Goal: Task Accomplishment & Management: Manage account settings

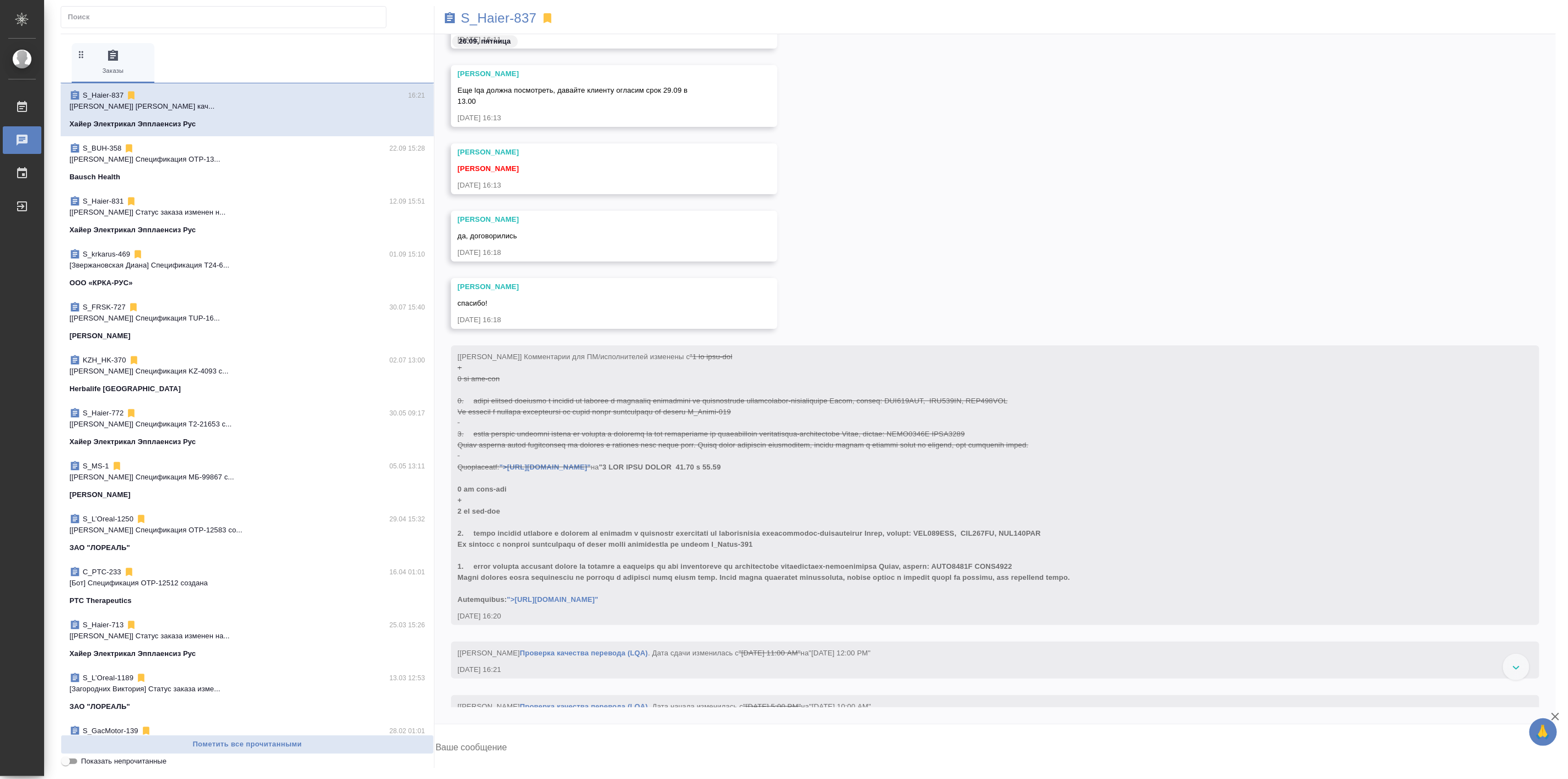
scroll to position [36690, 0]
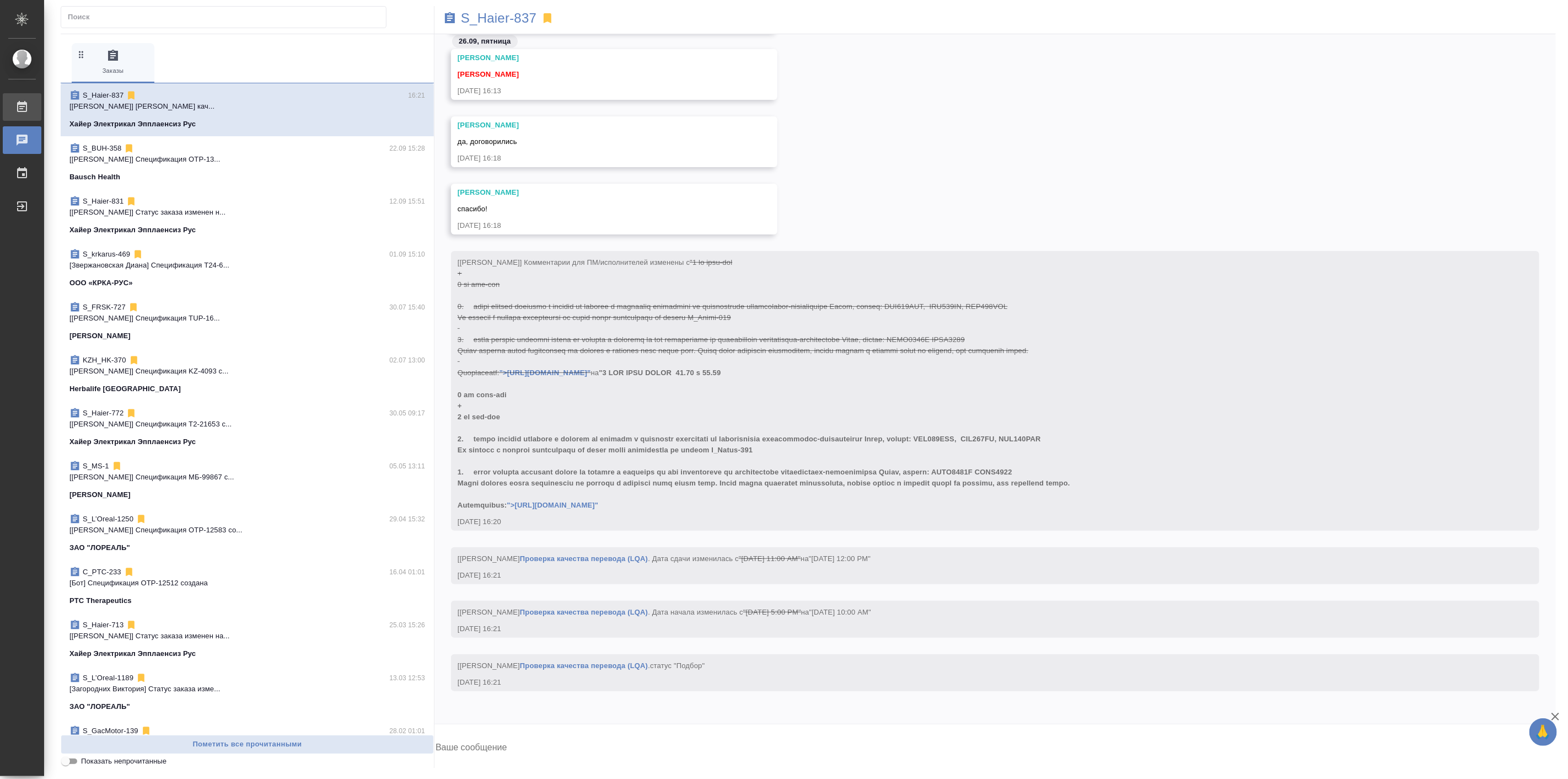
click at [22, 104] on div "Работы" at bounding box center [8, 107] width 28 height 17
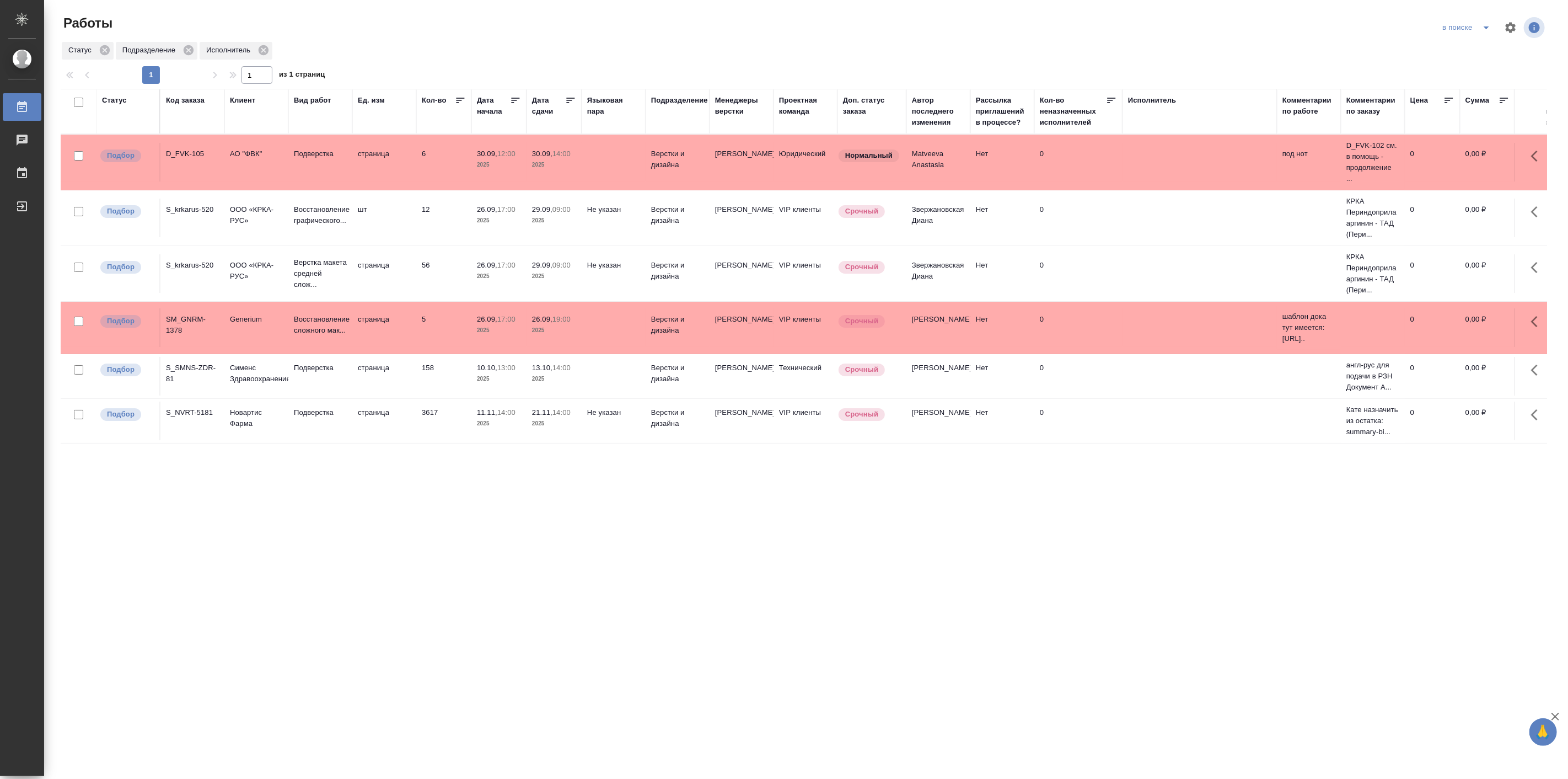
click at [341, 511] on div "Статус Код заказа Клиент Вид работ [PERSON_NAME]. изм Кол-во [GEOGRAPHIC_DATA] …" at bounding box center [803, 420] width 1486 height 662
click at [385, 423] on td "страница" at bounding box center [385, 421] width 64 height 39
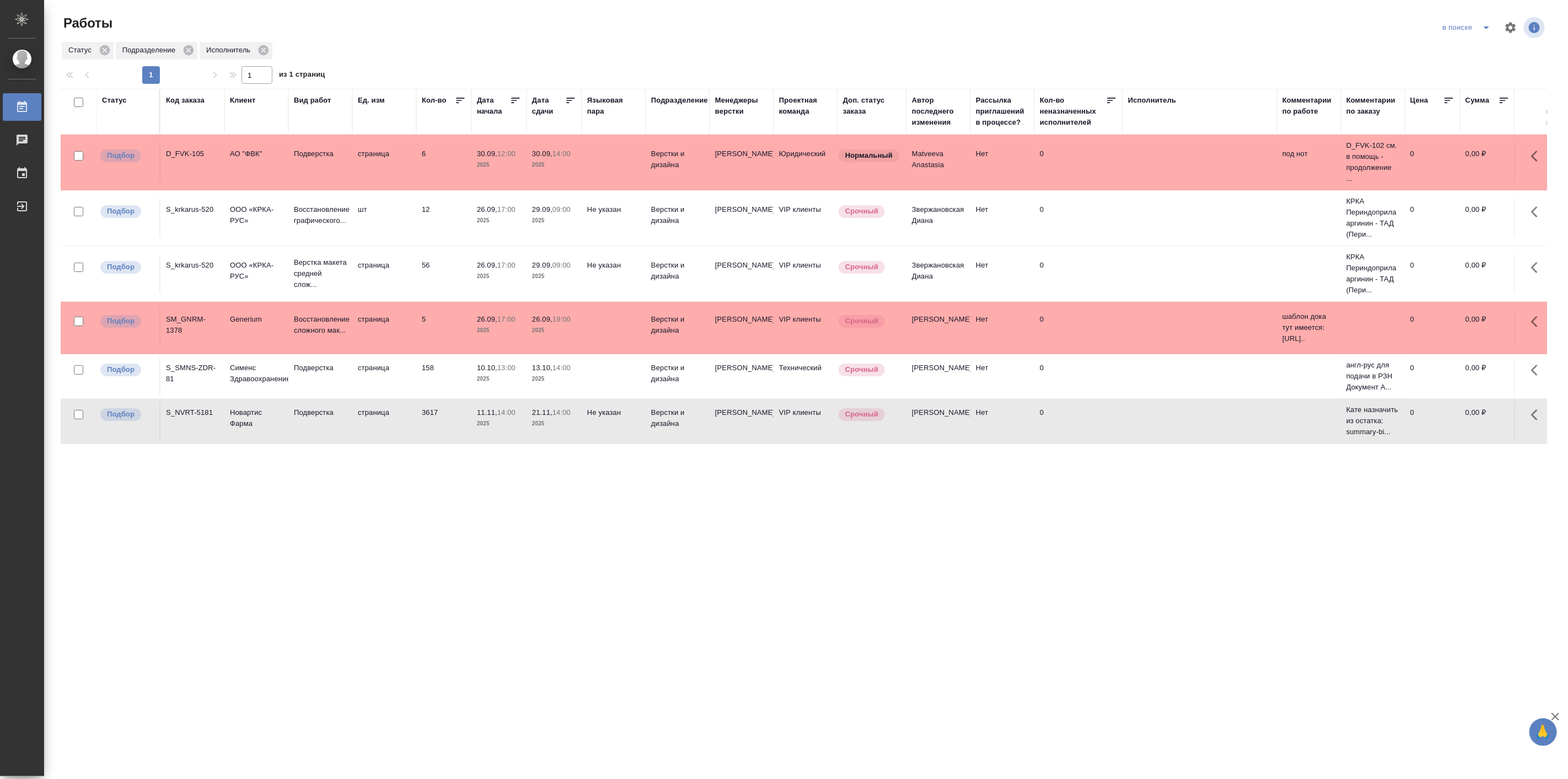
click at [385, 423] on td "страница" at bounding box center [385, 421] width 64 height 39
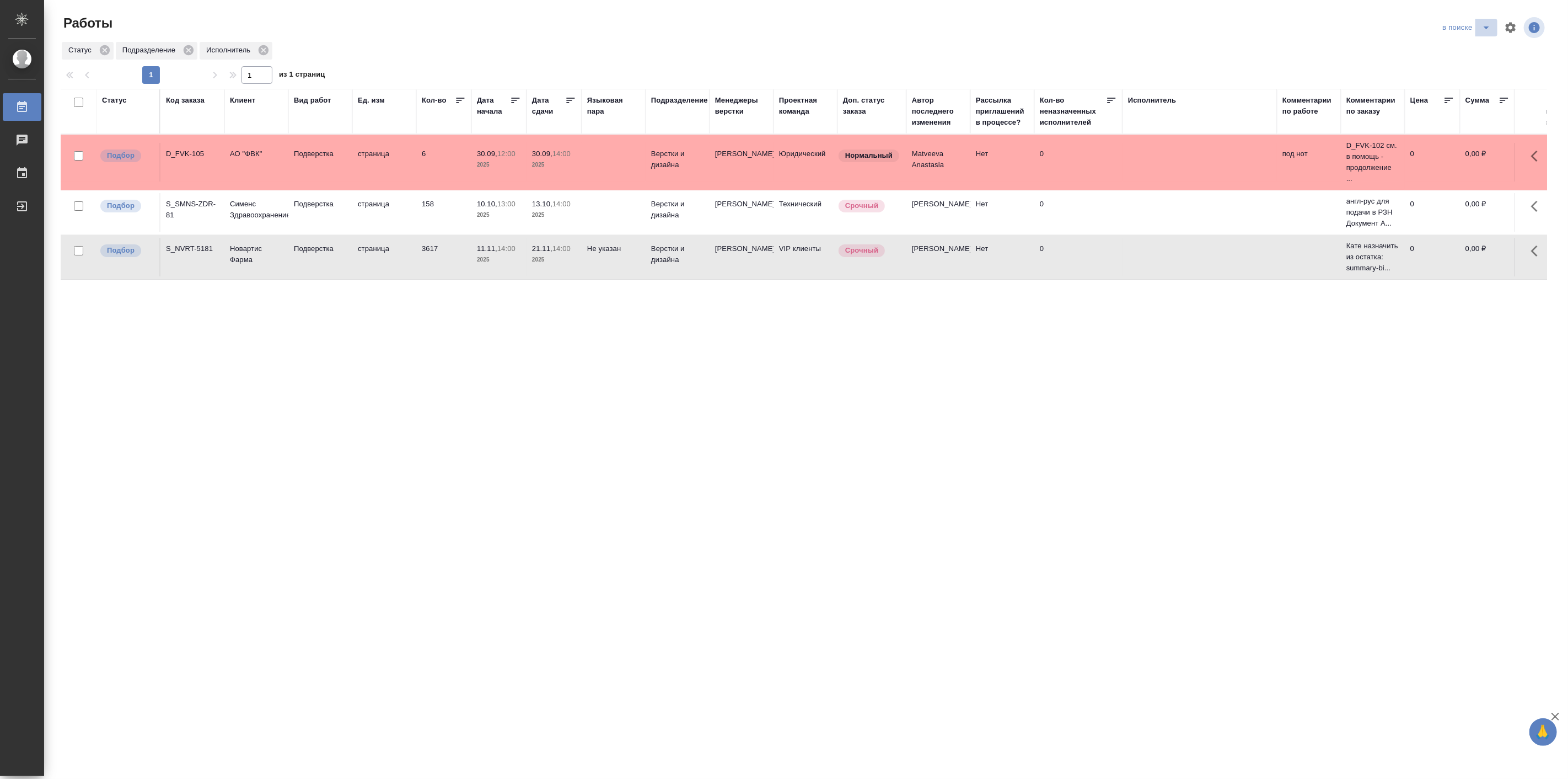
click at [1478, 23] on span "split button" at bounding box center [1486, 28] width 17 height 13
click at [1453, 83] on li "Мои" at bounding box center [1467, 85] width 66 height 18
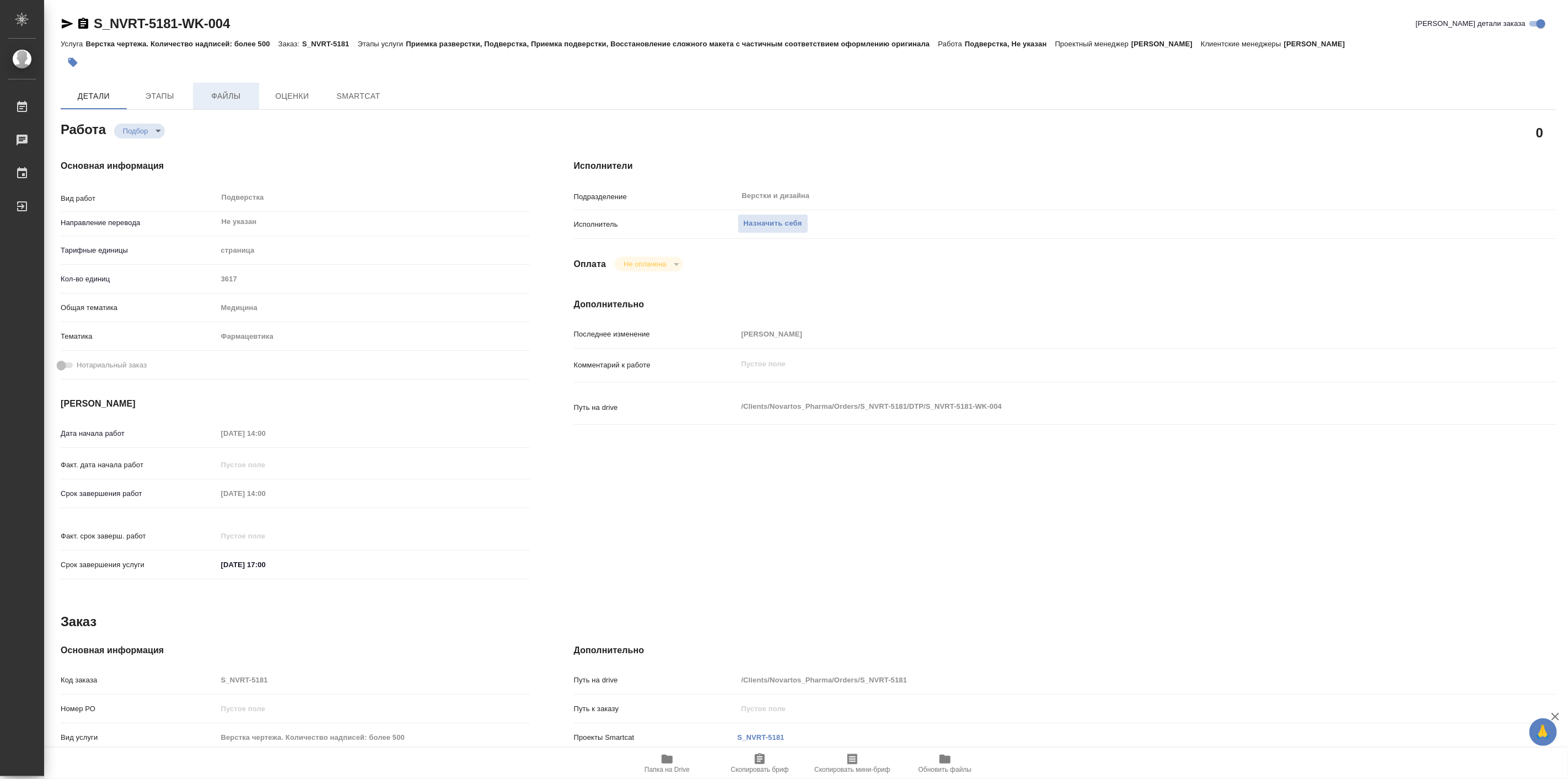
type textarea "x"
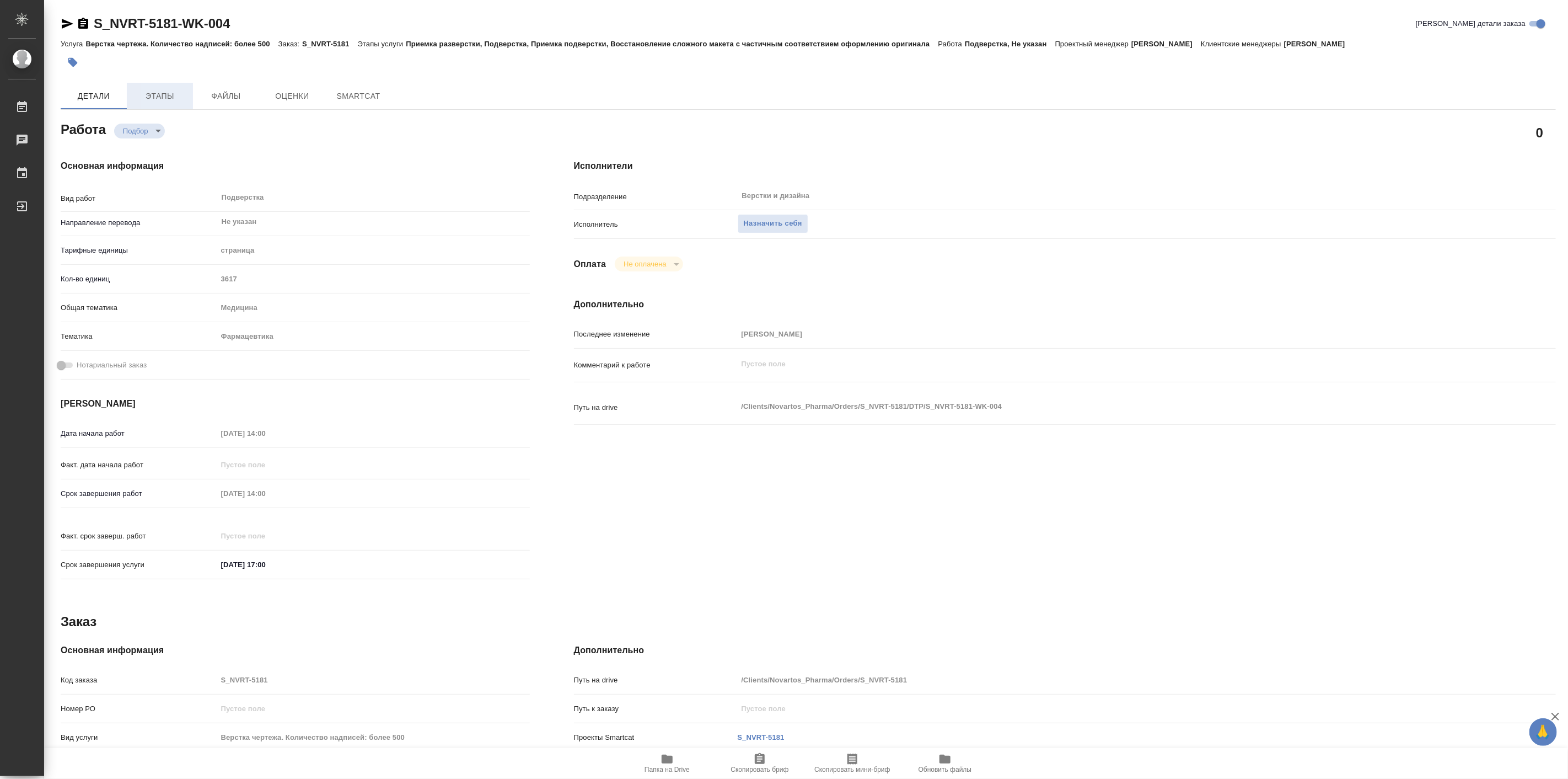
type textarea "x"
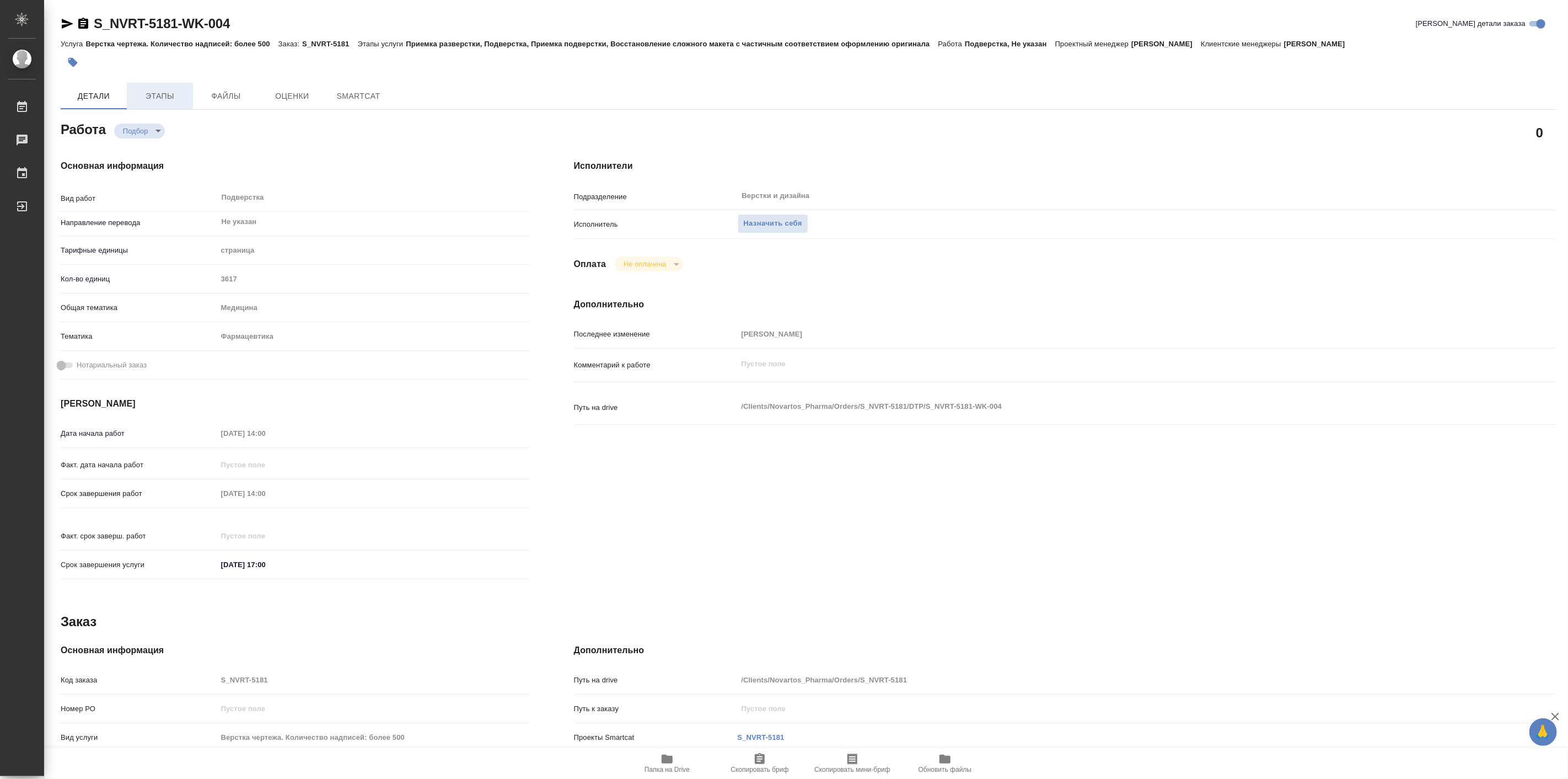
type textarea "x"
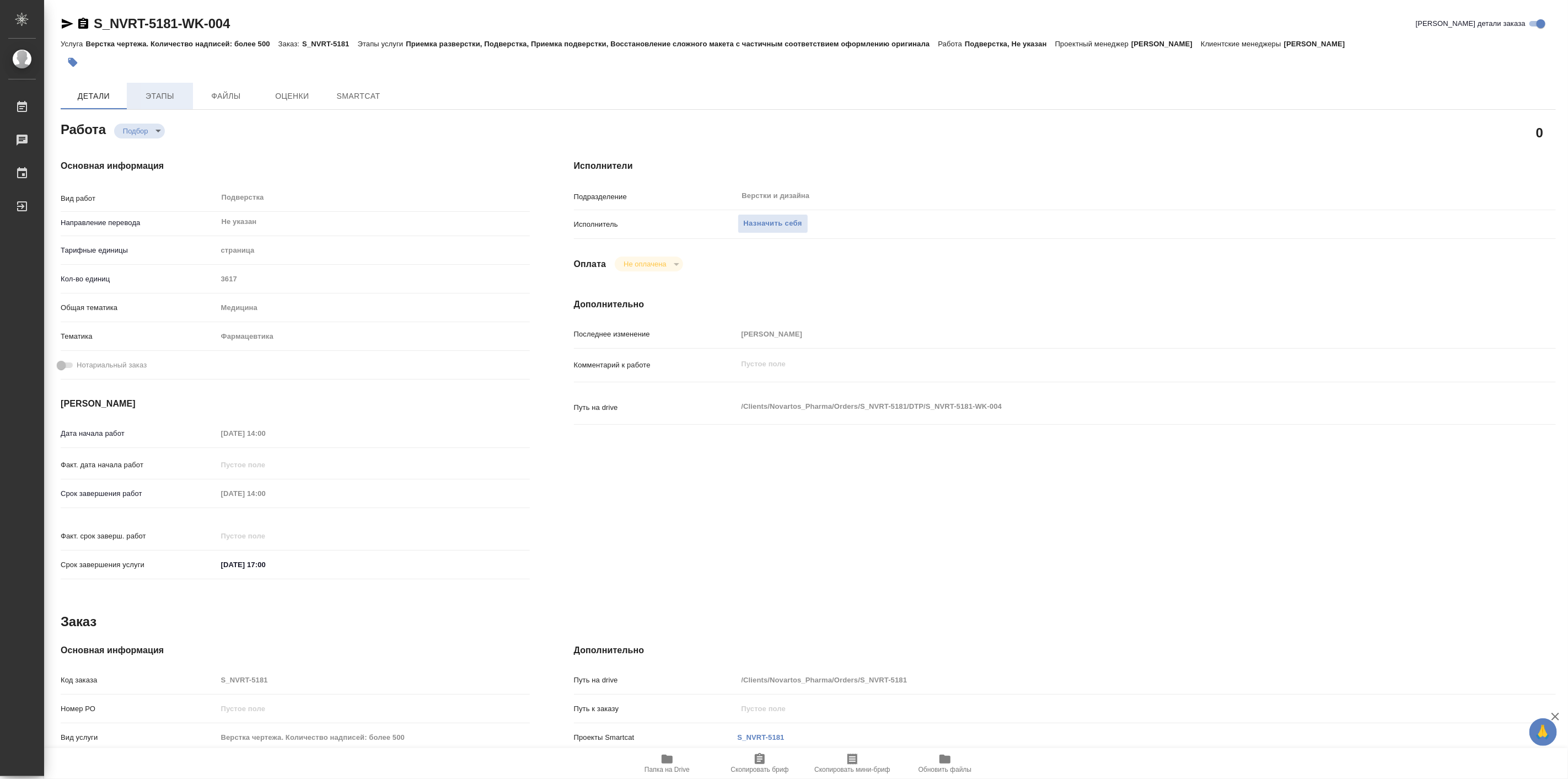
type textarea "x"
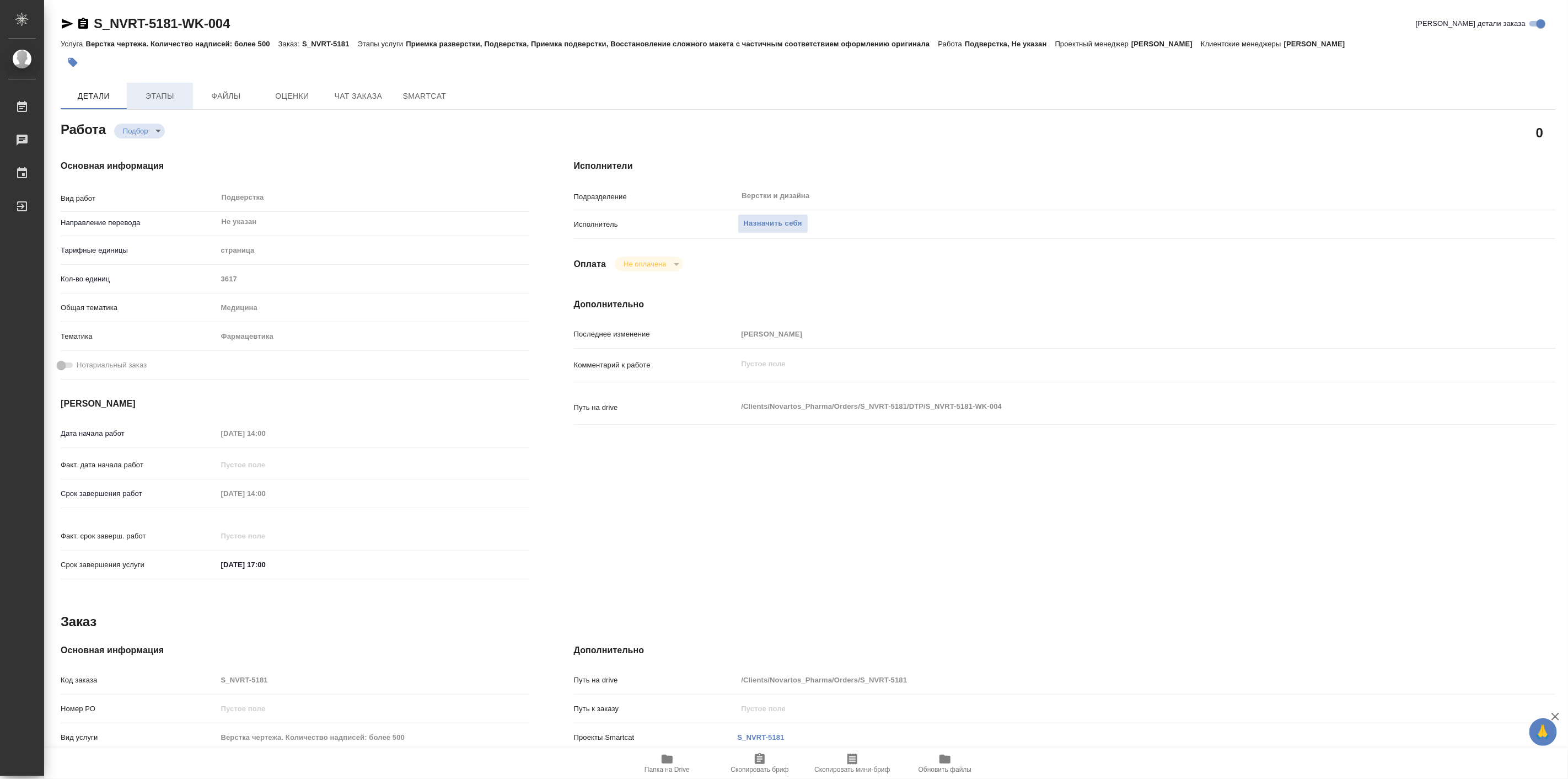
click at [159, 91] on span "Этапы" at bounding box center [160, 96] width 53 height 14
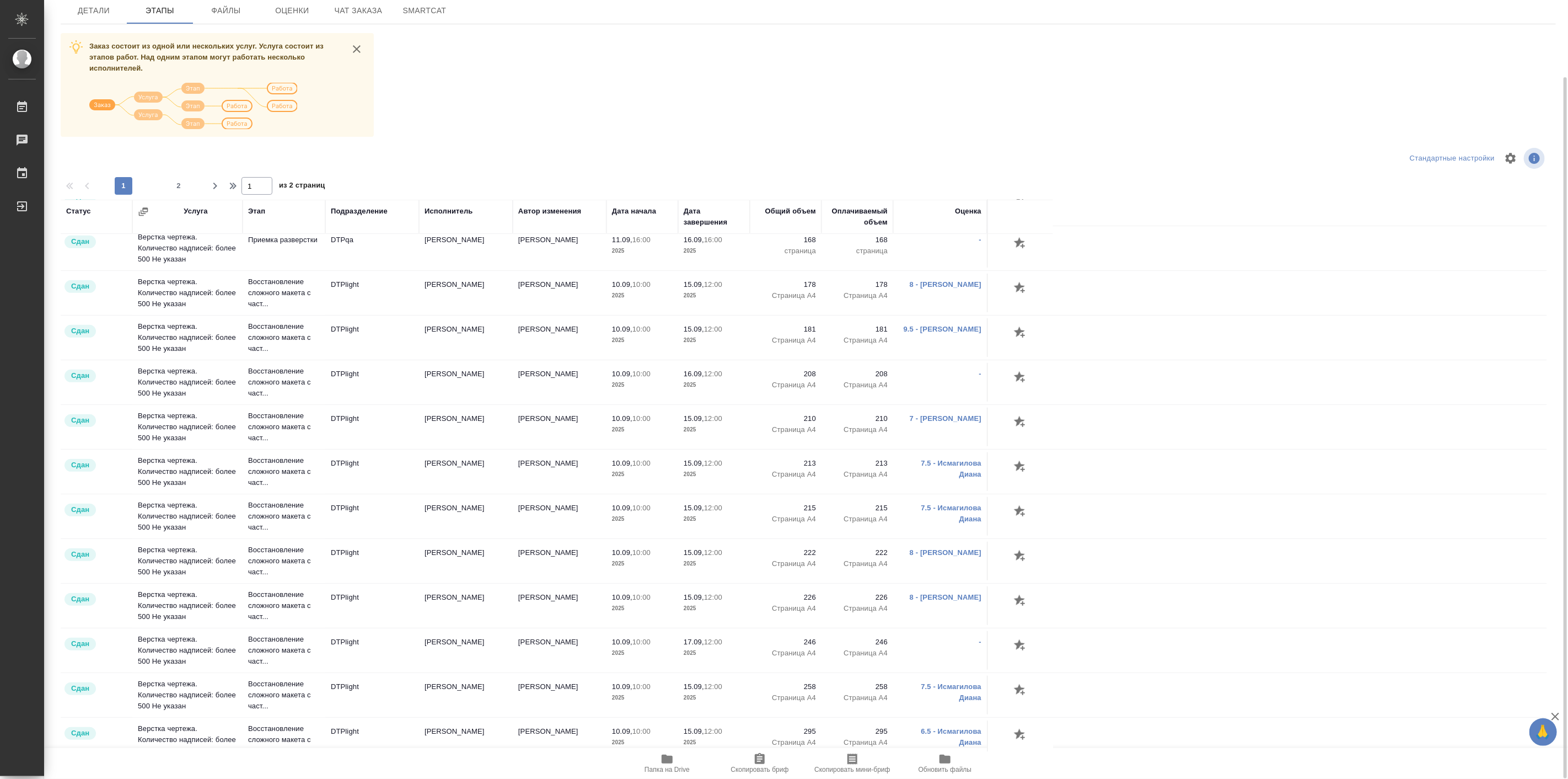
scroll to position [602, 0]
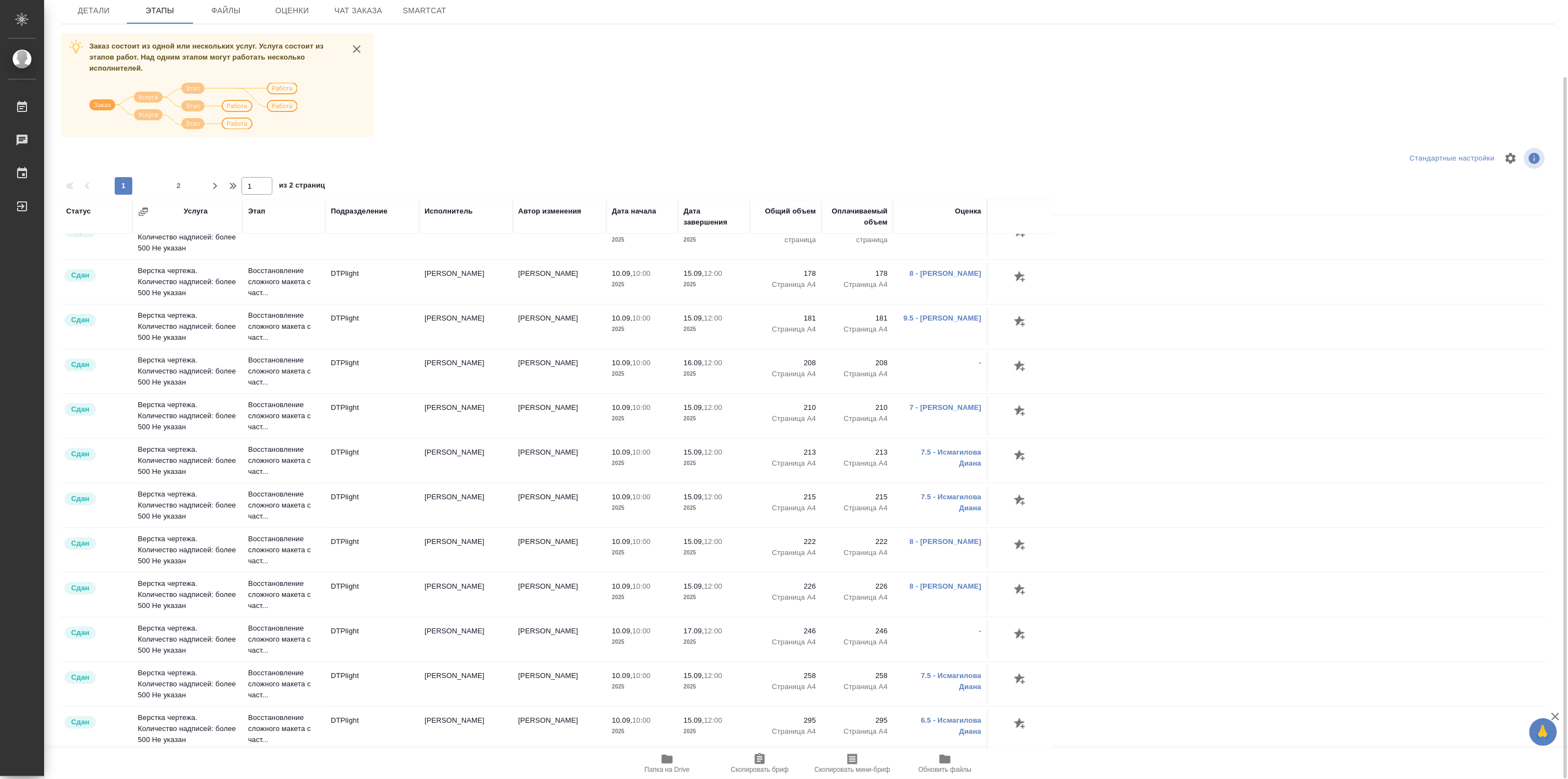
click at [168, 184] on div "1 2" at bounding box center [150, 186] width 110 height 18
click at [174, 188] on span "2" at bounding box center [179, 185] width 18 height 11
type input "2"
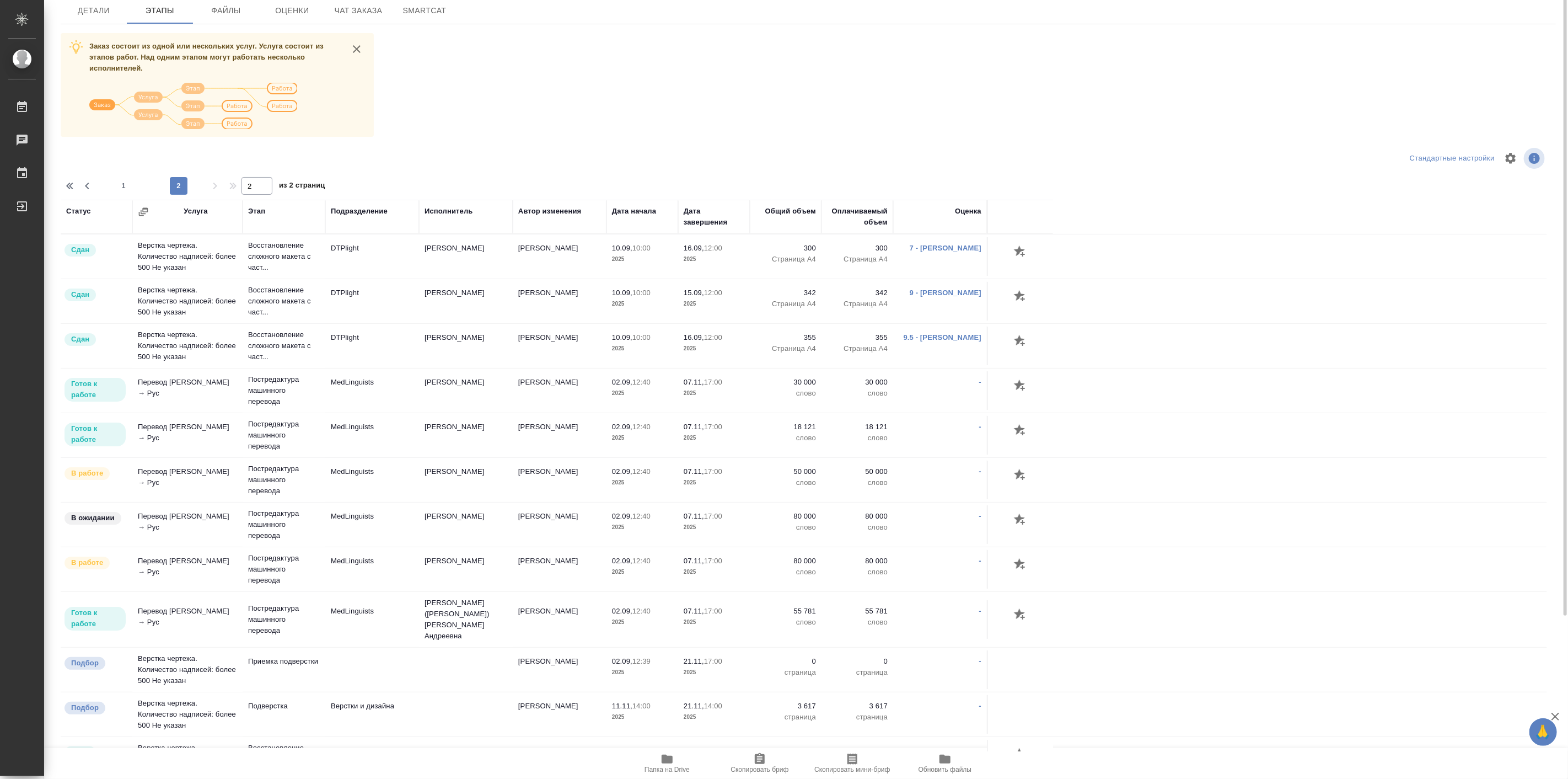
scroll to position [0, 0]
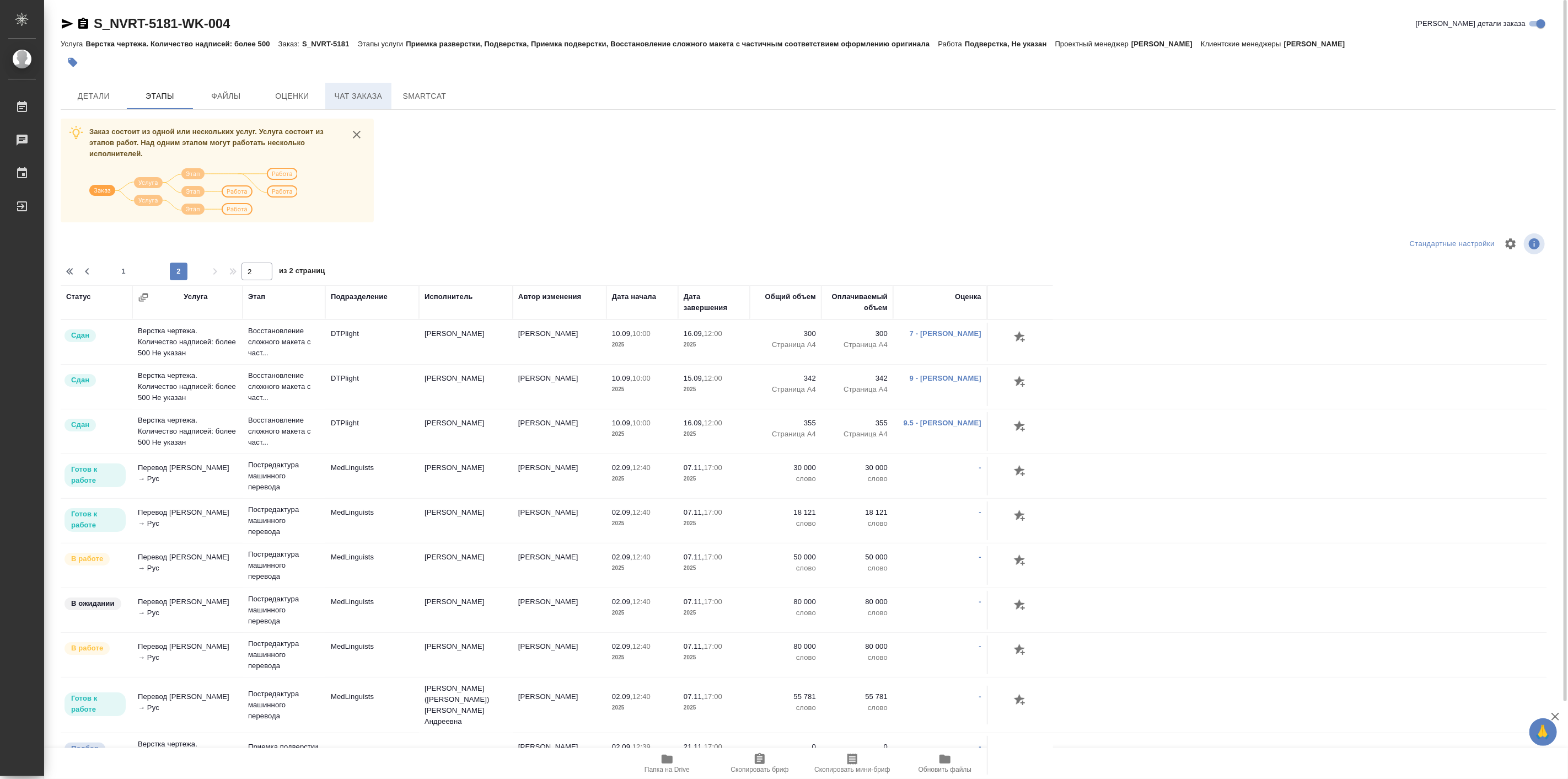
click at [364, 84] on button "Чат заказа" at bounding box center [358, 96] width 66 height 26
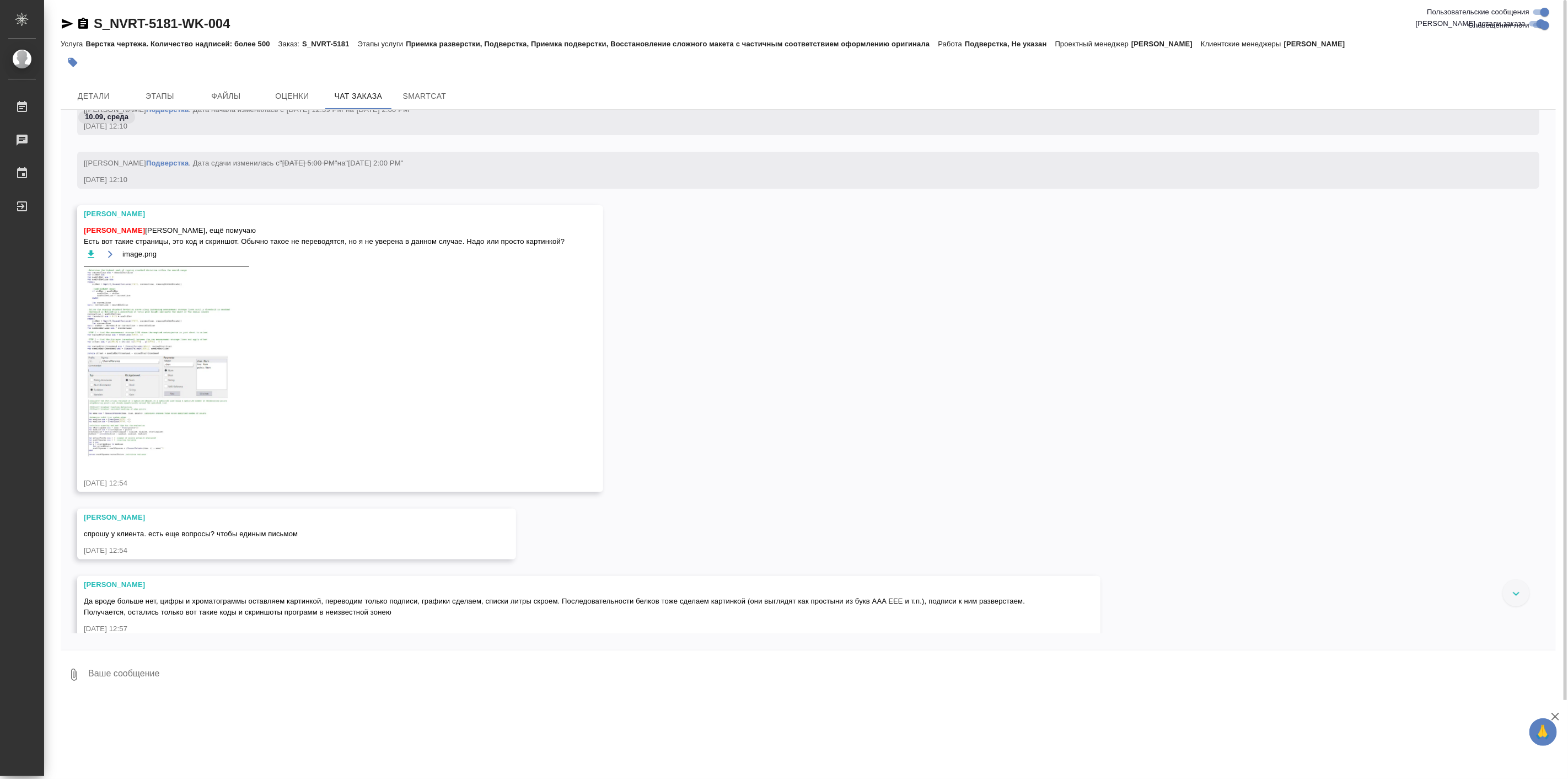
scroll to position [130849, 0]
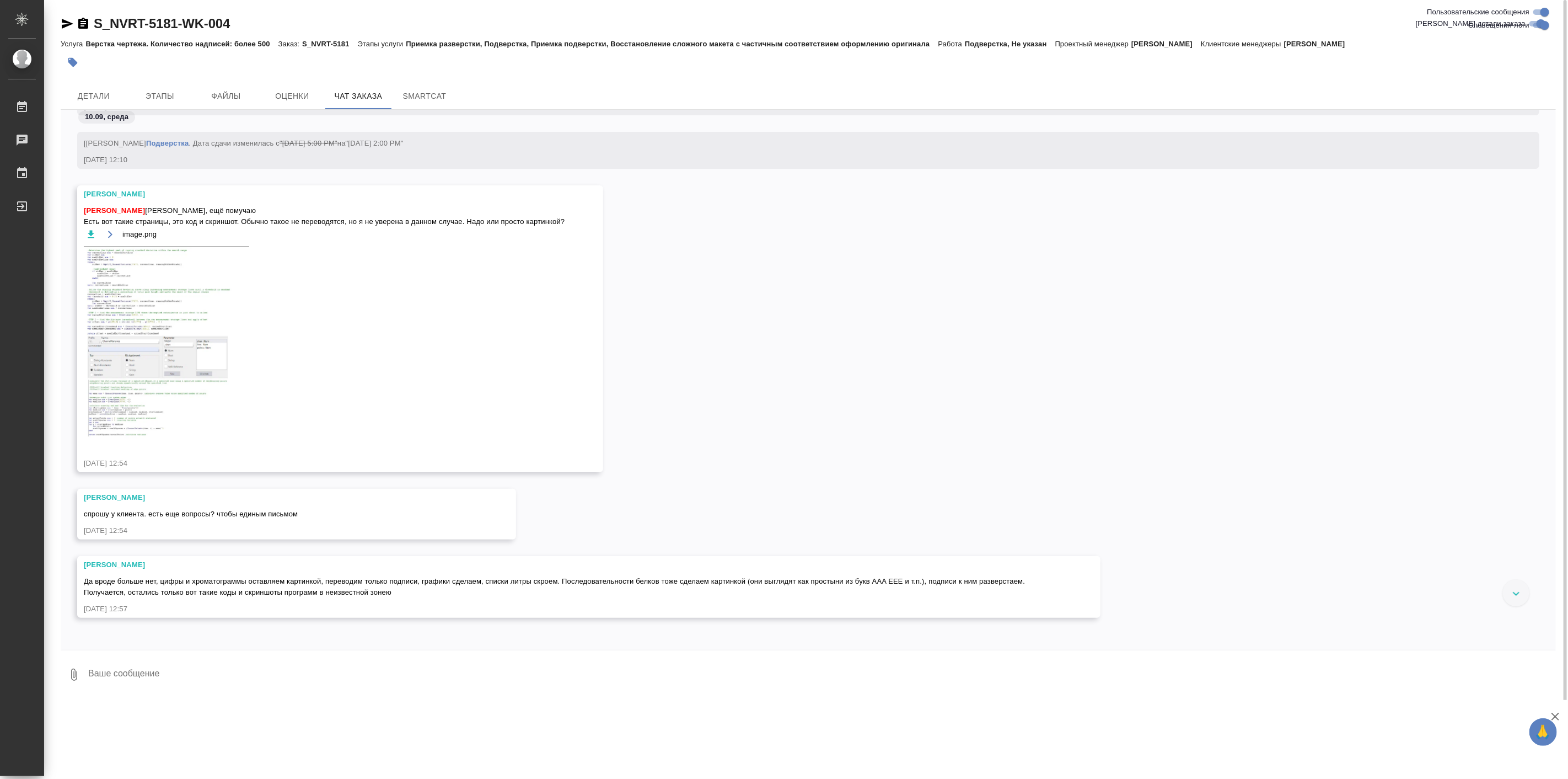
drag, startPoint x: 502, startPoint y: 484, endPoint x: 433, endPoint y: 501, distance: 71.1
click at [433, 501] on div "Кабаргина Анна" at bounding box center [280, 497] width 393 height 11
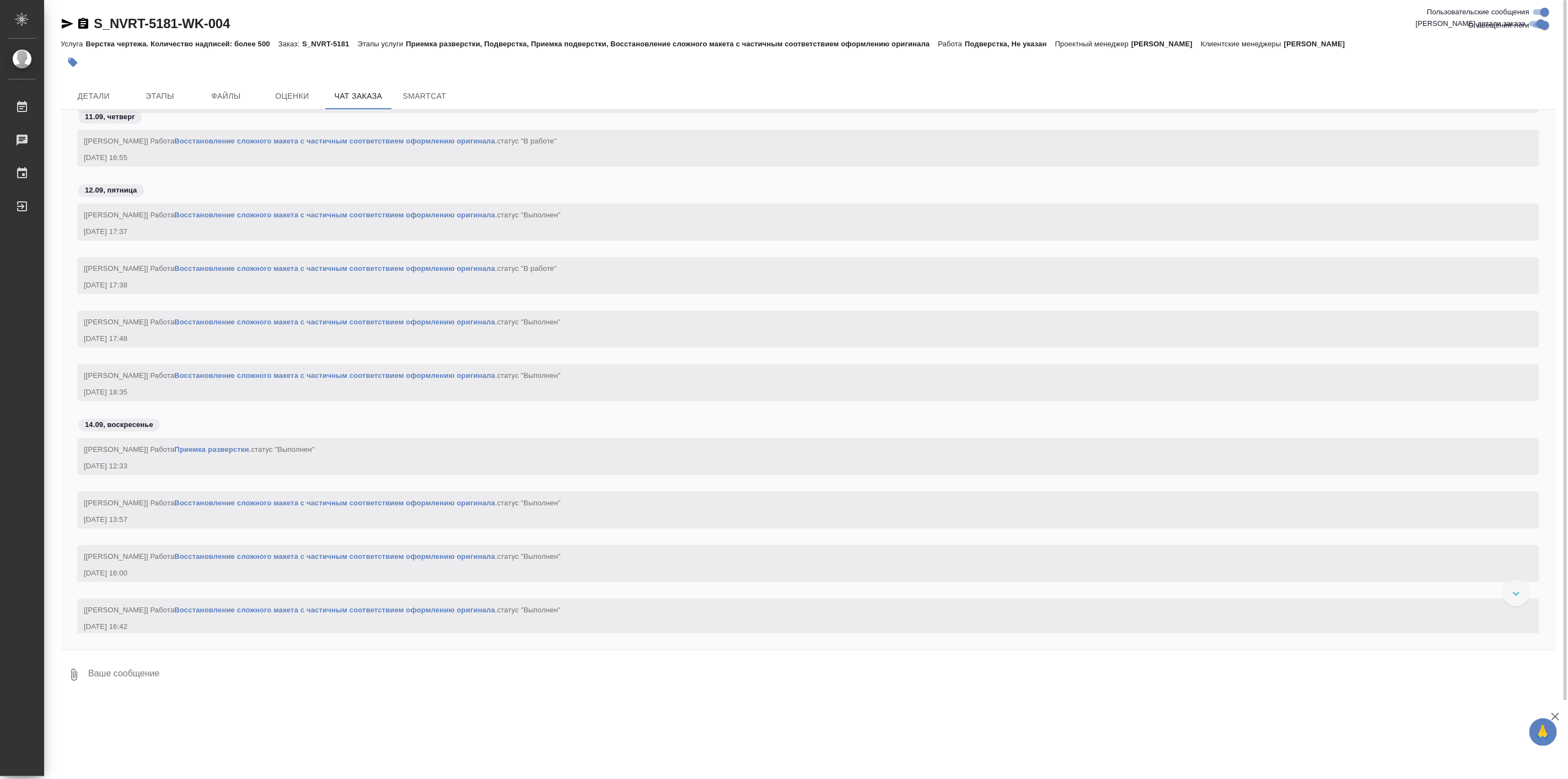
scroll to position [95229, 0]
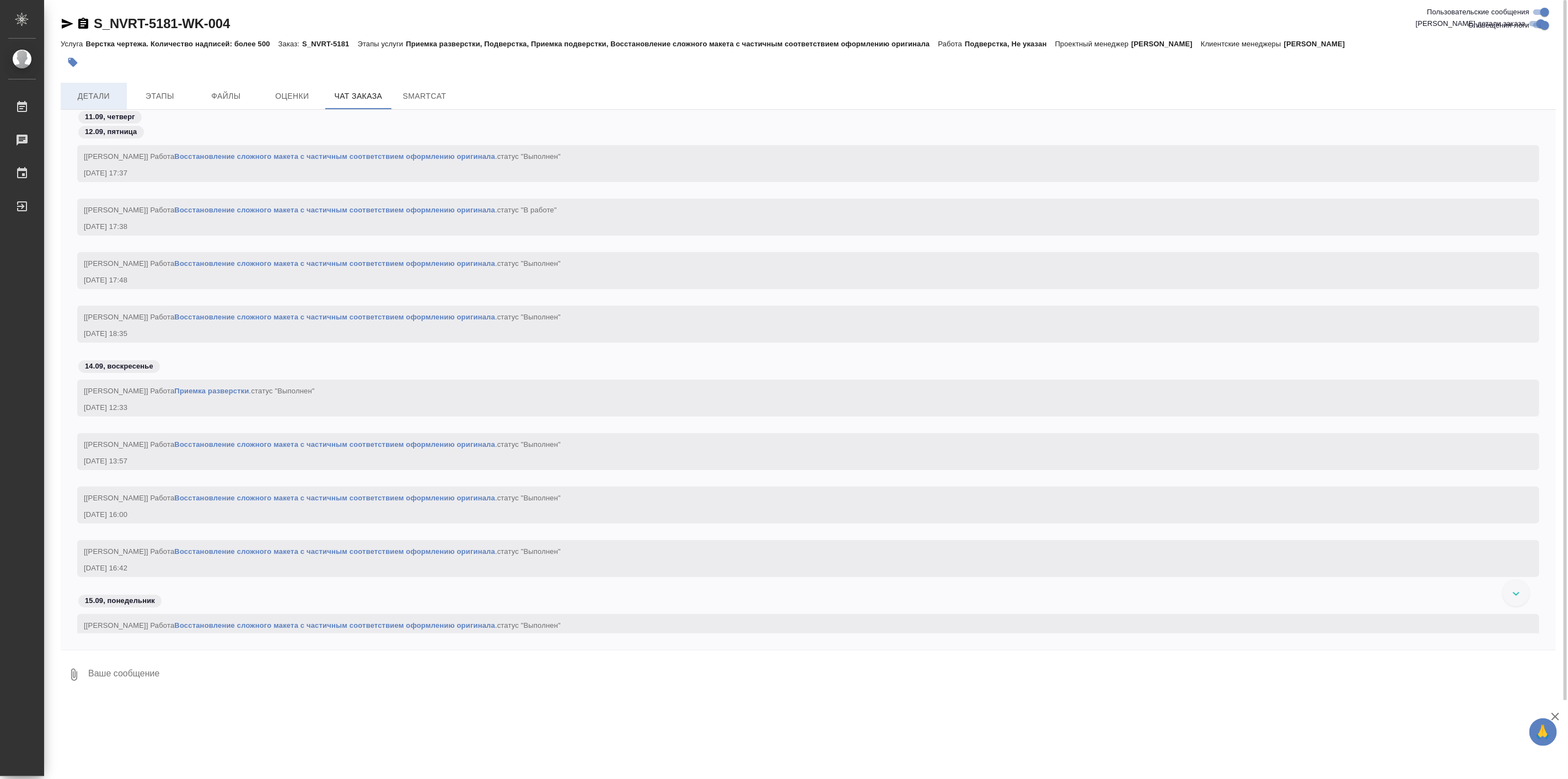
click at [107, 101] on span "Детали" at bounding box center [93, 96] width 53 height 14
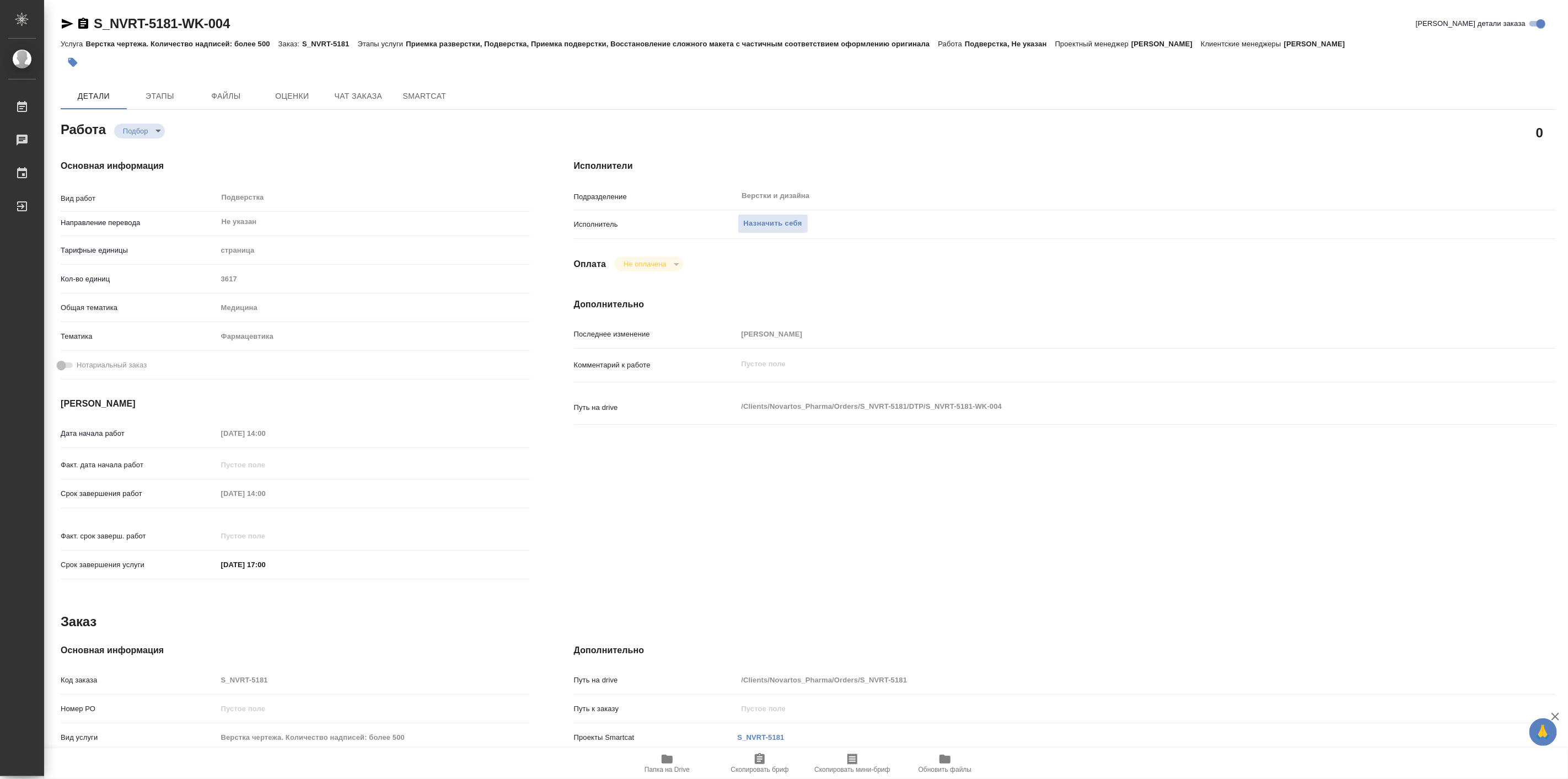
type textarea "x"
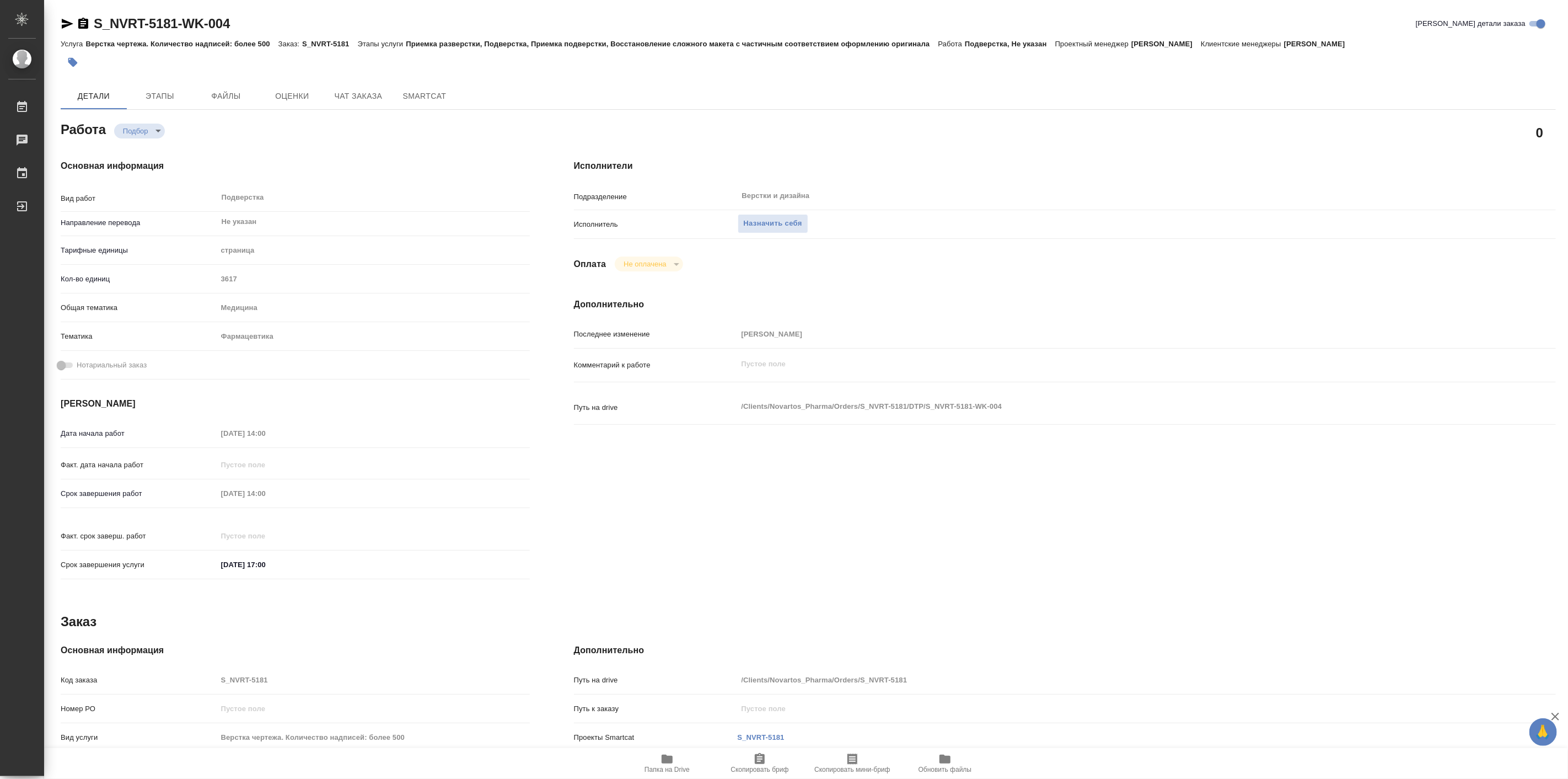
type textarea "x"
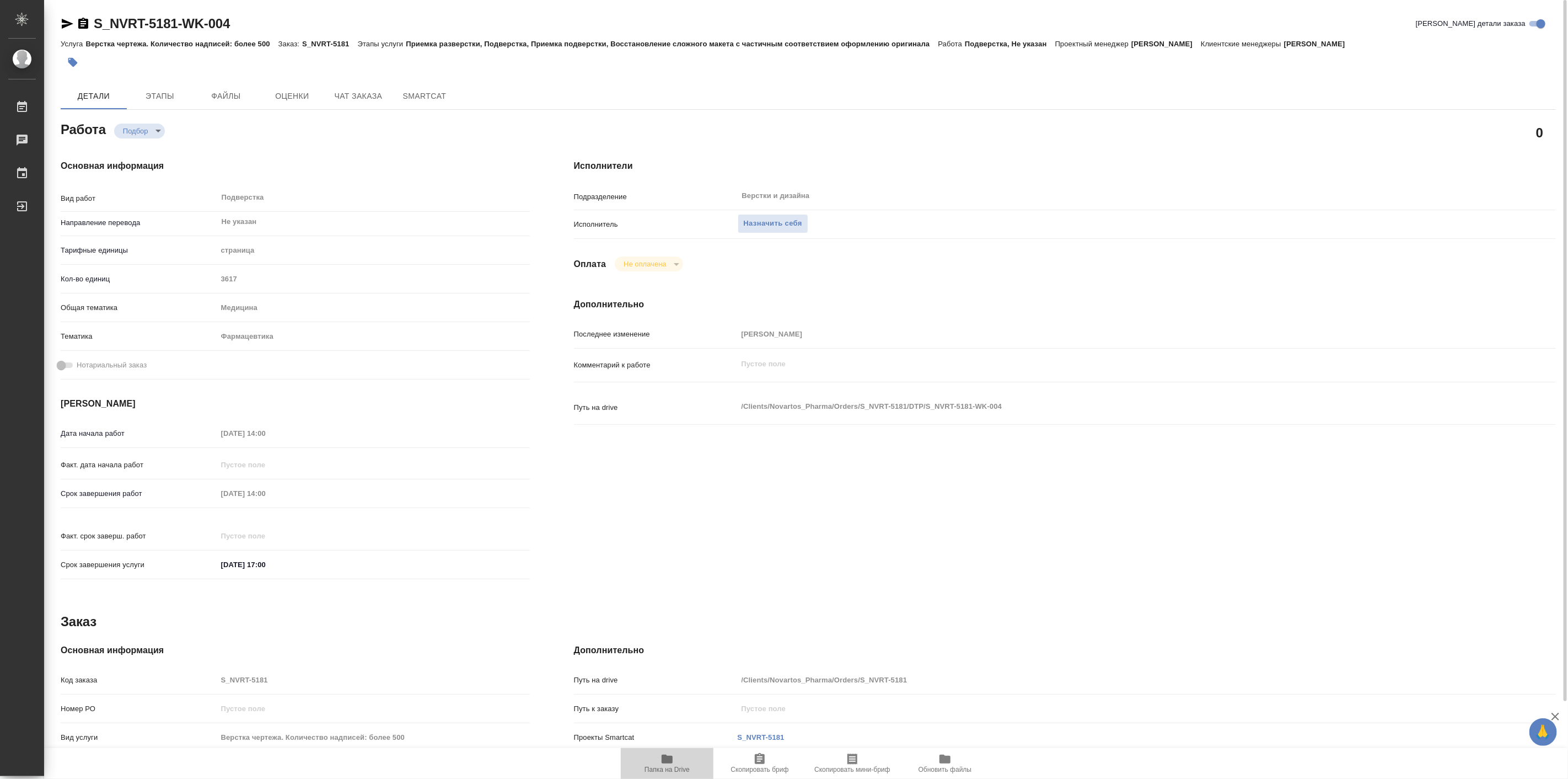
click at [669, 753] on icon "button" at bounding box center [667, 759] width 13 height 13
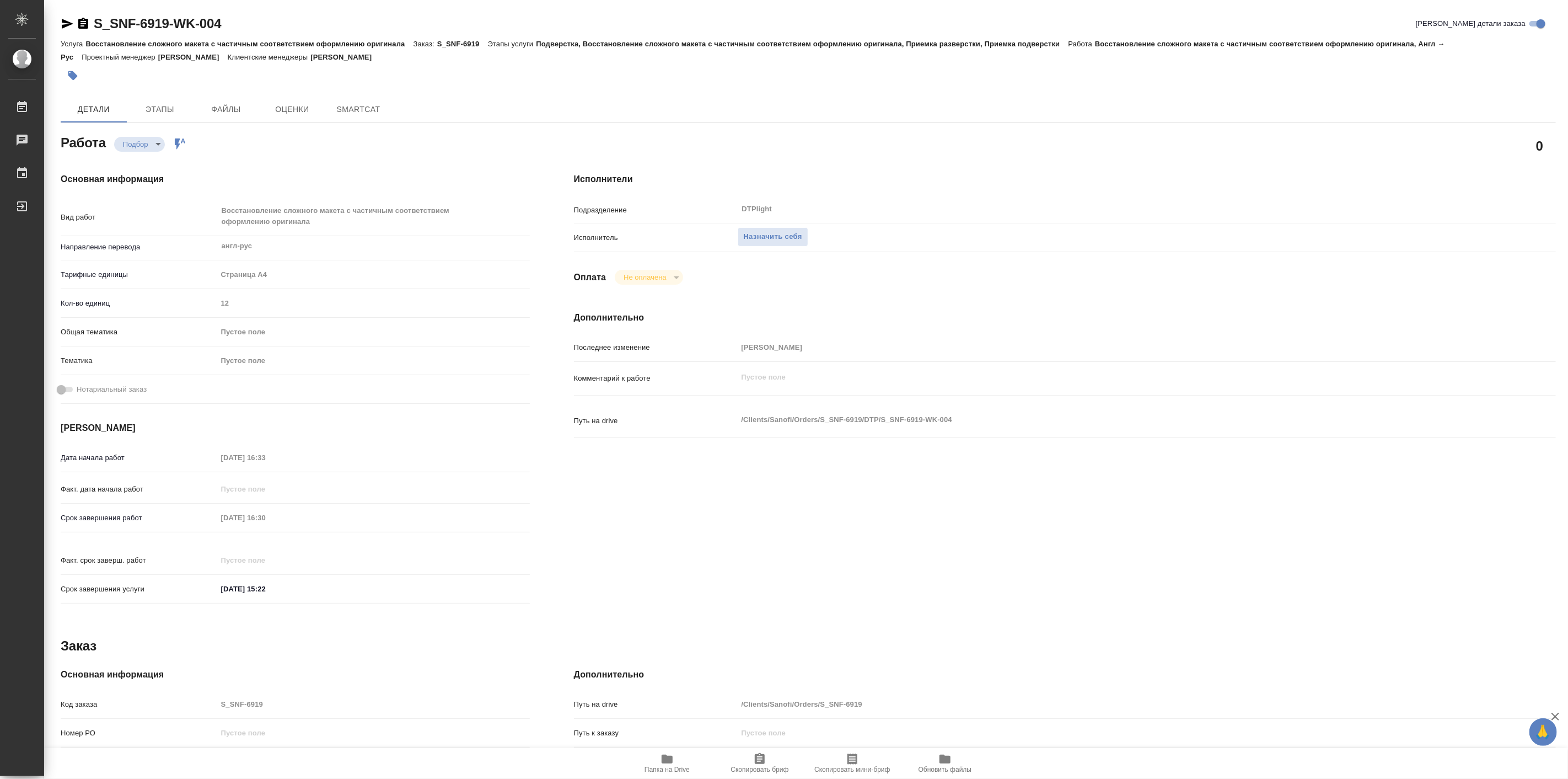
type textarea "x"
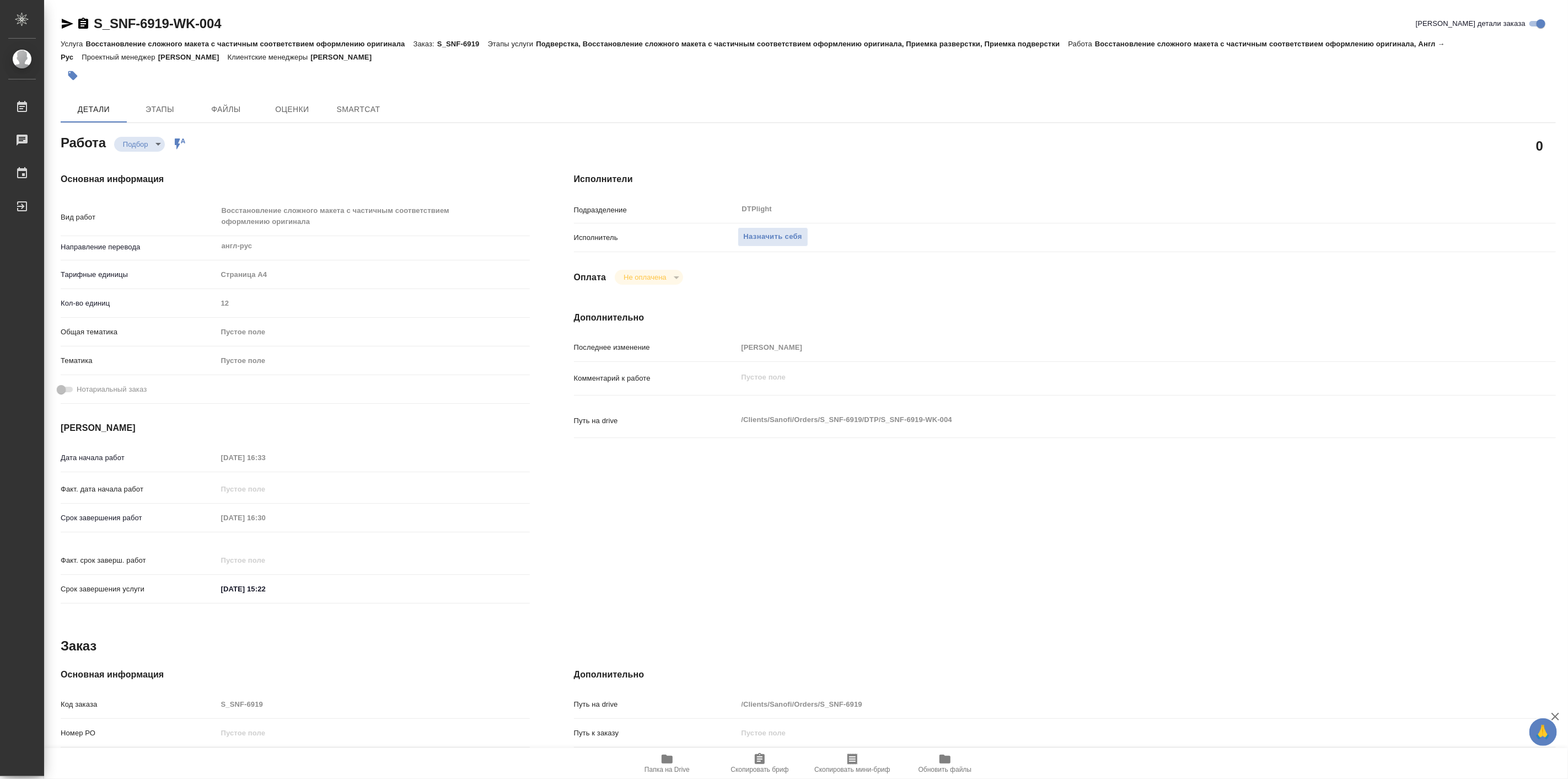
type textarea "x"
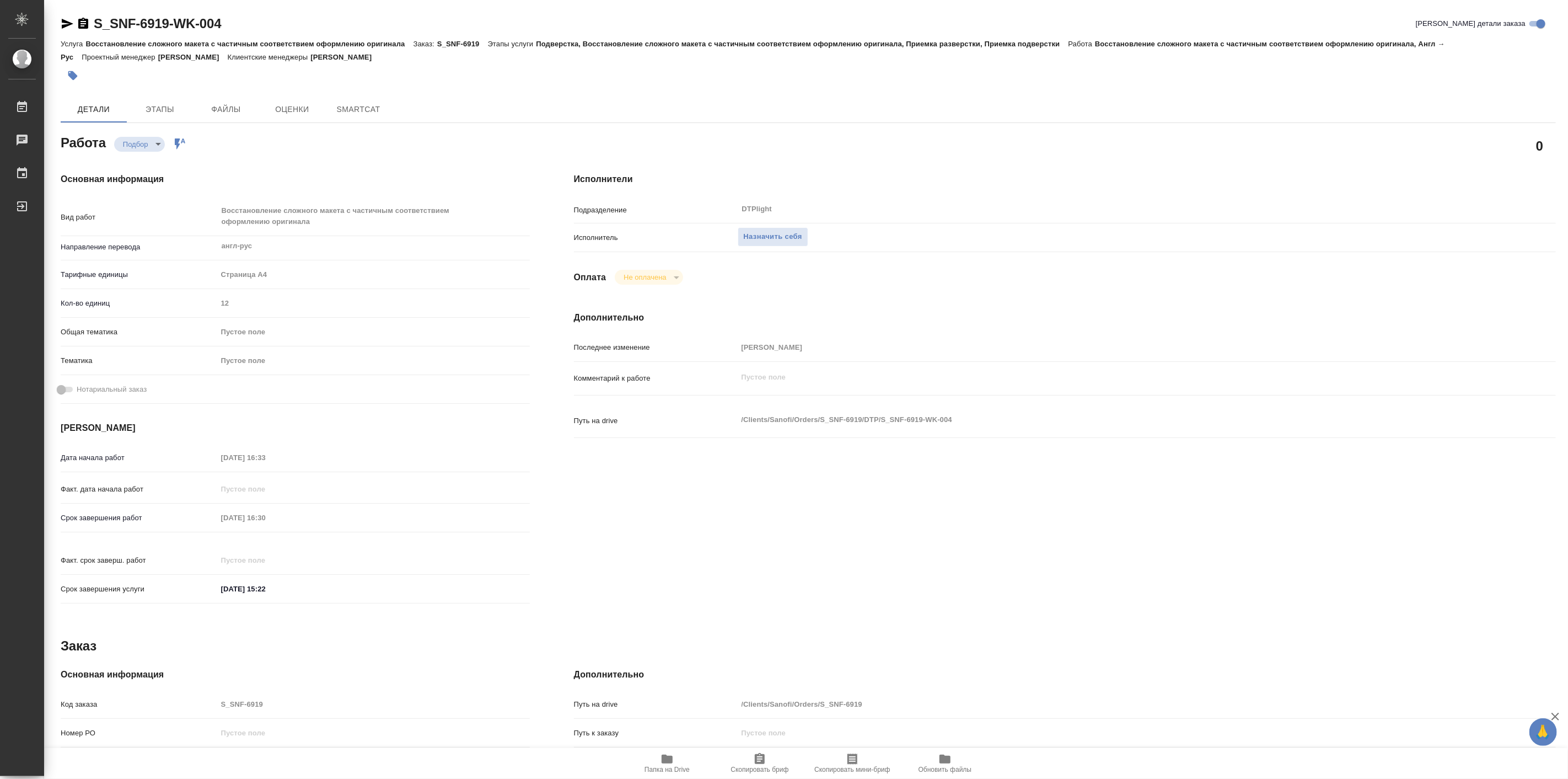
type textarea "x"
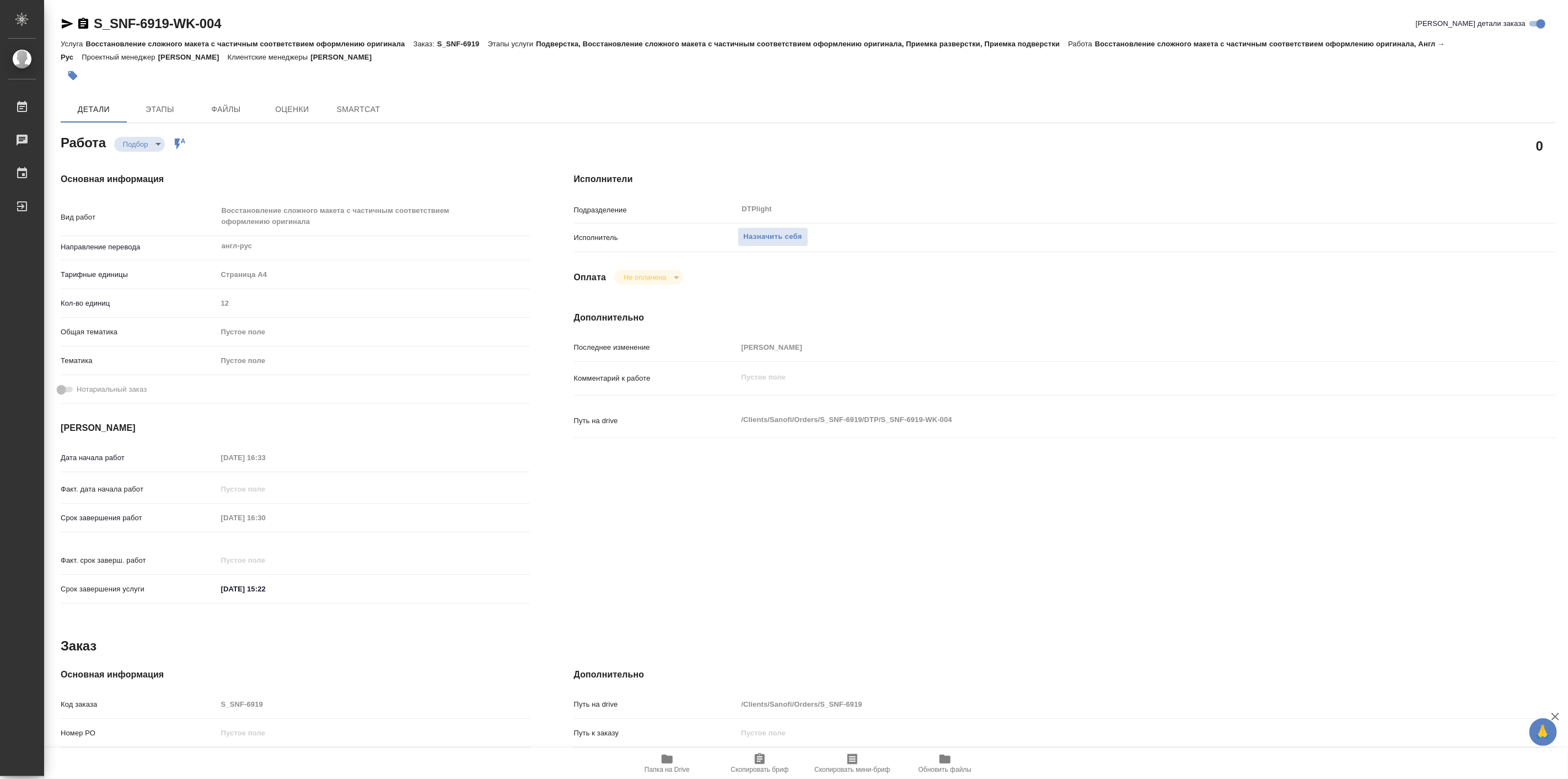
type textarea "x"
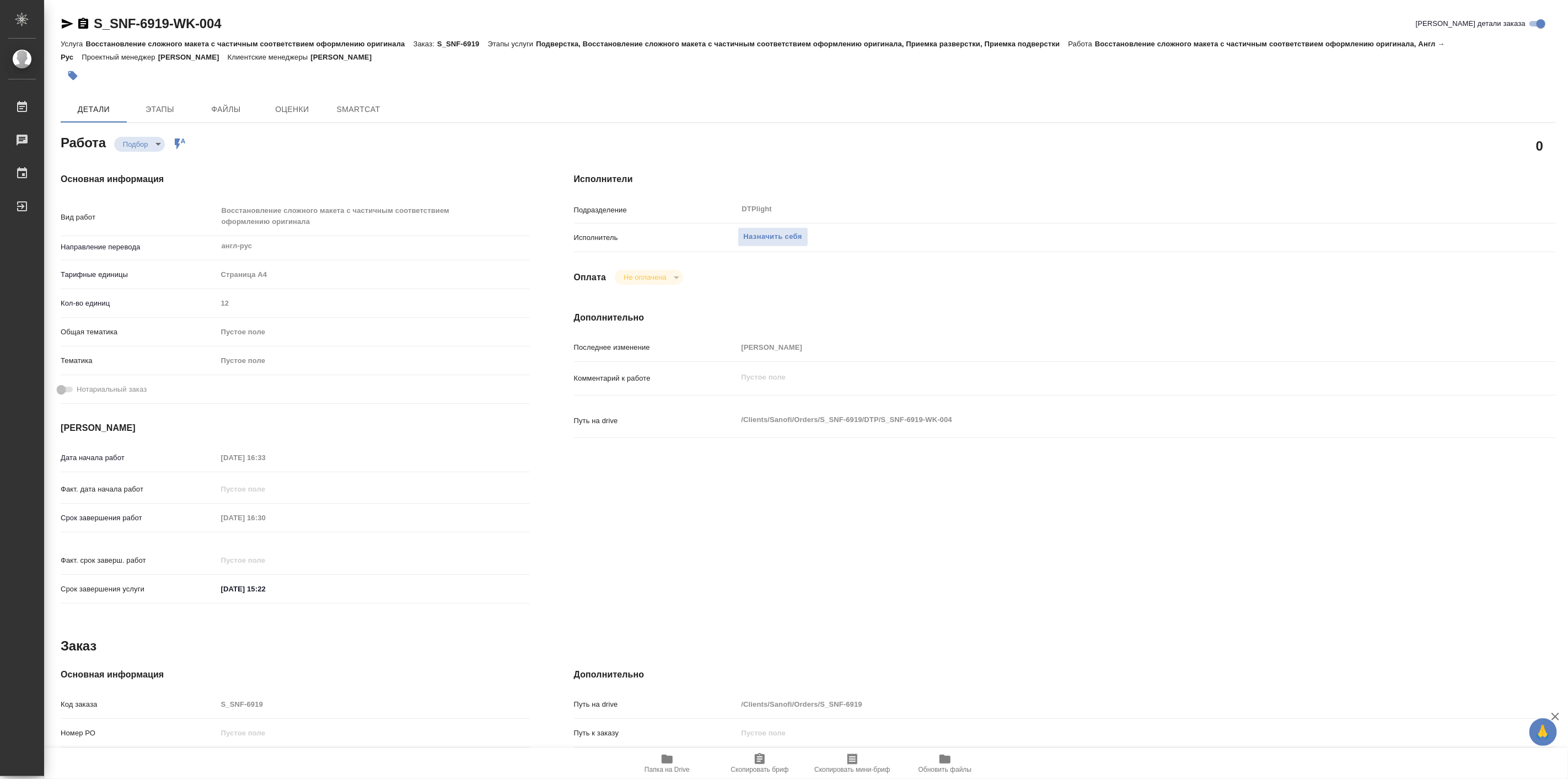
type textarea "x"
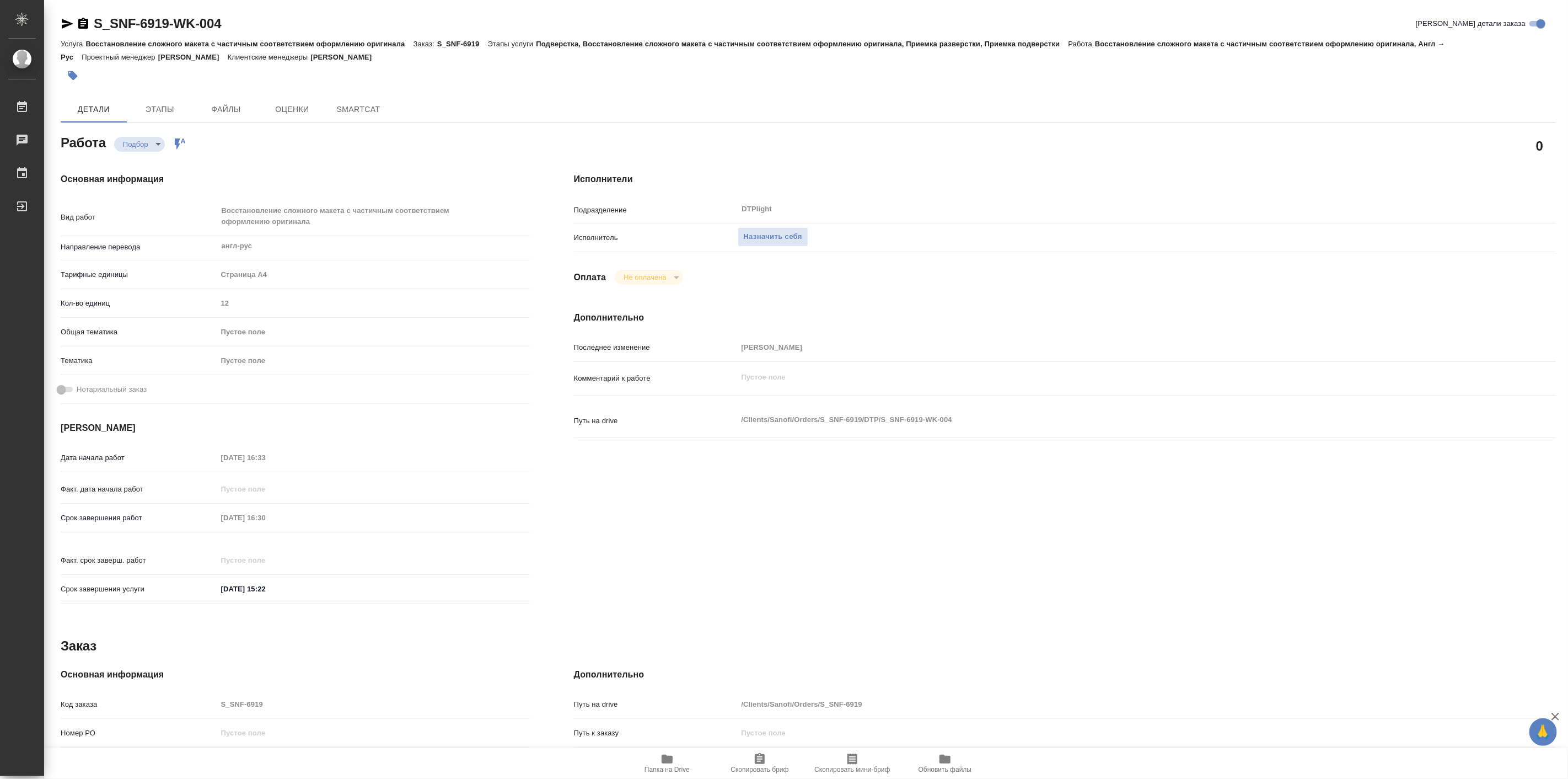
type textarea "x"
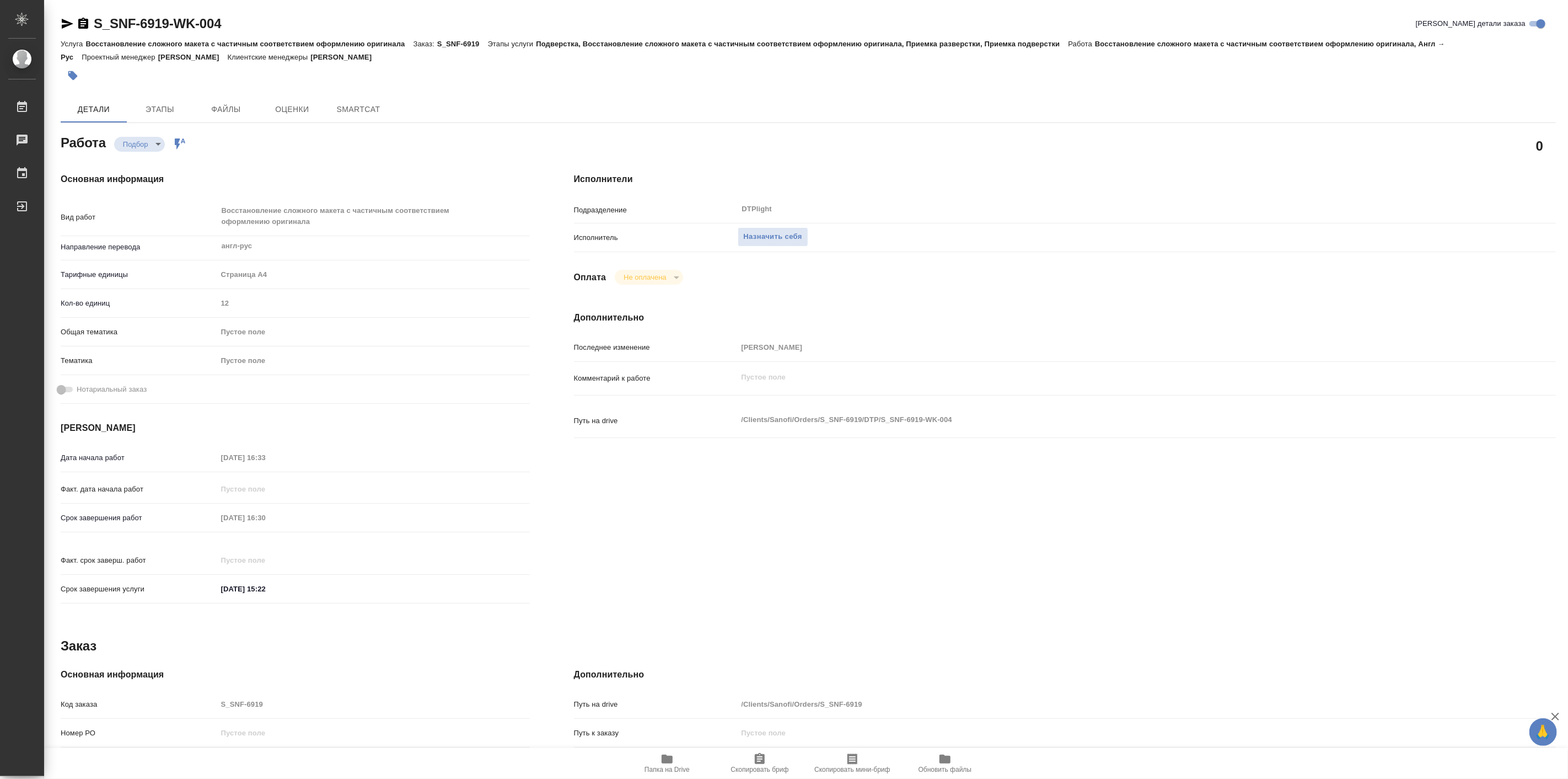
type textarea "x"
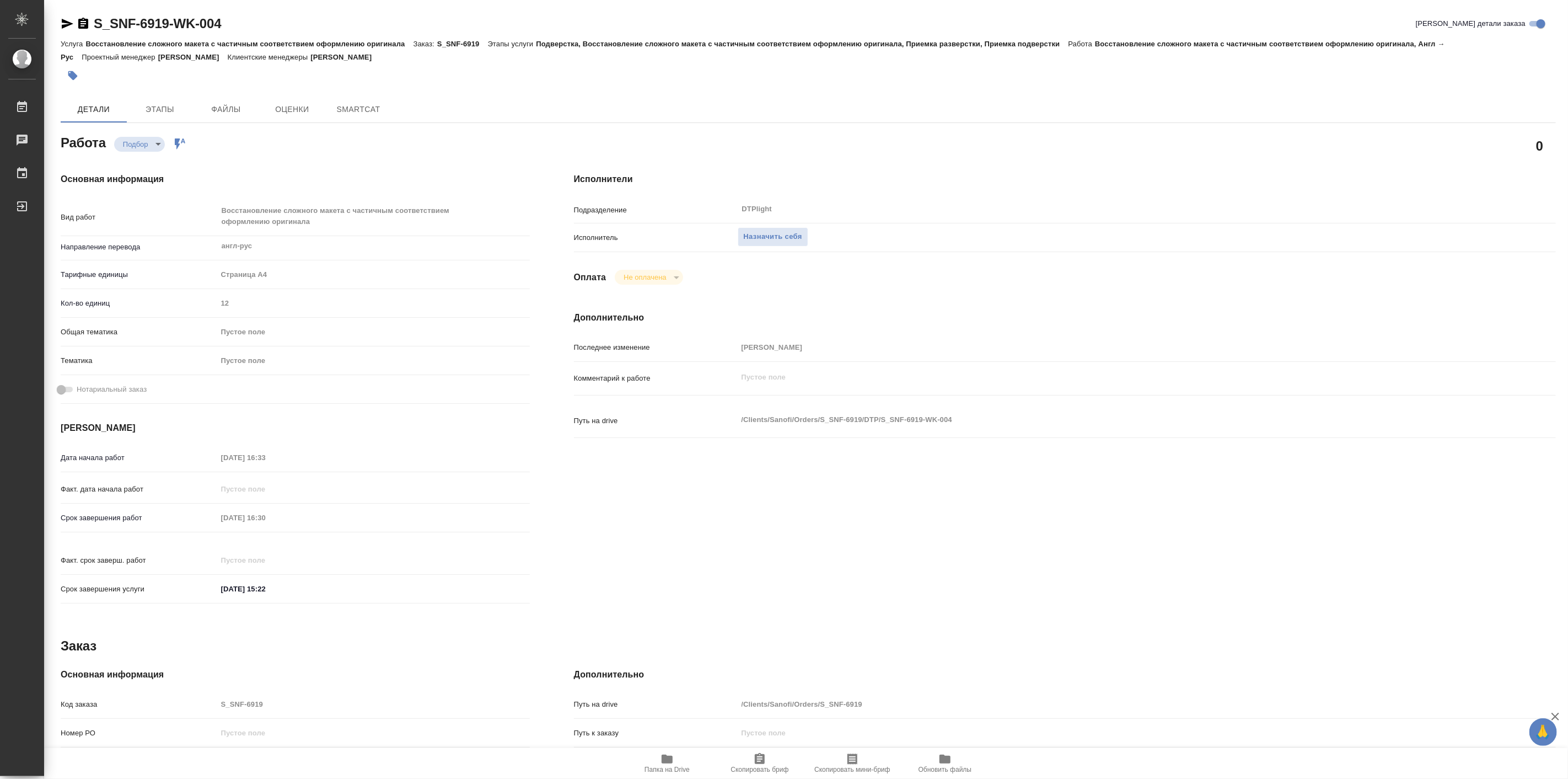
type textarea "x"
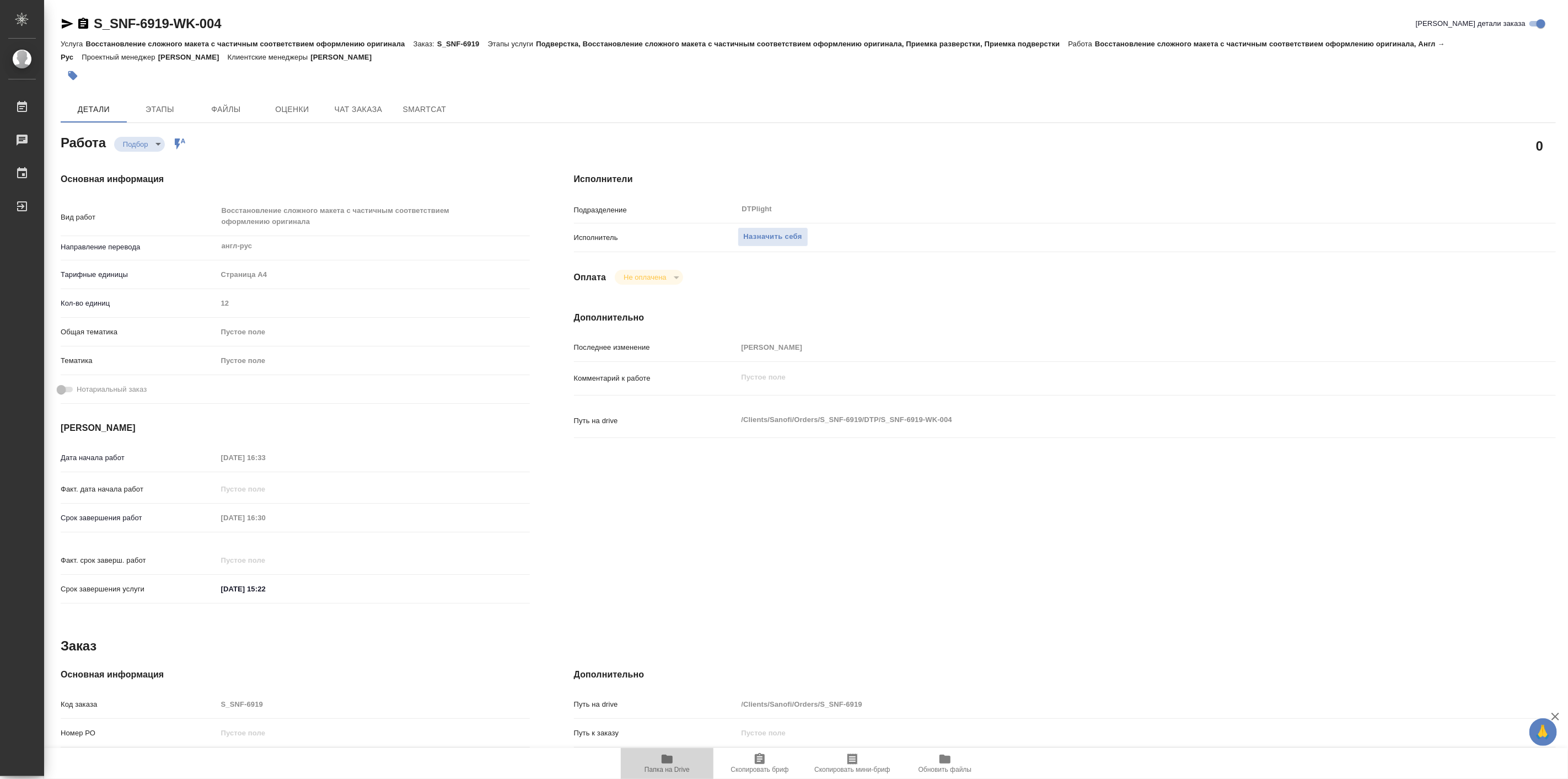
click at [662, 753] on icon "button" at bounding box center [667, 759] width 13 height 13
type textarea "x"
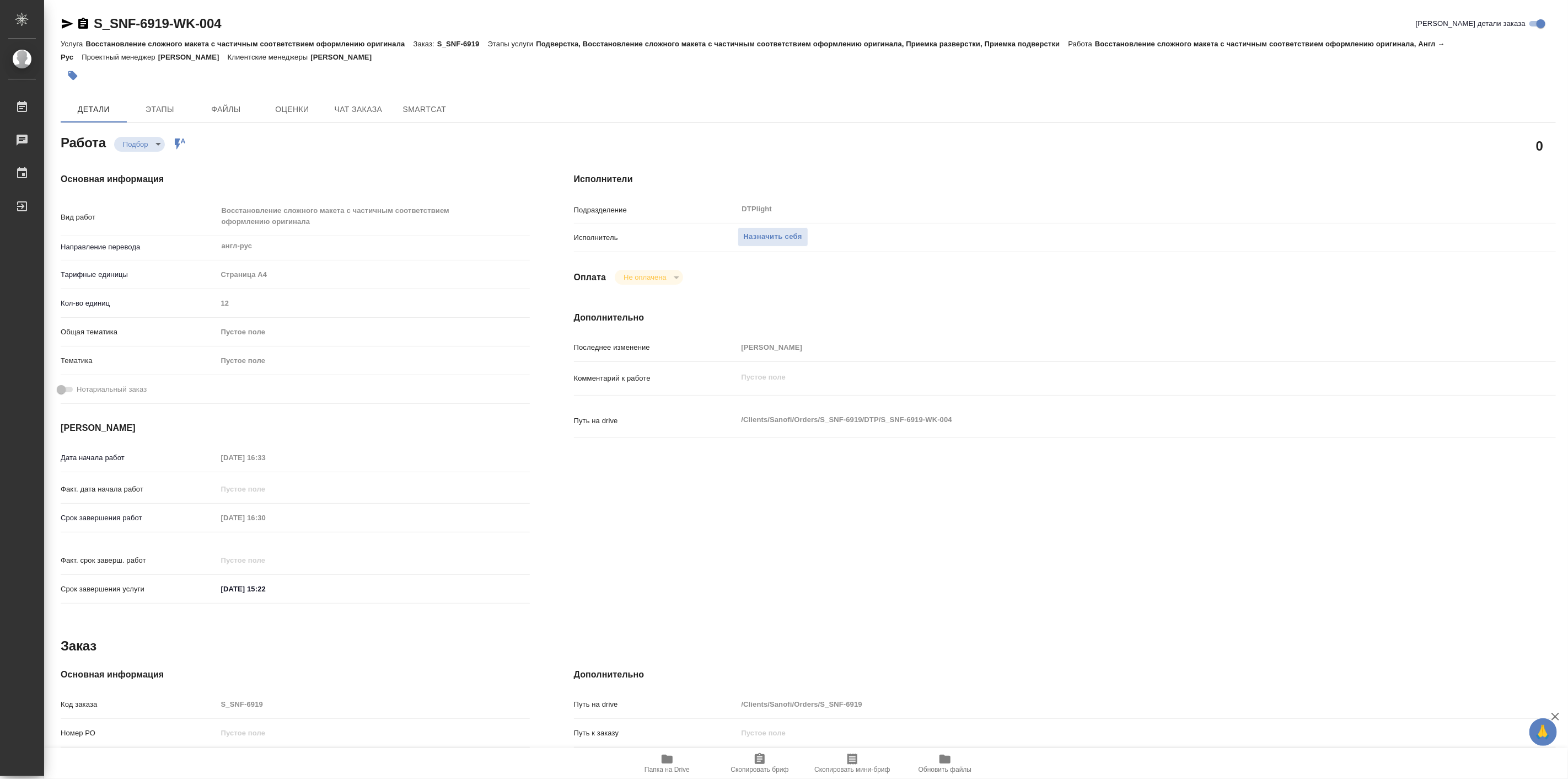
type textarea "x"
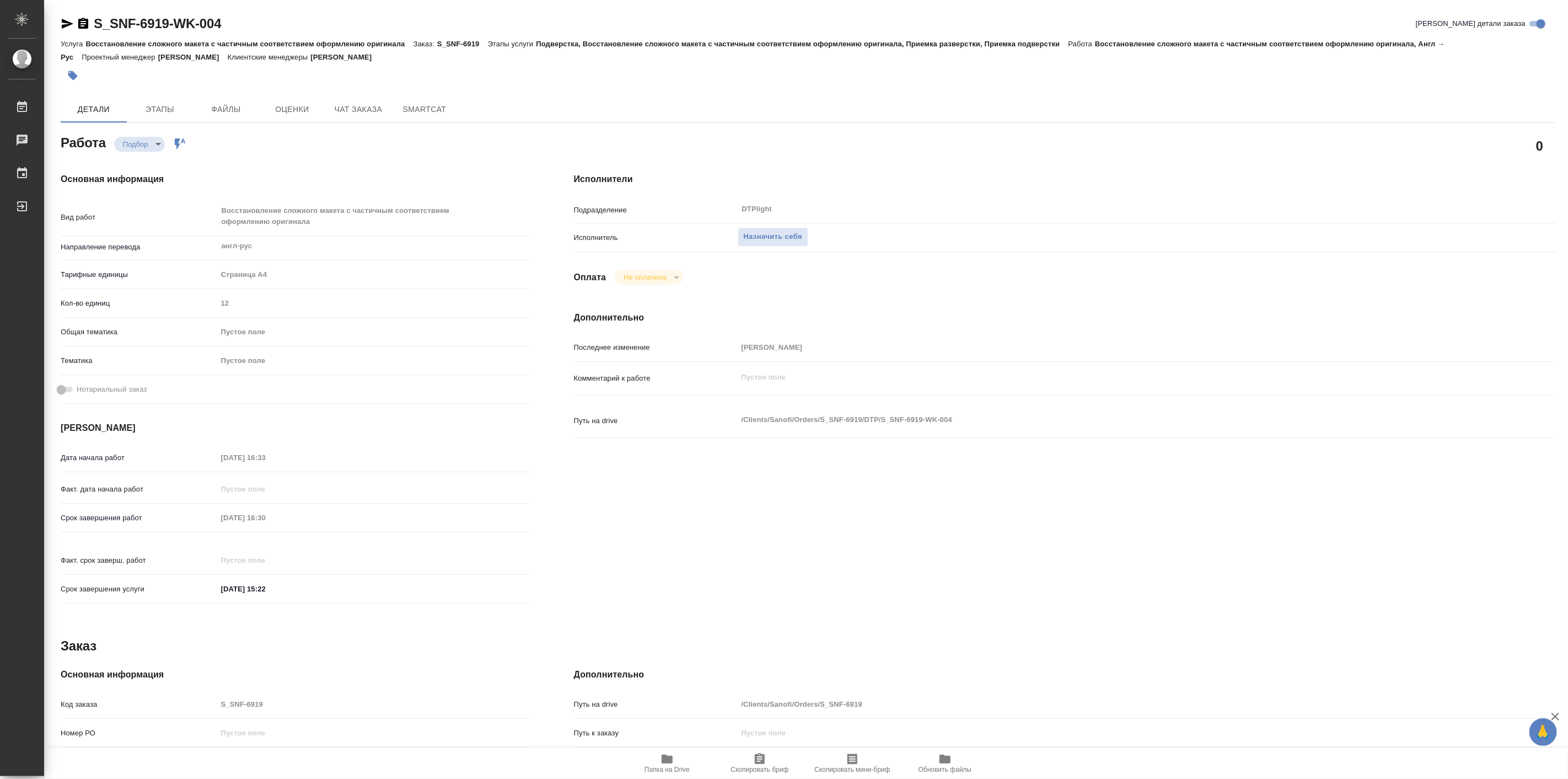
type textarea "x"
click at [374, 103] on span "Чат заказа" at bounding box center [358, 110] width 53 height 14
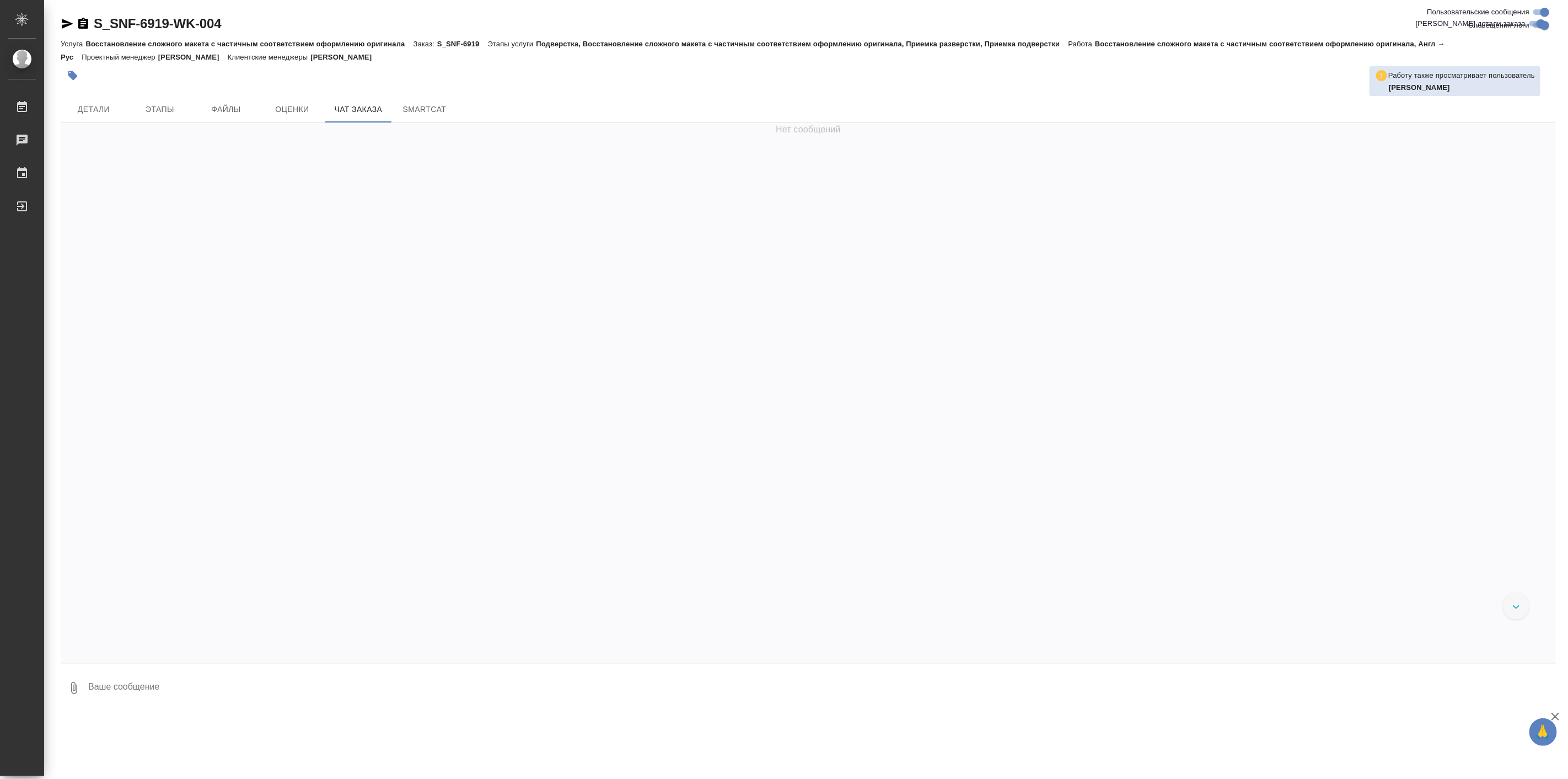
scroll to position [4670, 0]
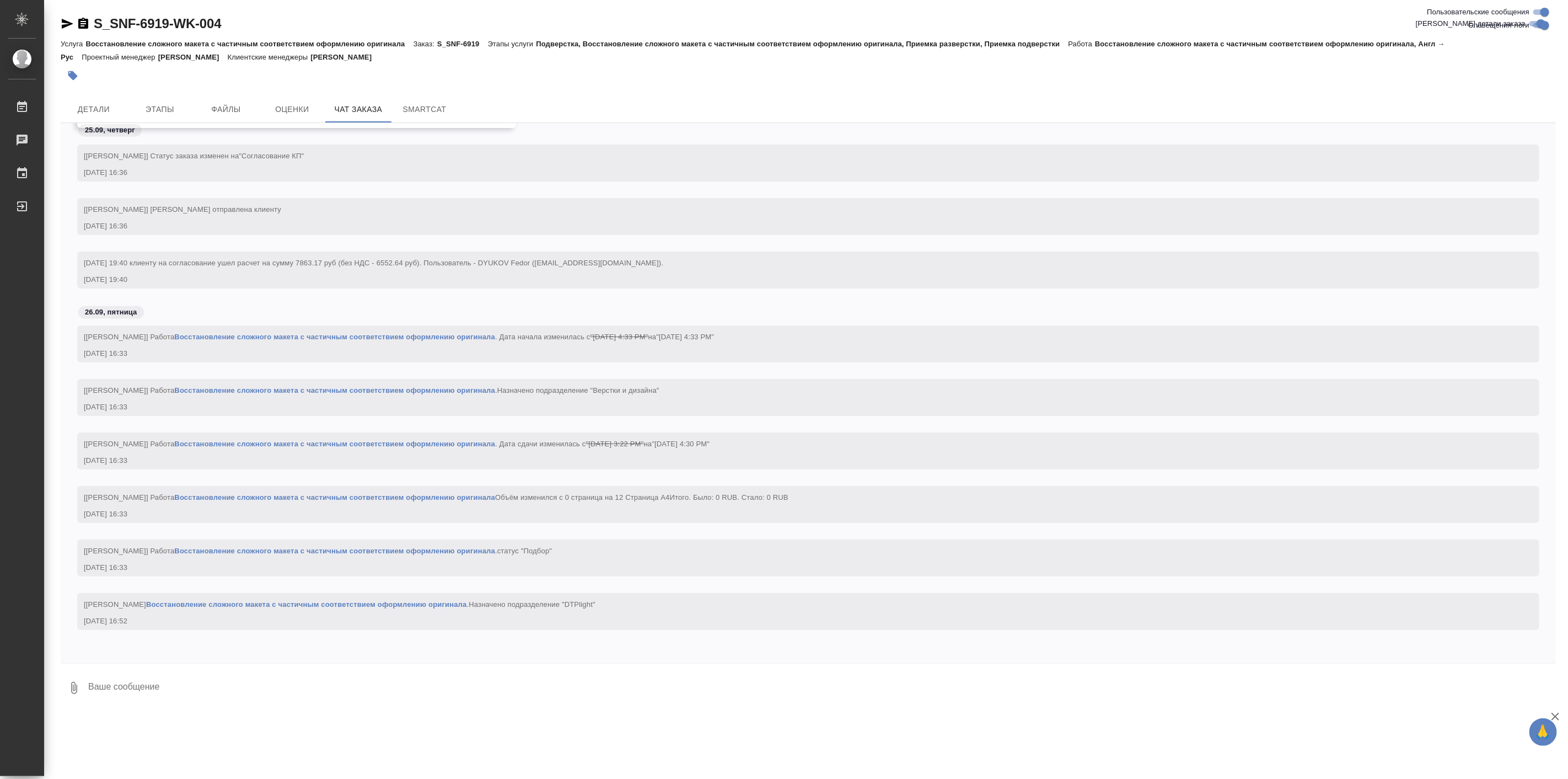
click at [202, 691] on textarea at bounding box center [821, 687] width 1469 height 37
click at [84, 112] on span "Детали" at bounding box center [93, 110] width 53 height 14
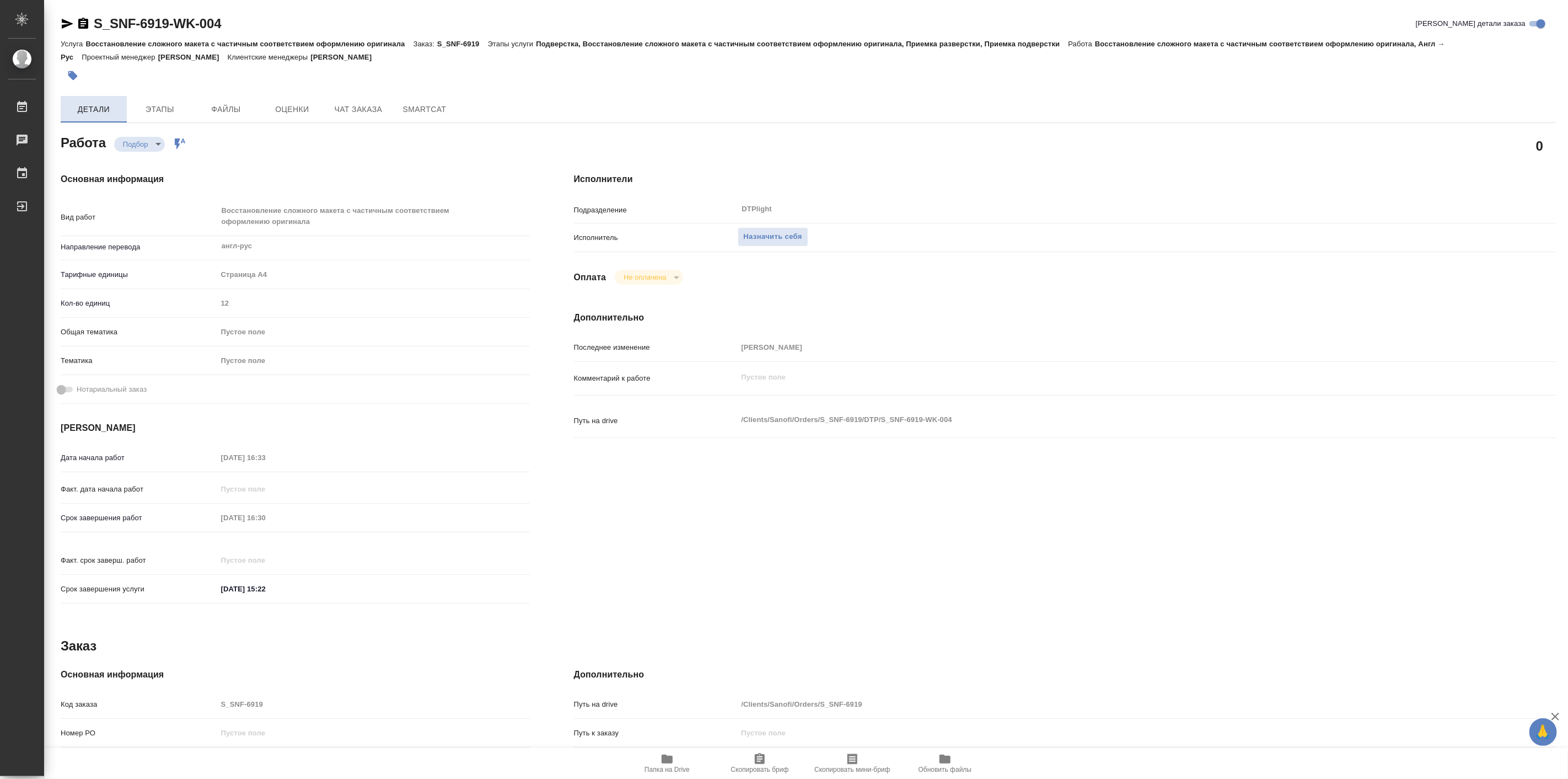
type textarea "x"
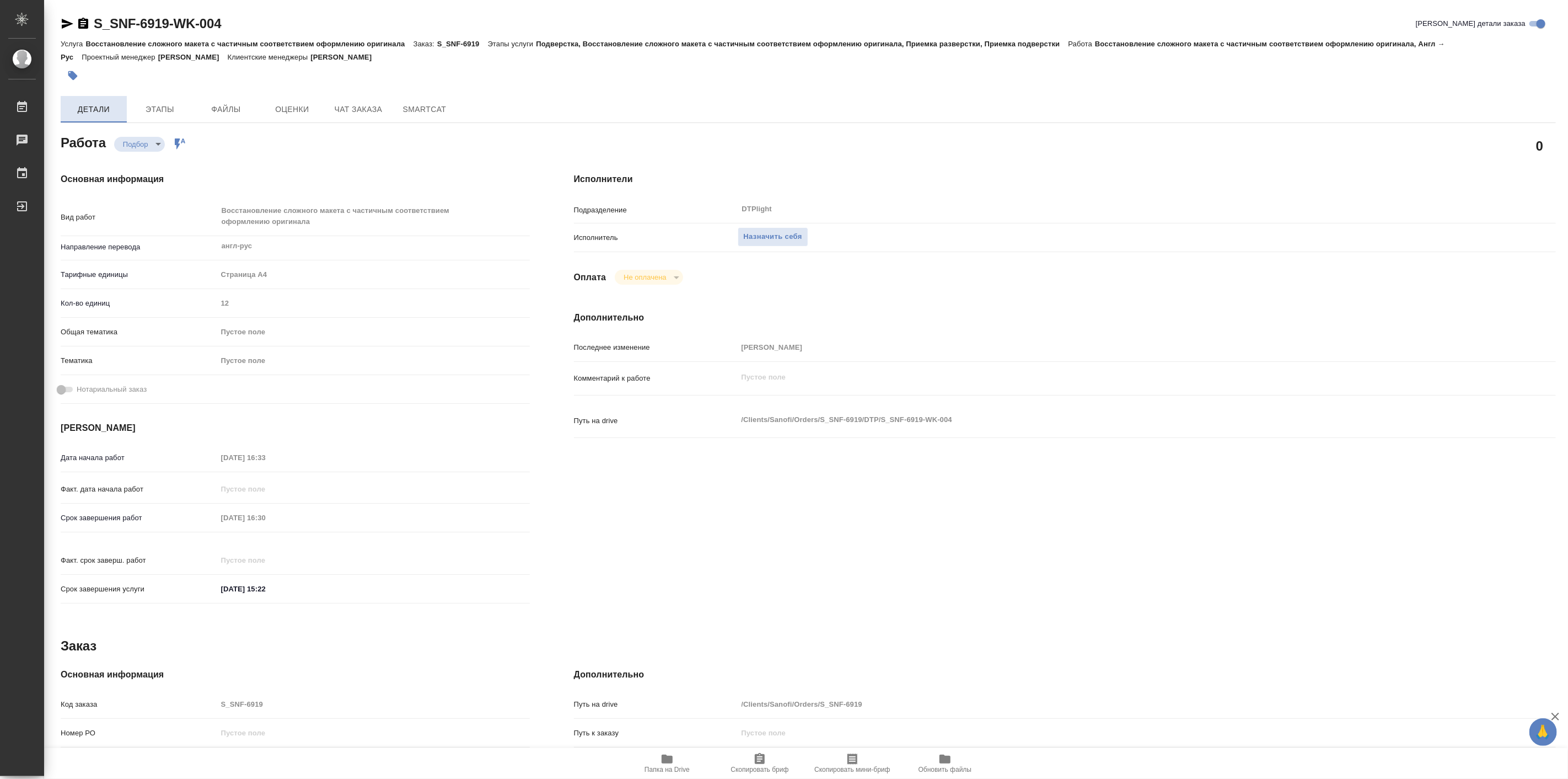
type textarea "x"
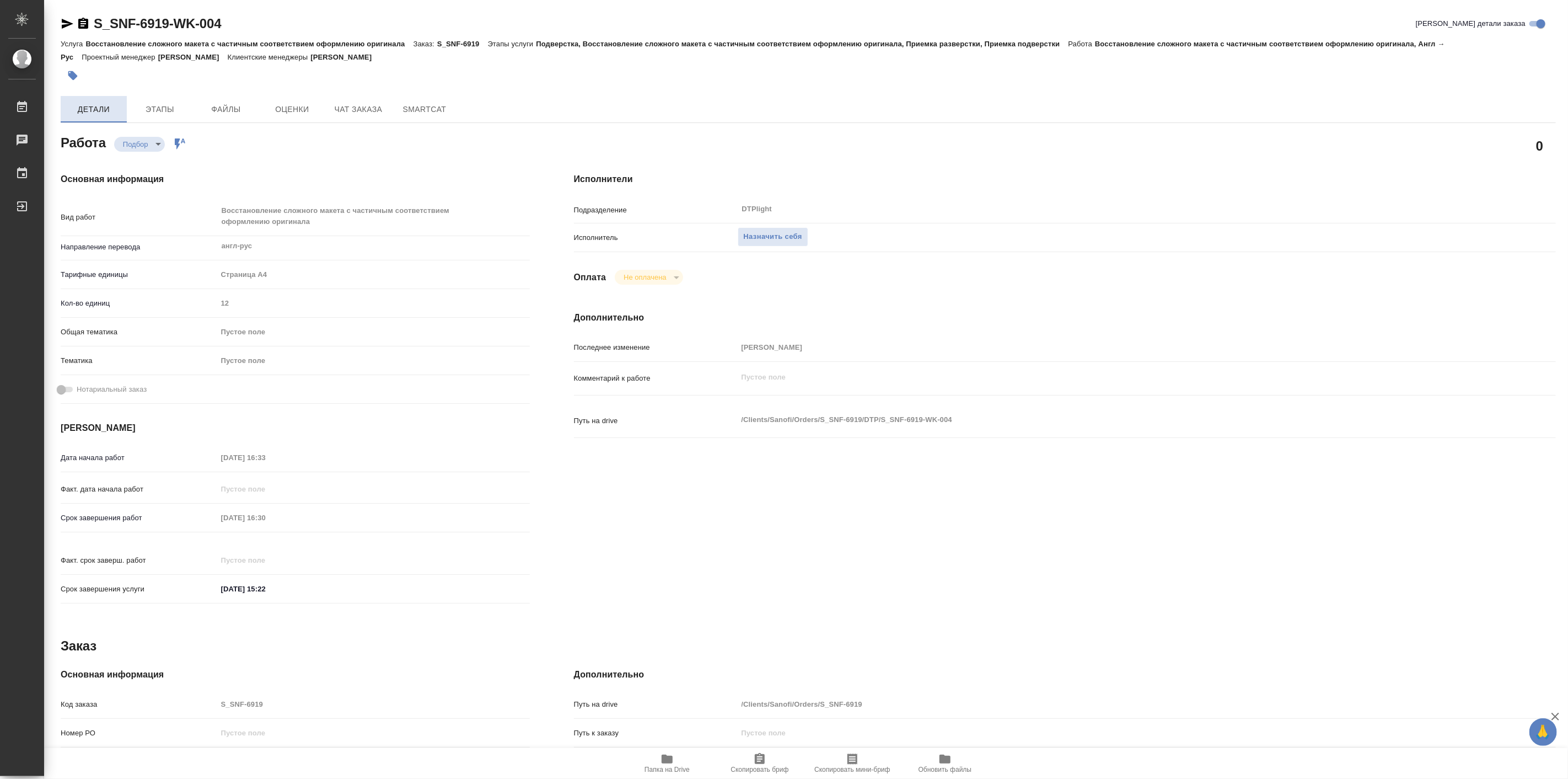
type textarea "x"
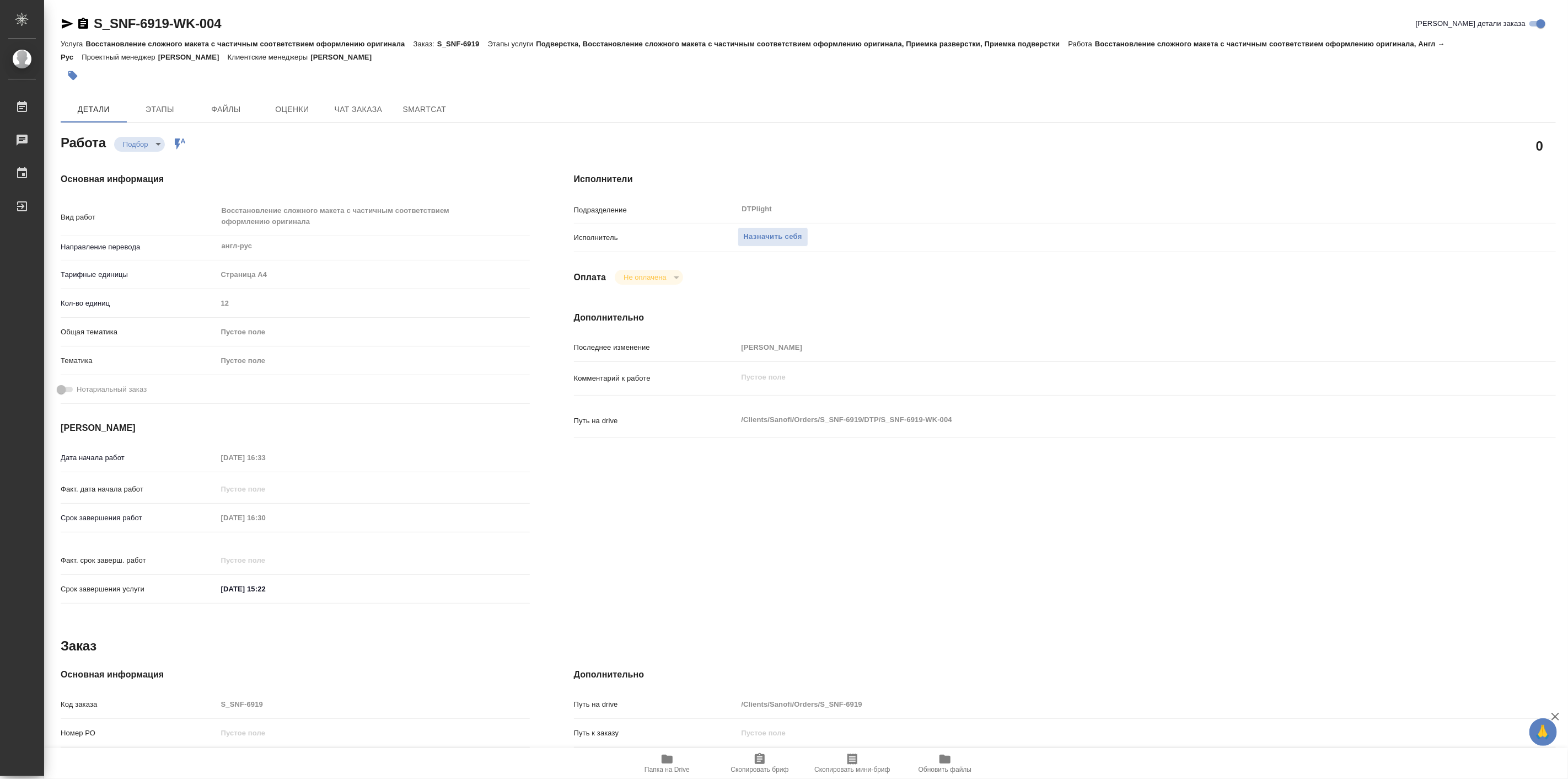
click at [552, 178] on div "Исполнители Подразделение DTPlight ​ Исполнитель Назначить себя Оплата Не оплач…" at bounding box center [1065, 391] width 1026 height 482
click at [513, 178] on h4 "Основная информация" at bounding box center [295, 179] width 469 height 13
click at [786, 234] on span "Назначить себя" at bounding box center [773, 237] width 58 height 12
type textarea "x"
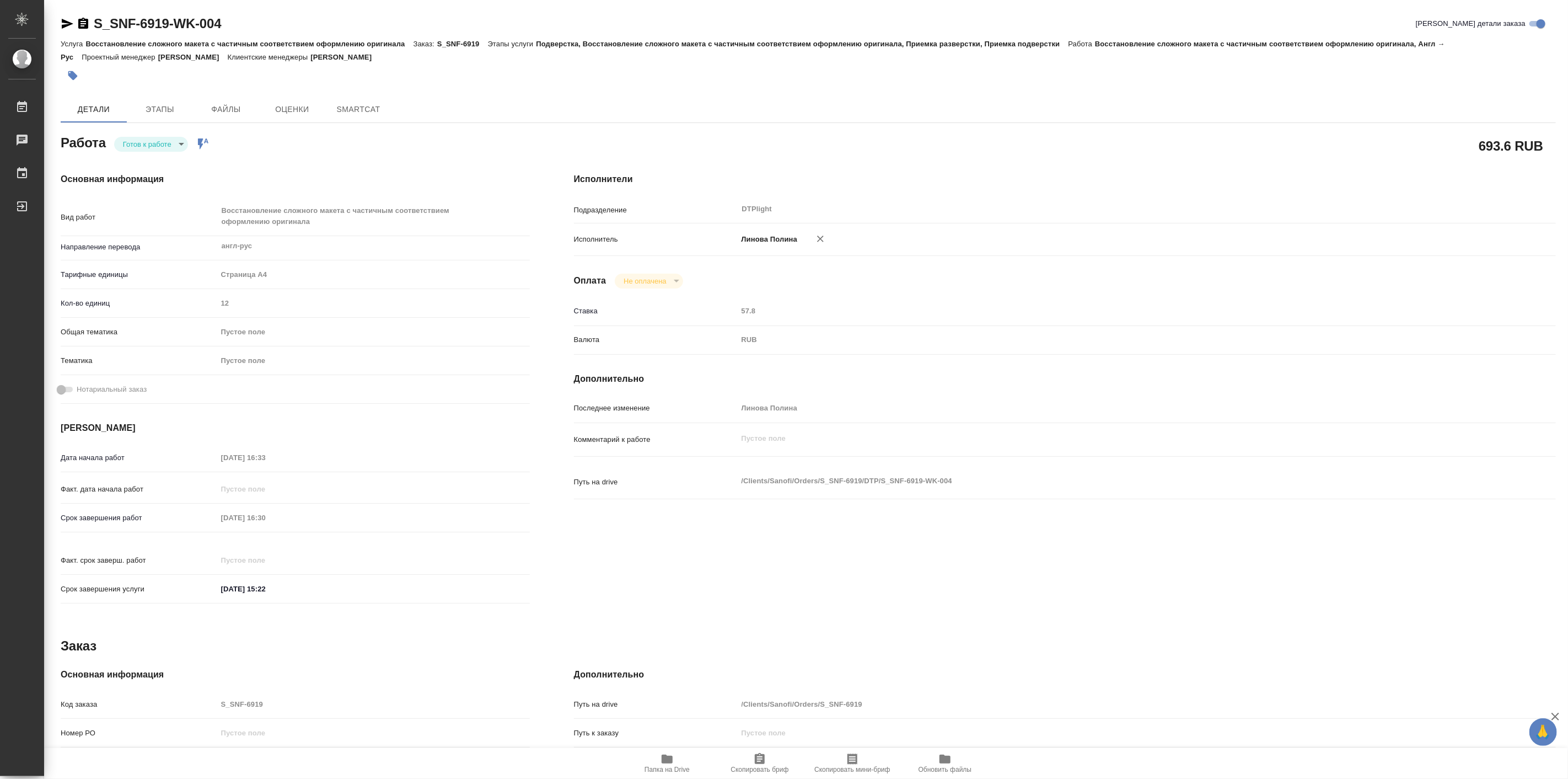
type textarea "x"
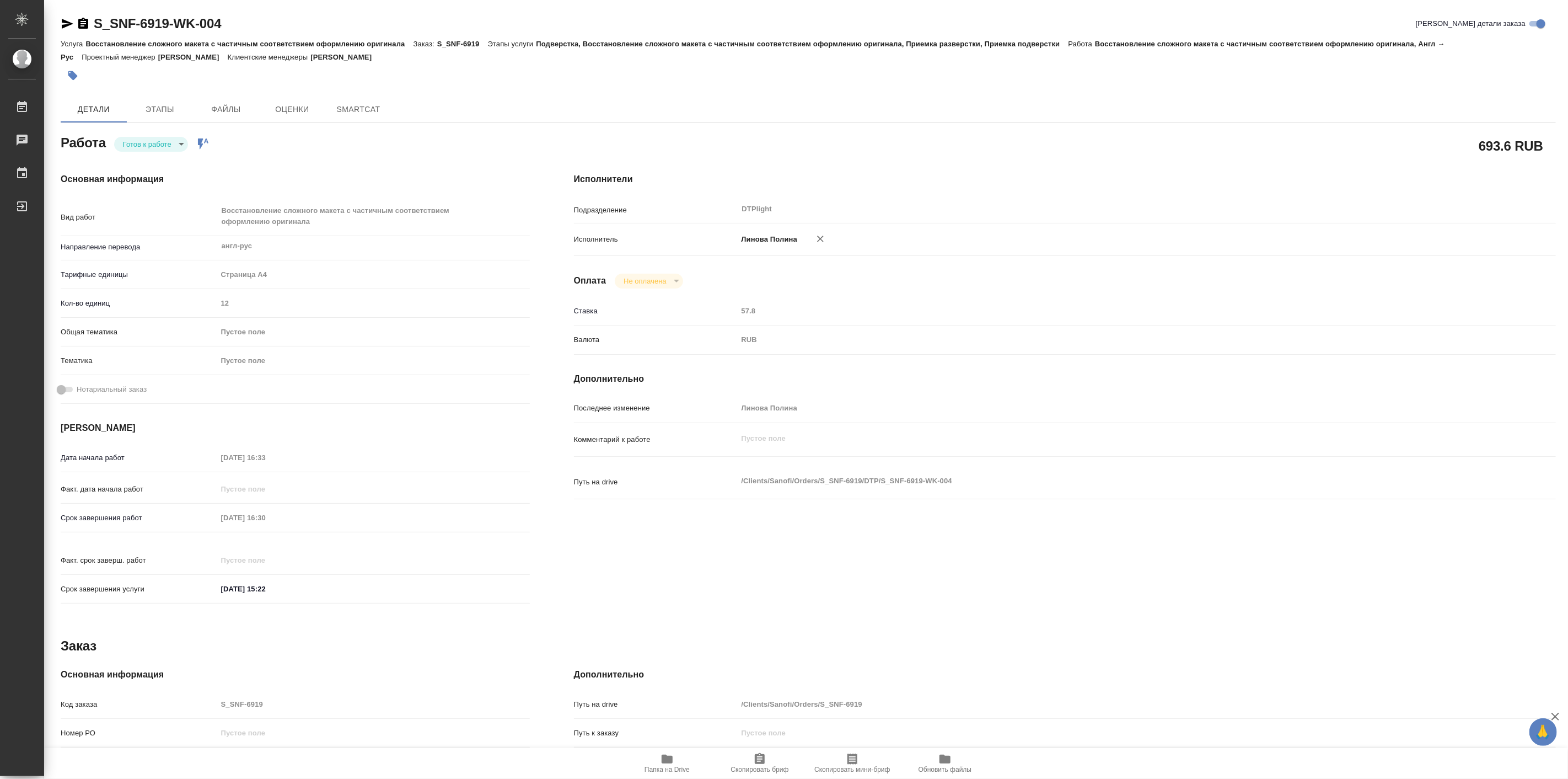
type textarea "x"
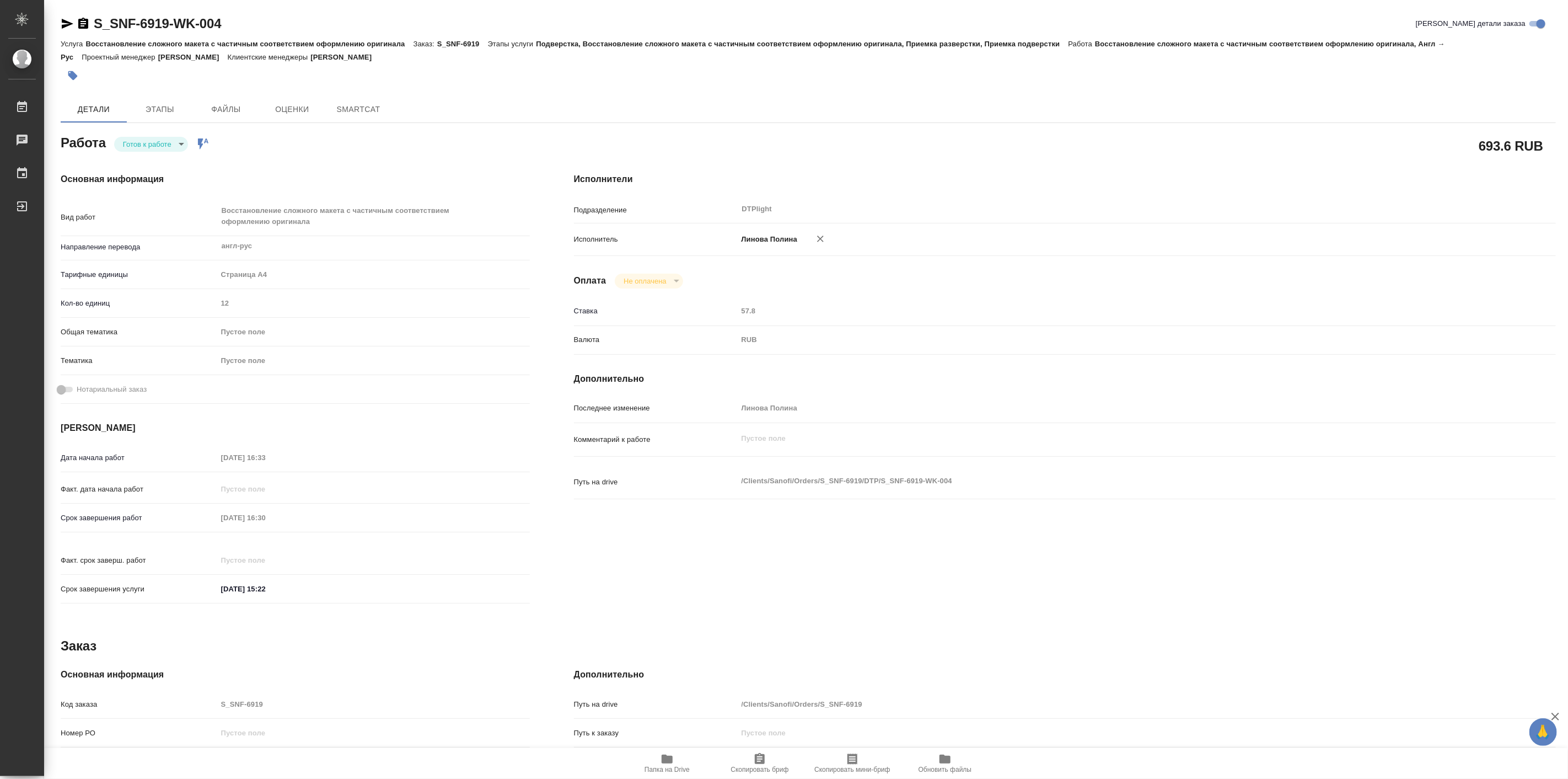
type textarea "x"
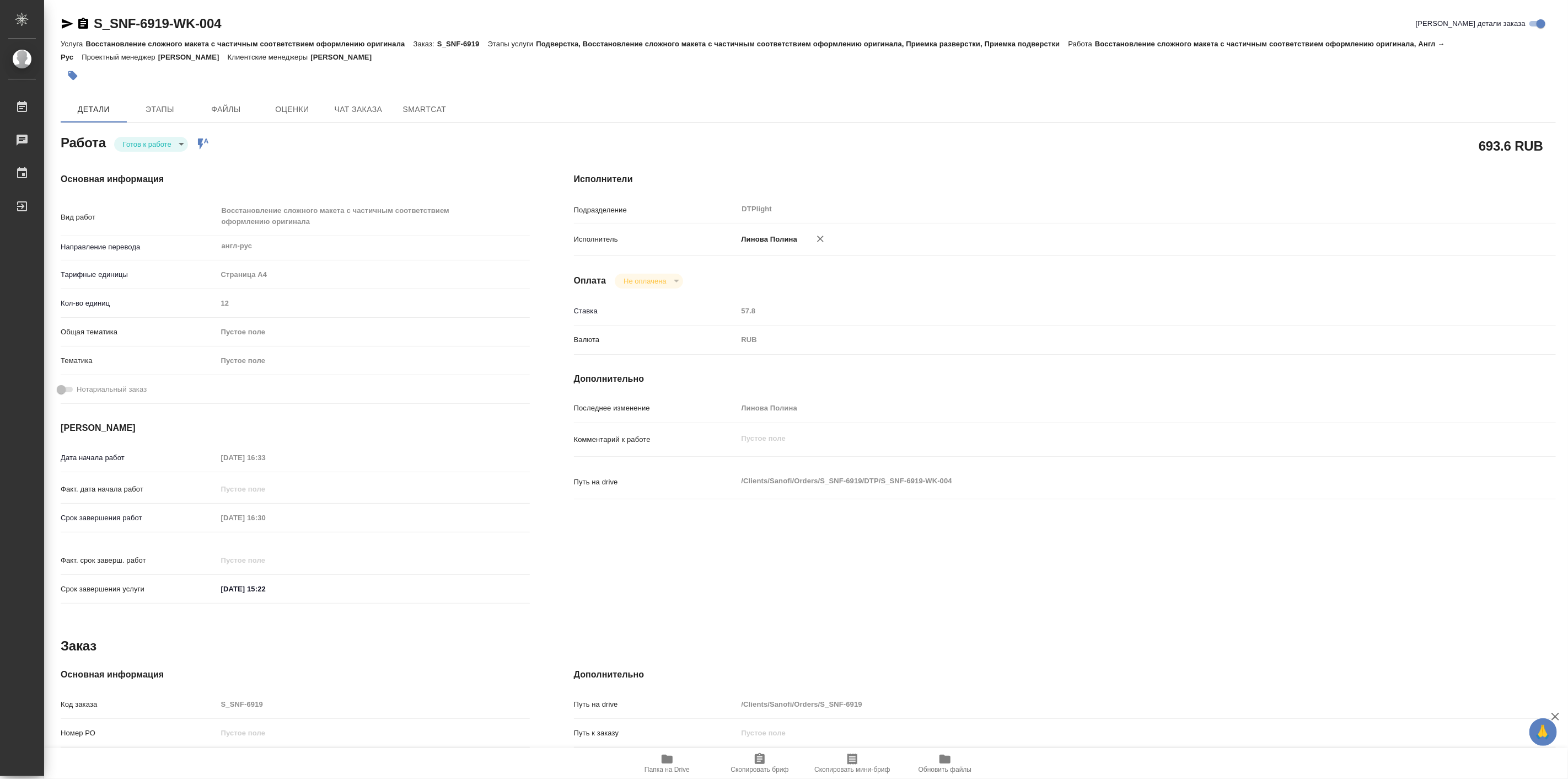
type textarea "x"
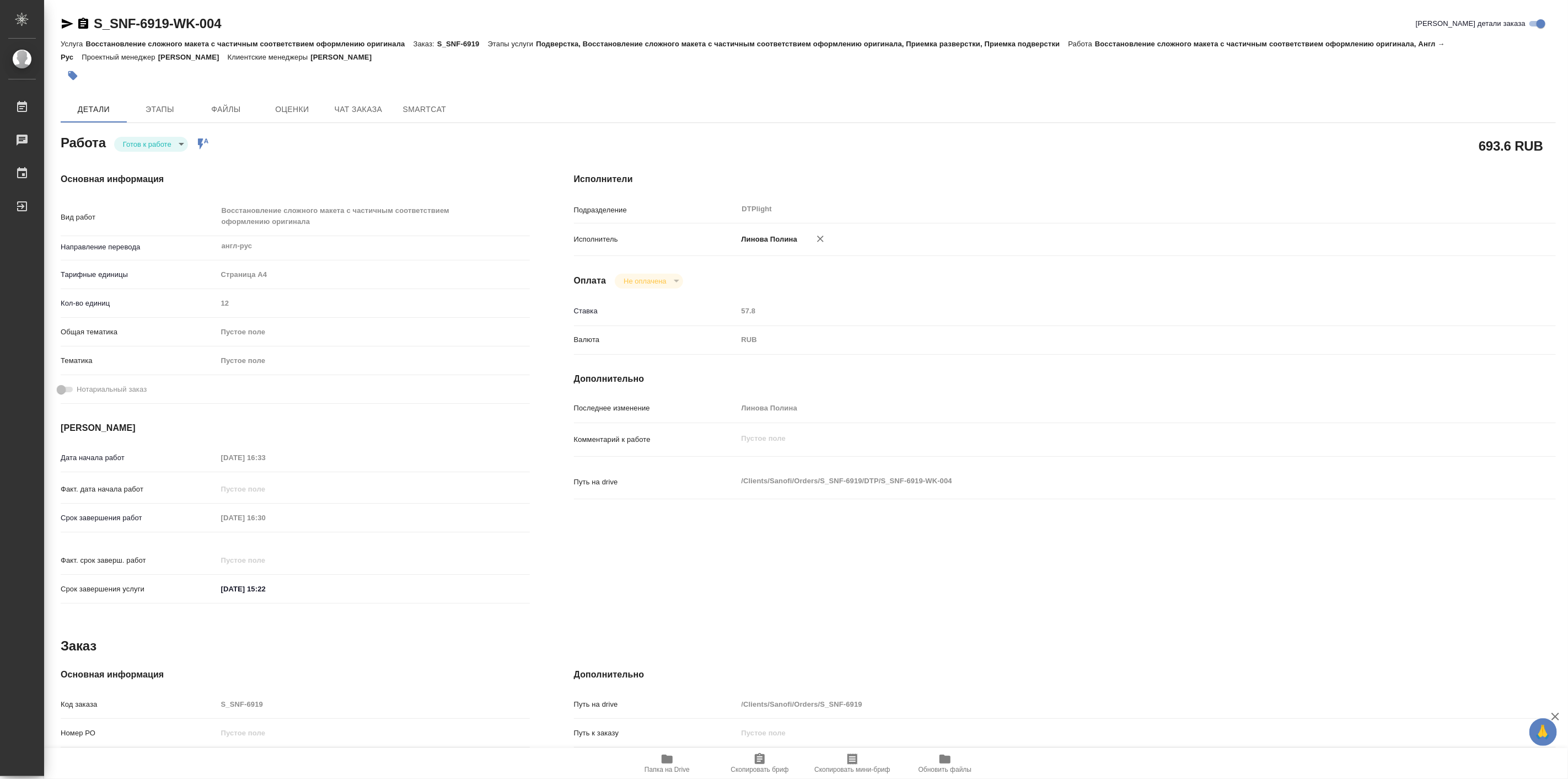
type textarea "x"
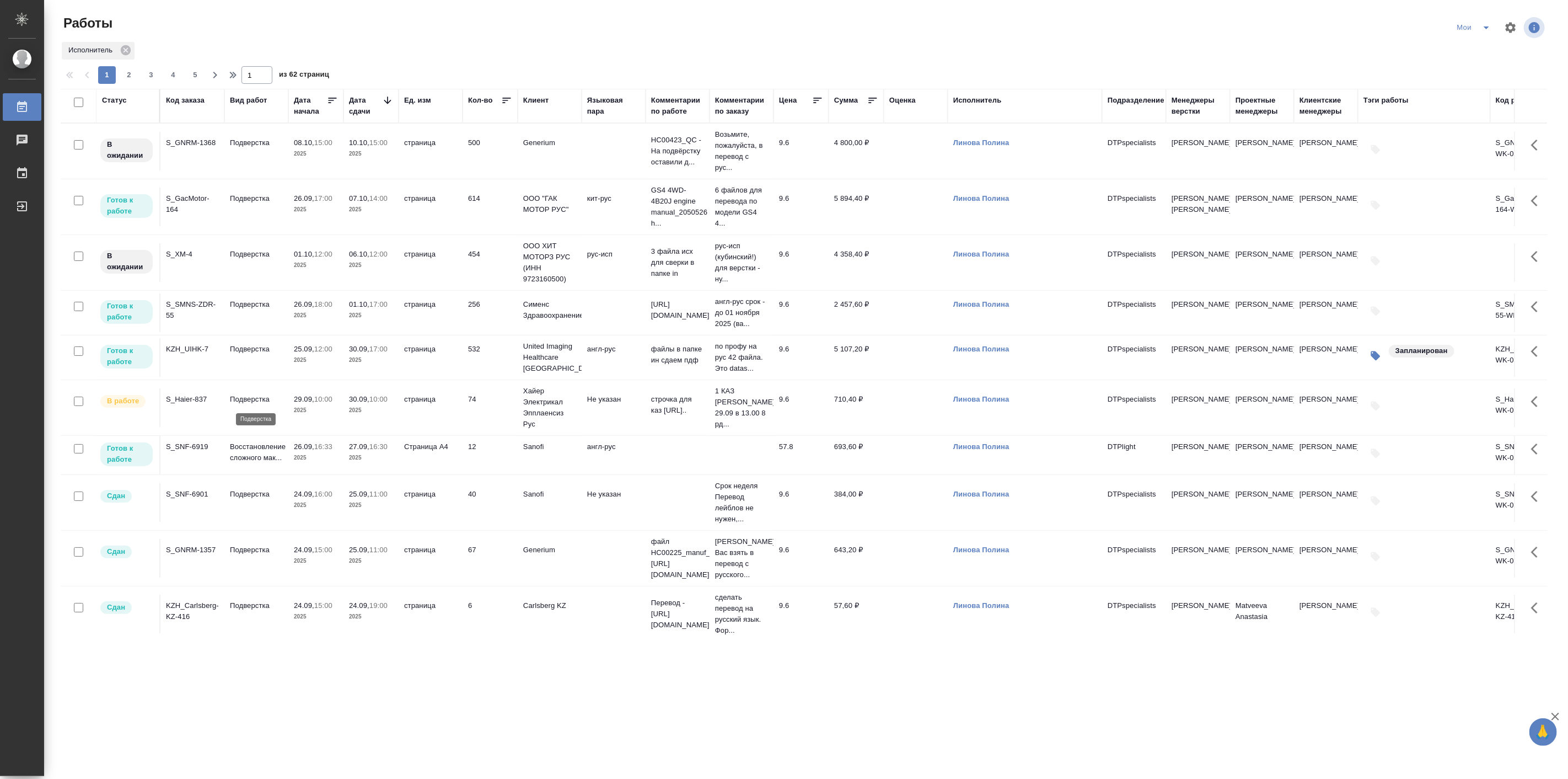
click at [261, 394] on p "Подверстка" at bounding box center [256, 399] width 53 height 11
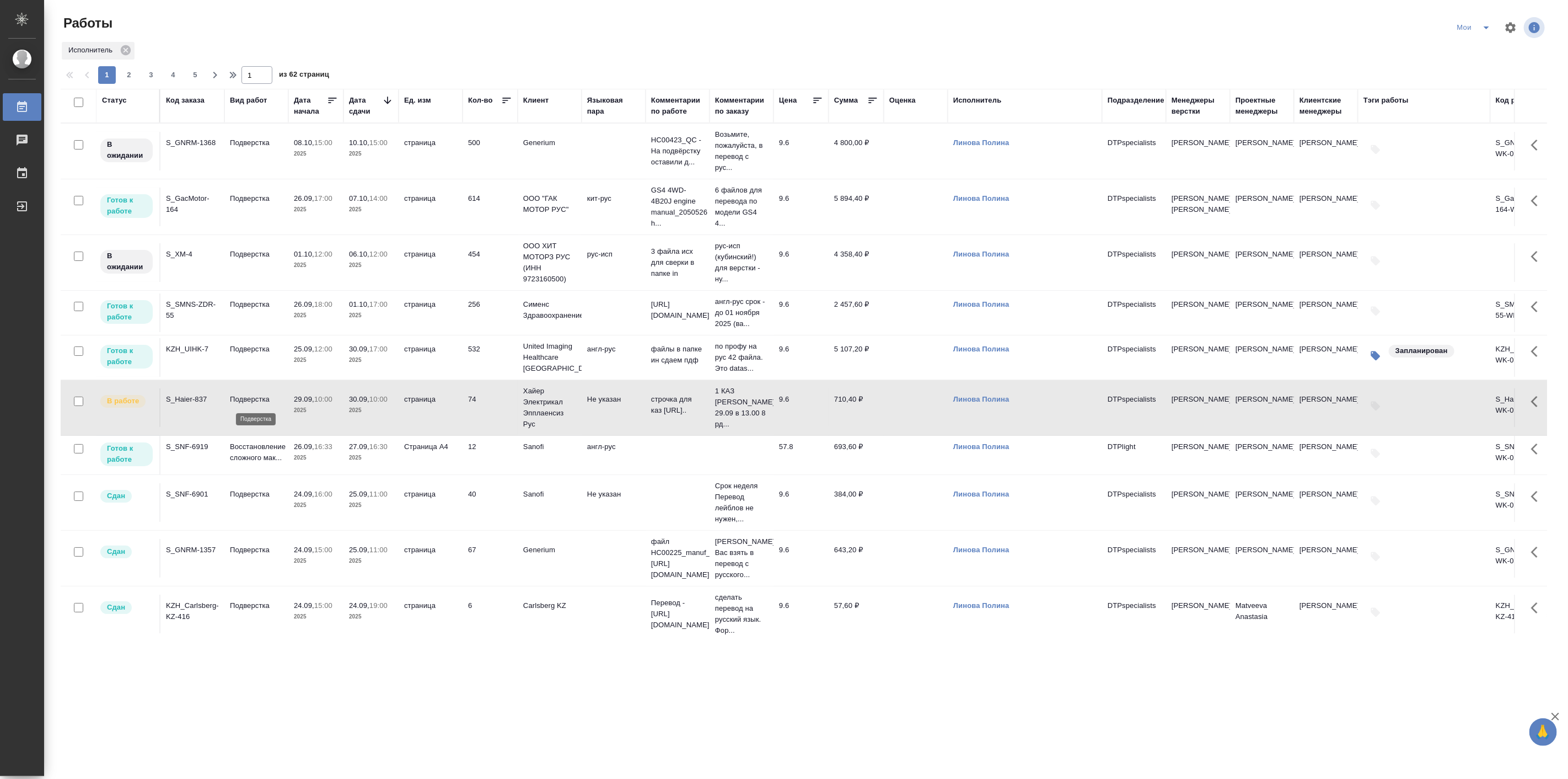
click at [261, 394] on p "Подверстка" at bounding box center [256, 399] width 53 height 11
click at [265, 458] on p "Восстановление сложного мак..." at bounding box center [256, 452] width 53 height 22
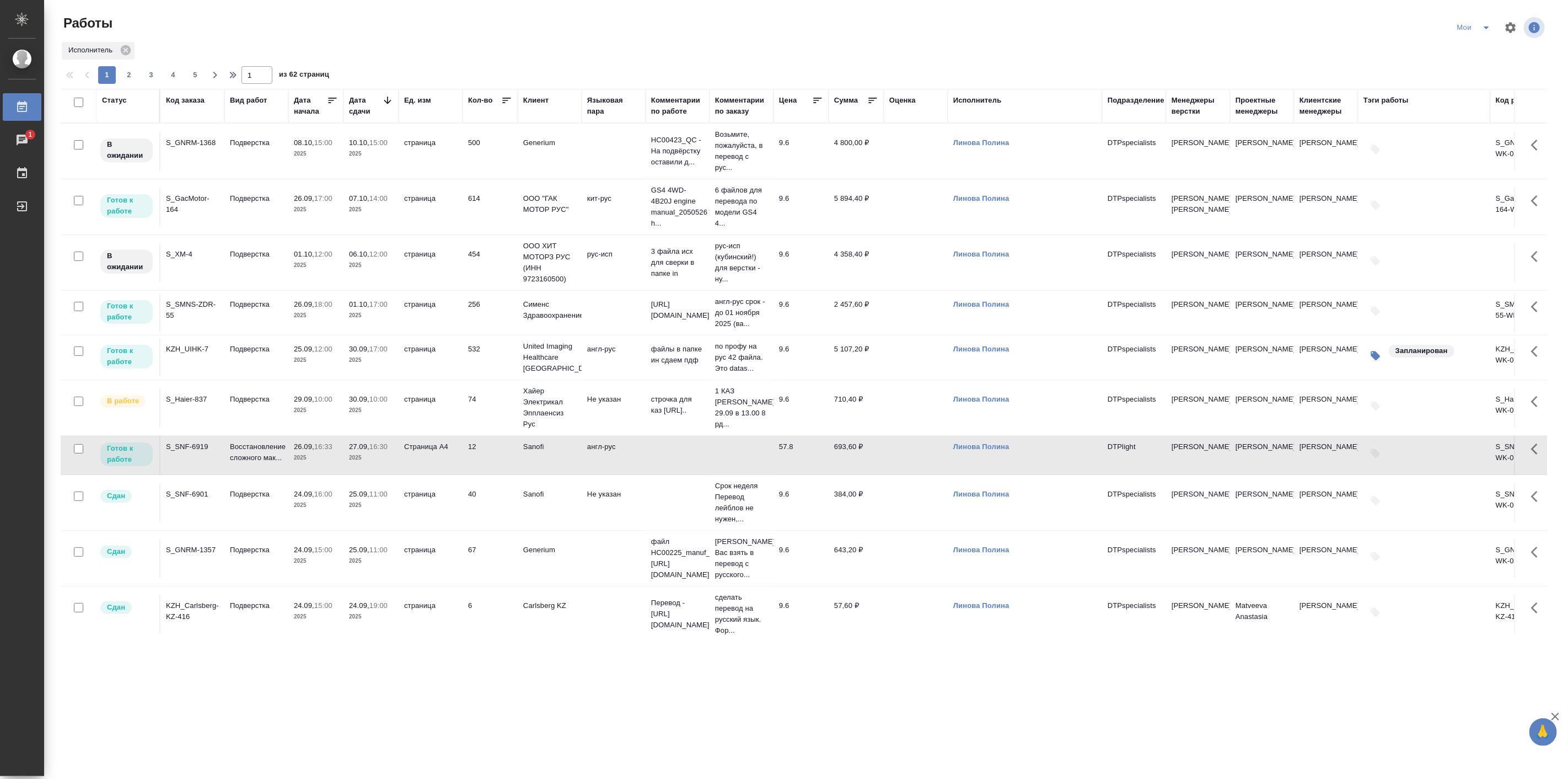
click at [296, 354] on span "25.09, 12:00" at bounding box center [316, 349] width 44 height 11
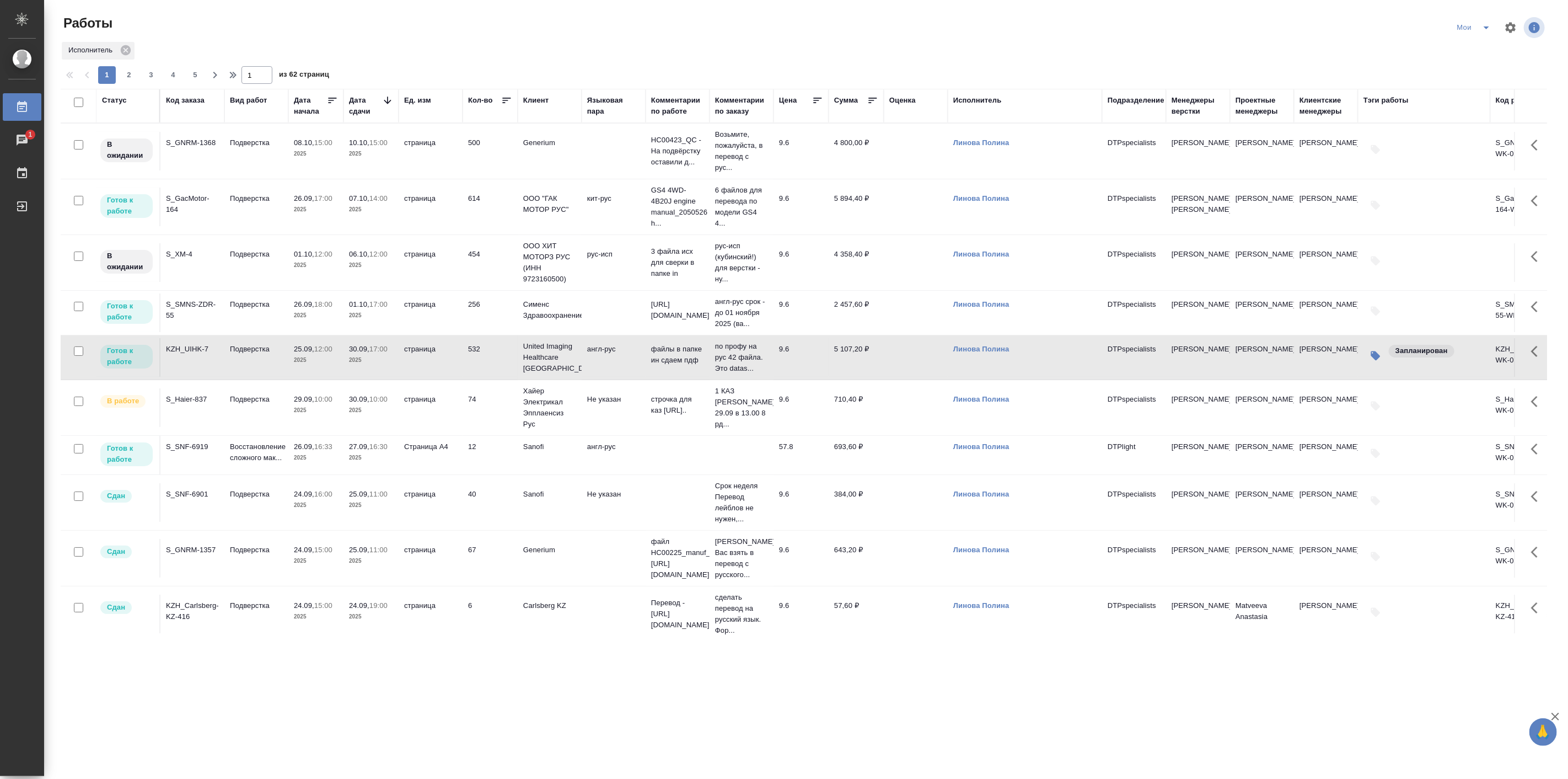
click at [296, 354] on span "25.09, 12:00" at bounding box center [316, 349] width 44 height 11
click at [1486, 31] on icon "split button" at bounding box center [1486, 28] width 13 height 13
click at [1461, 88] on li "Подбор Лайт" at bounding box center [1475, 85] width 66 height 18
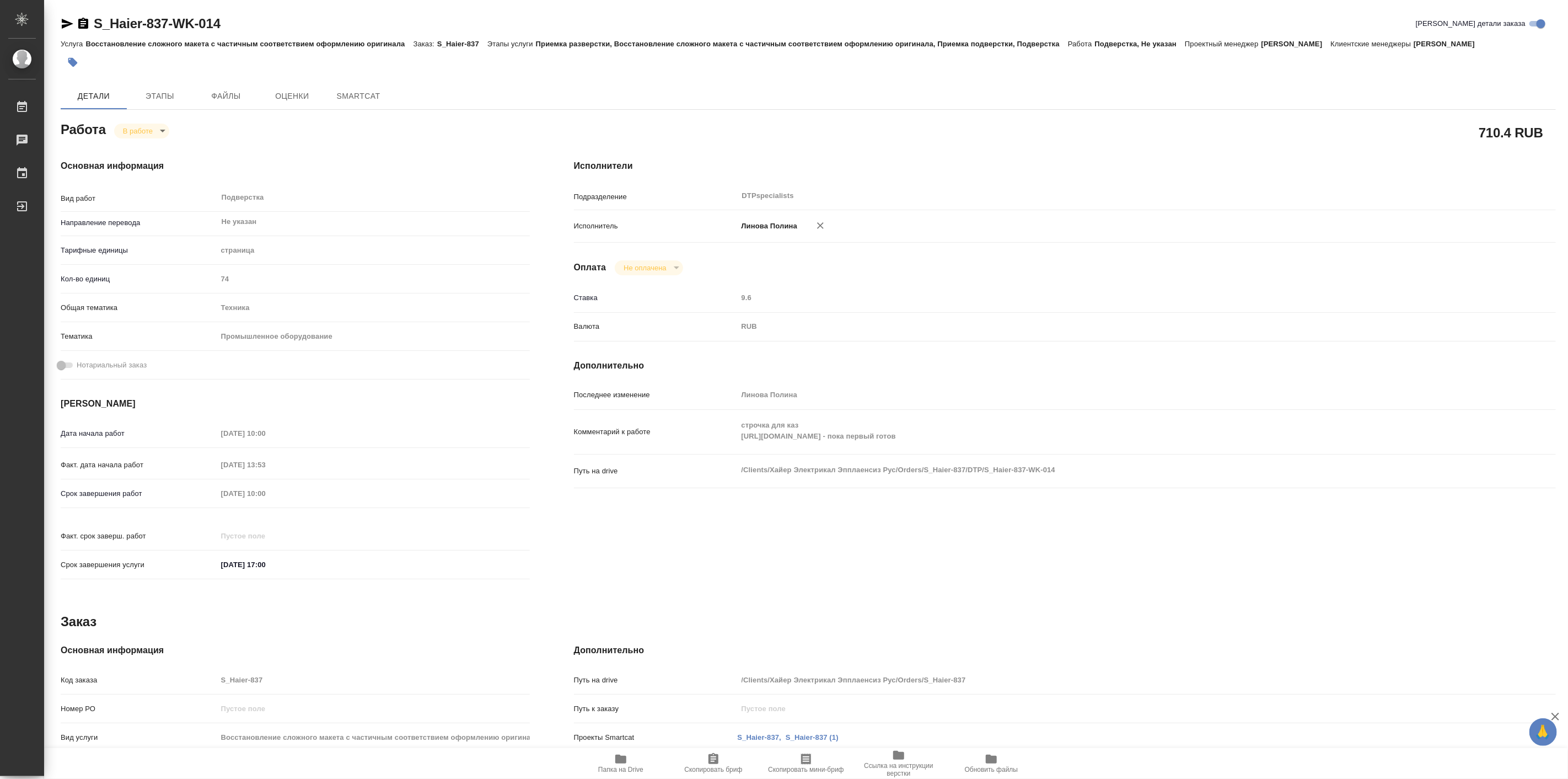
type textarea "x"
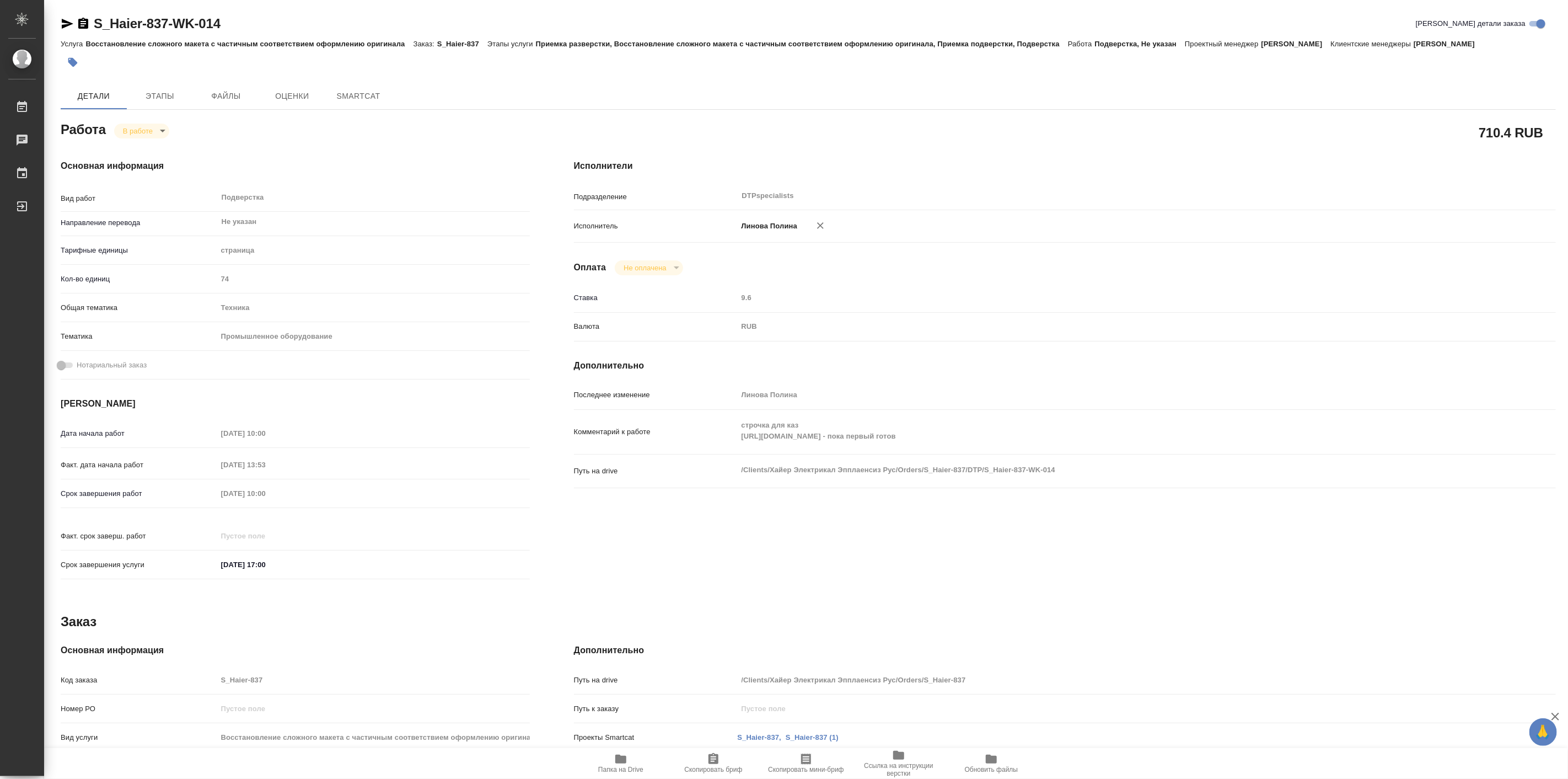
type textarea "x"
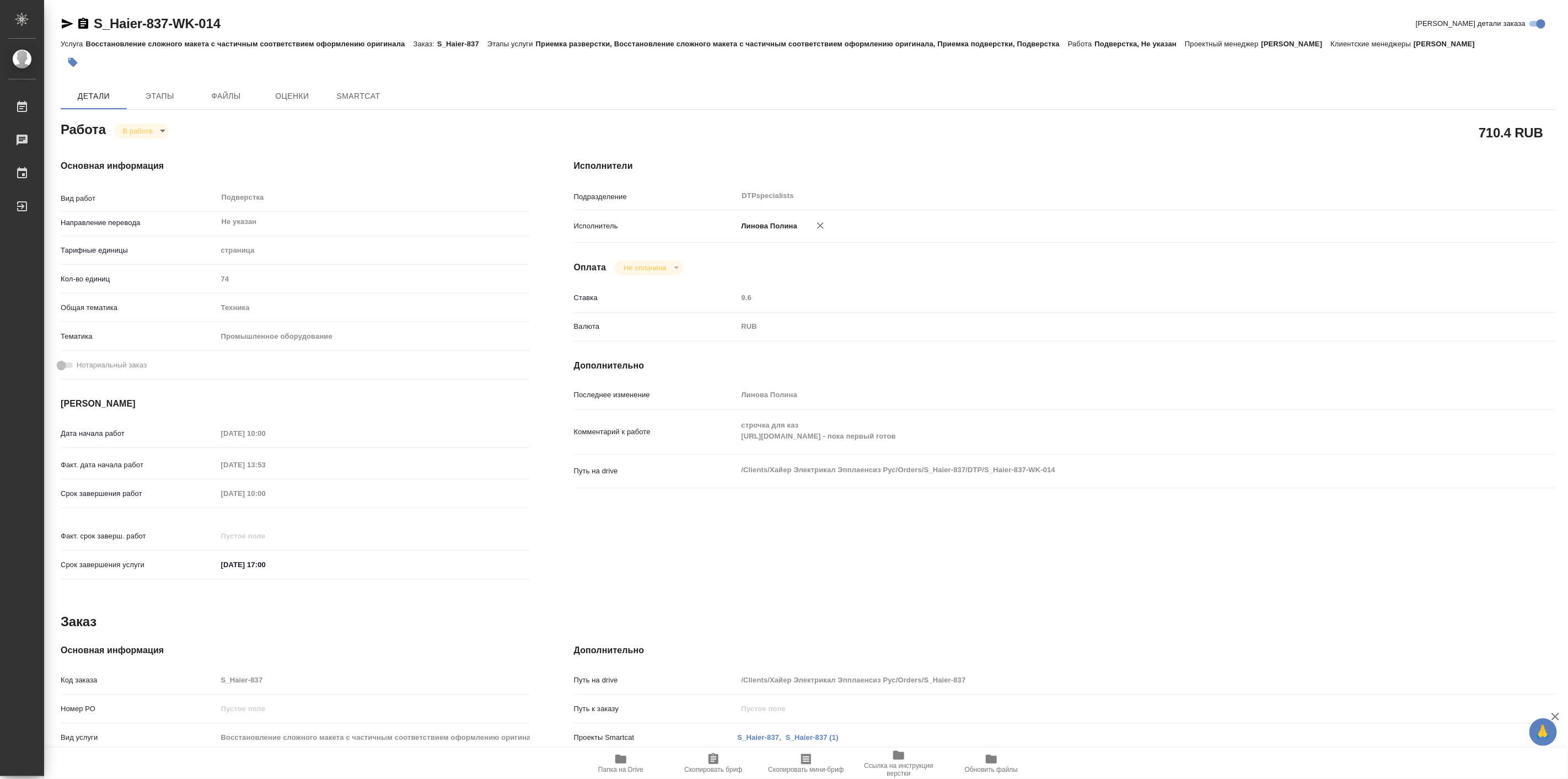
type textarea "x"
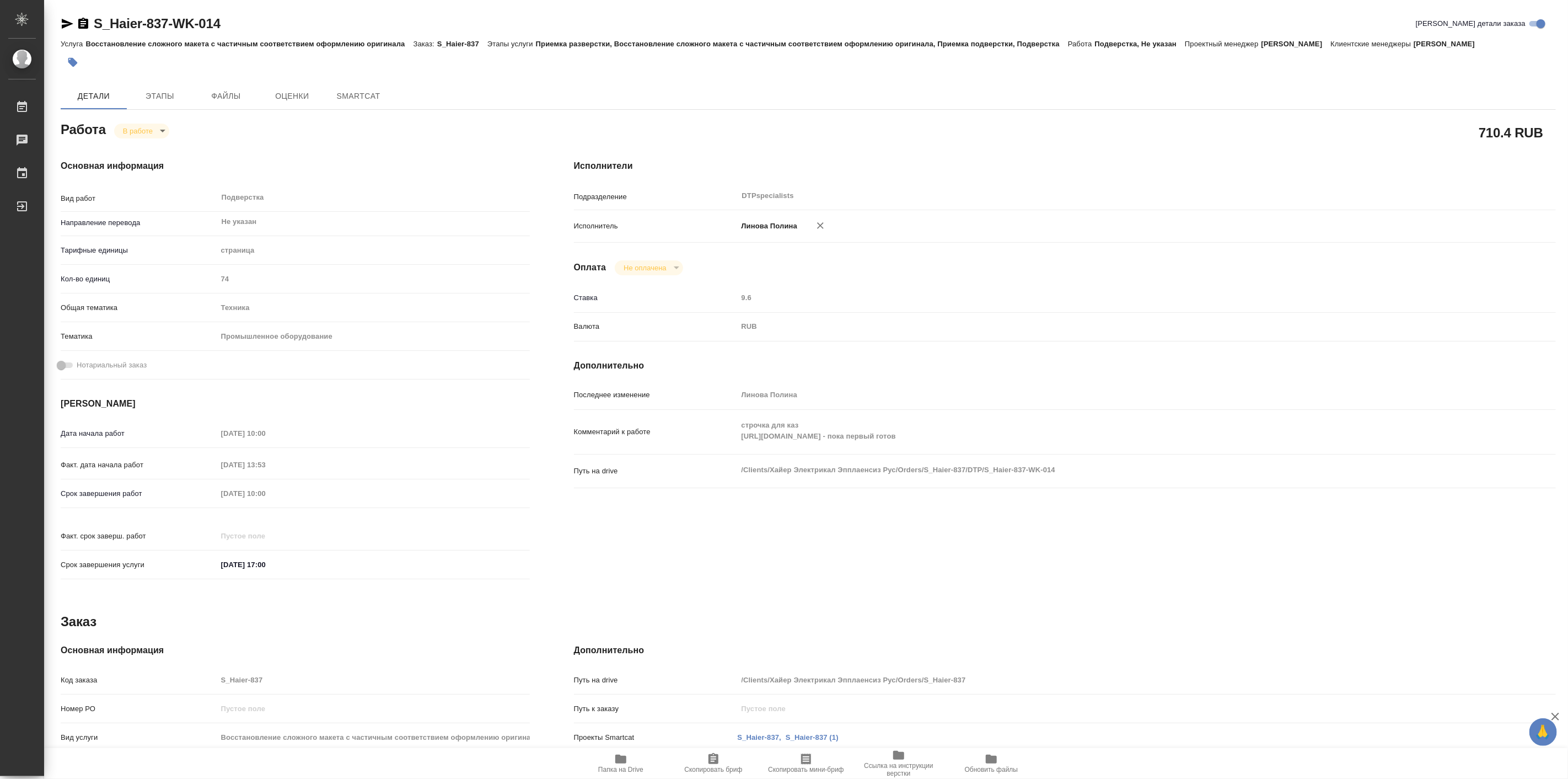
type textarea "x"
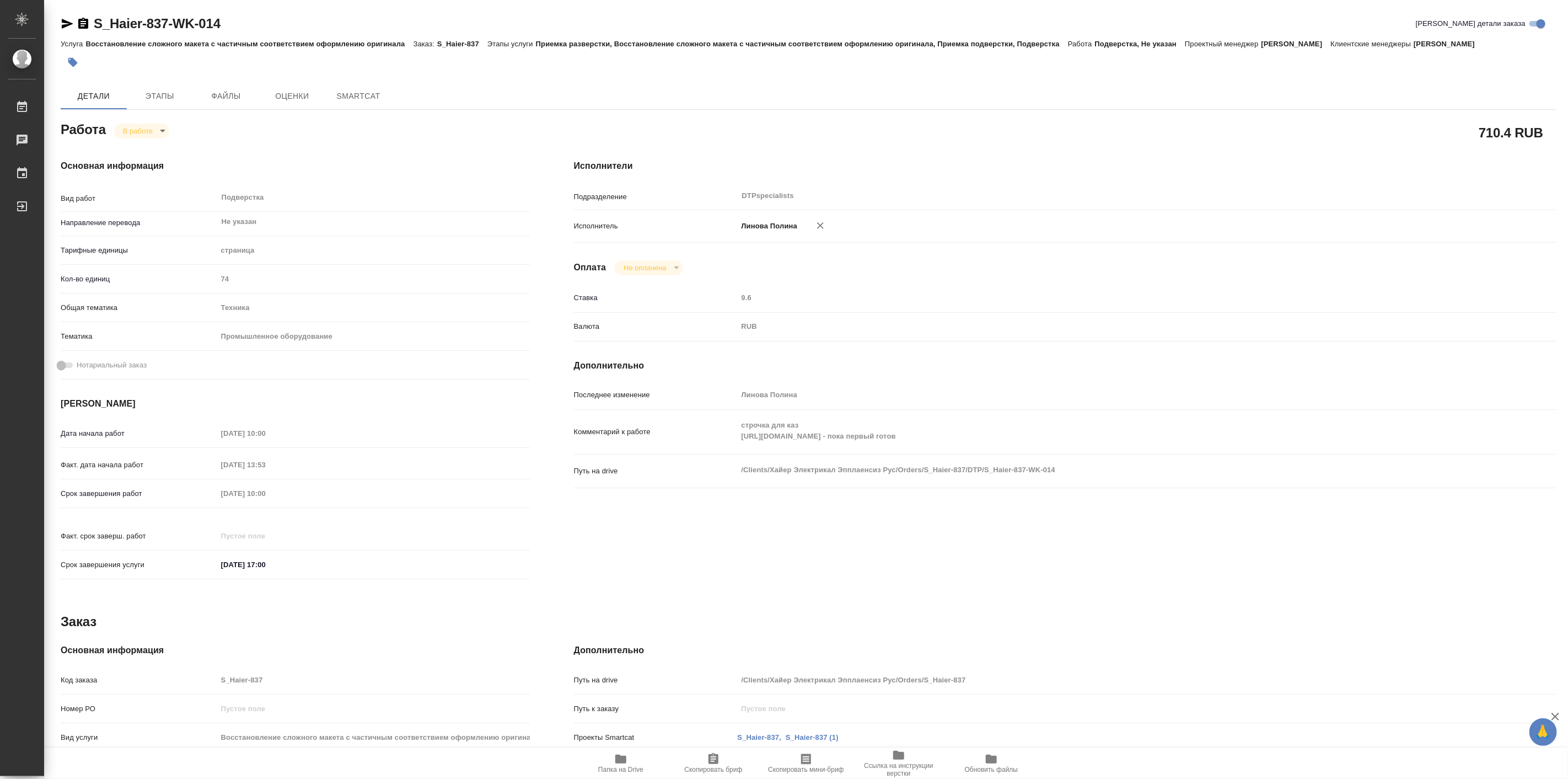
type textarea "x"
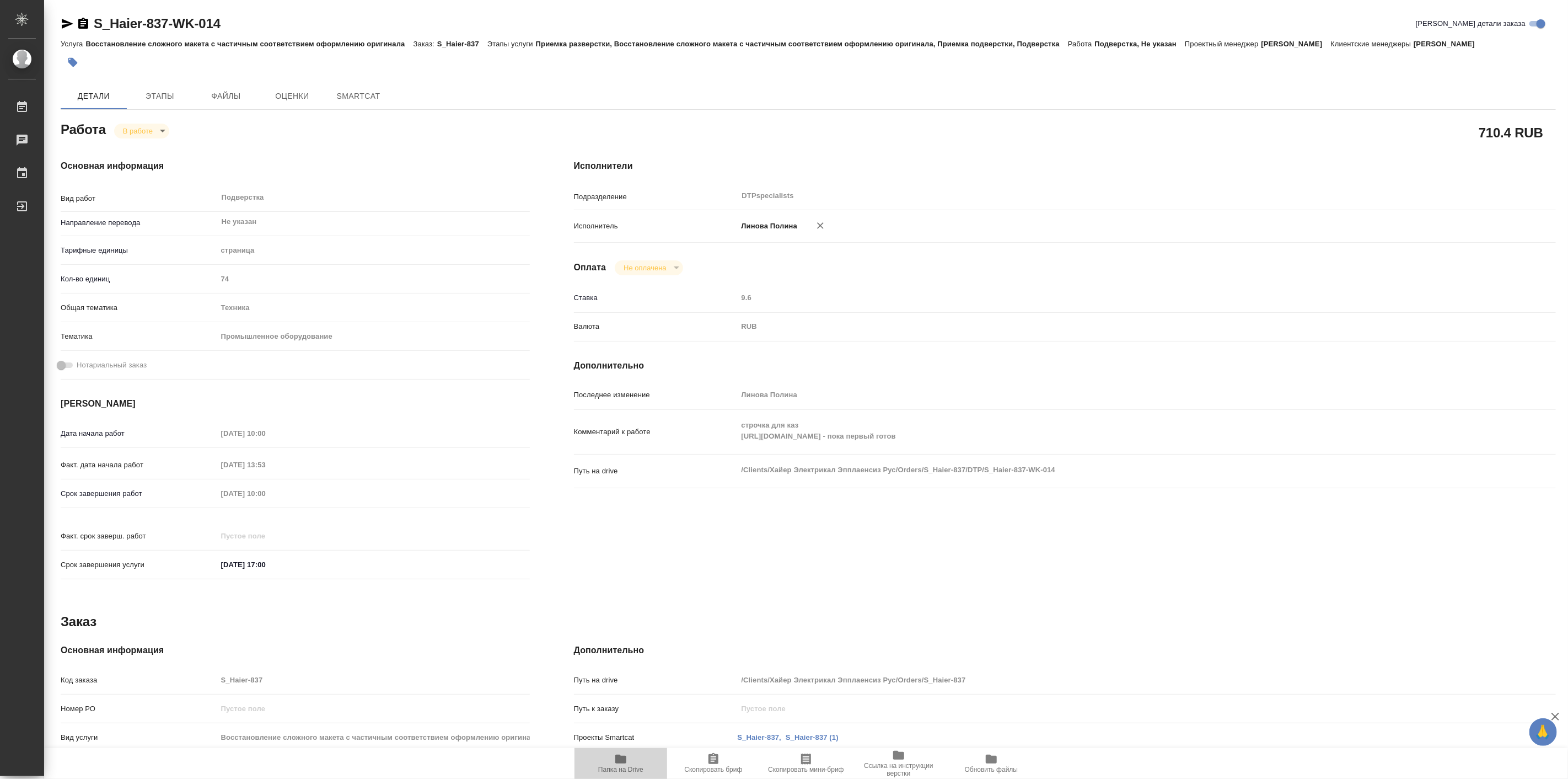
click at [641, 766] on span "Папка на Drive" at bounding box center [621, 770] width 45 height 8
type textarea "x"
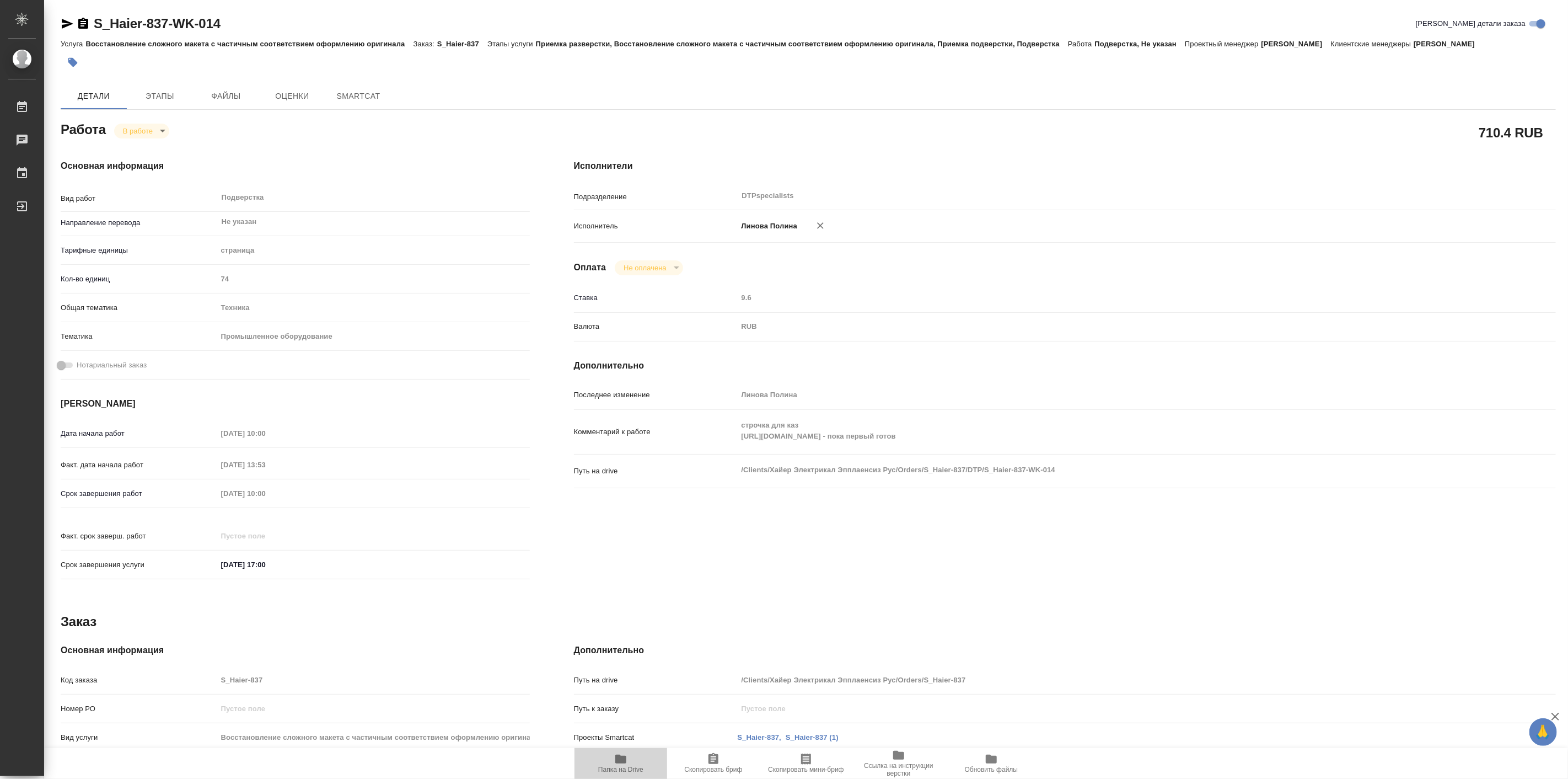
type textarea "x"
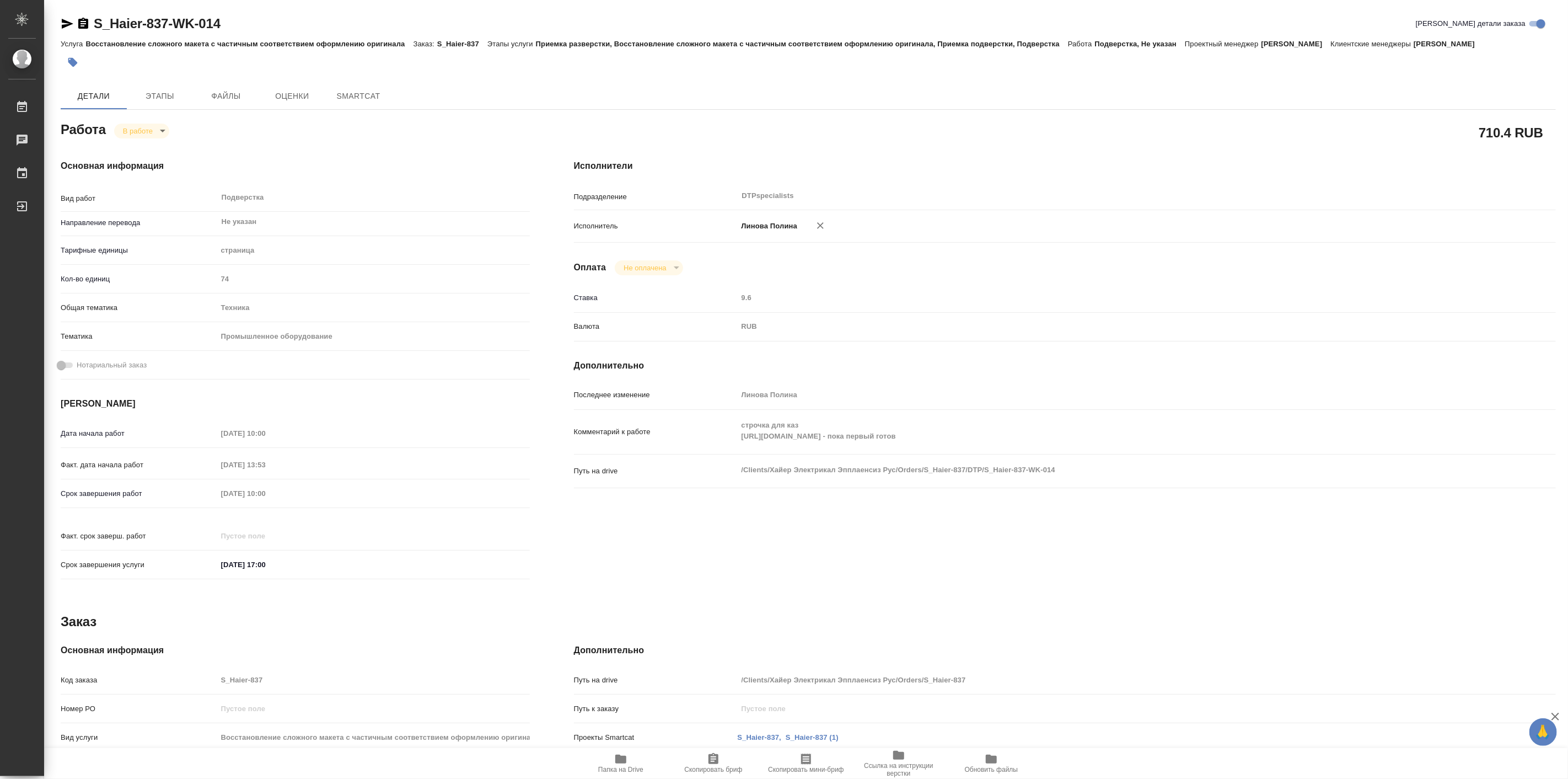
type textarea "x"
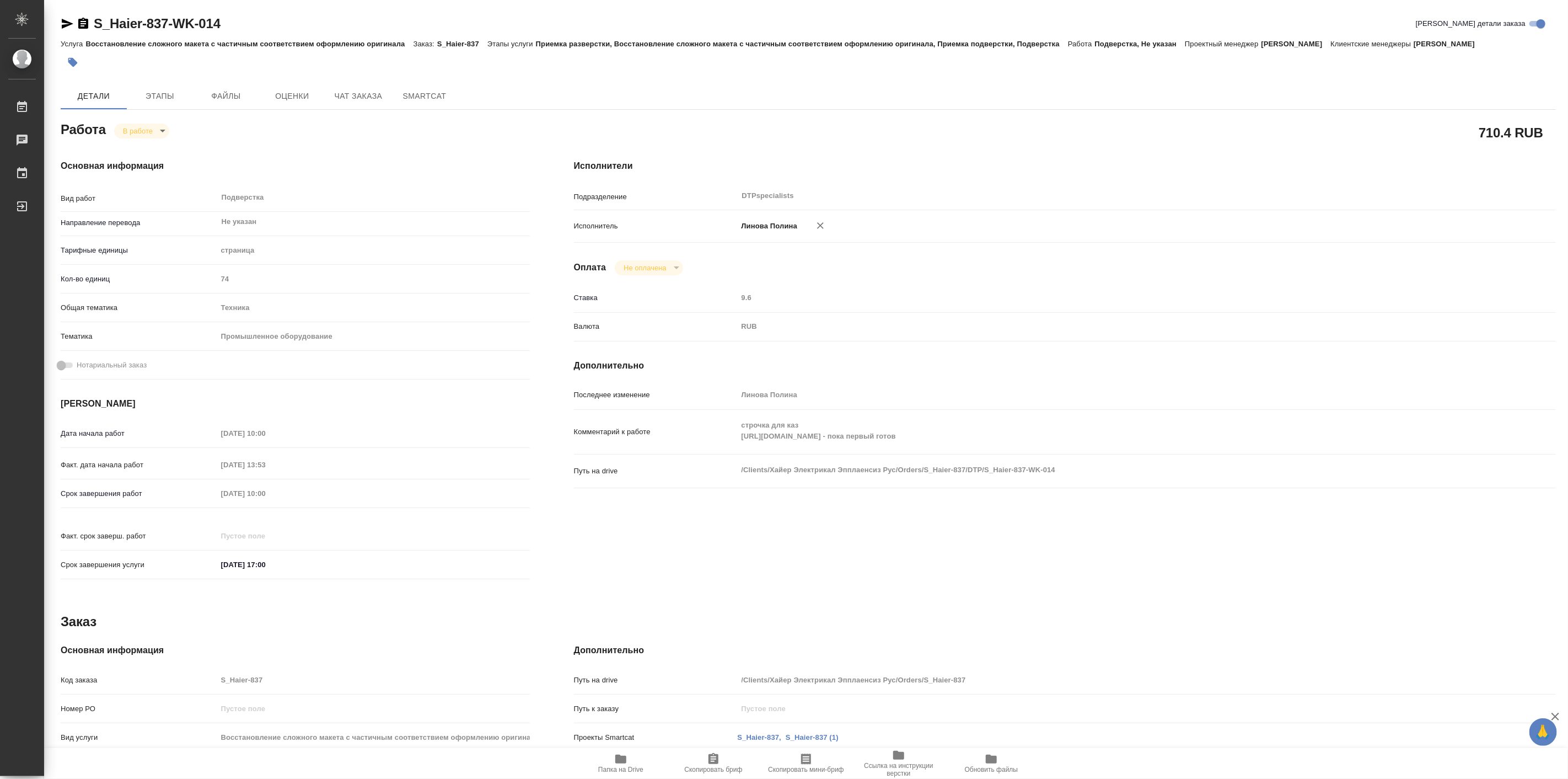
type textarea "x"
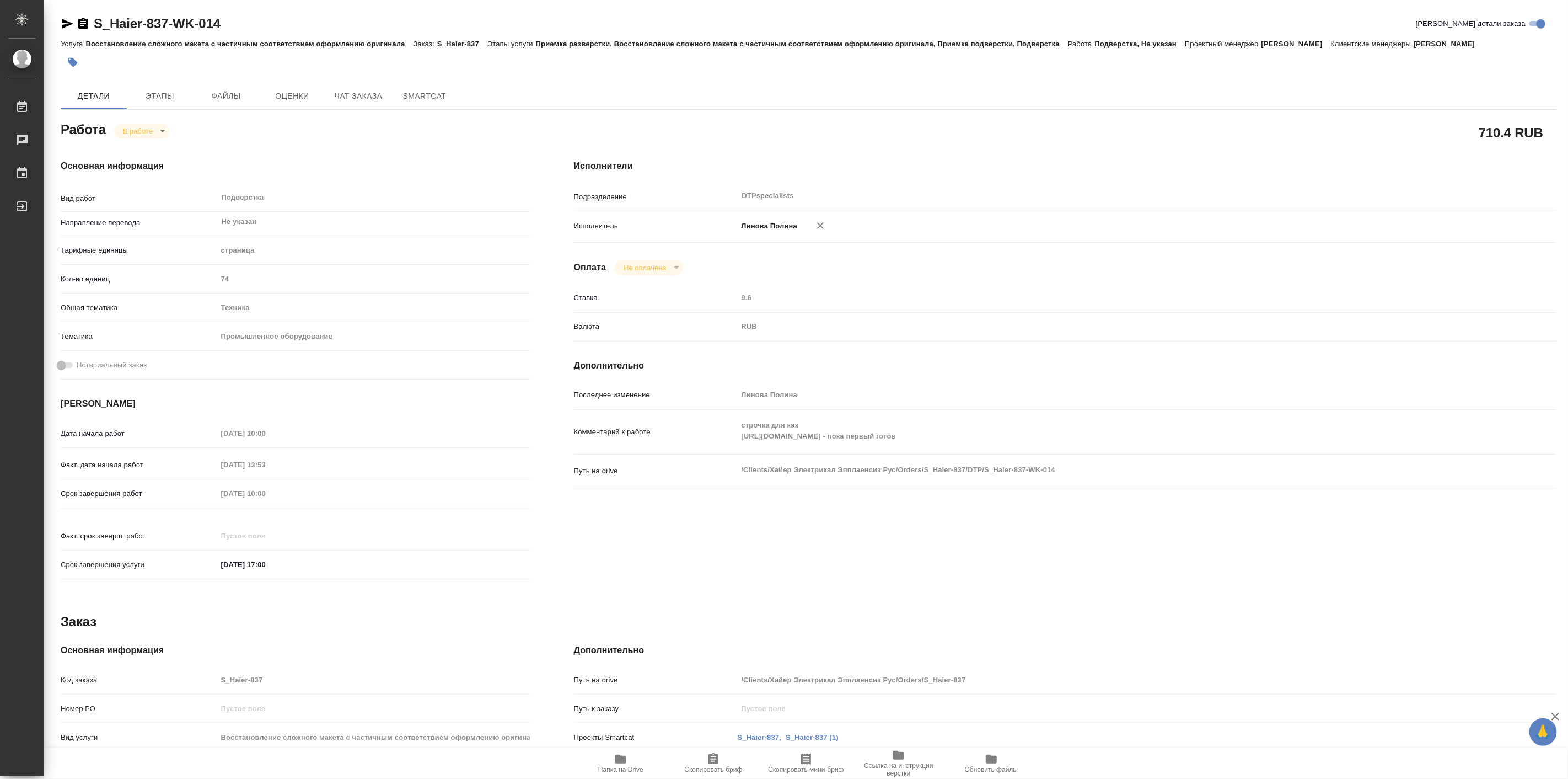
type textarea "x"
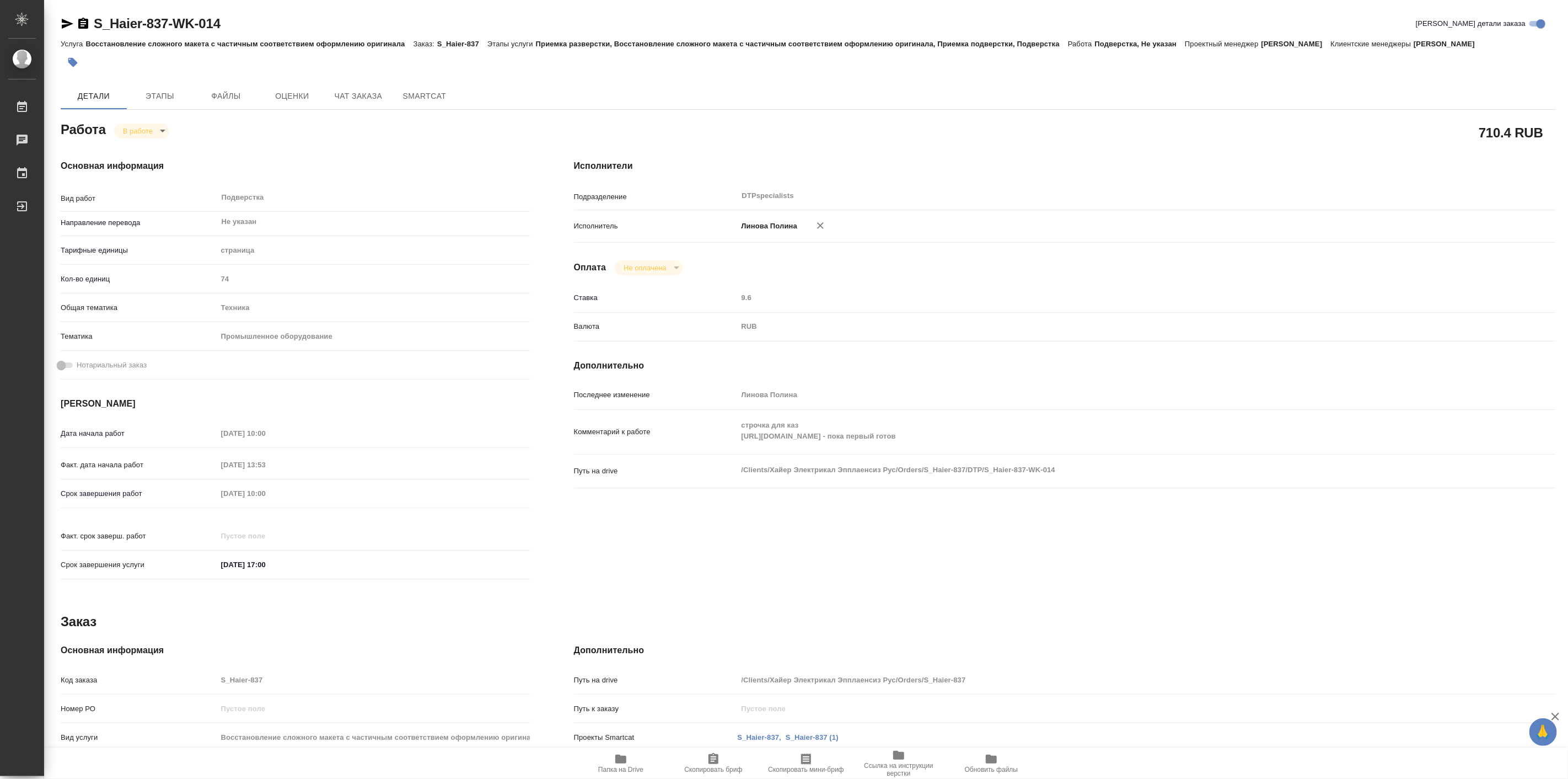
type textarea "x"
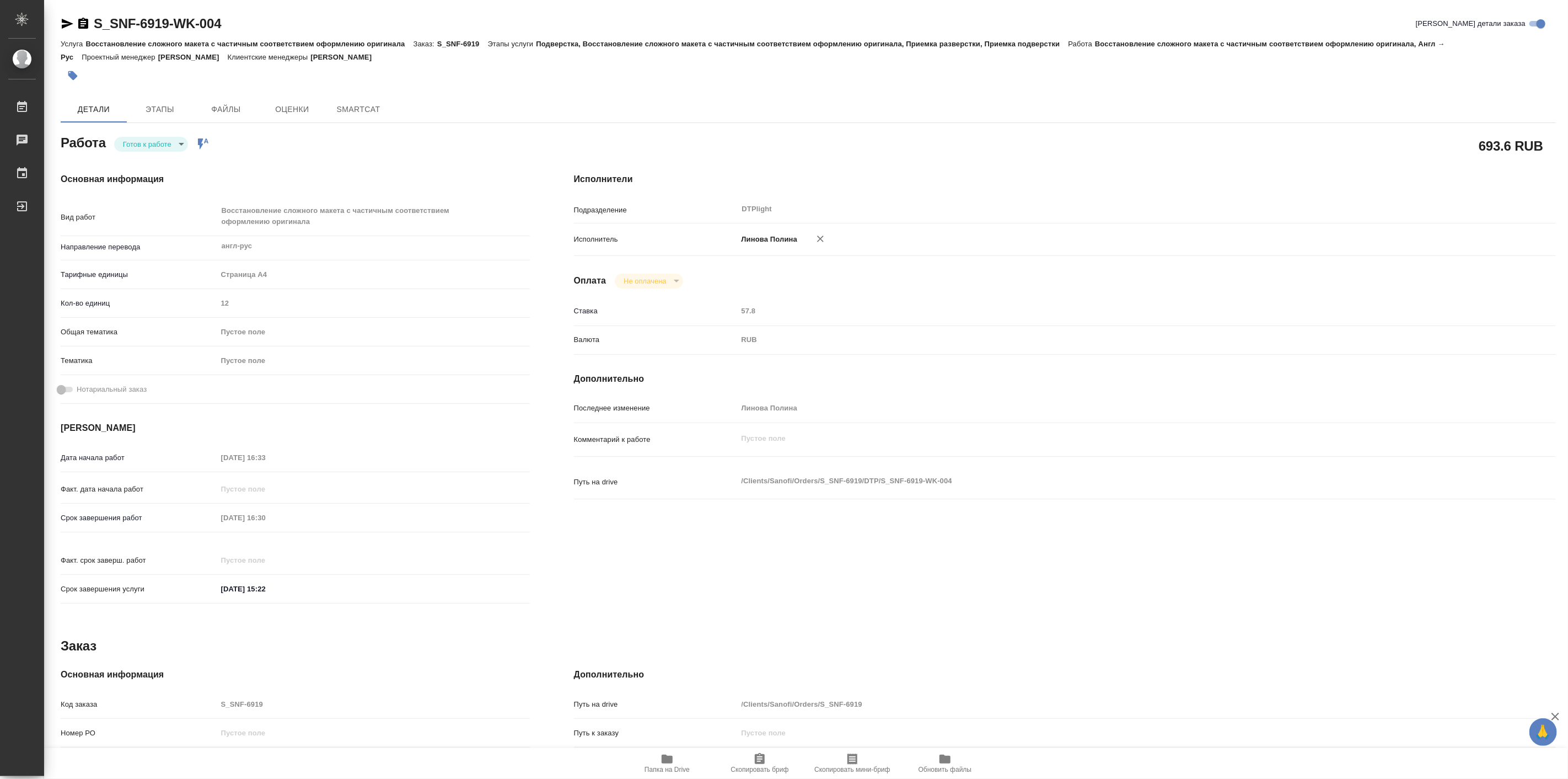
type textarea "x"
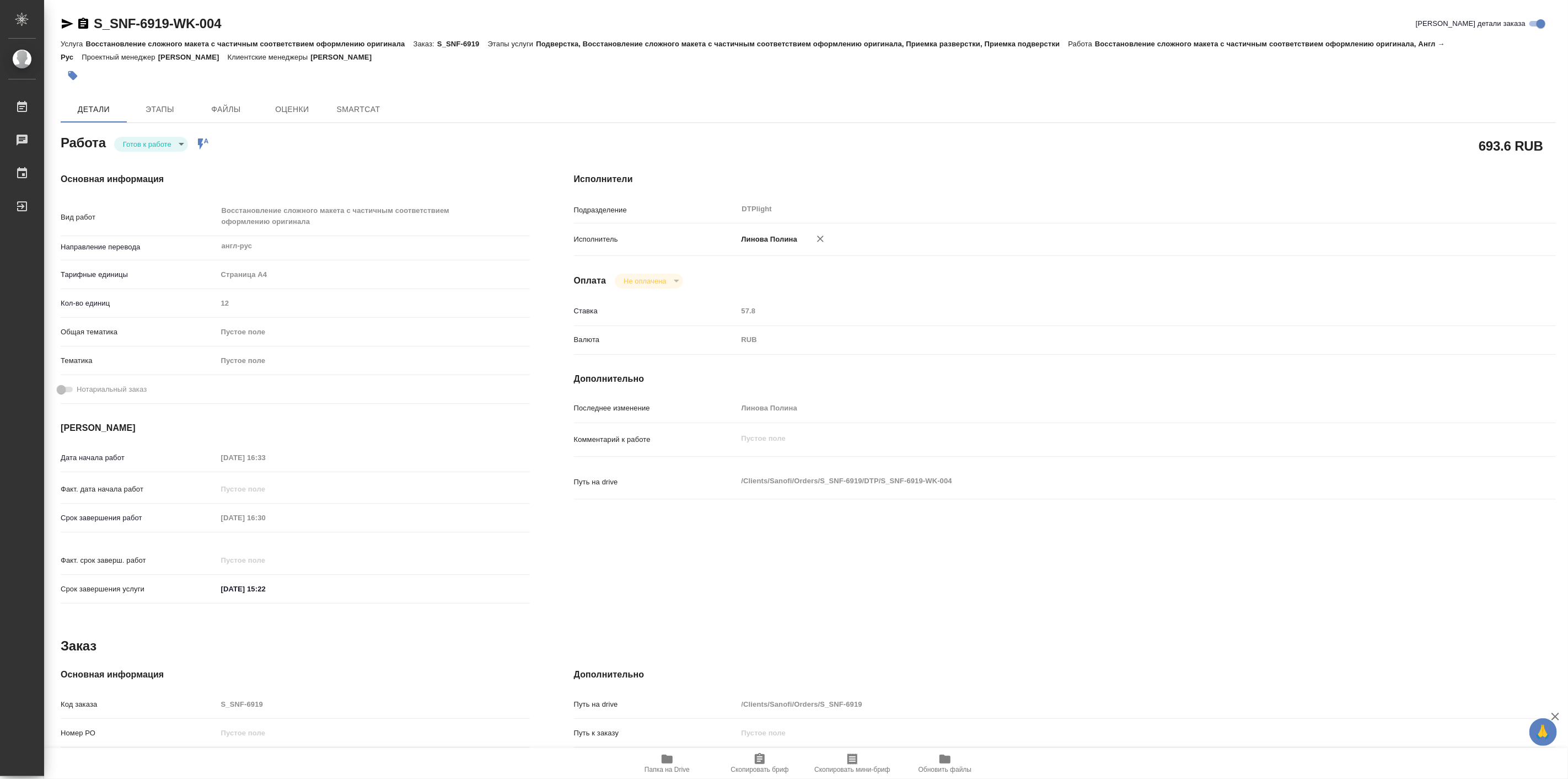
type textarea "x"
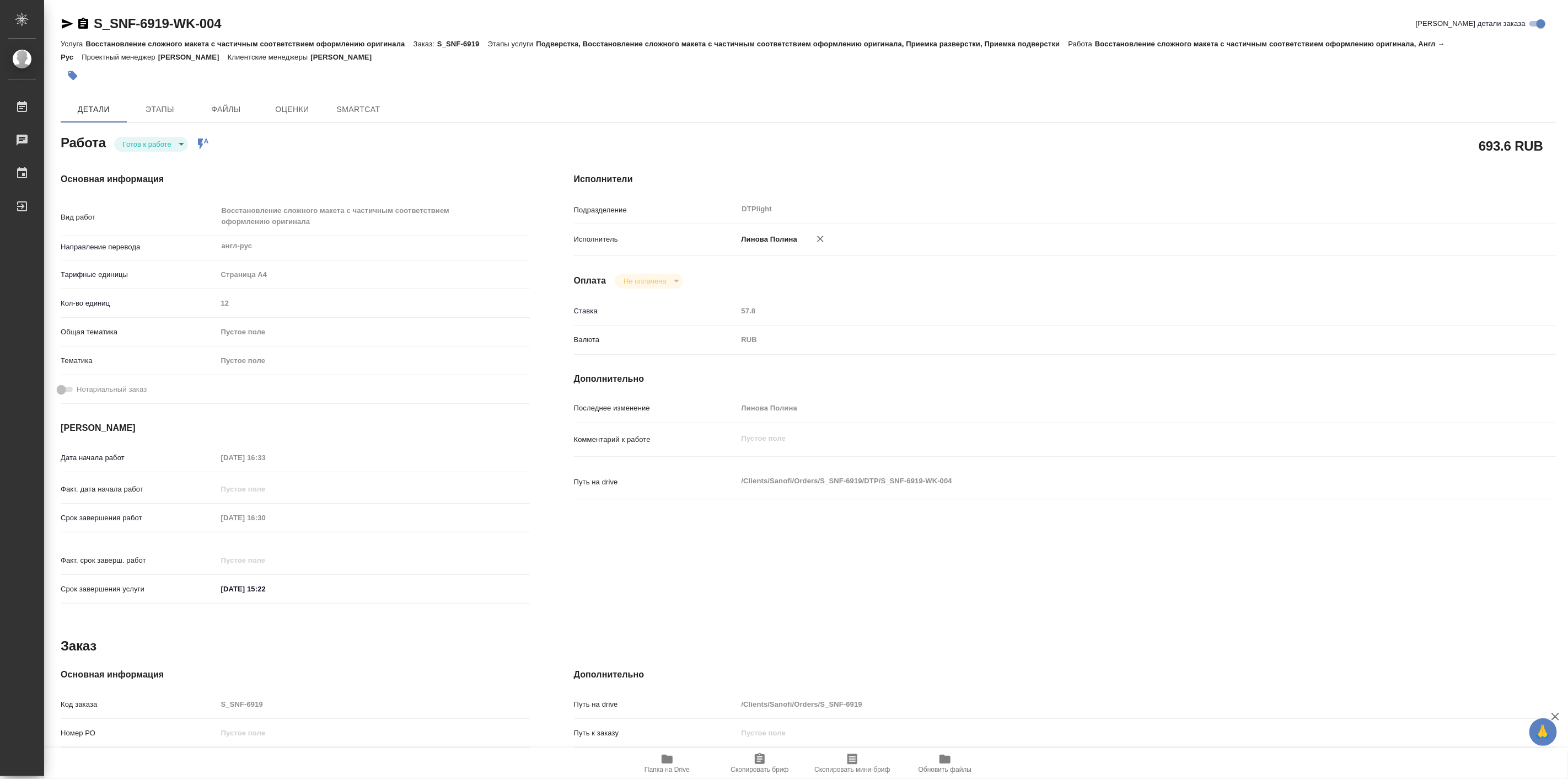
type textarea "x"
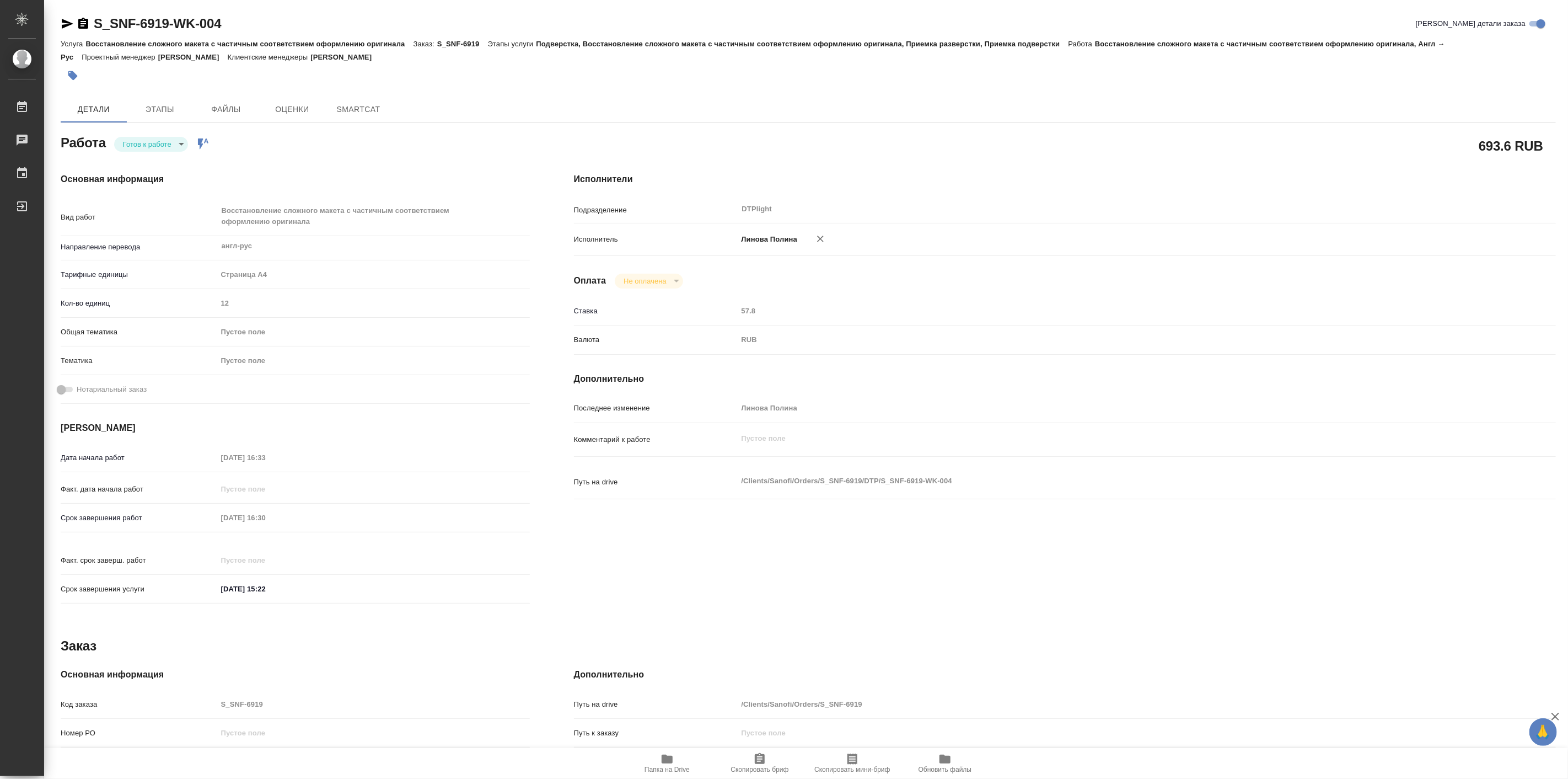
type textarea "x"
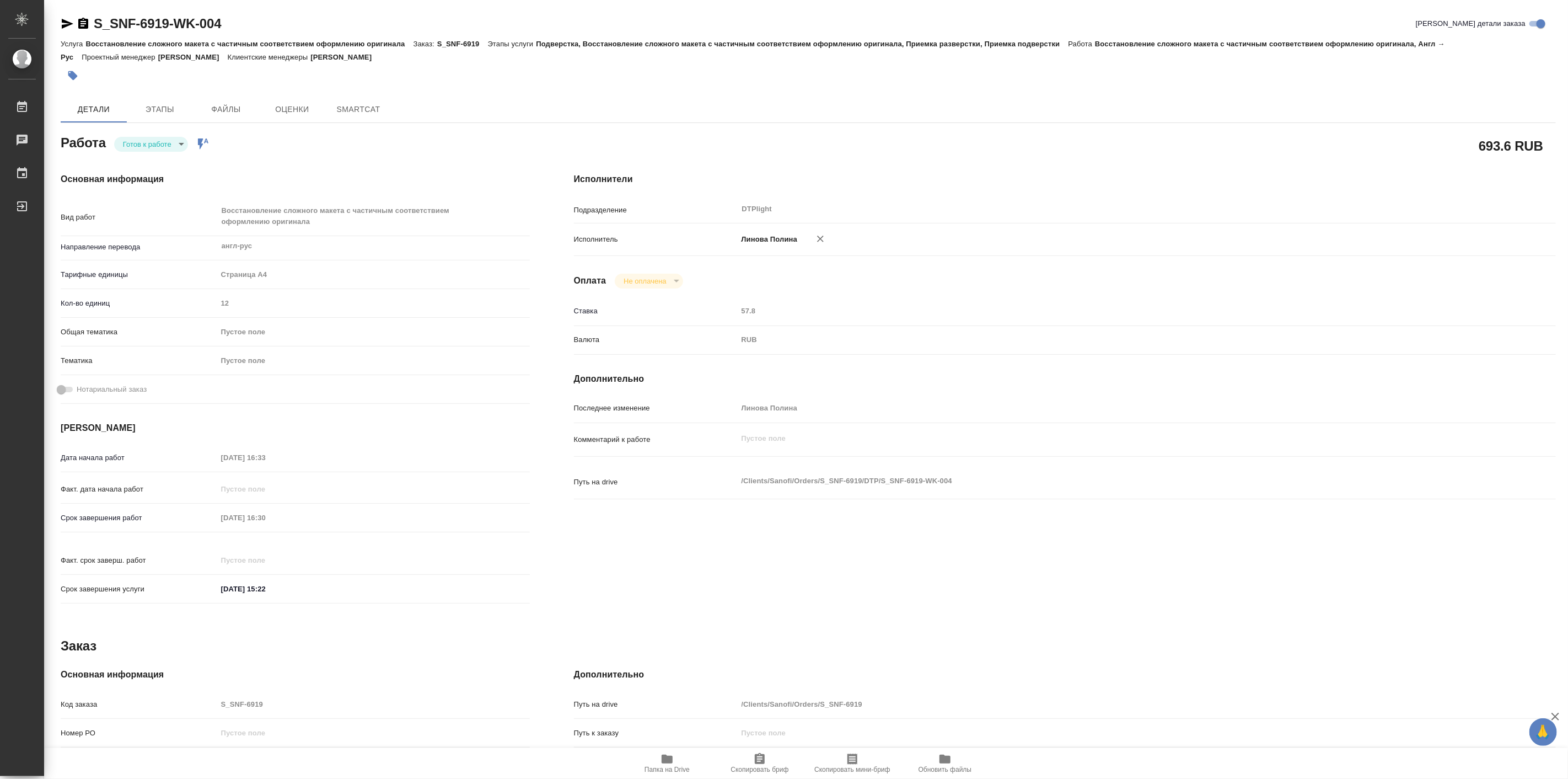
click at [68, 23] on icon "button" at bounding box center [67, 23] width 13 height 13
type textarea "x"
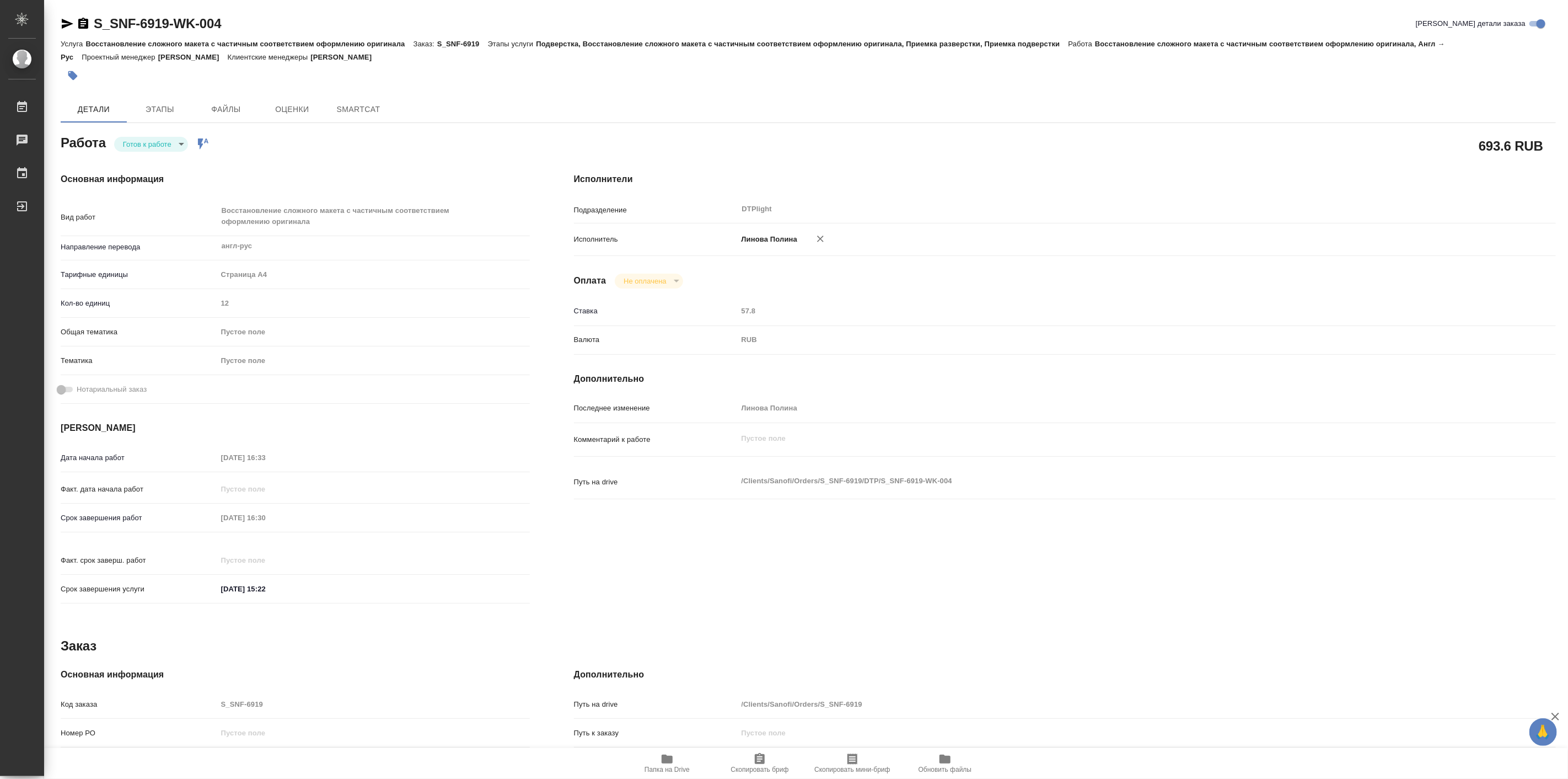
type textarea "x"
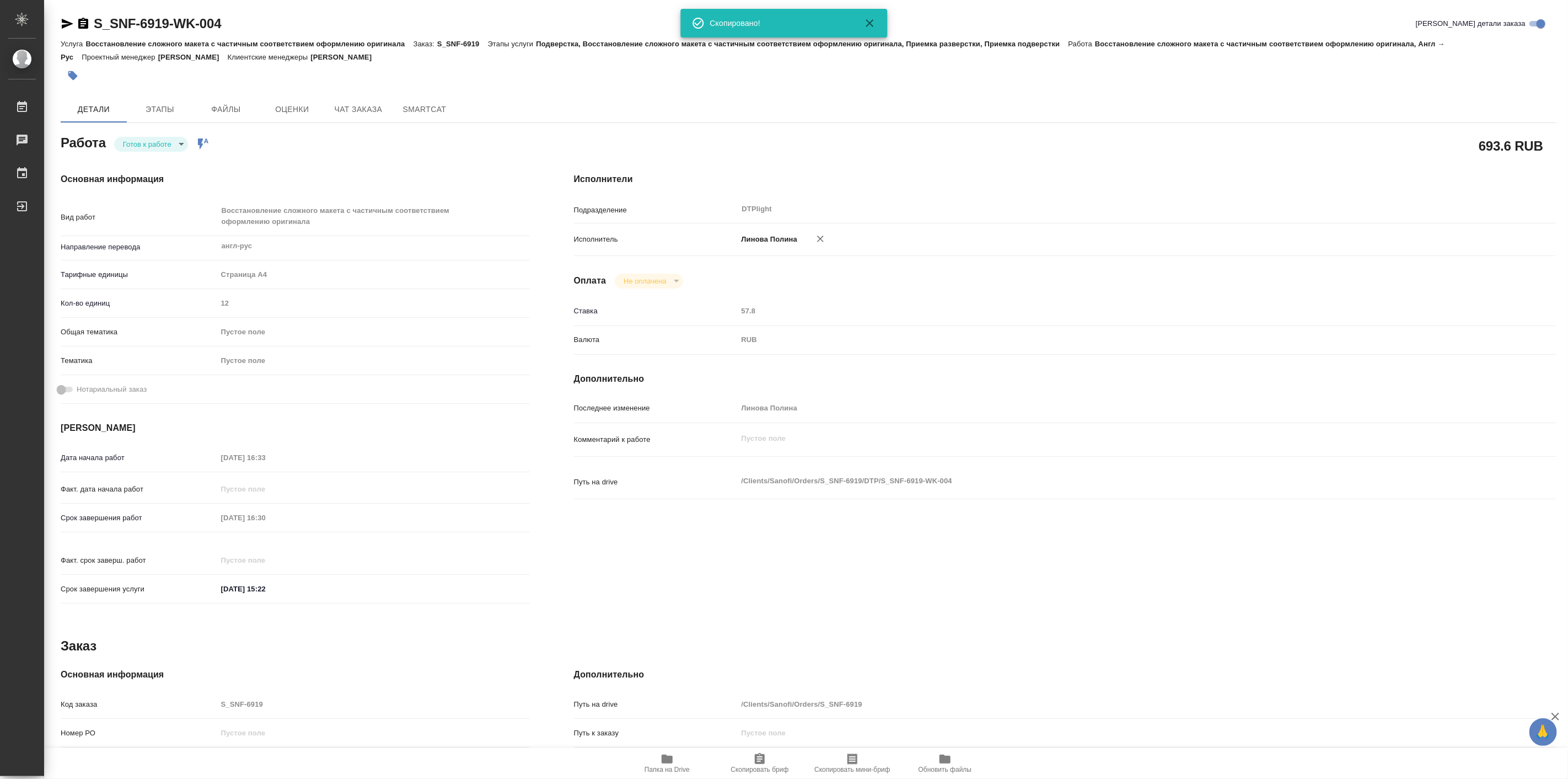
type textarea "x"
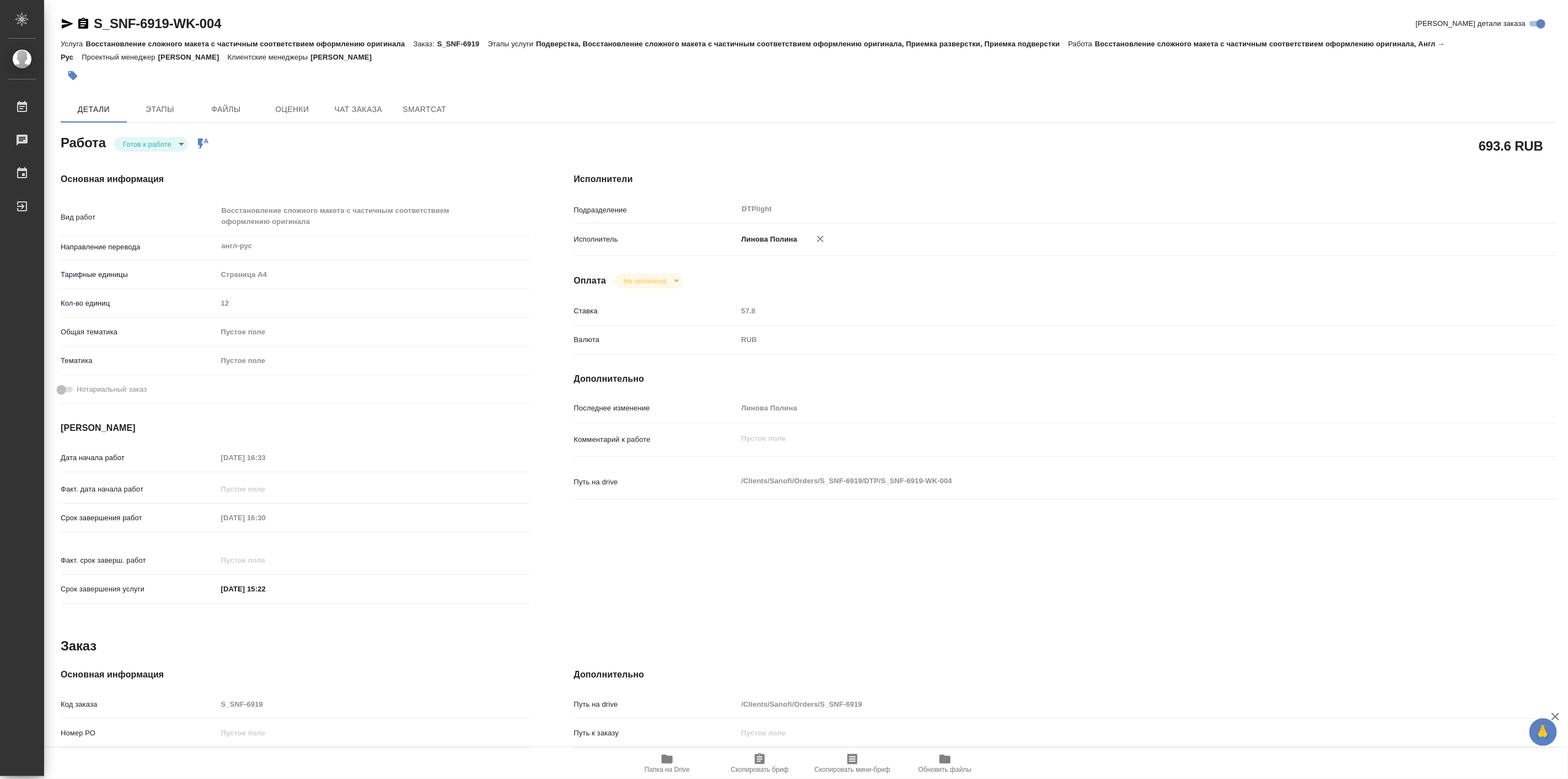
type textarea "x"
click at [239, 169] on div "Основная информация Вид работ Восстановление сложного макета с частичным соотве…" at bounding box center [295, 391] width 513 height 482
click at [166, 147] on body "🙏 .cls-1 fill:#fff; AWATERA Linova Polina Работы 0 Чаты График Выйти S_SNF-6919…" at bounding box center [784, 389] width 1568 height 779
click at [155, 147] on button "В работе" at bounding box center [141, 144] width 36 height 12
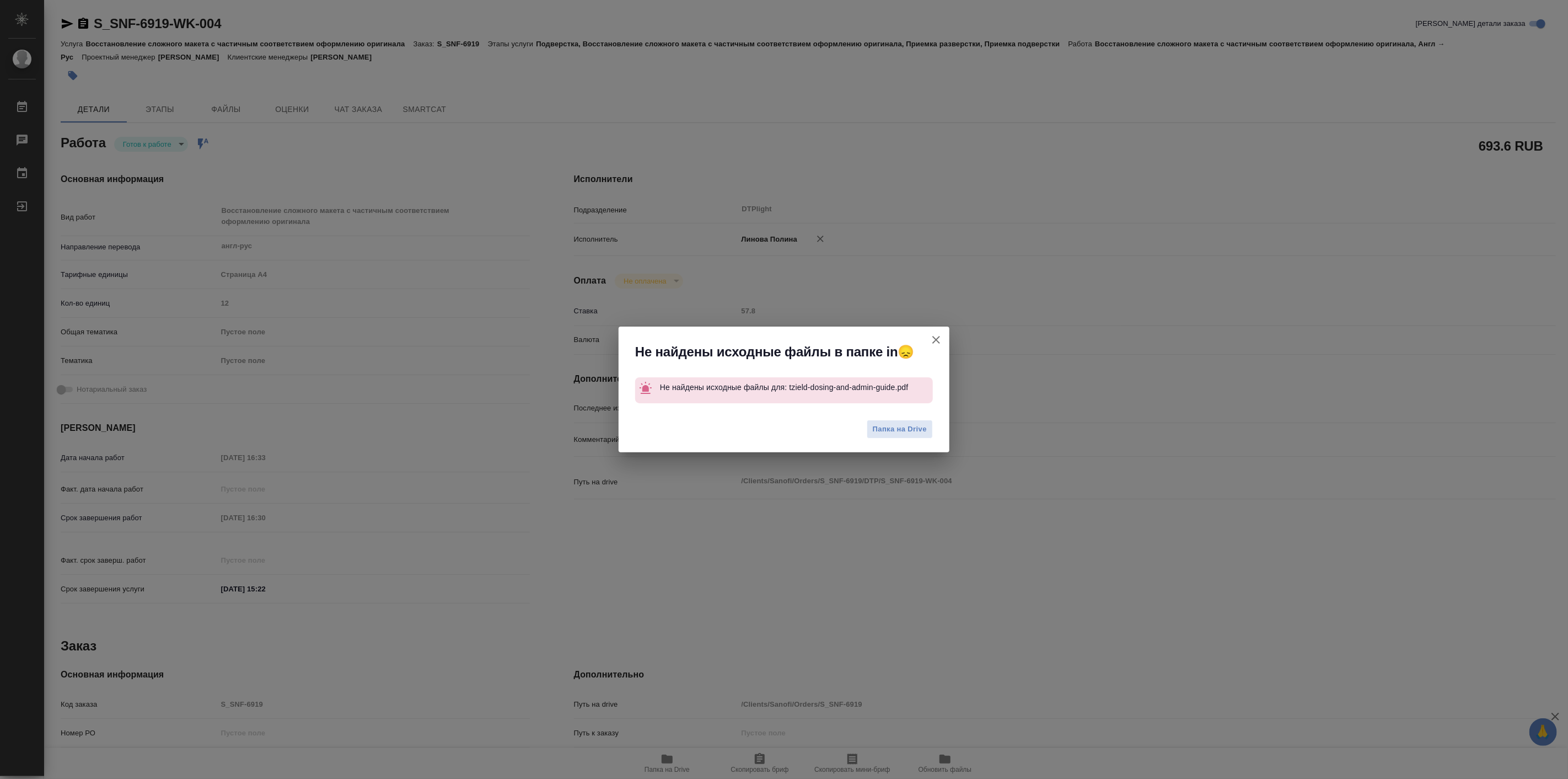
type textarea "x"
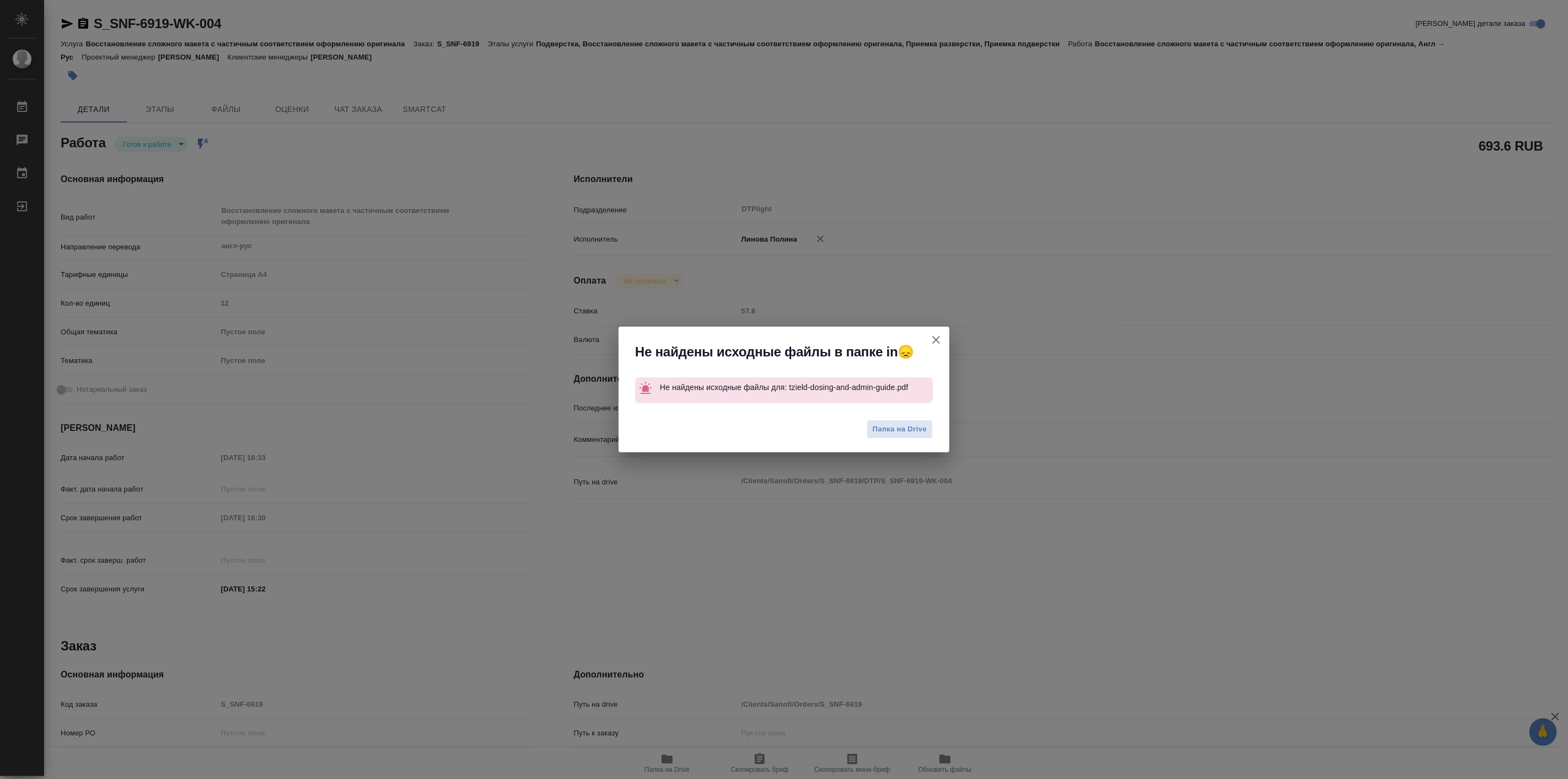
type textarea "x"
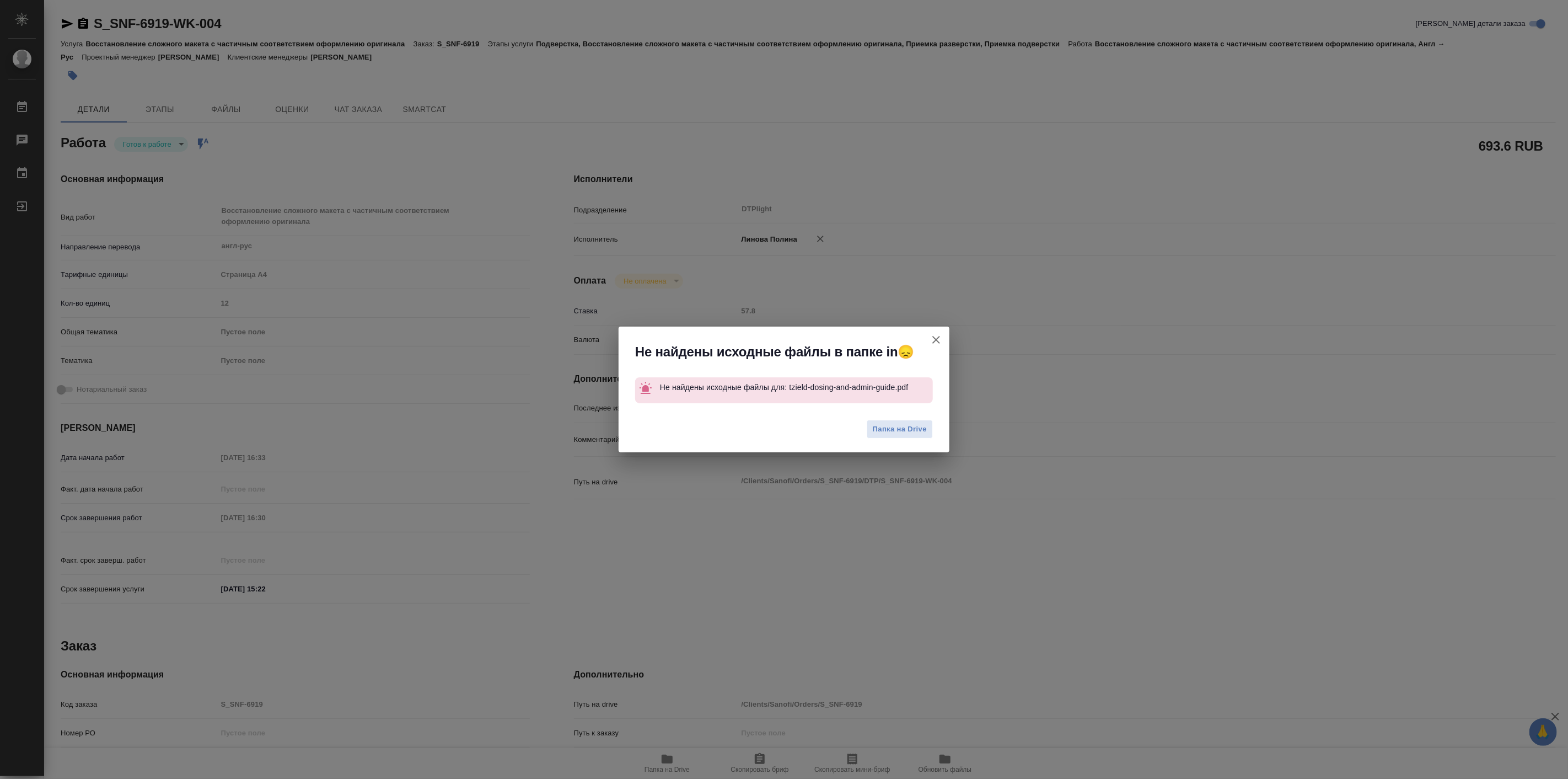
type textarea "x"
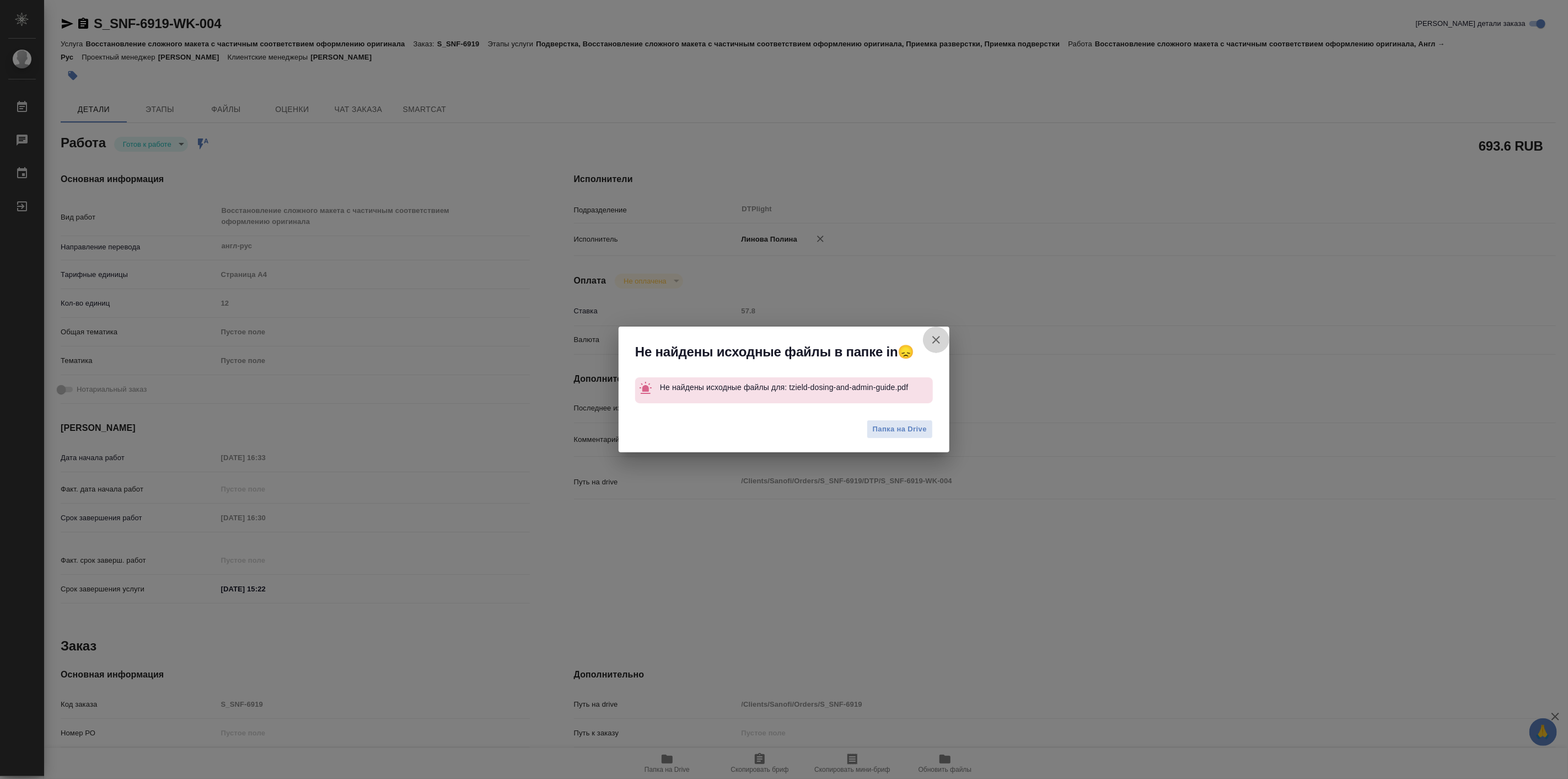
click at [937, 337] on icon "button" at bounding box center [936, 339] width 13 height 13
type textarea "x"
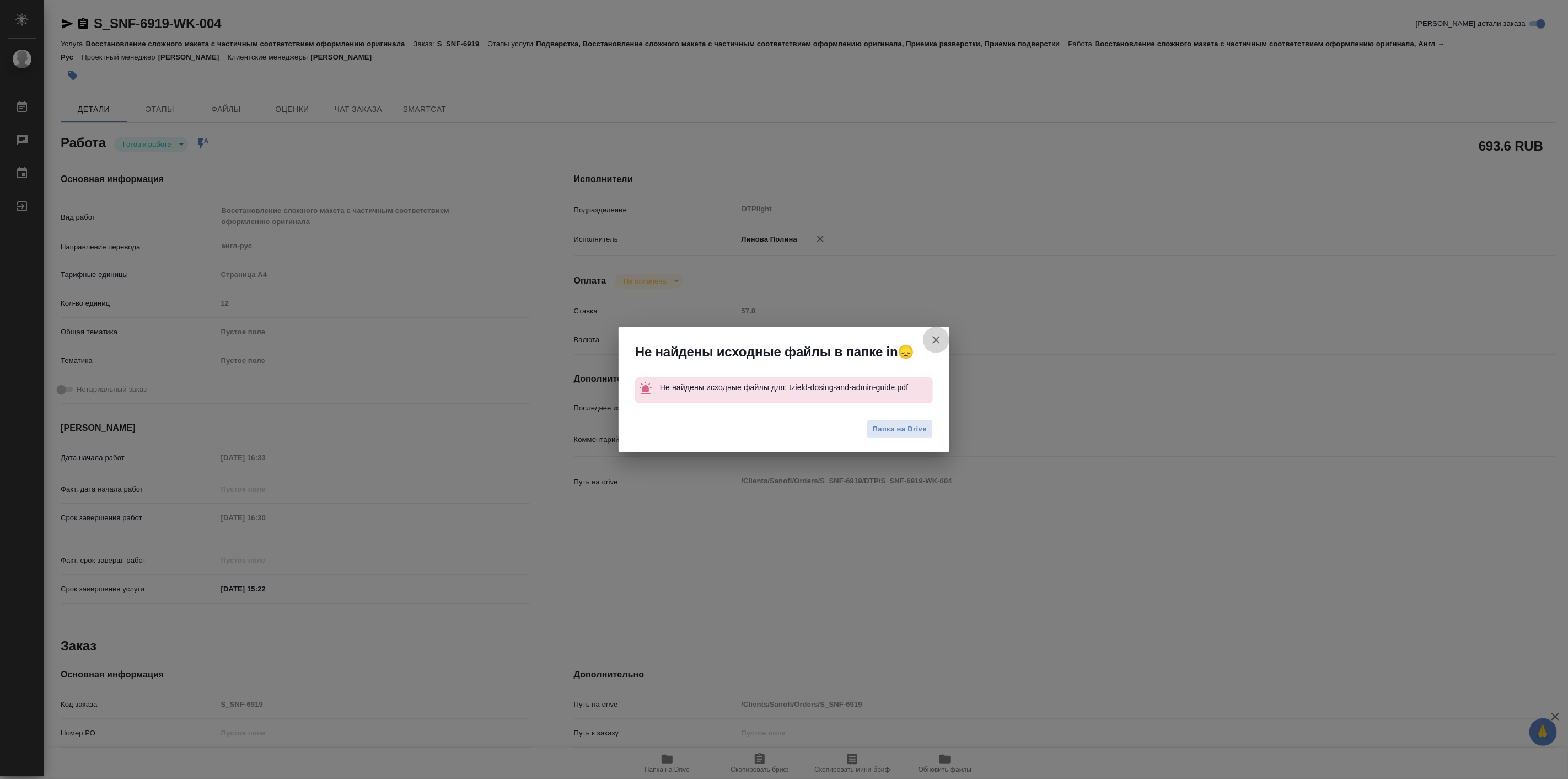
type textarea "x"
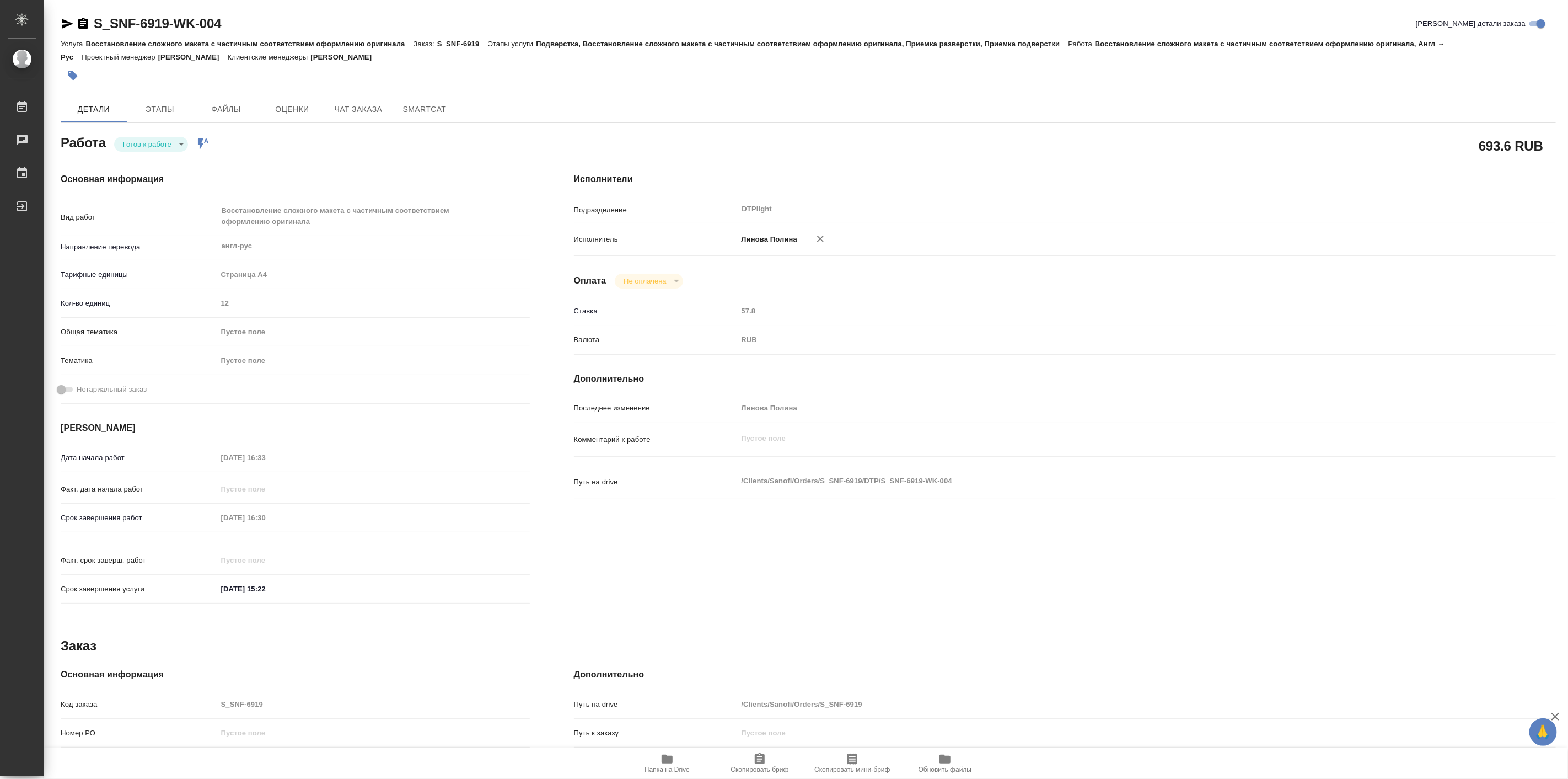
click at [247, 169] on div "Основная информация Вид работ Восстановление сложного макета с частичным соотве…" at bounding box center [295, 391] width 513 height 482
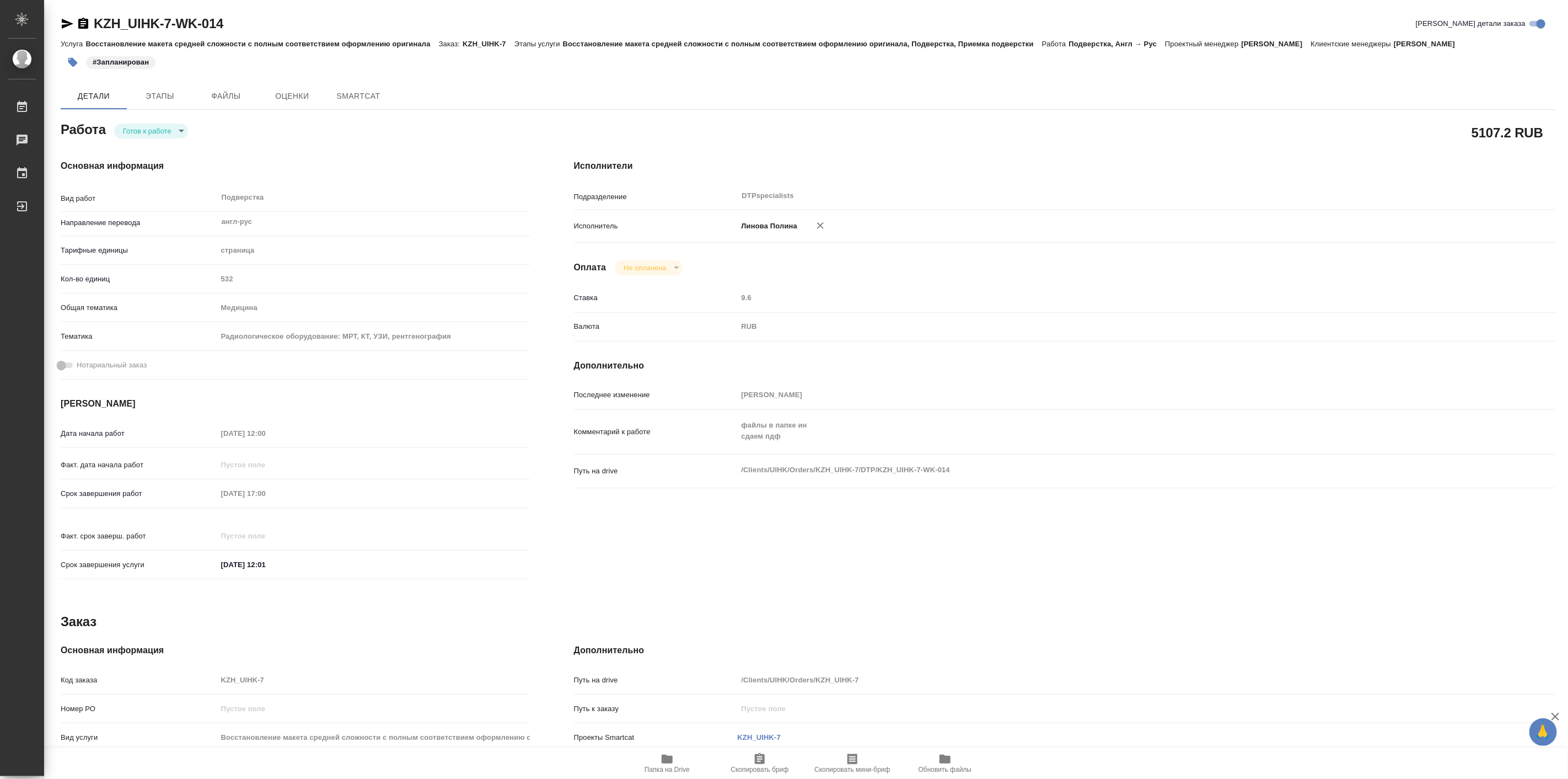
type textarea "x"
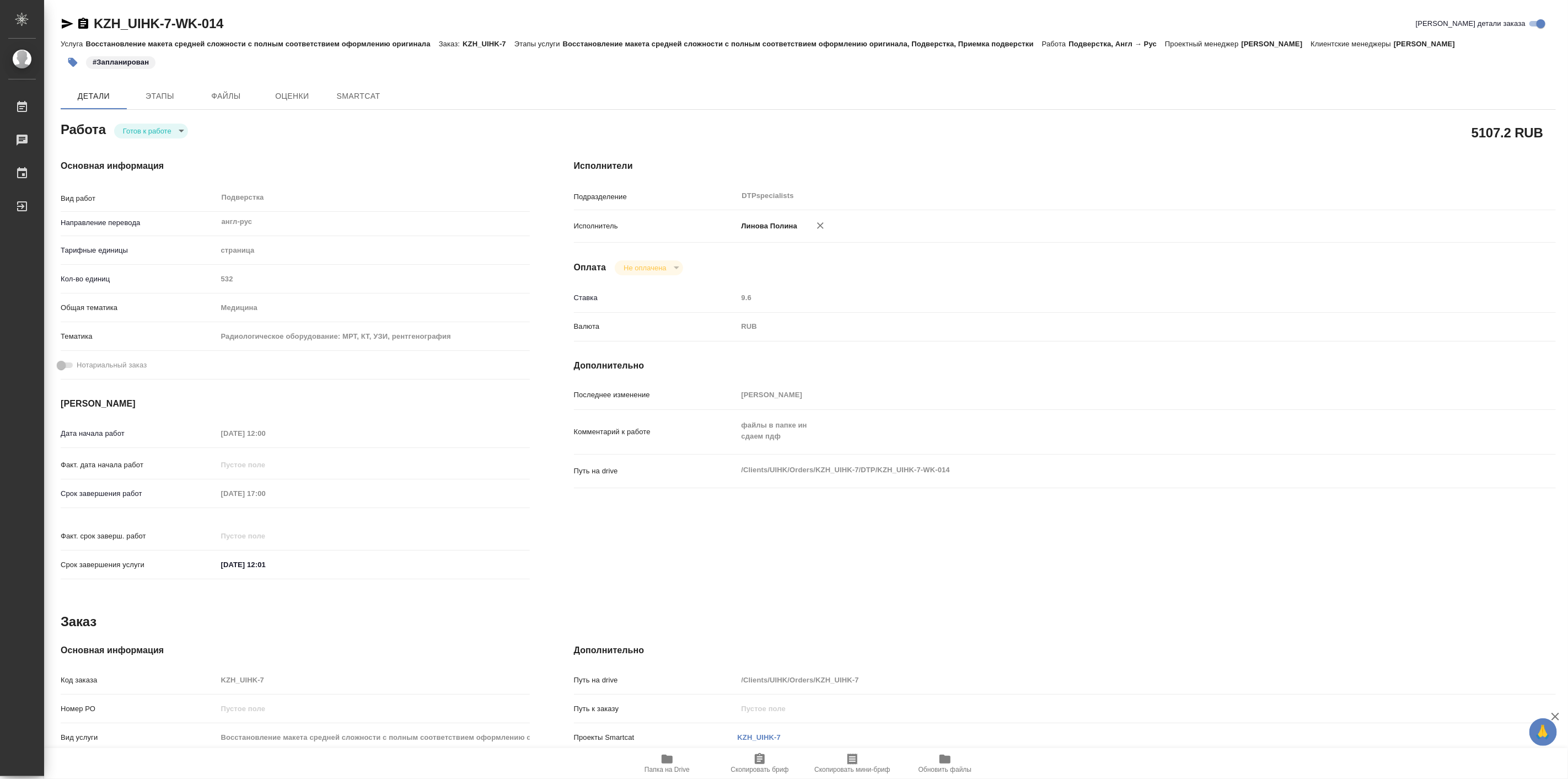
type textarea "x"
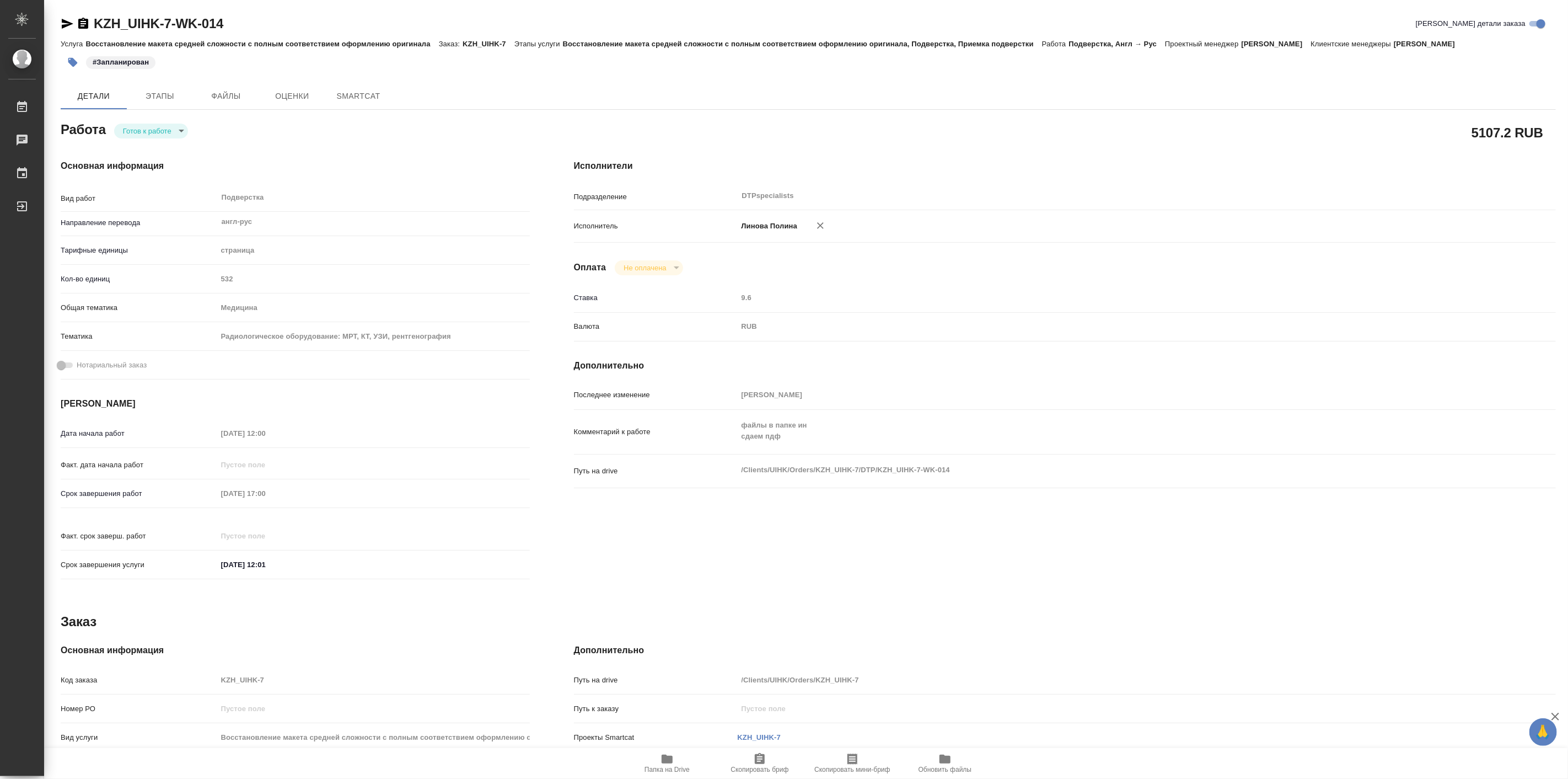
type textarea "x"
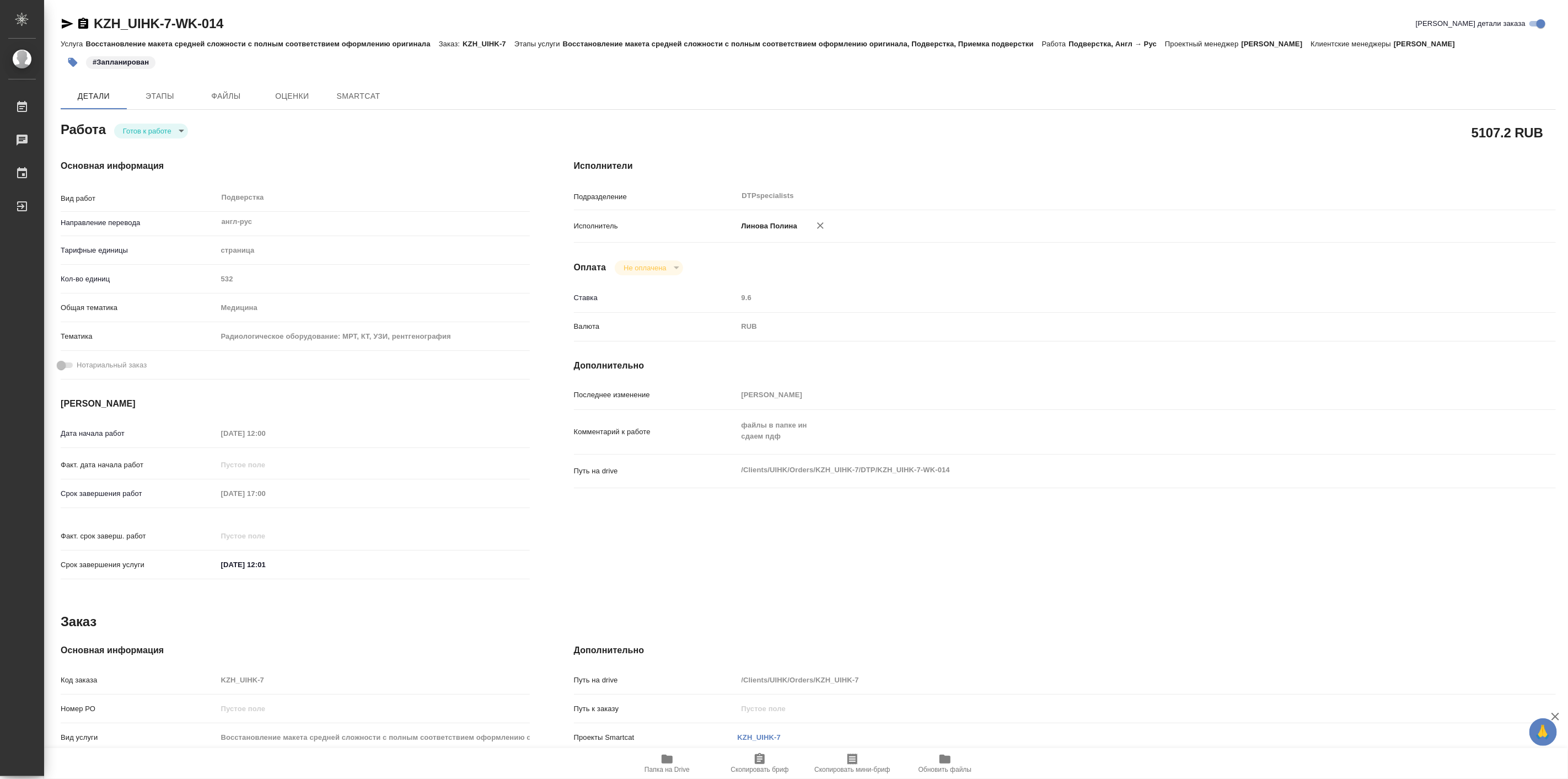
type textarea "x"
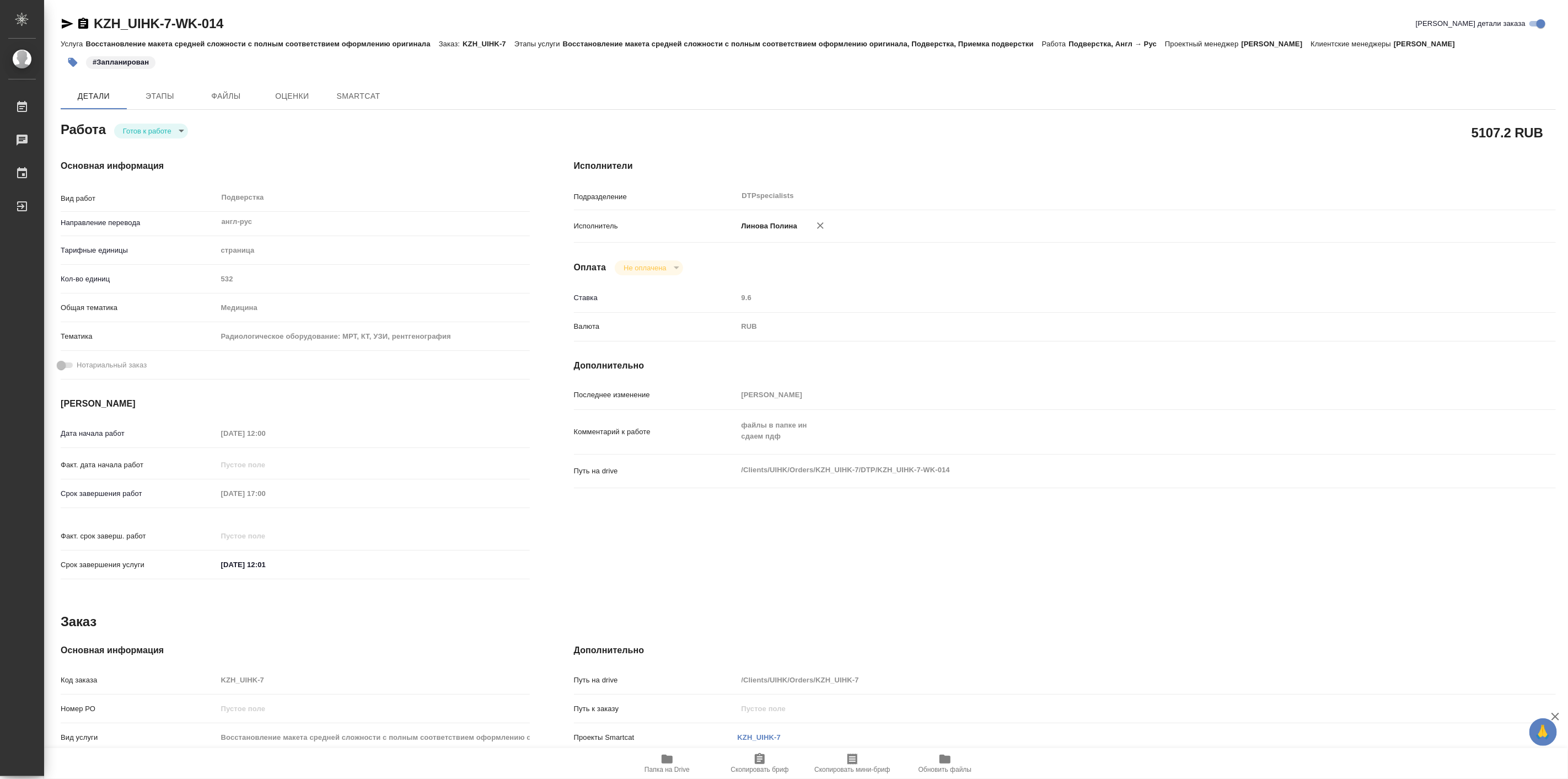
type textarea "x"
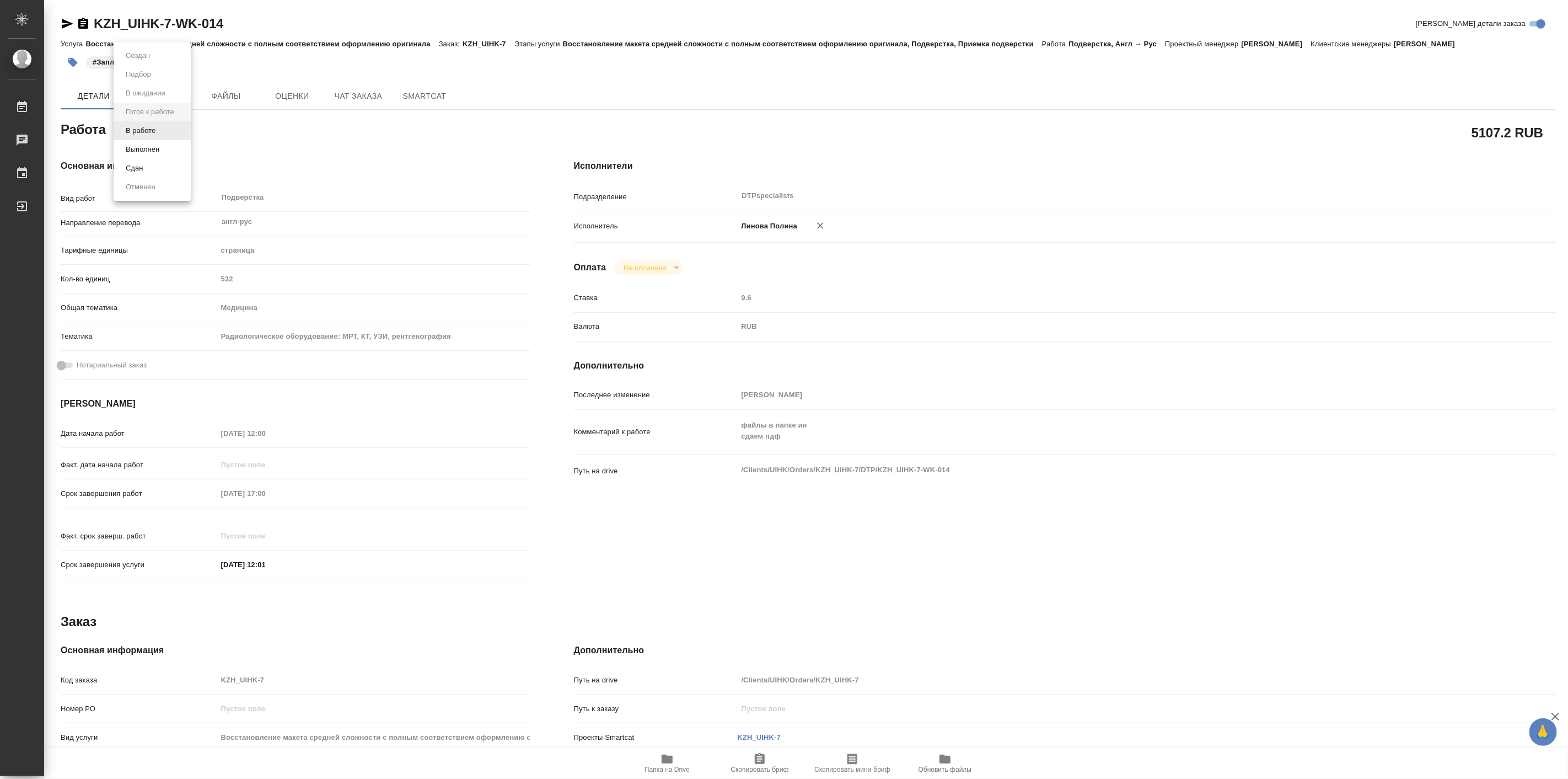
click at [172, 133] on body "🙏 .cls-1 fill:#fff; AWATERA Linova Polina Работы Чаты График Выйти KZH_UIHK-7-W…" at bounding box center [784, 389] width 1568 height 779
click at [172, 133] on li "В работе" at bounding box center [152, 131] width 77 height 19
type textarea "x"
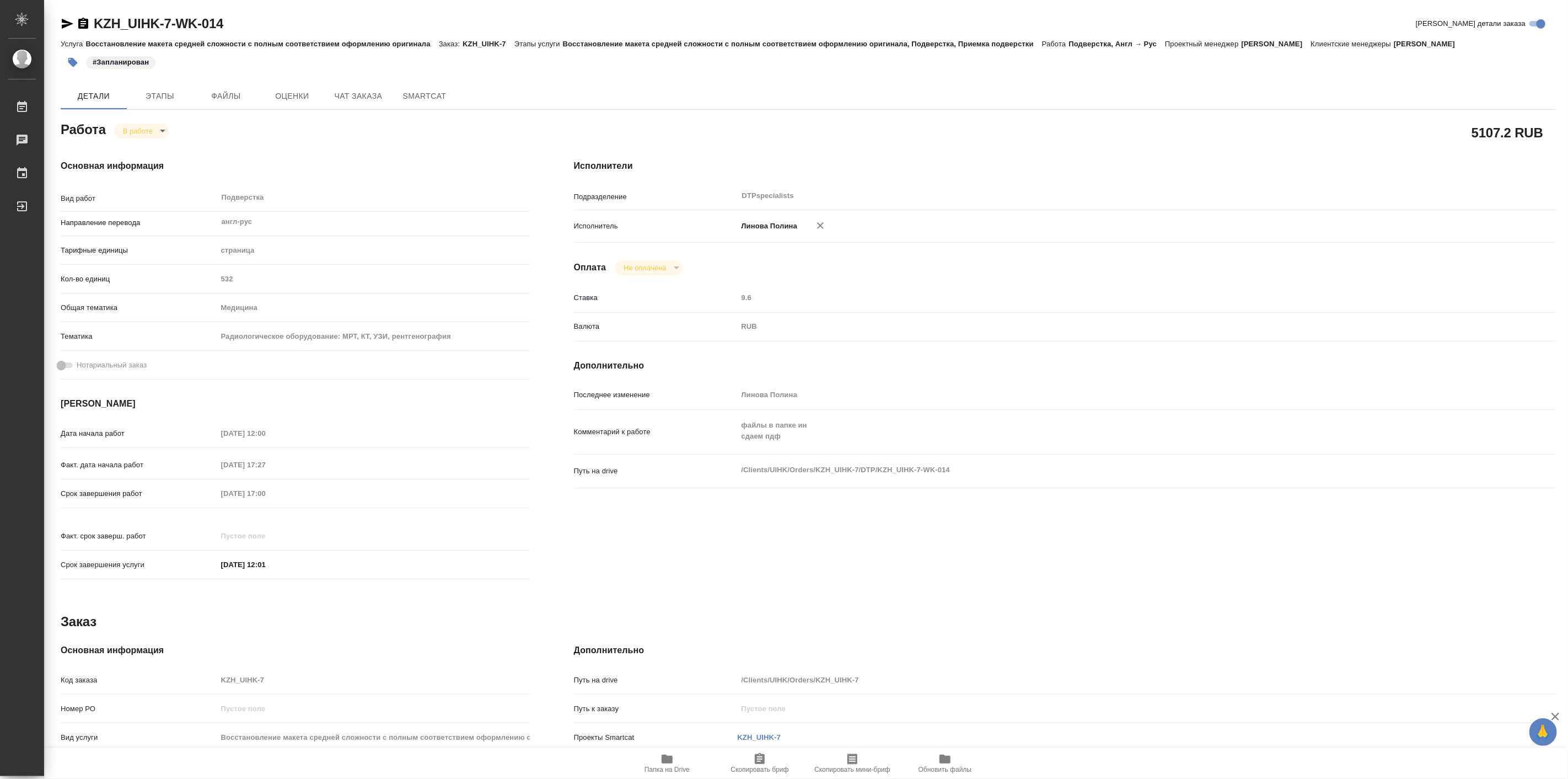
type textarea "x"
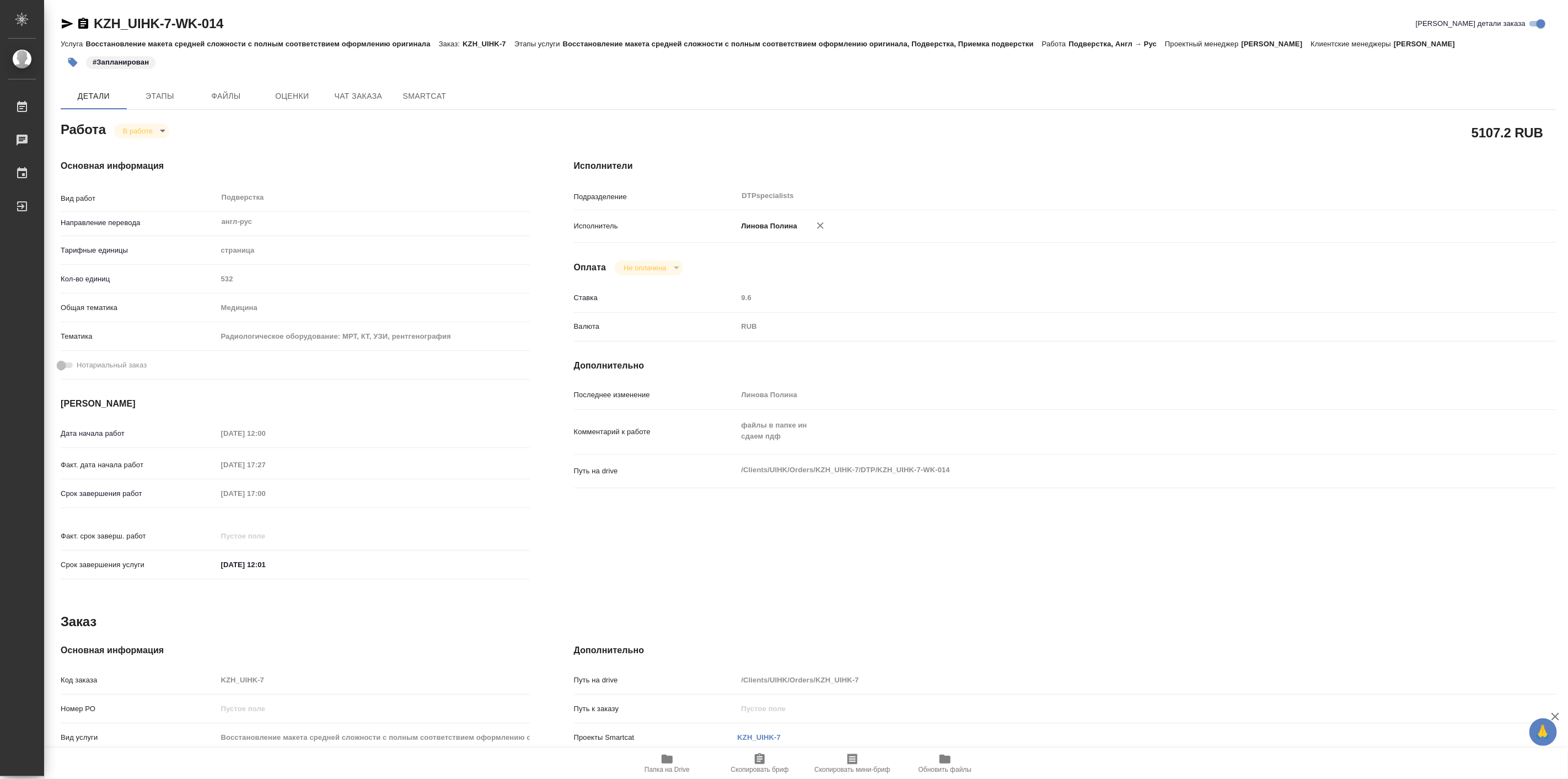
type textarea "x"
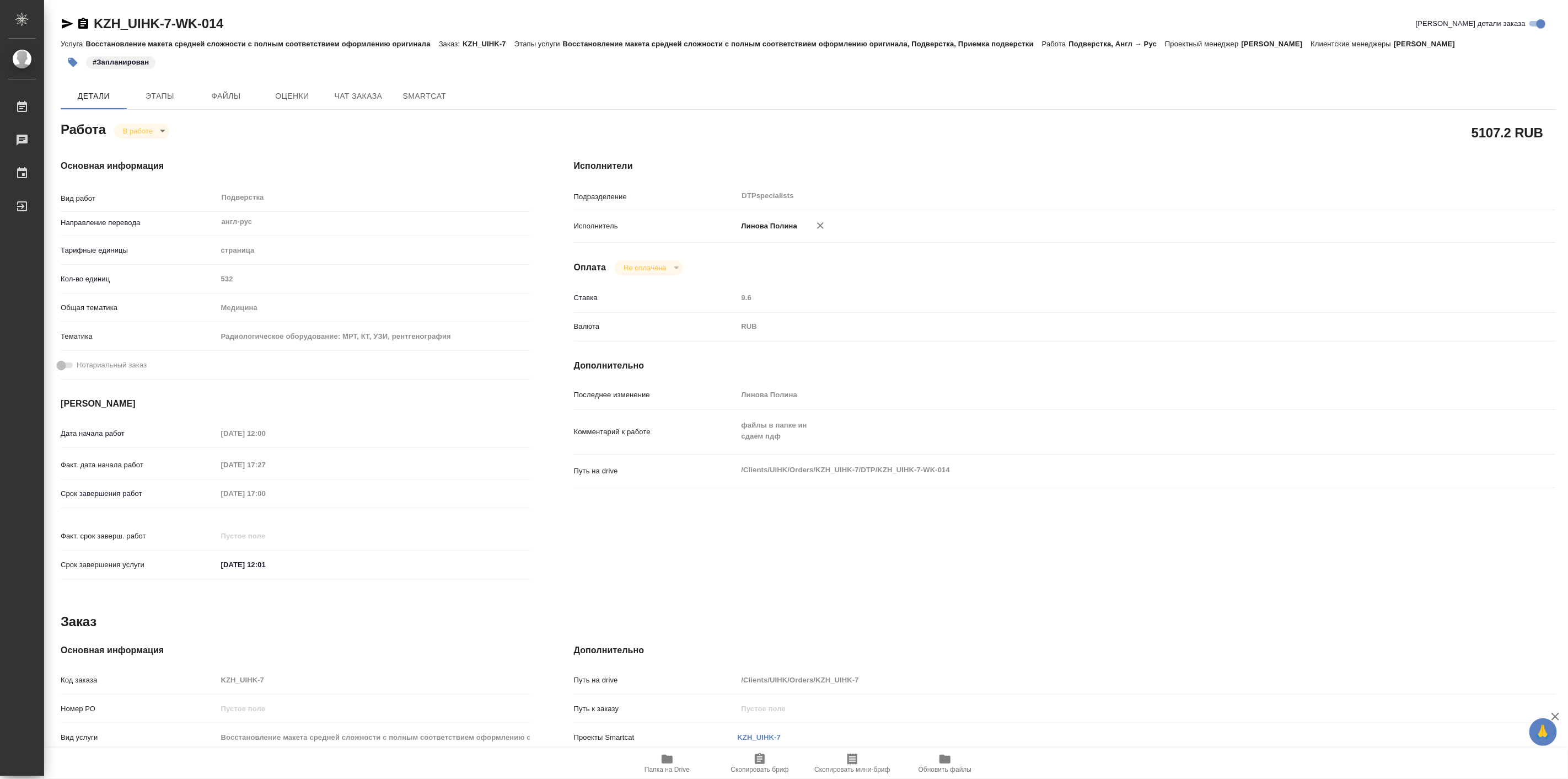
type textarea "x"
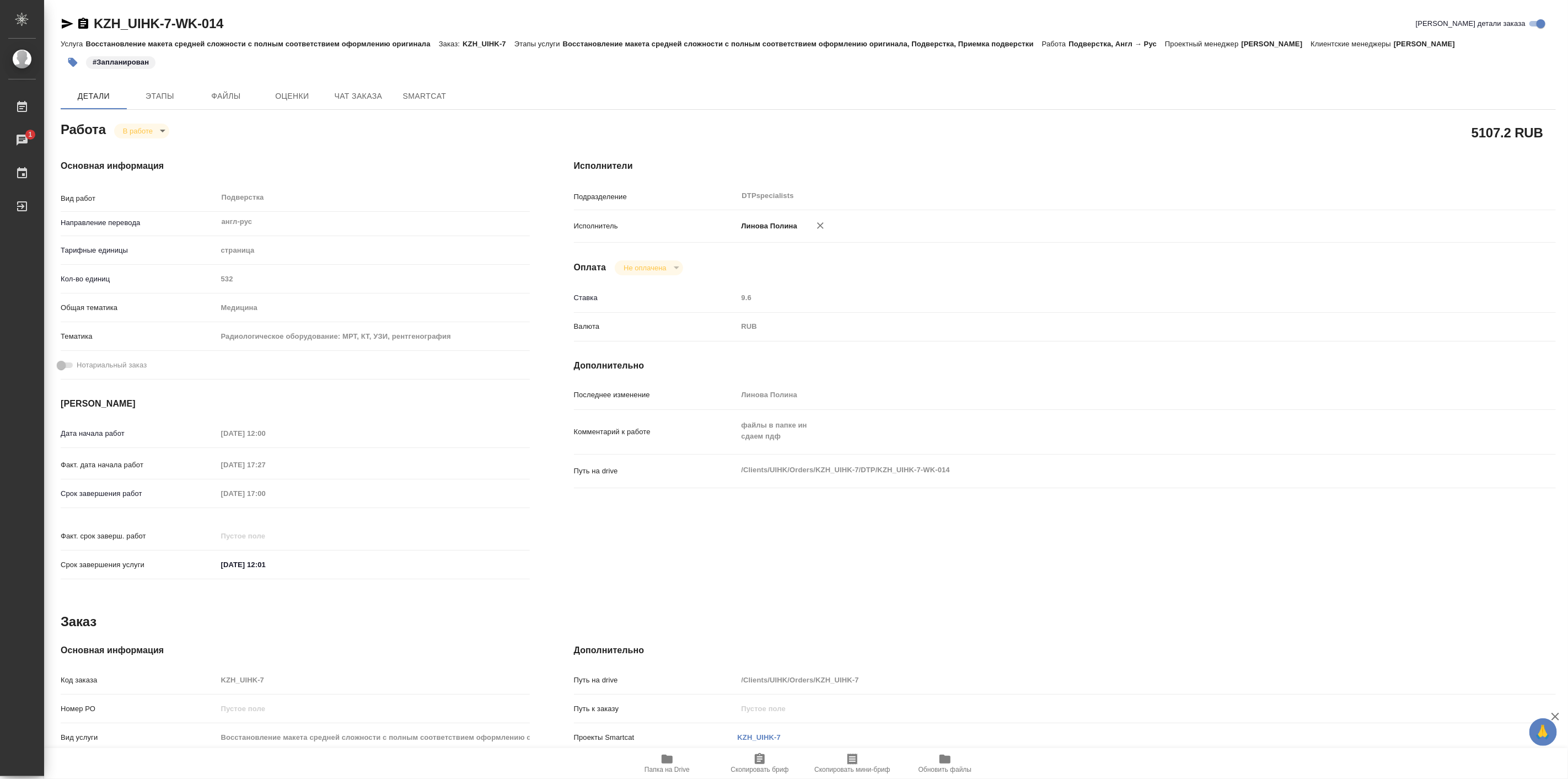
type textarea "x"
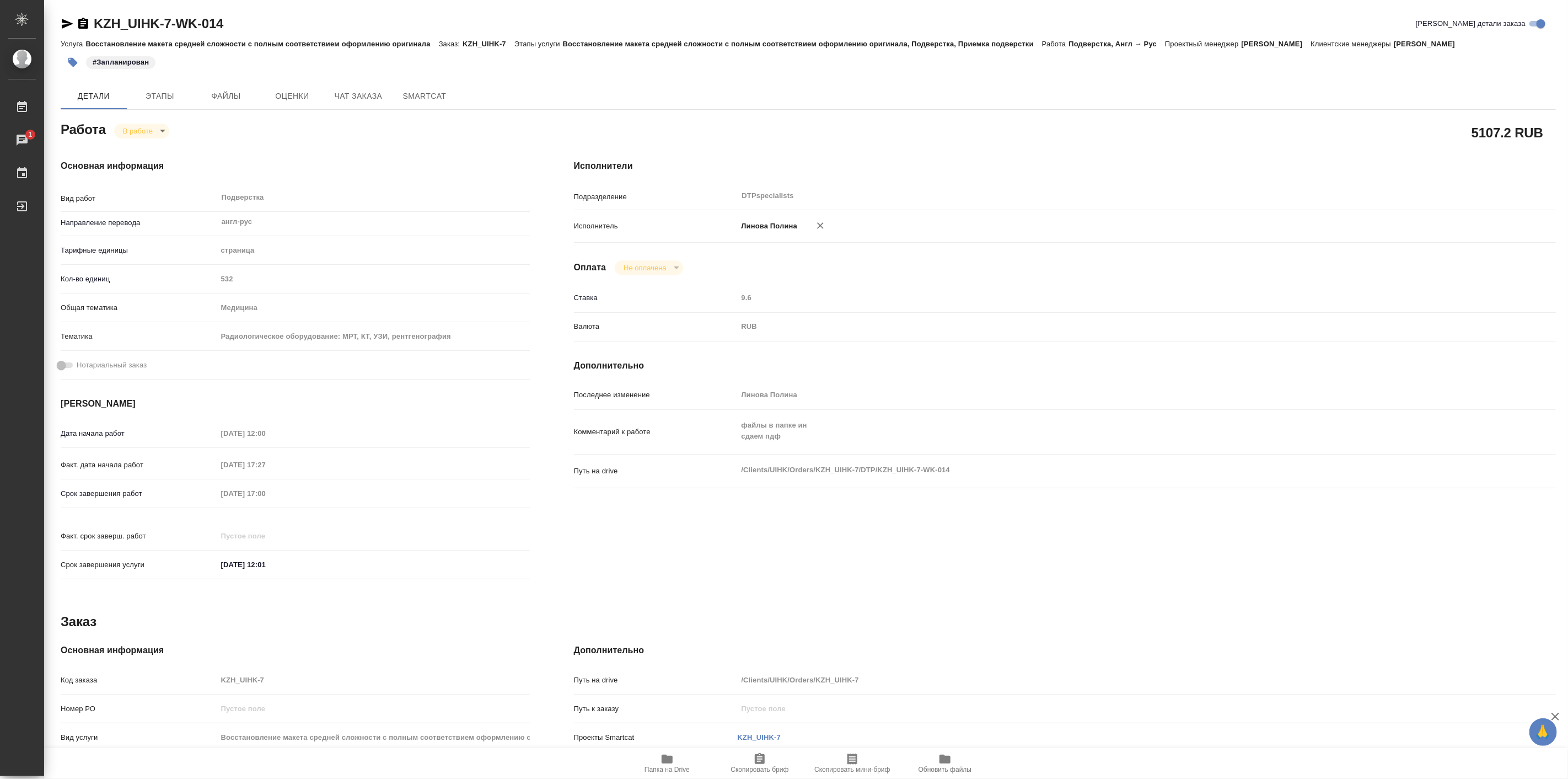
type textarea "x"
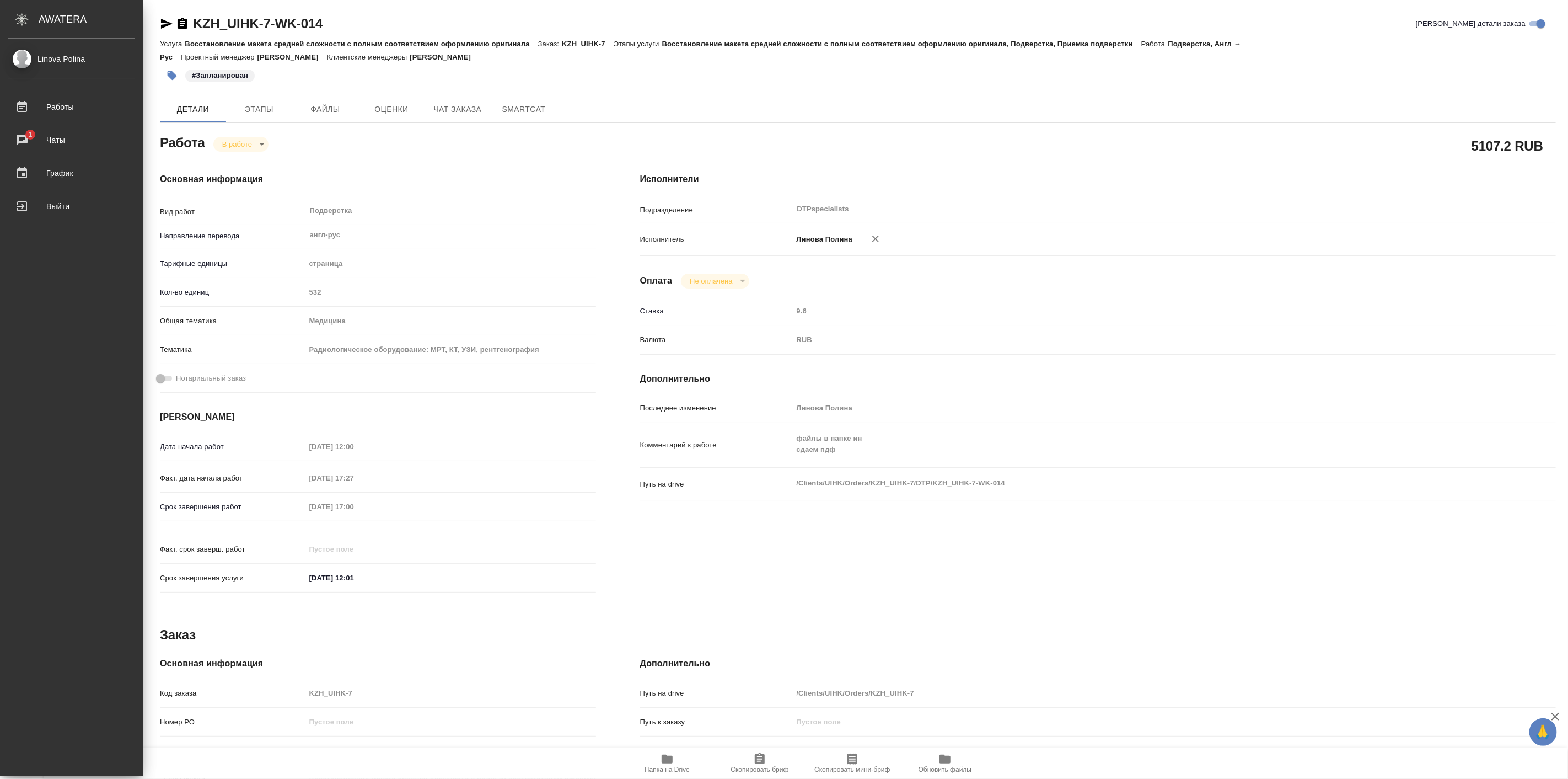
type textarea "x"
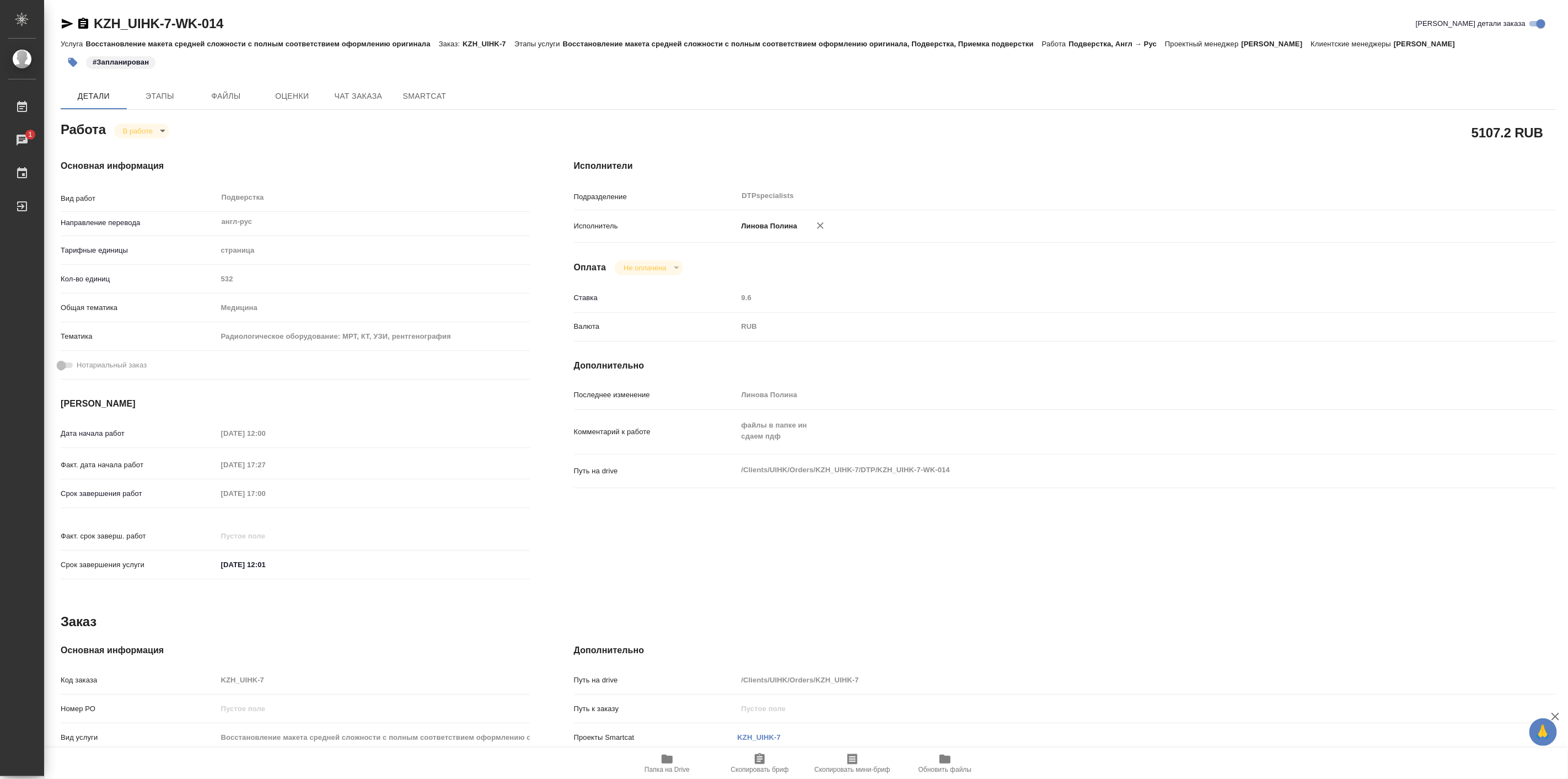
type textarea "x"
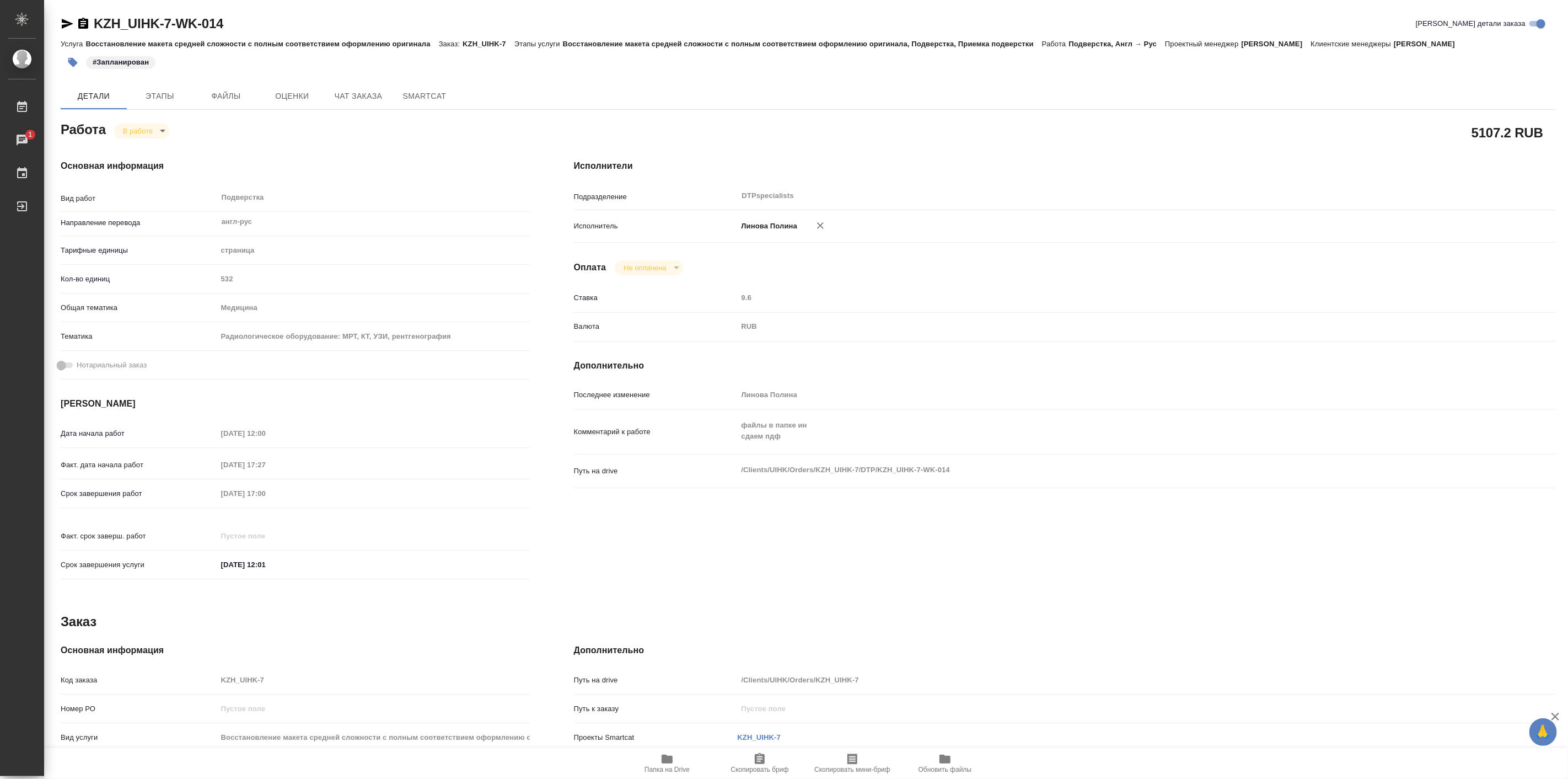
type textarea "x"
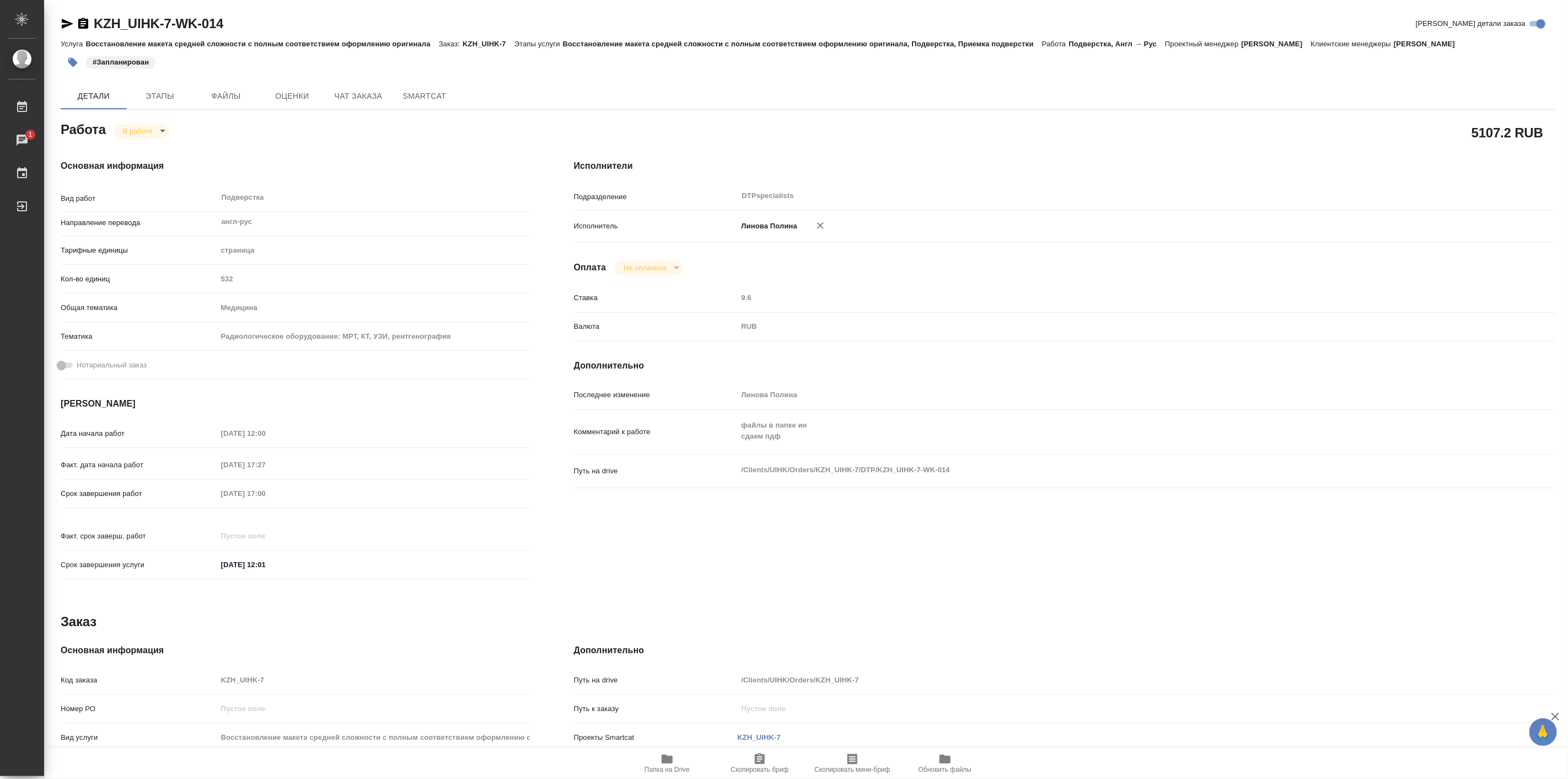
click at [326, 150] on div "Основная информация Вид работ Подверстка x ​ Направление перевода англ-рус ​ Та…" at bounding box center [295, 372] width 513 height 471
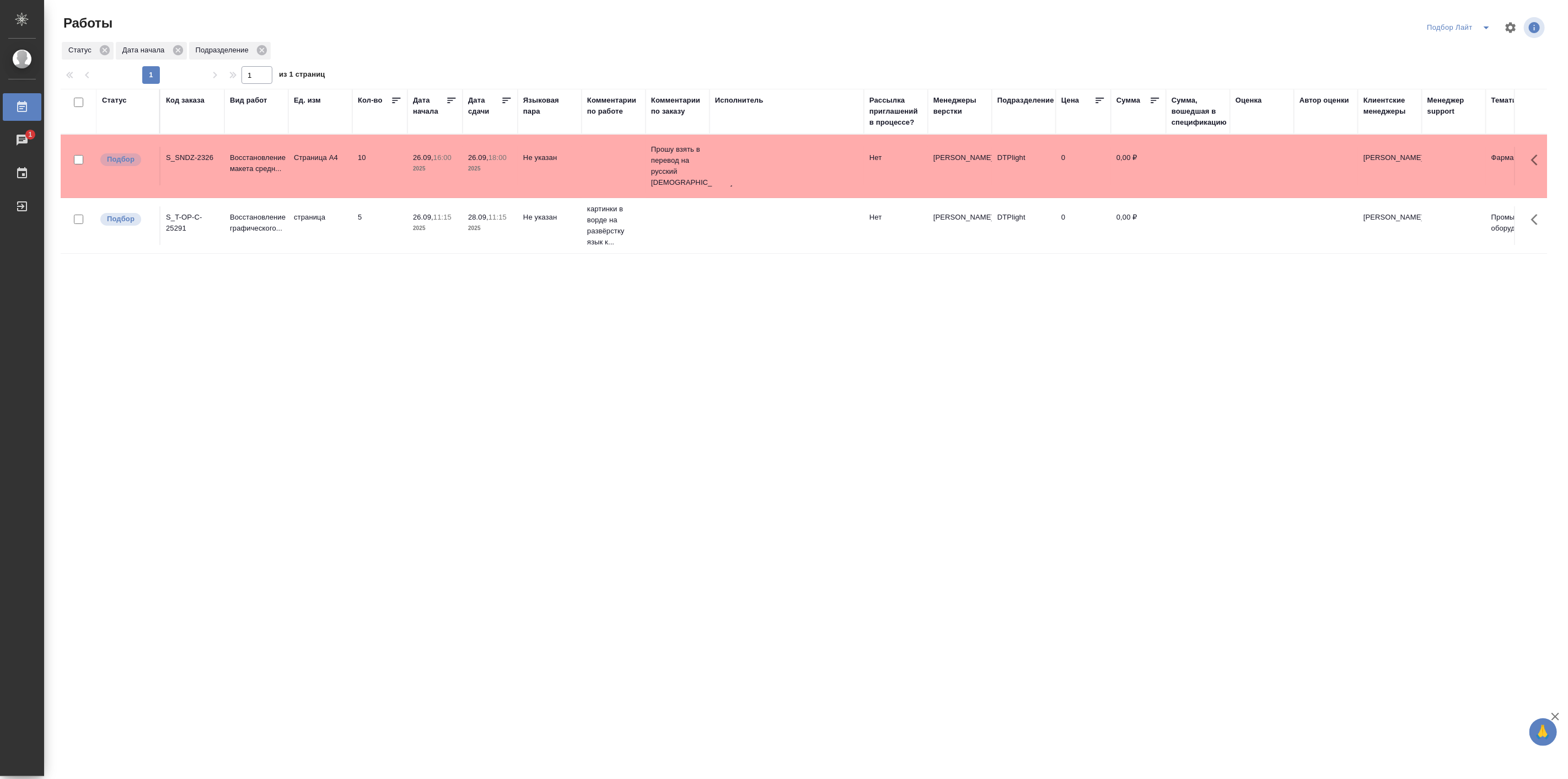
click at [497, 170] on p "2025" at bounding box center [490, 169] width 44 height 11
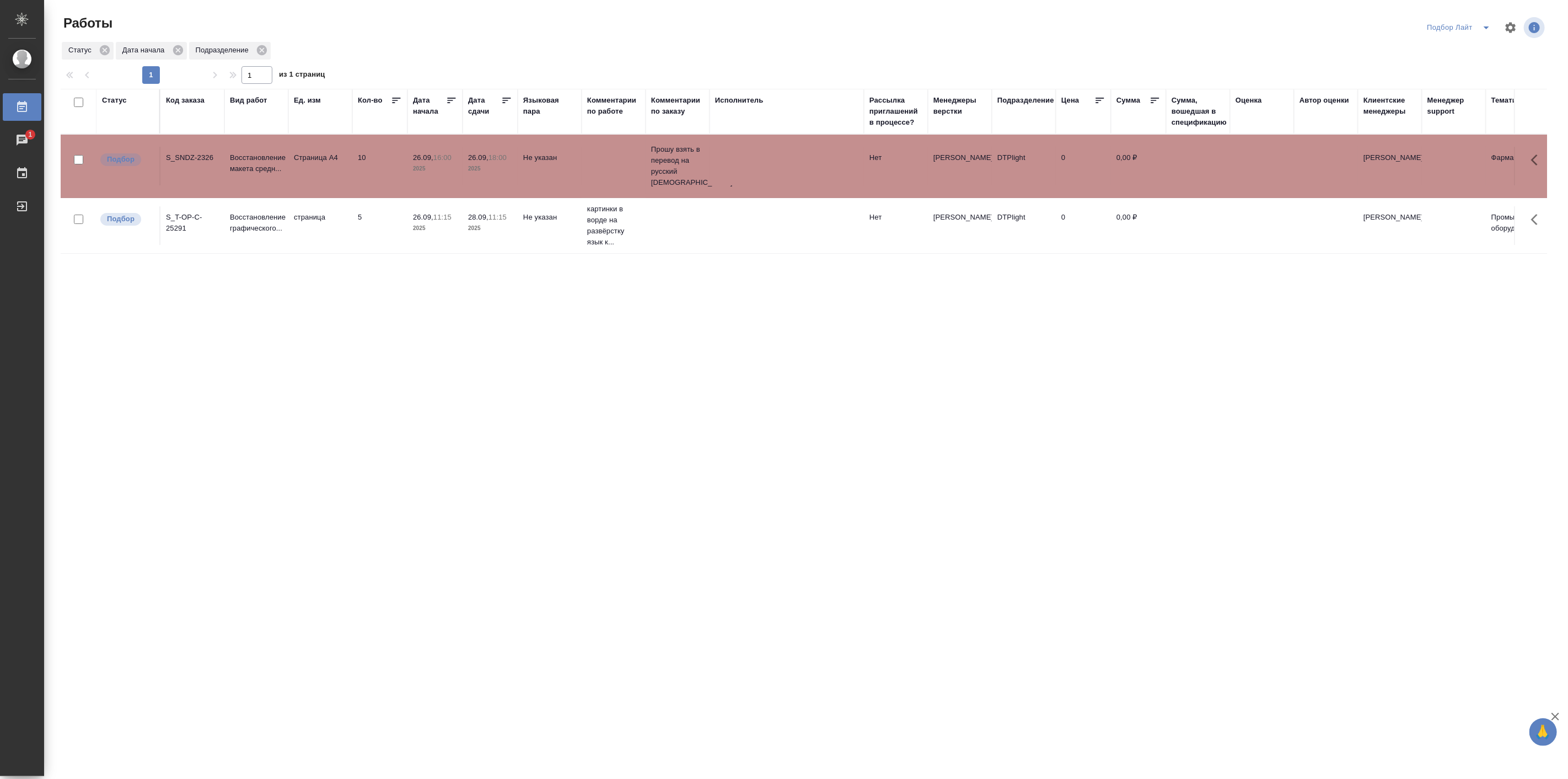
click at [497, 170] on p "2025" at bounding box center [490, 169] width 44 height 11
click at [1487, 30] on icon "split button" at bounding box center [1486, 28] width 13 height 13
click at [1442, 62] on li "Актуальные" at bounding box center [1459, 67] width 76 height 18
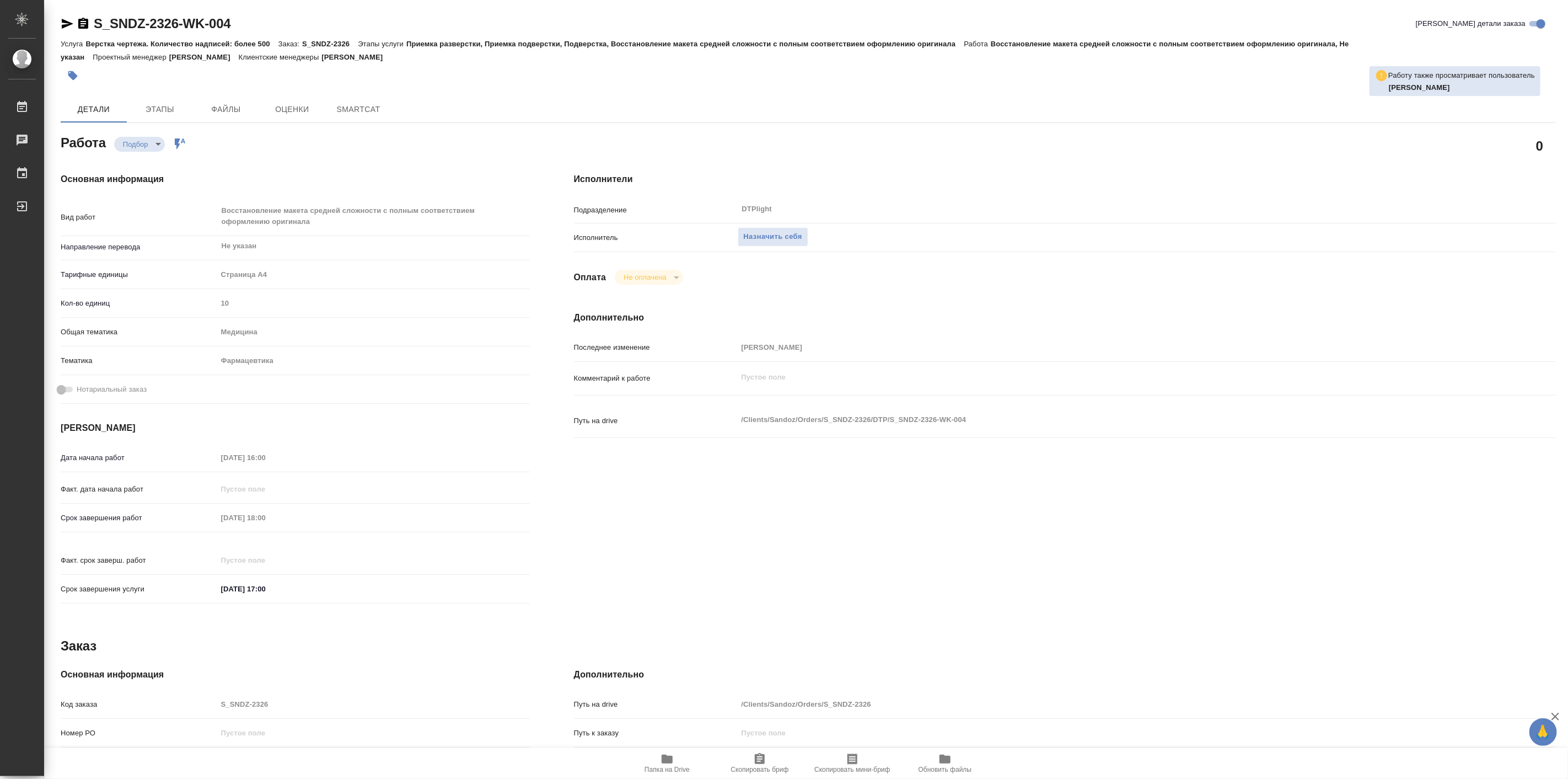
type textarea "x"
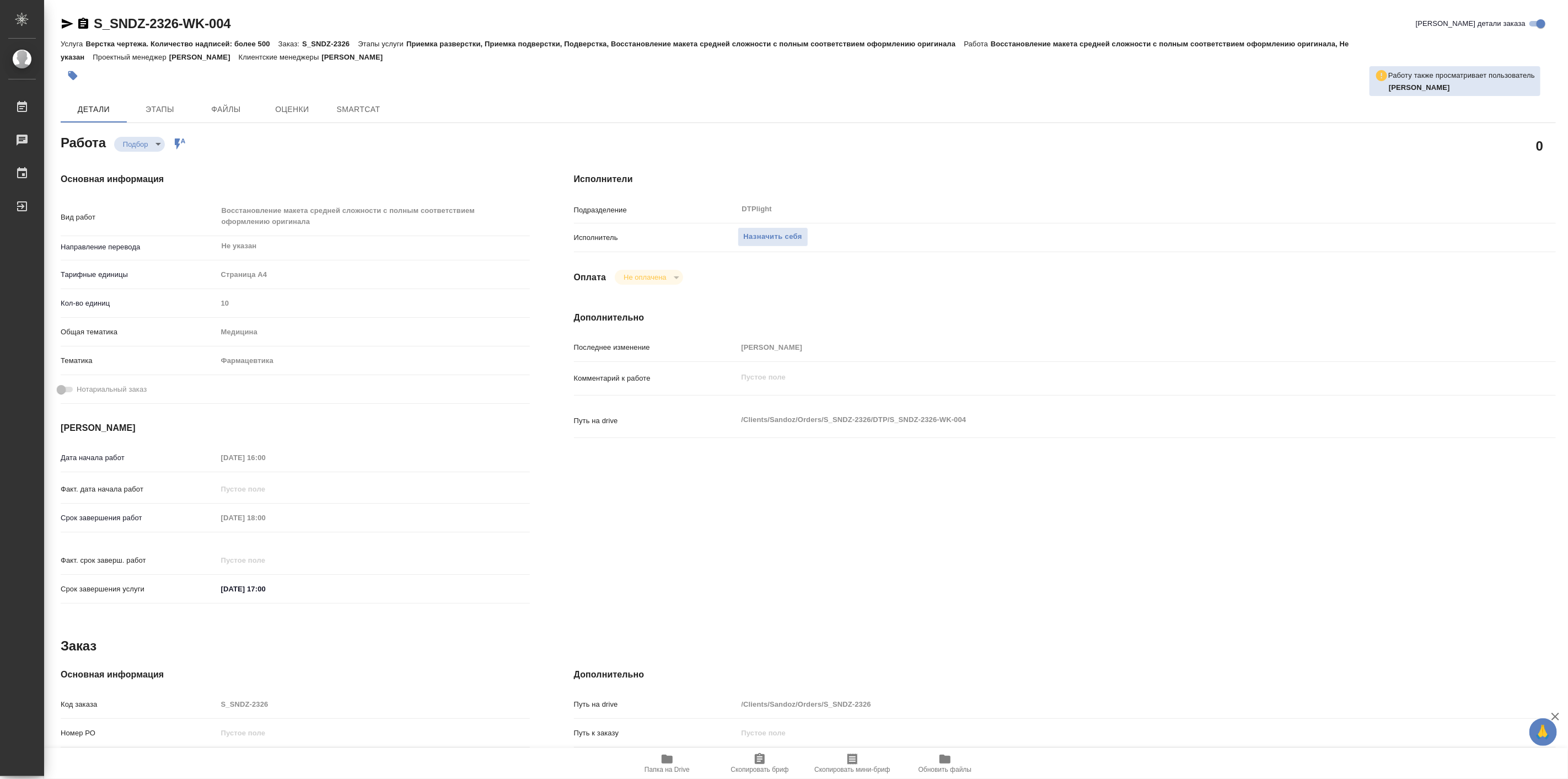
type textarea "x"
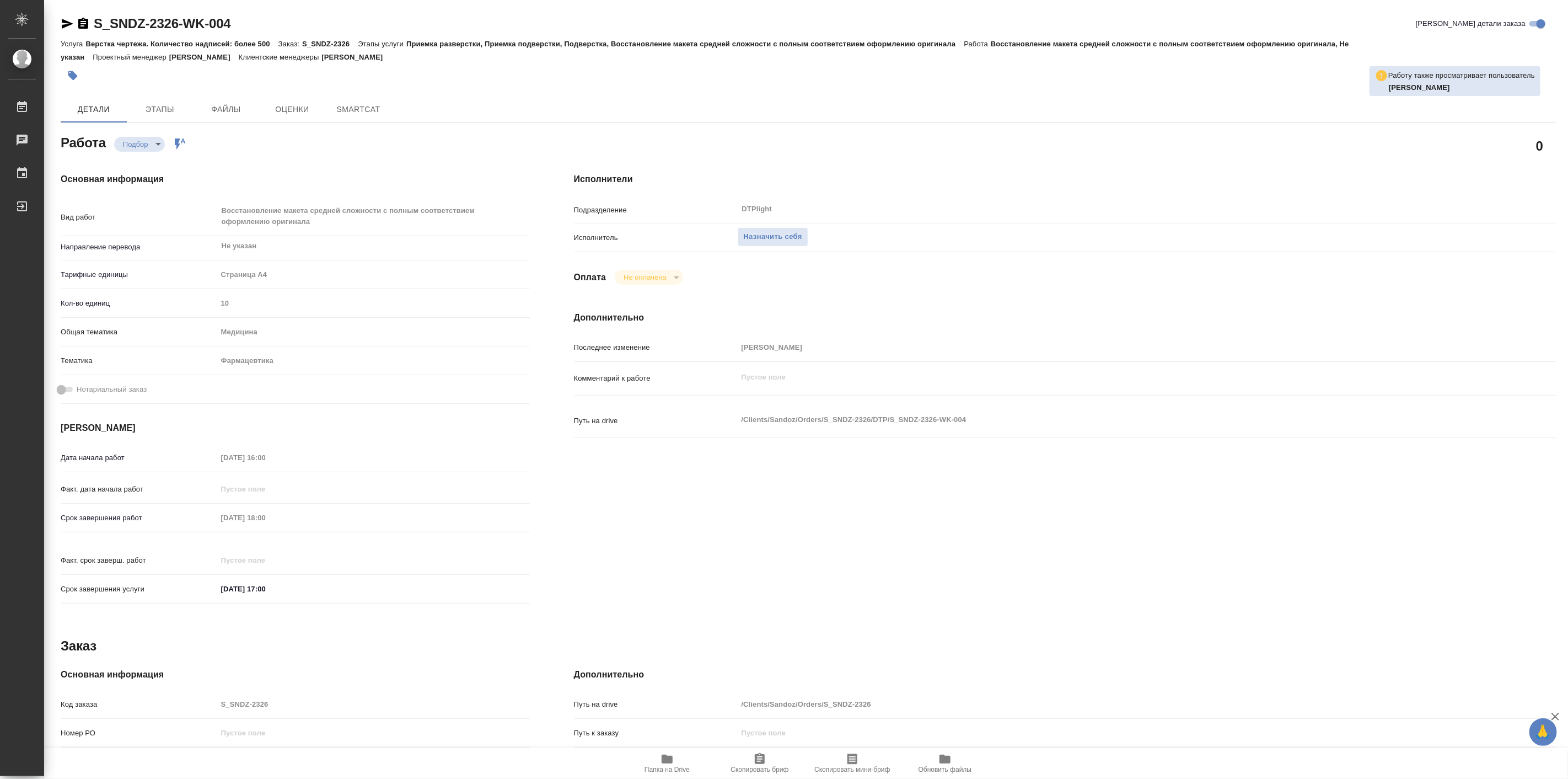
type textarea "x"
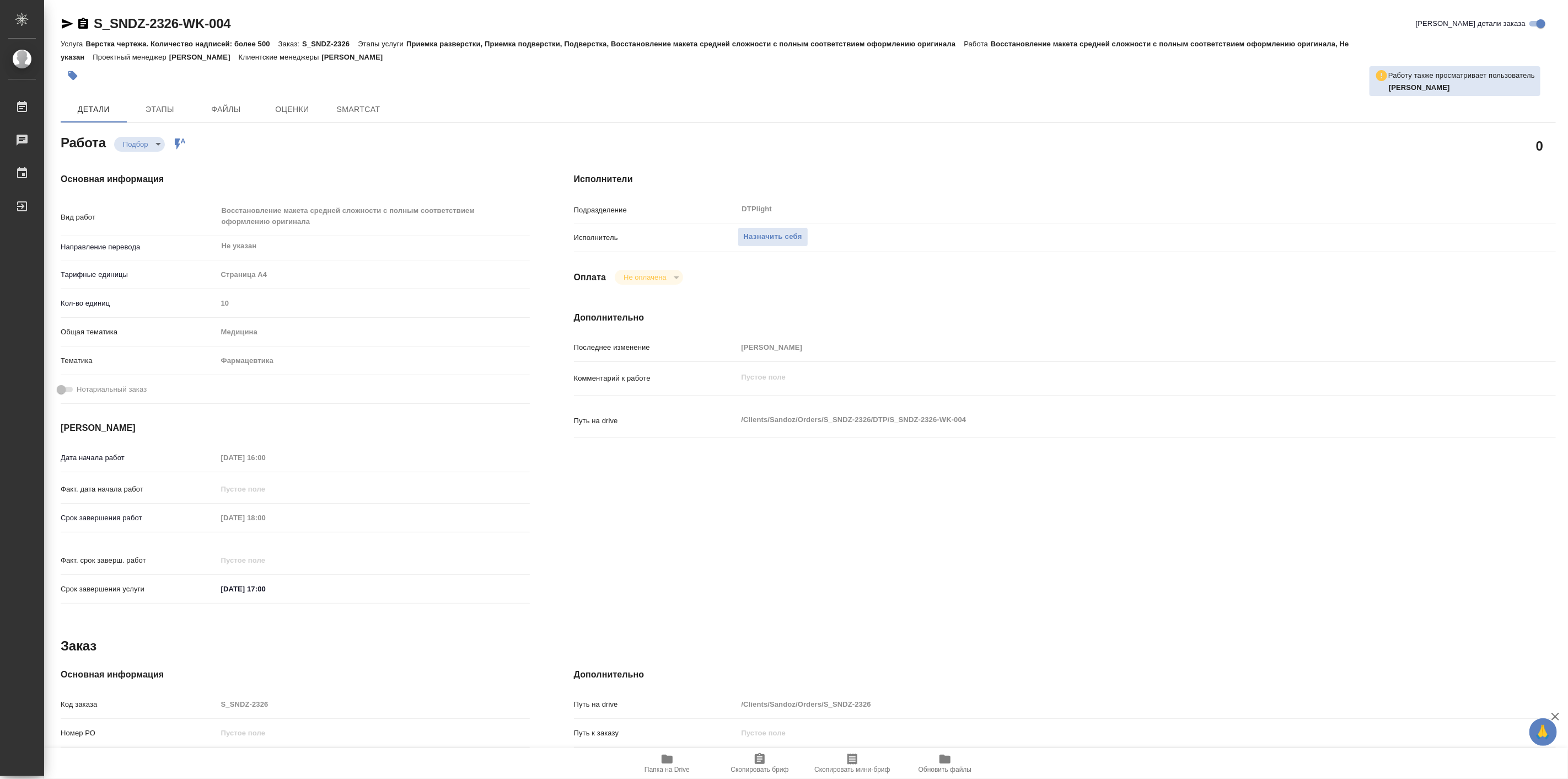
type textarea "x"
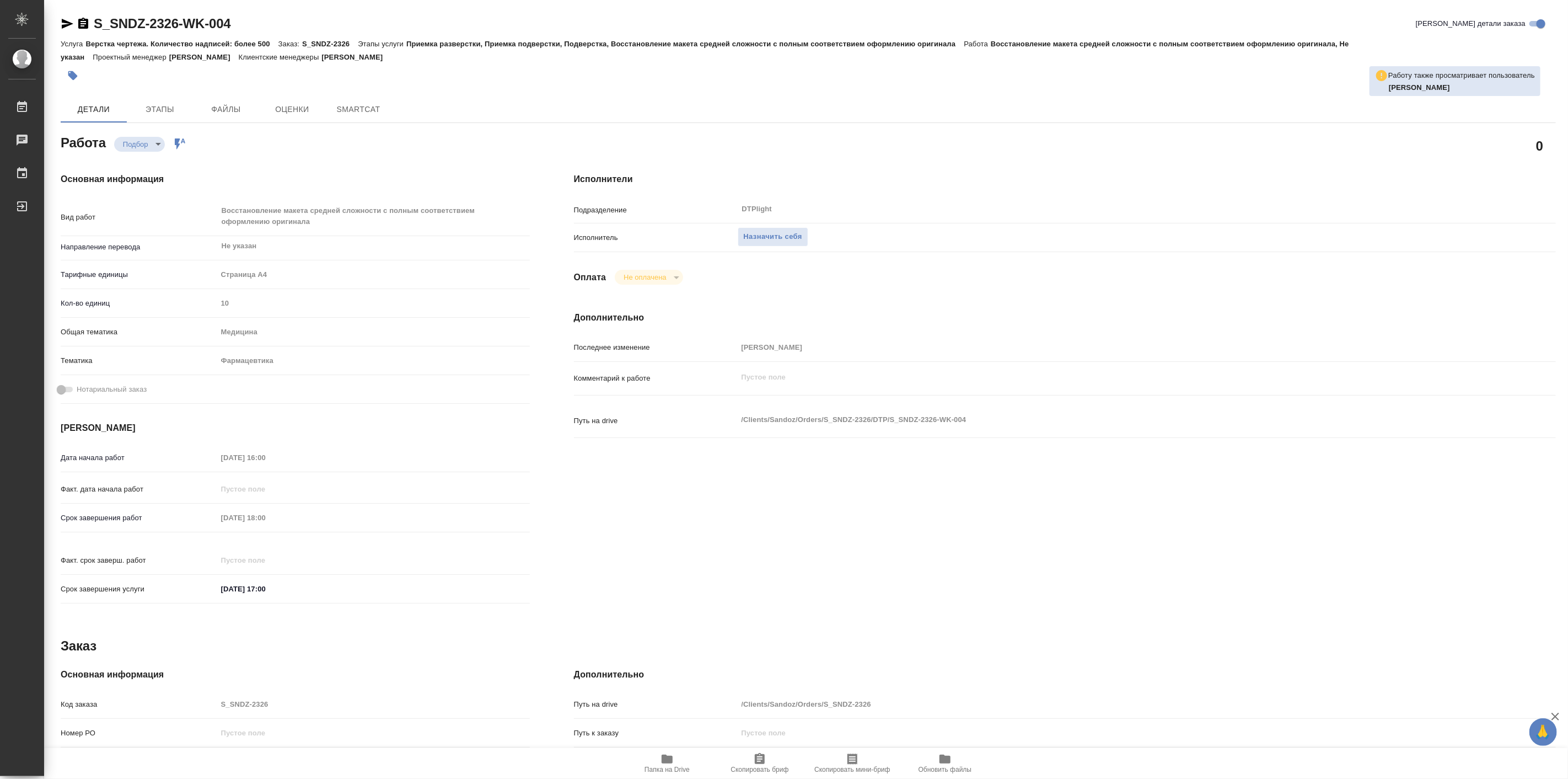
type textarea "x"
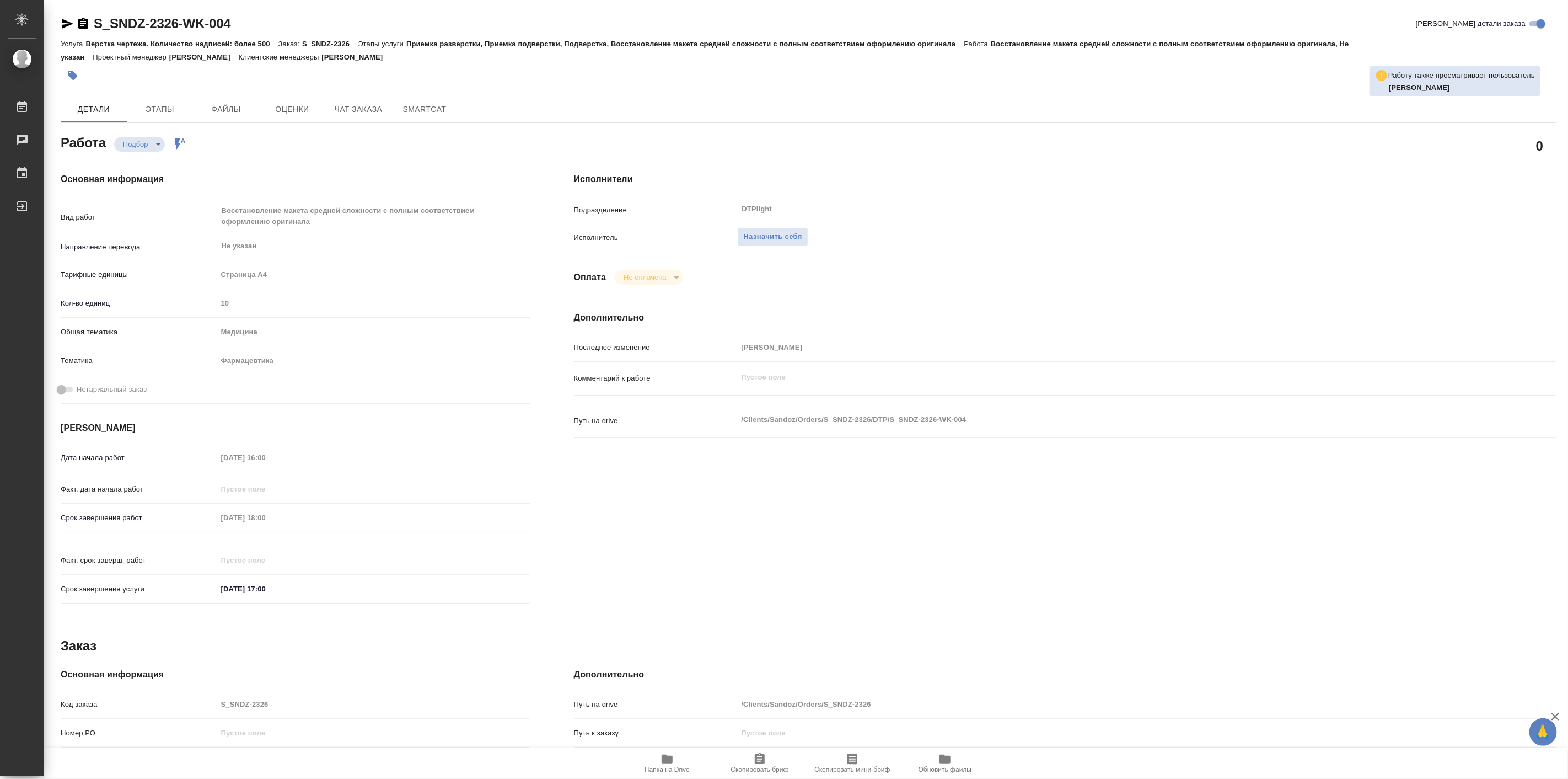
click at [671, 767] on span "Папка на Drive" at bounding box center [667, 770] width 45 height 8
type textarea "x"
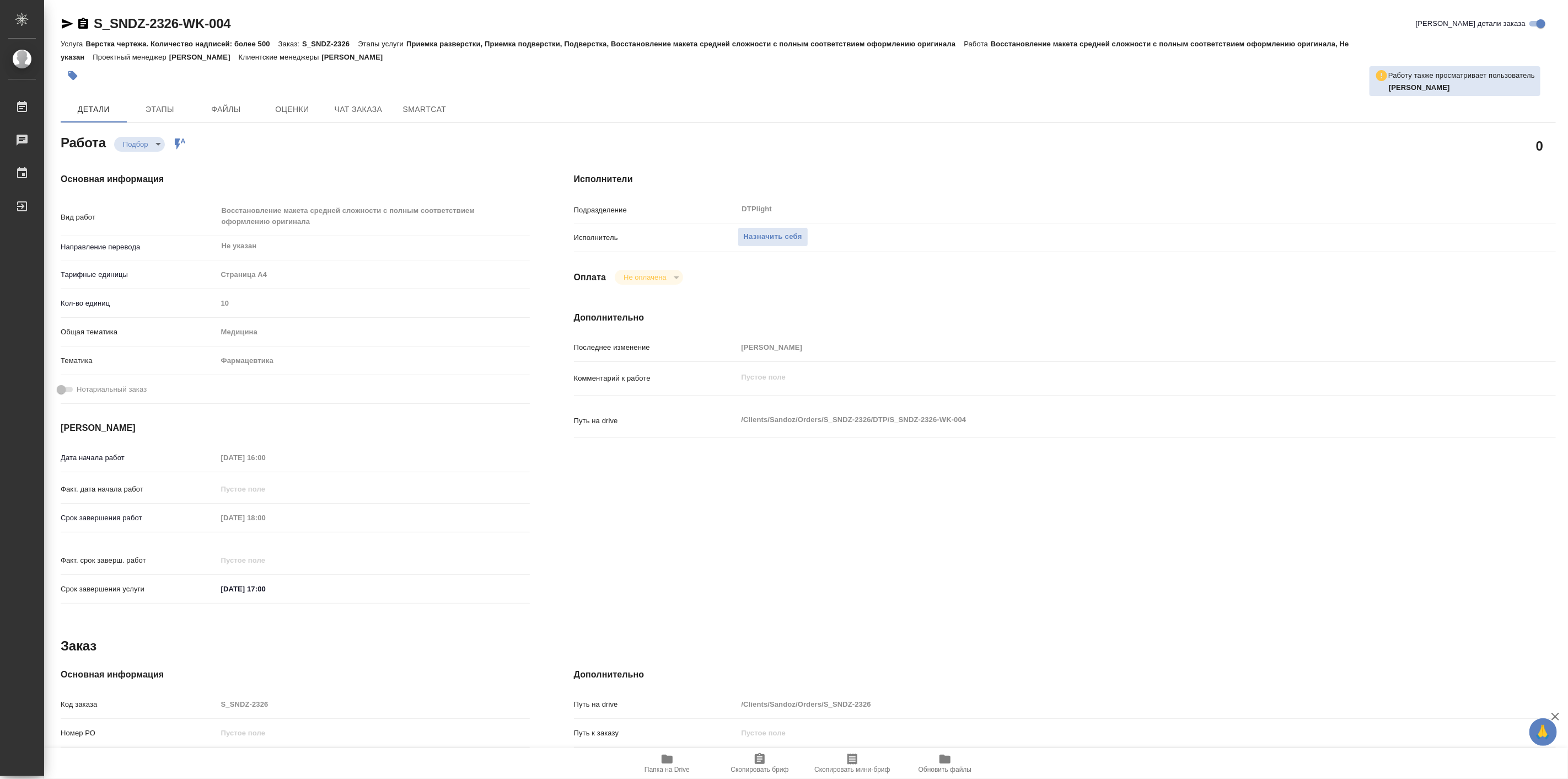
type textarea "x"
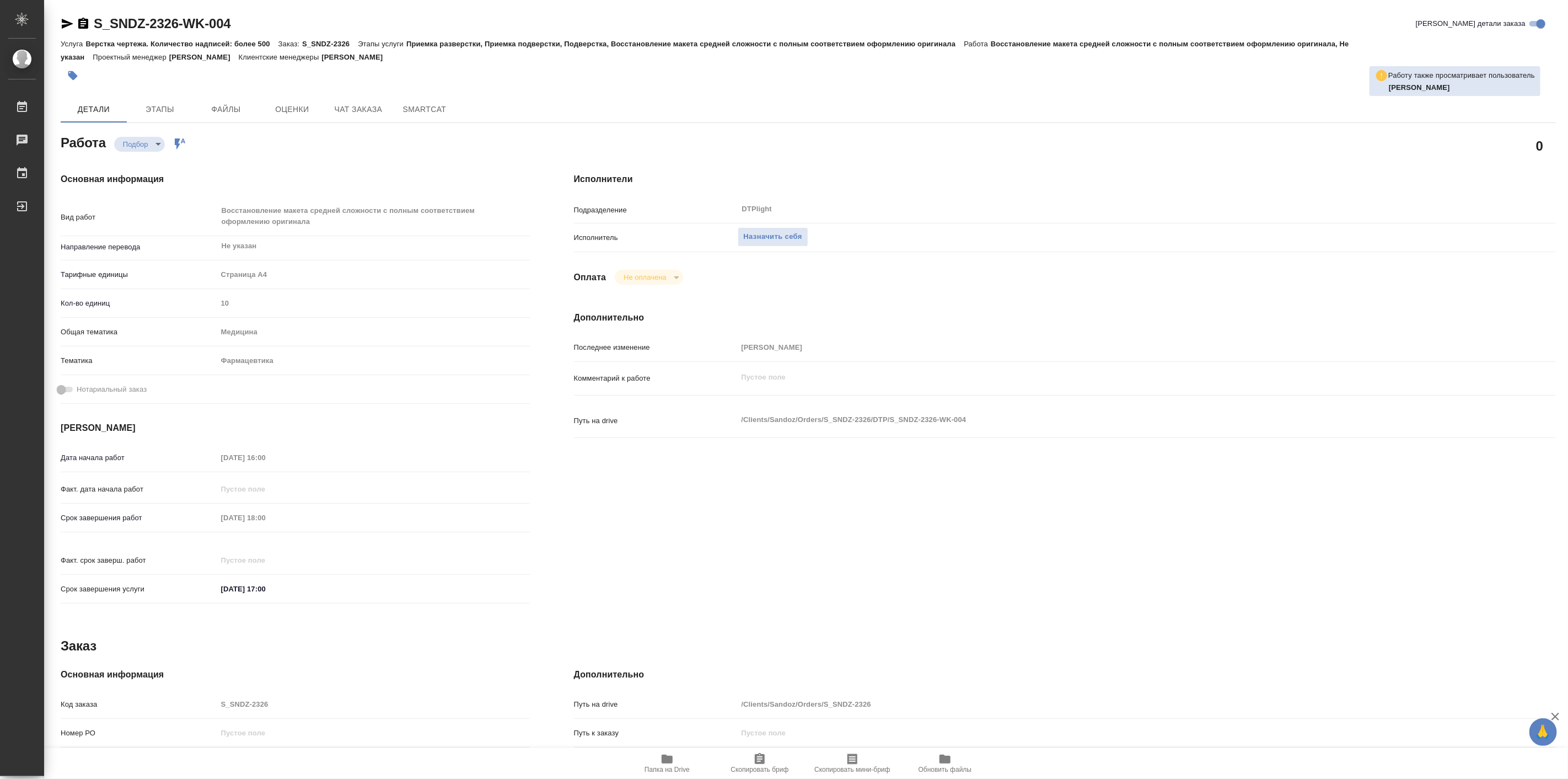
type textarea "x"
click at [66, 19] on icon "button" at bounding box center [67, 23] width 13 height 13
click at [296, 183] on h4 "Основная информация" at bounding box center [295, 179] width 469 height 13
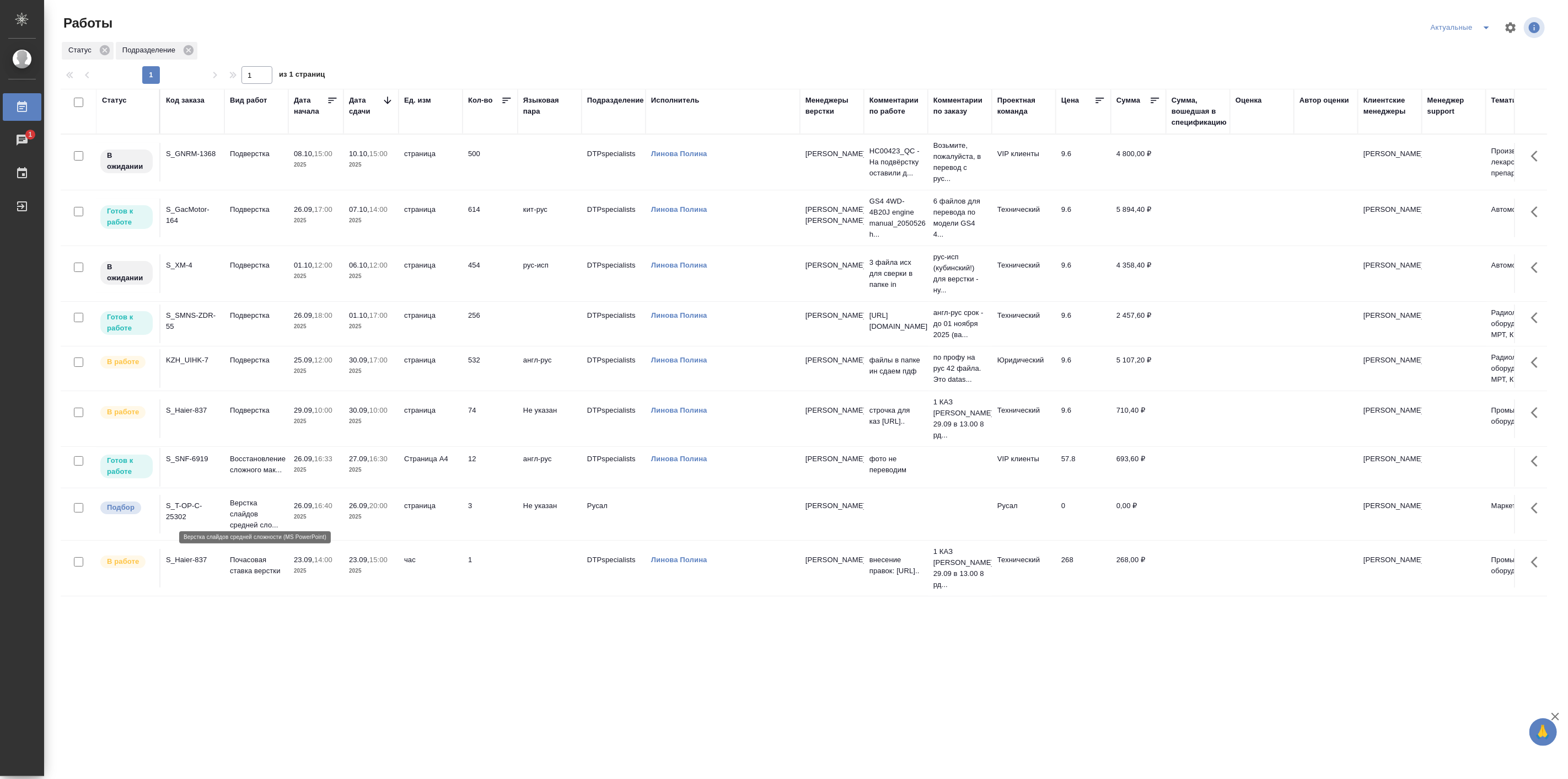
click at [272, 507] on p "Верстка слайдов средней сло..." at bounding box center [256, 513] width 53 height 33
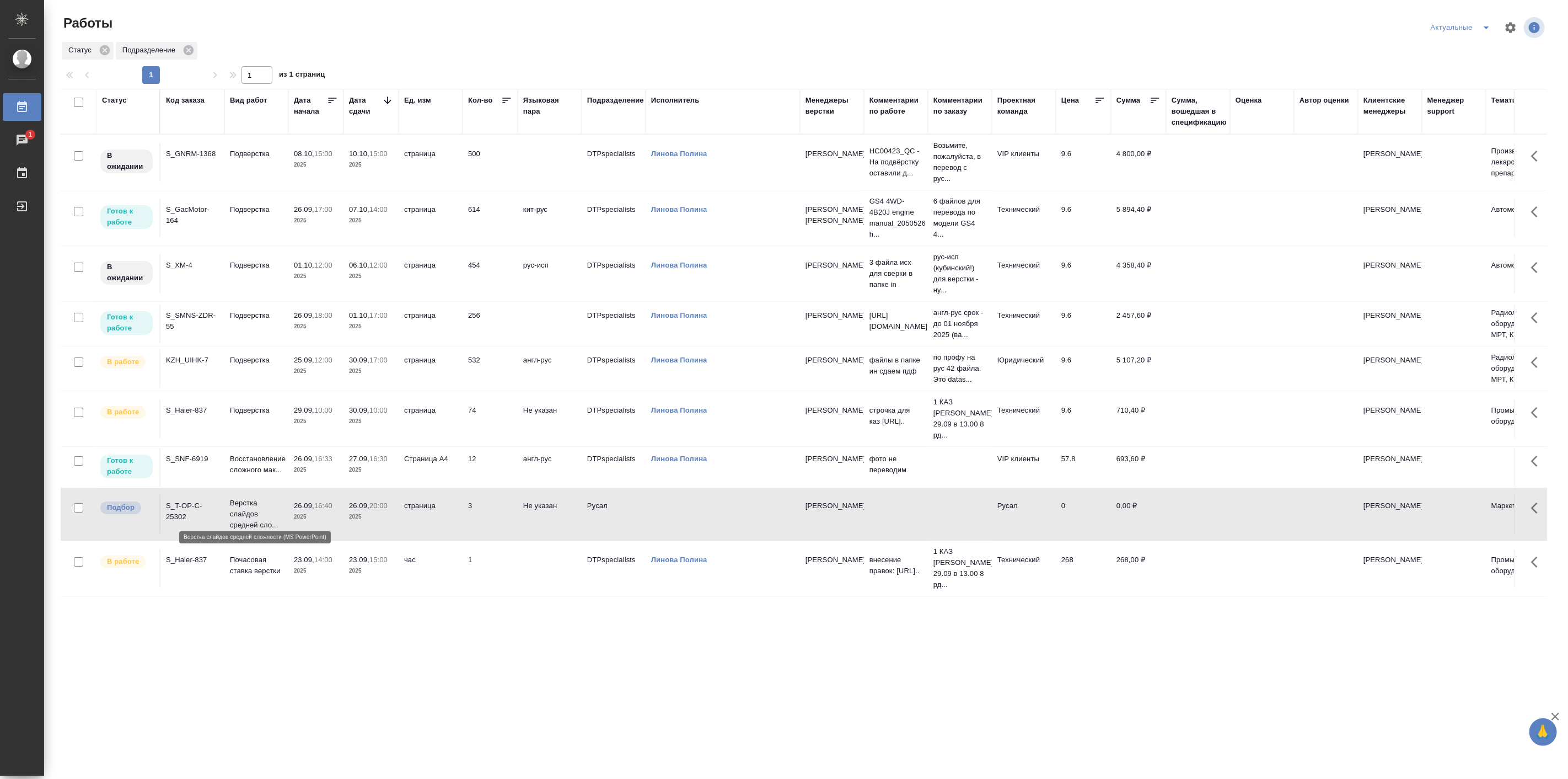
click at [273, 507] on p "Верстка слайдов средней сло..." at bounding box center [256, 513] width 53 height 33
click at [277, 554] on p "Почасовая ставка верстки" at bounding box center [256, 565] width 53 height 22
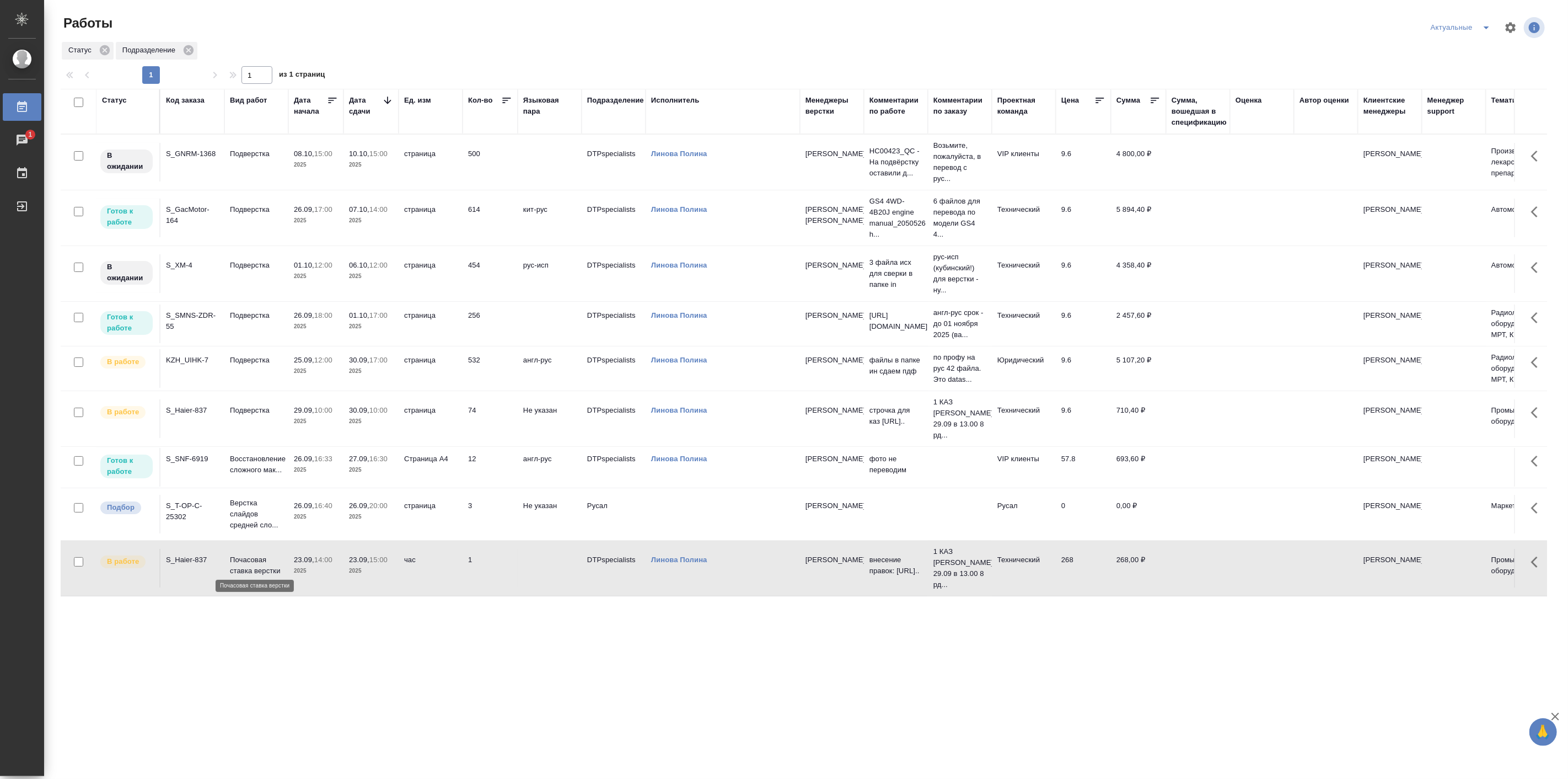
click at [277, 554] on p "Почасовая ставка верстки" at bounding box center [256, 565] width 53 height 22
click at [267, 453] on p "Восстановление сложного мак..." at bounding box center [256, 464] width 53 height 22
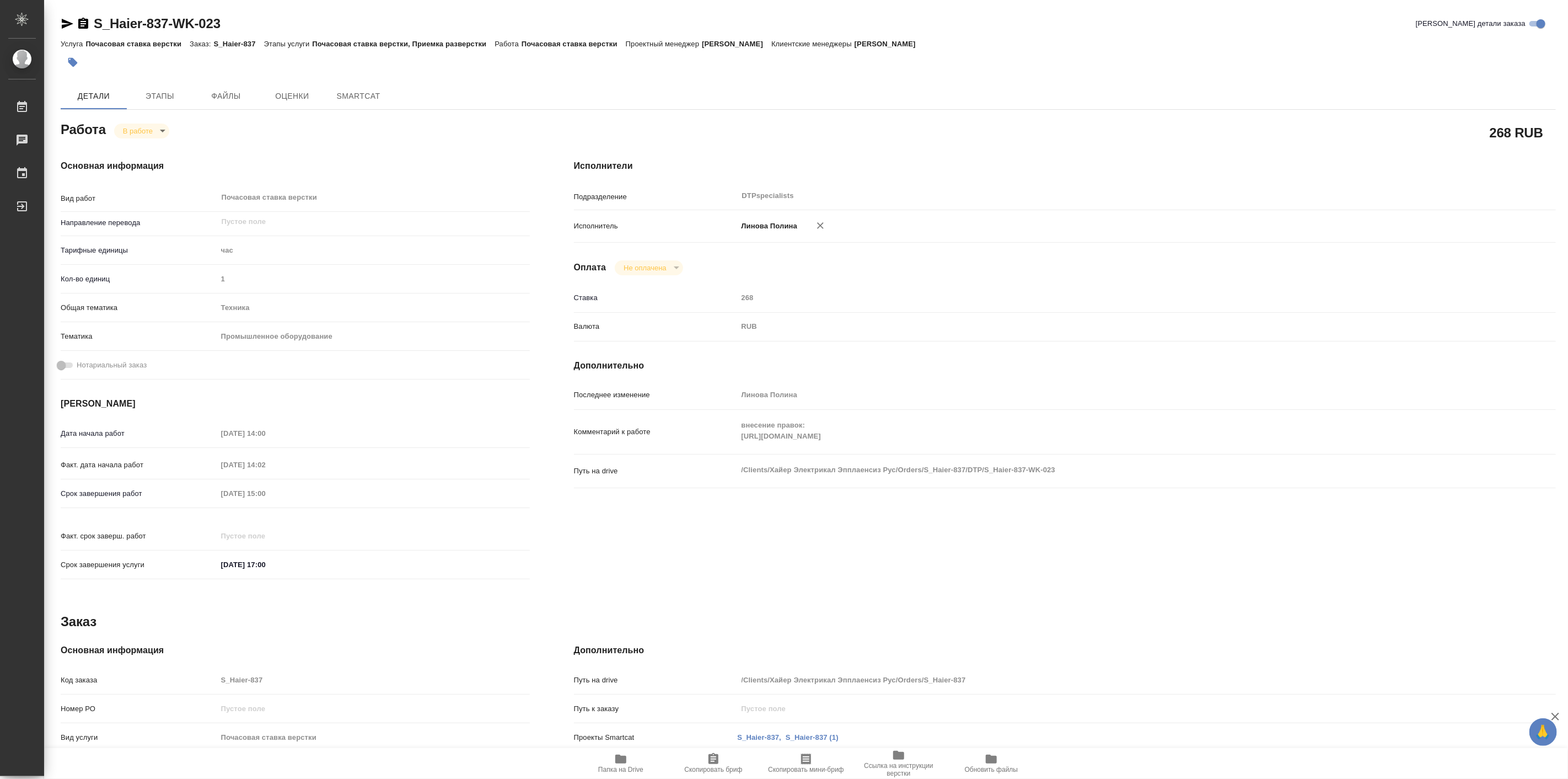
type textarea "x"
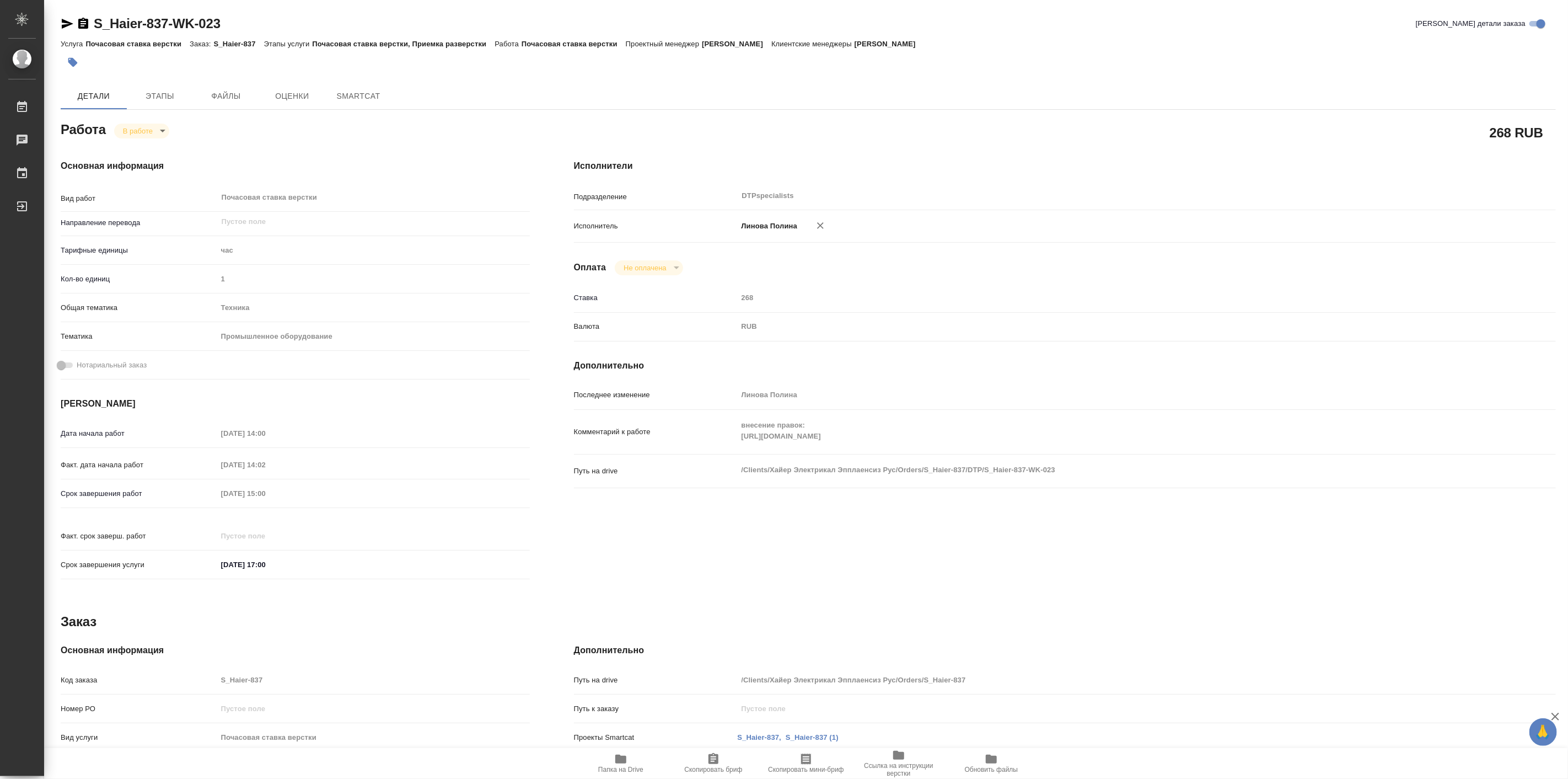
type textarea "x"
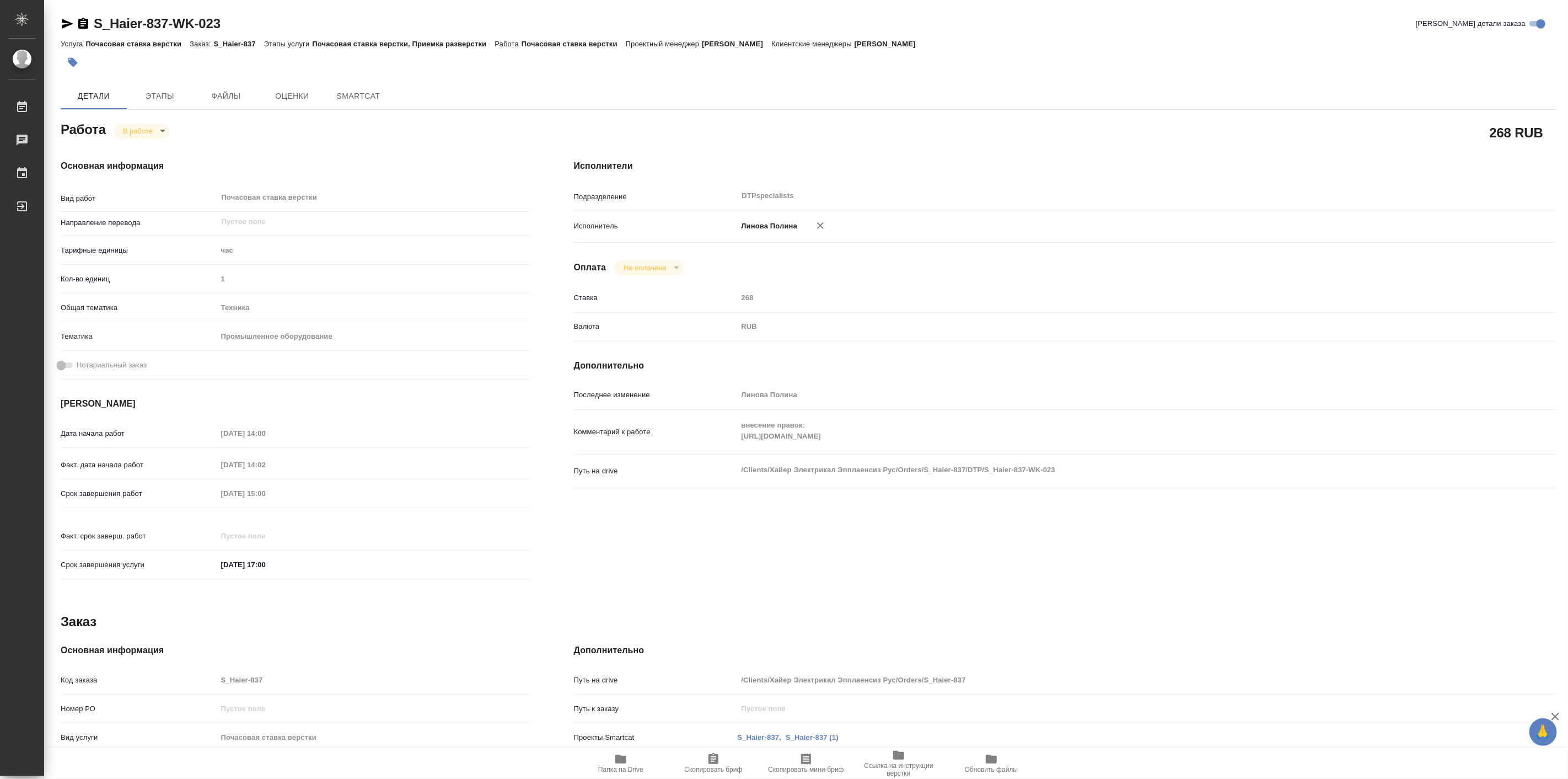
type textarea "x"
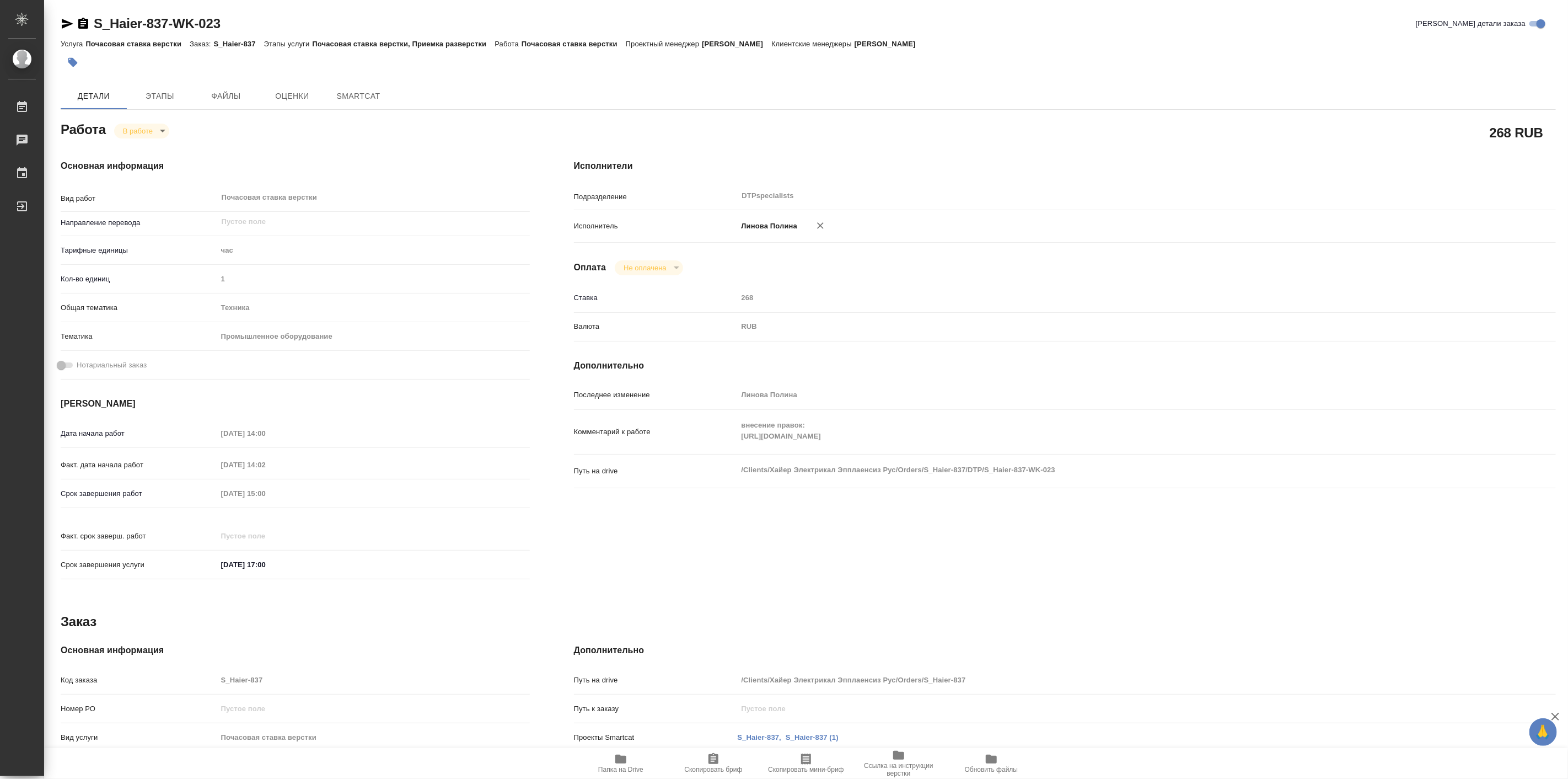
type textarea "x"
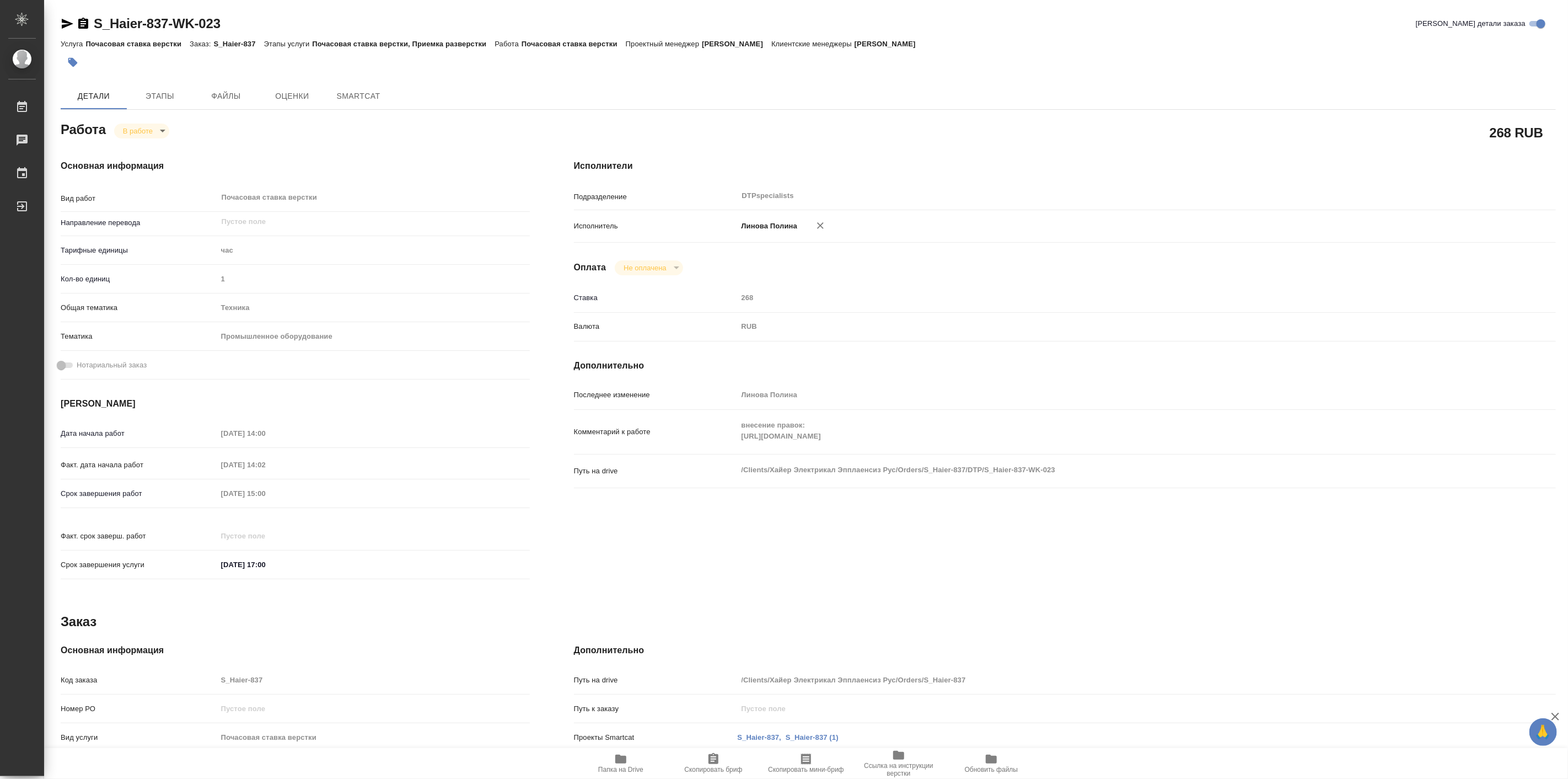
type textarea "x"
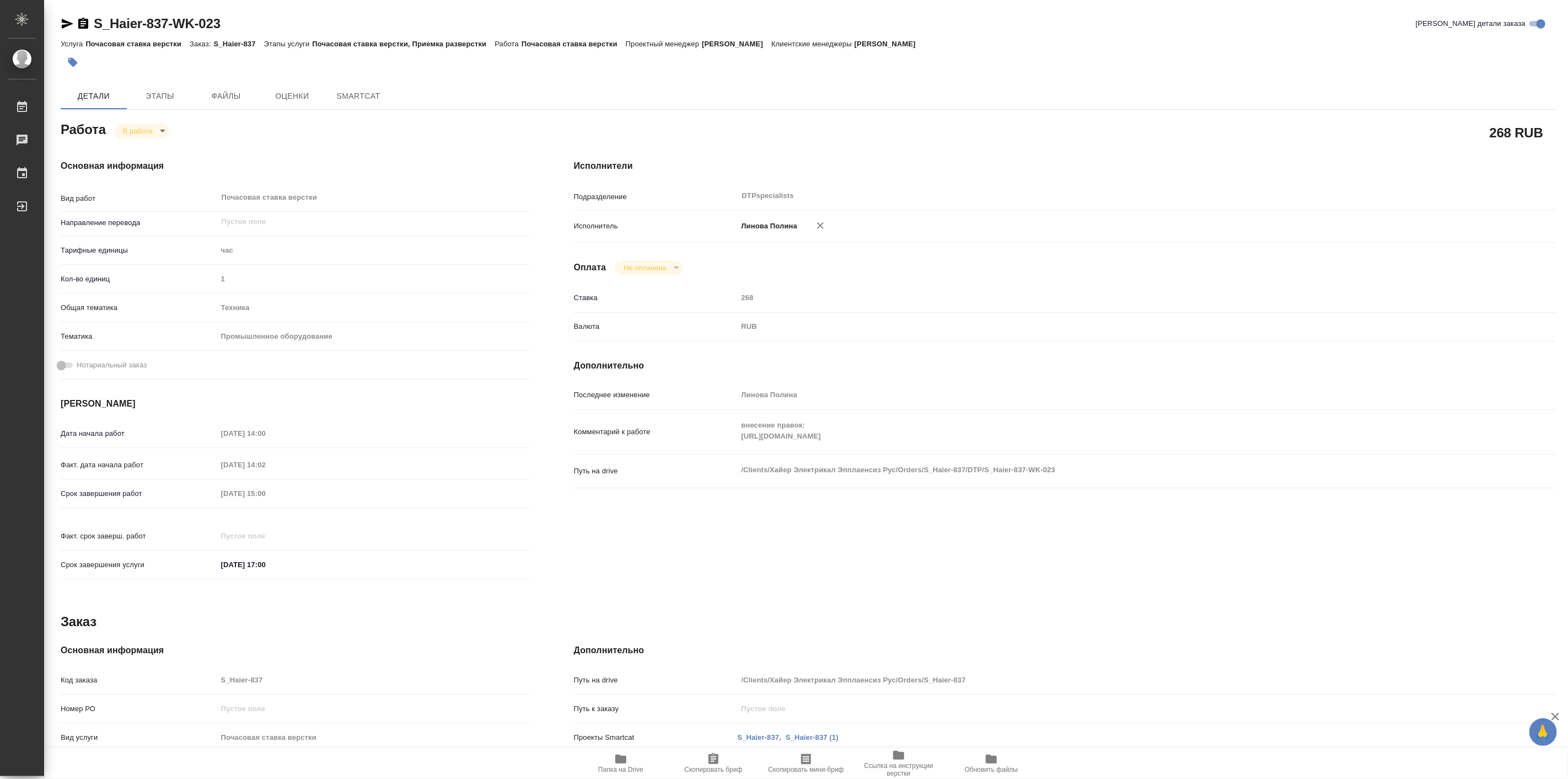
type textarea "x"
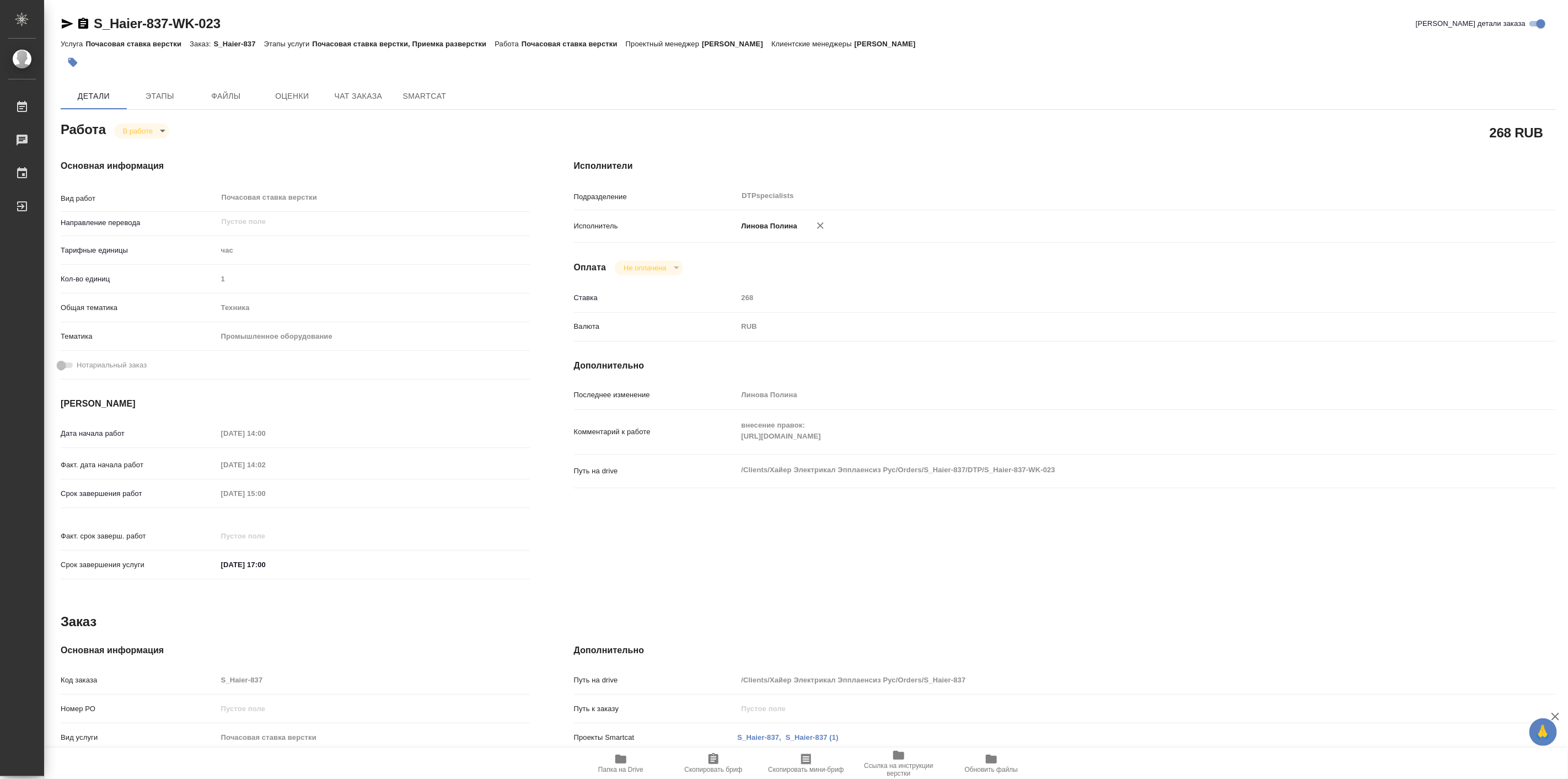
type textarea "x"
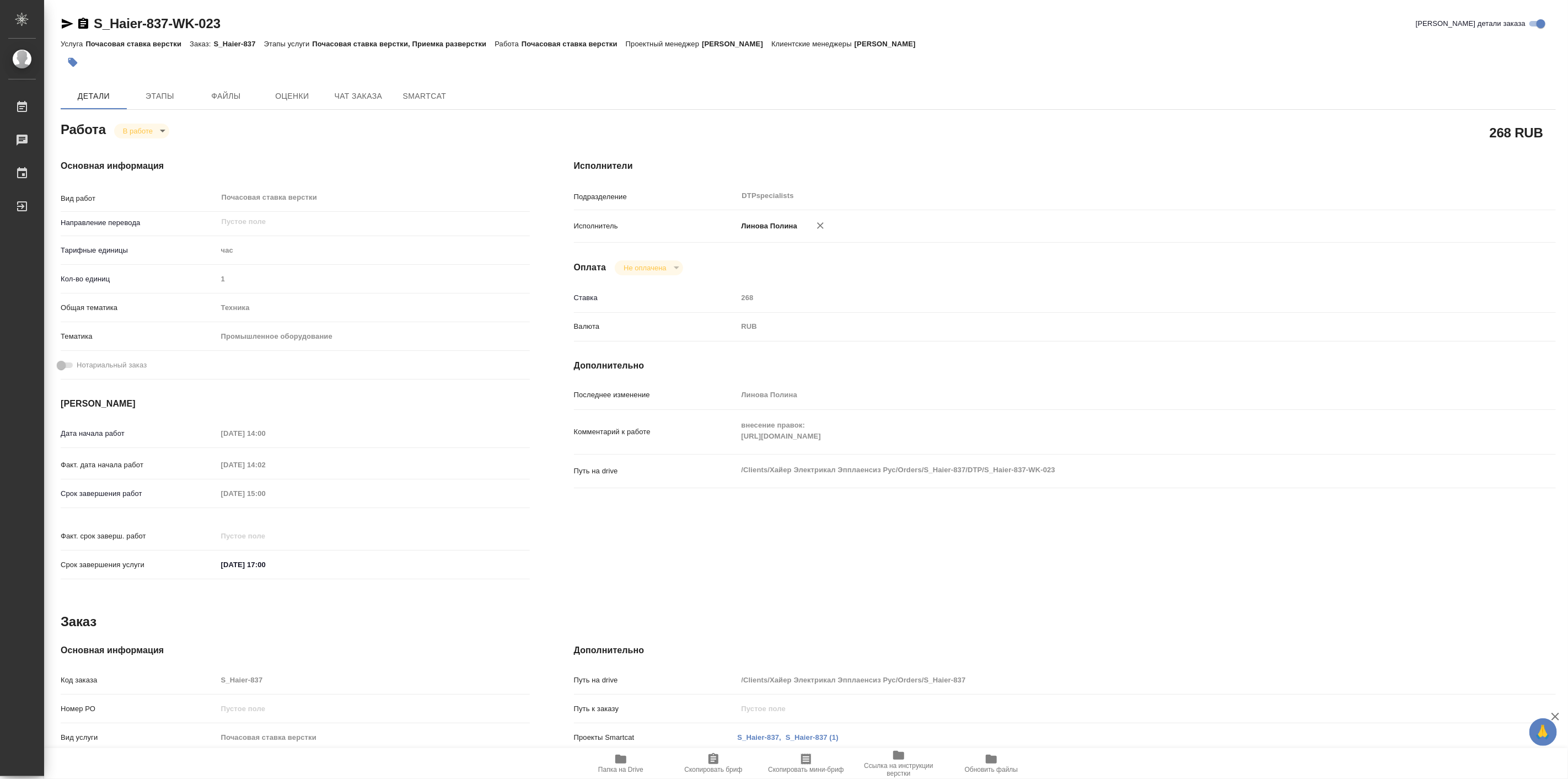
type textarea "x"
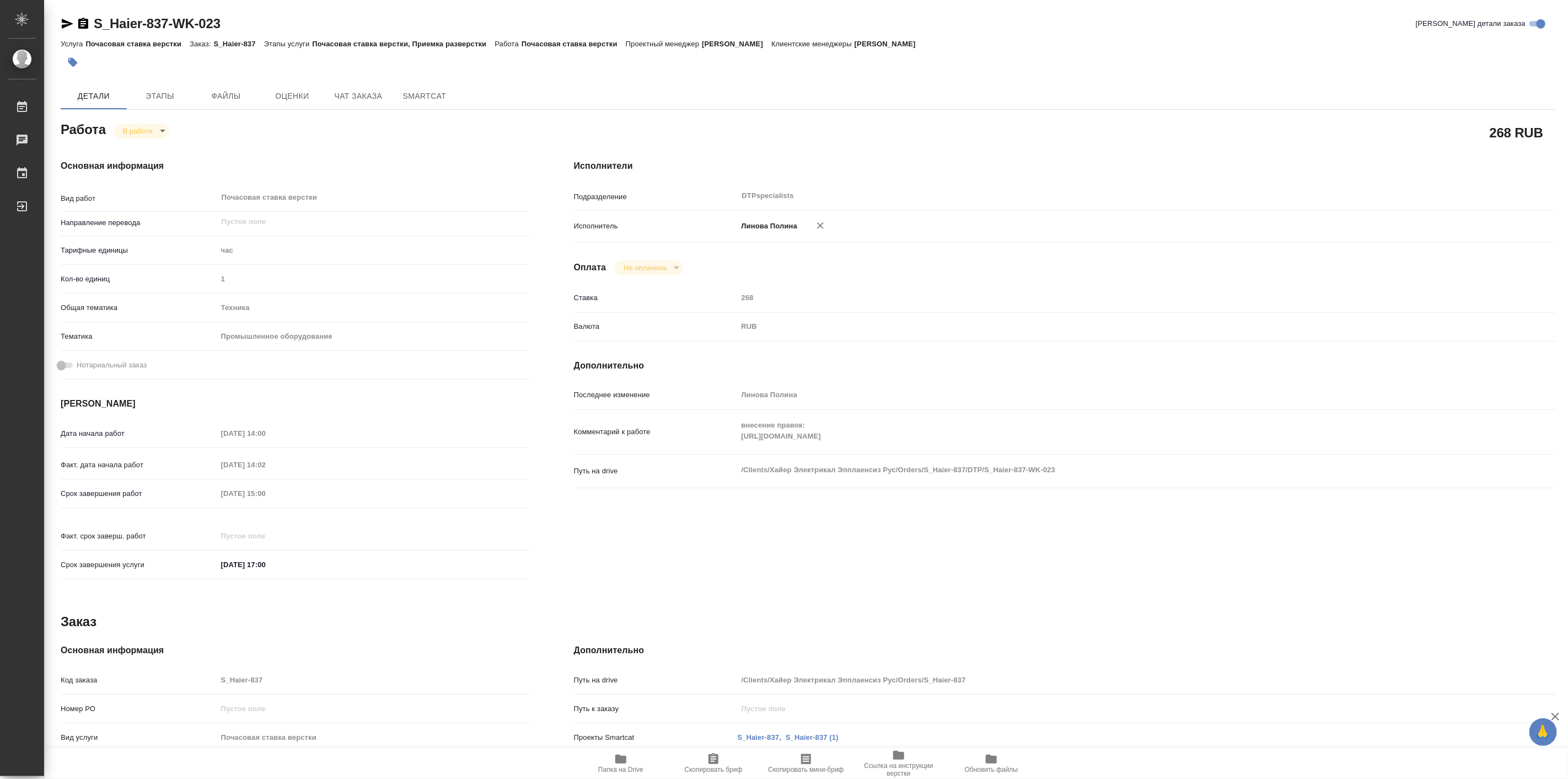
type textarea "x"
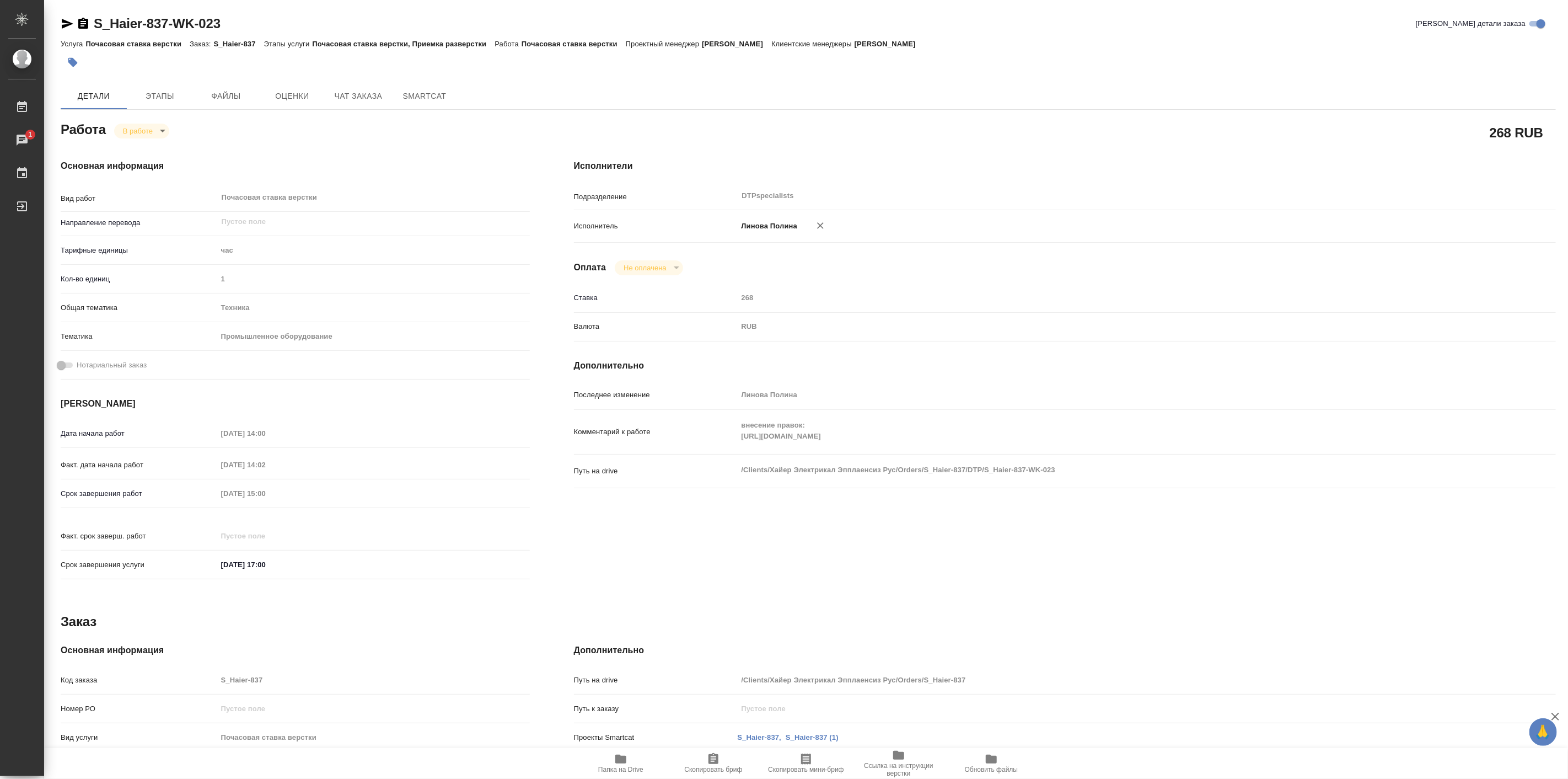
click at [62, 28] on icon "button" at bounding box center [68, 24] width 12 height 10
click at [238, 150] on div "Основная информация Вид работ Почасовая ставка верстки x ​ Направление перевода…" at bounding box center [295, 372] width 513 height 471
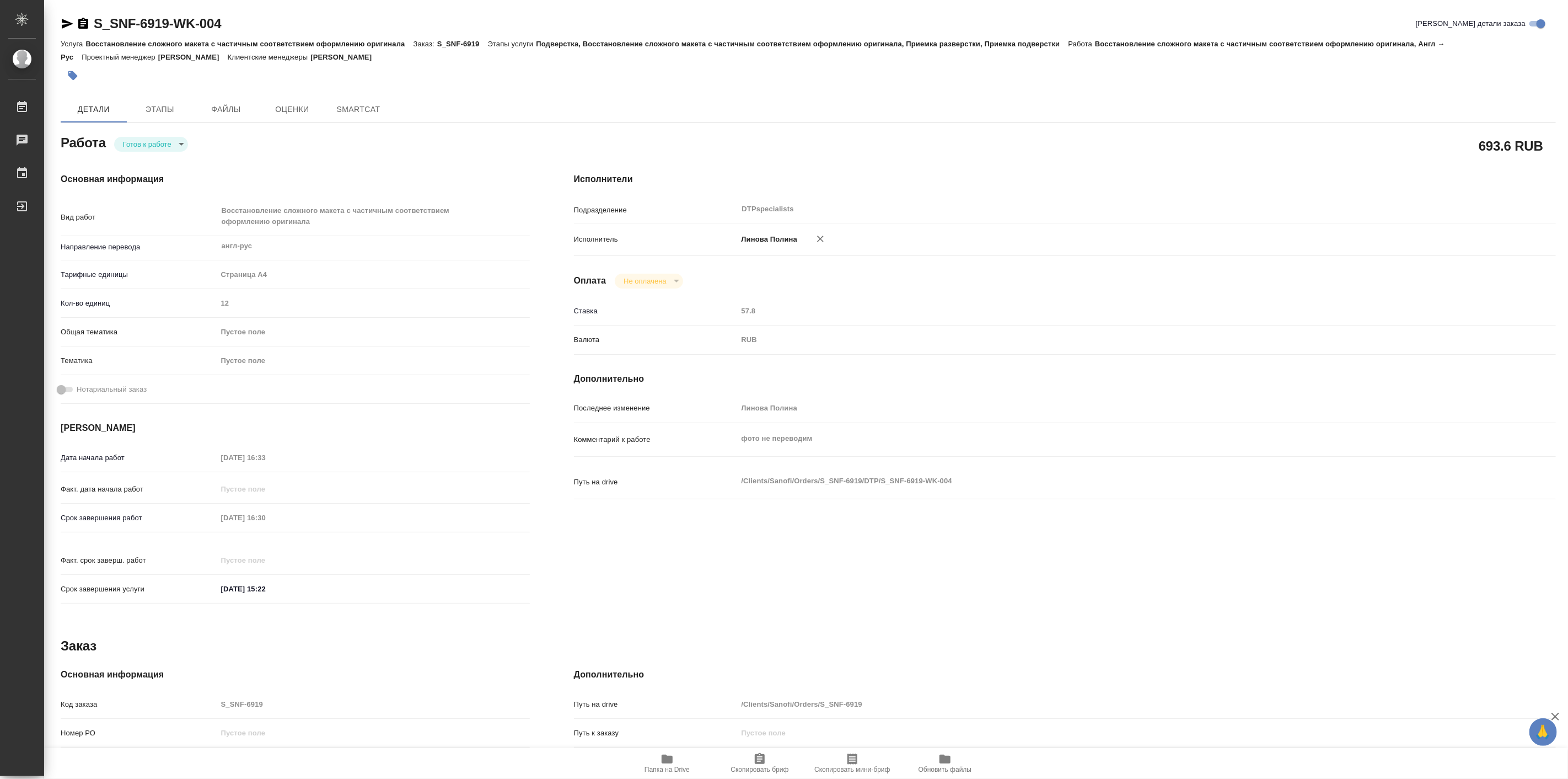
type textarea "x"
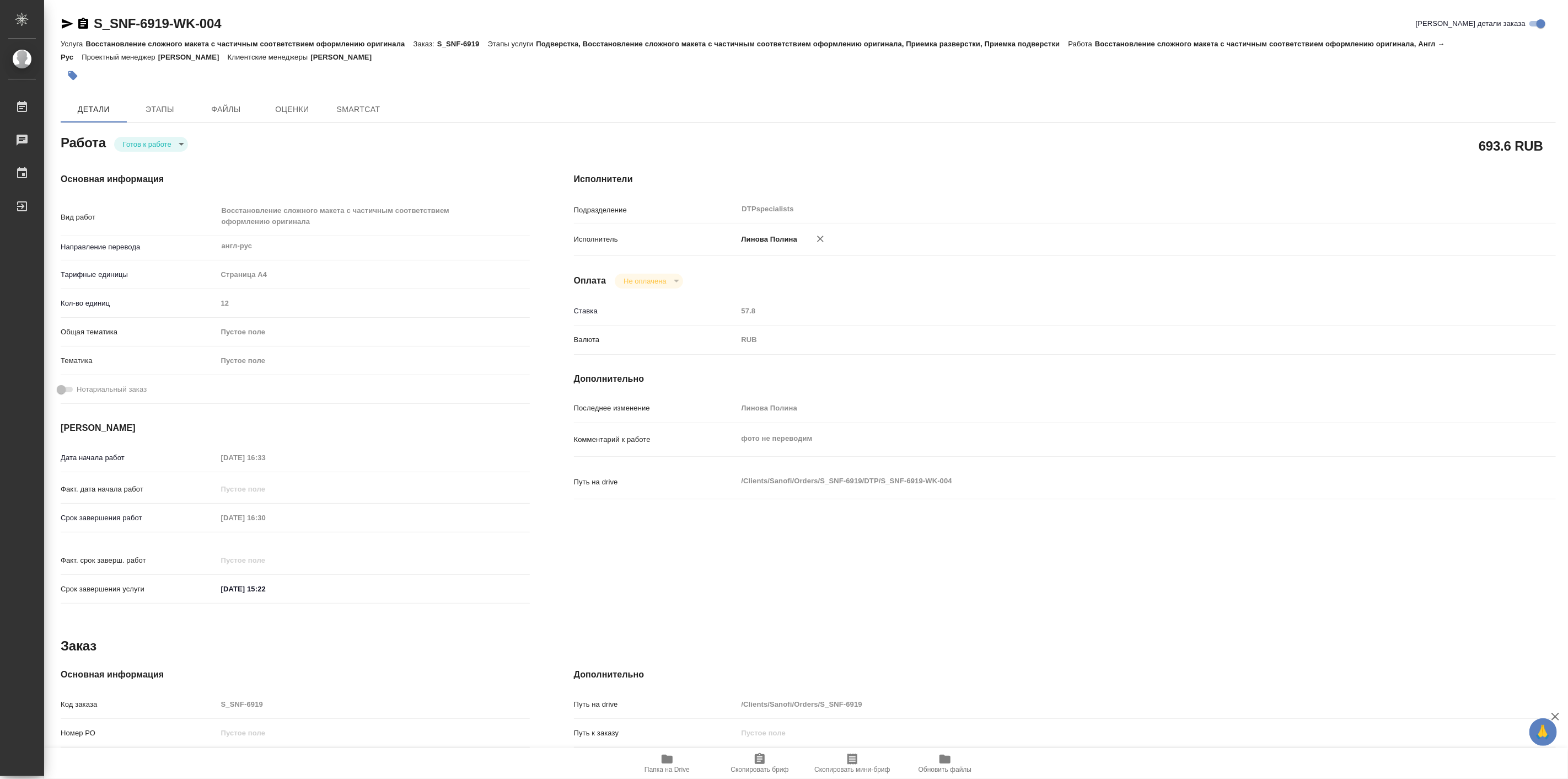
type input "readyForWork"
type textarea "Восстановление сложного макета с частичным соответствием оформлению оригинала"
type textarea "x"
type input "англ-рус"
type input "5f036ec4e16dec2d6b59c8ff"
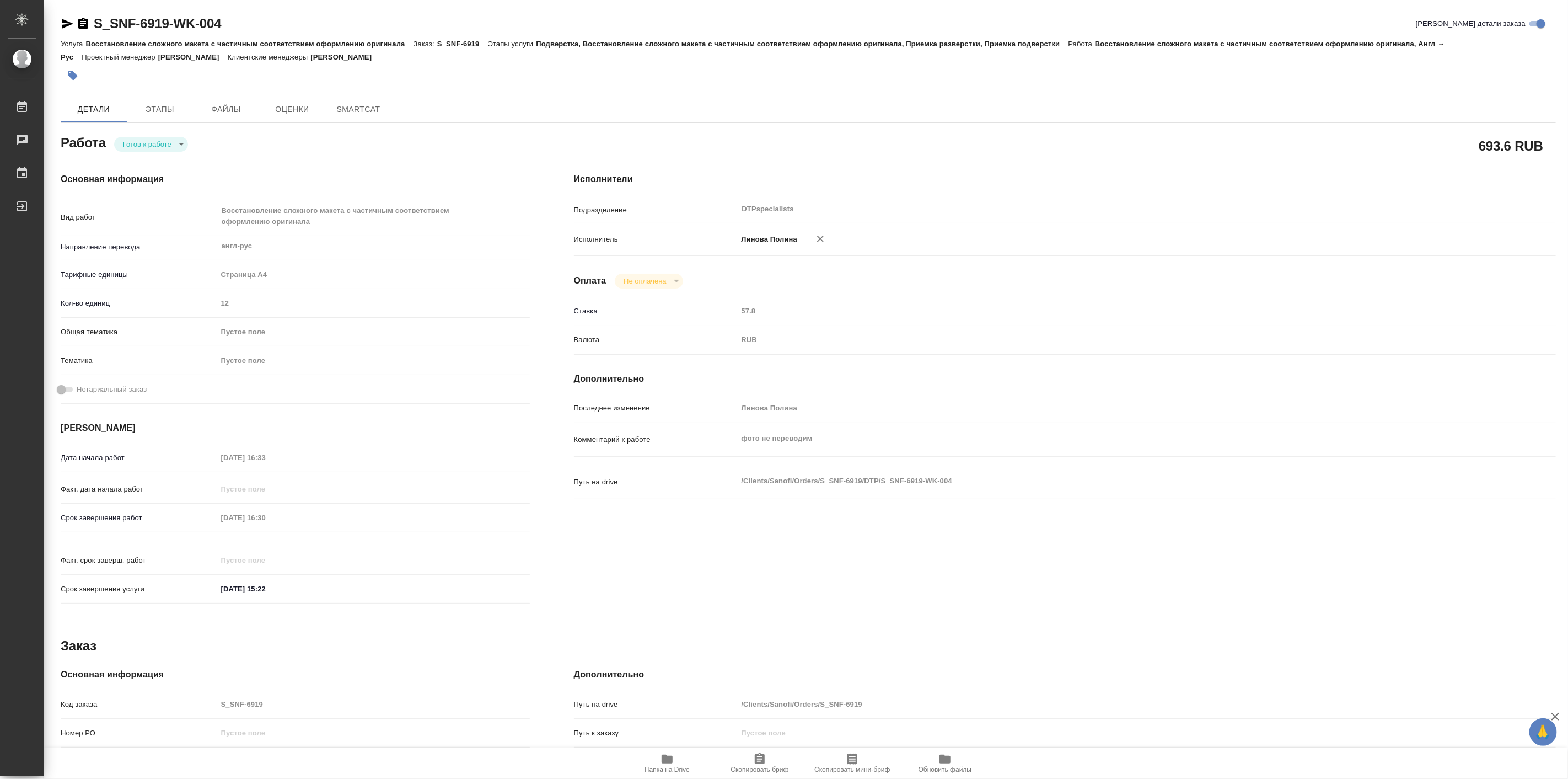
type input "12"
type input "[DATE] 16:33"
type input "[DATE] 16:30"
type input "[DATE] 15:22"
type input "DTPspecialists"
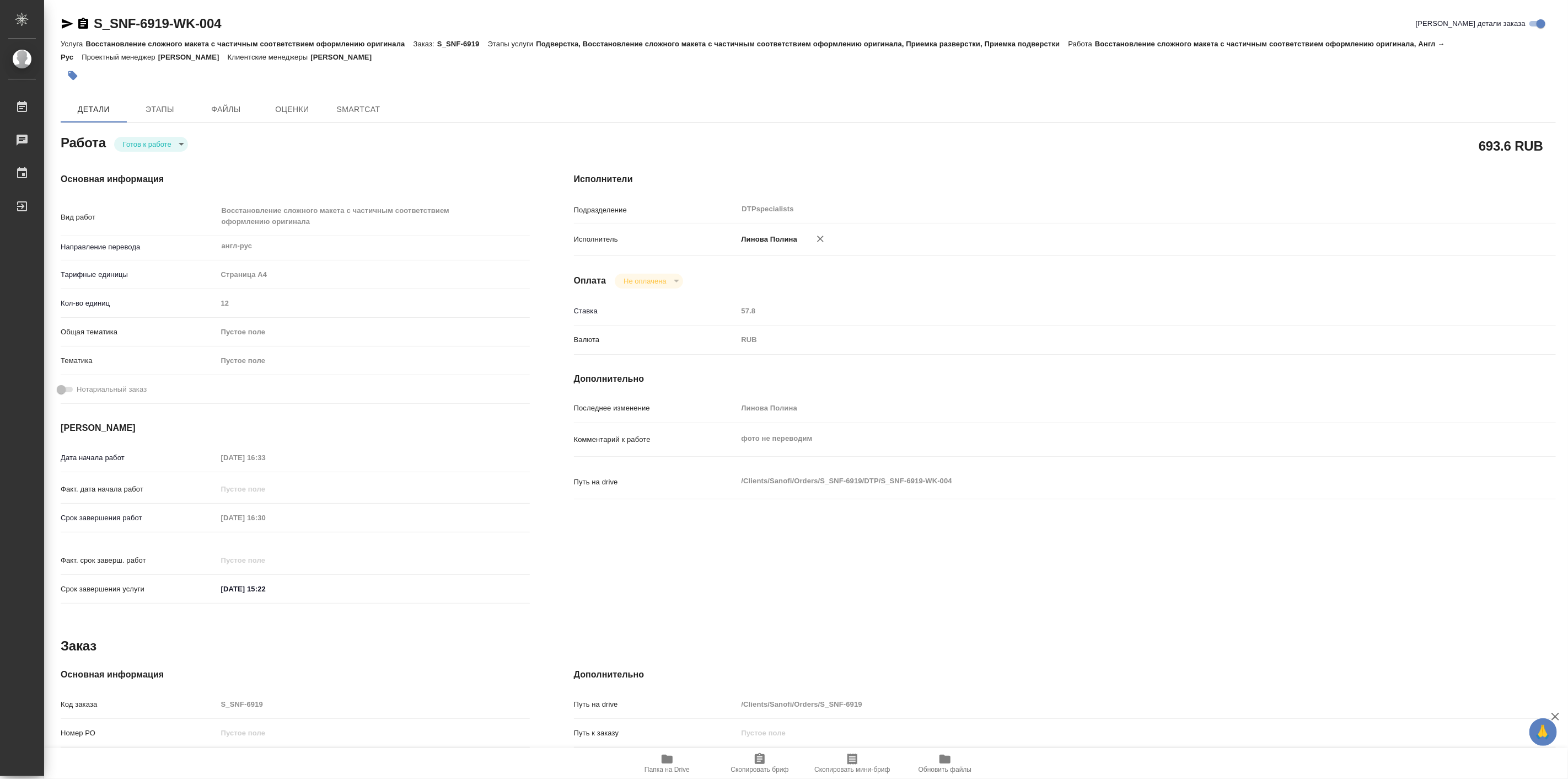
type input "notPayed"
type input "57.8"
type input "RUB"
type input "Линова Полина"
type textarea "фото не переводим"
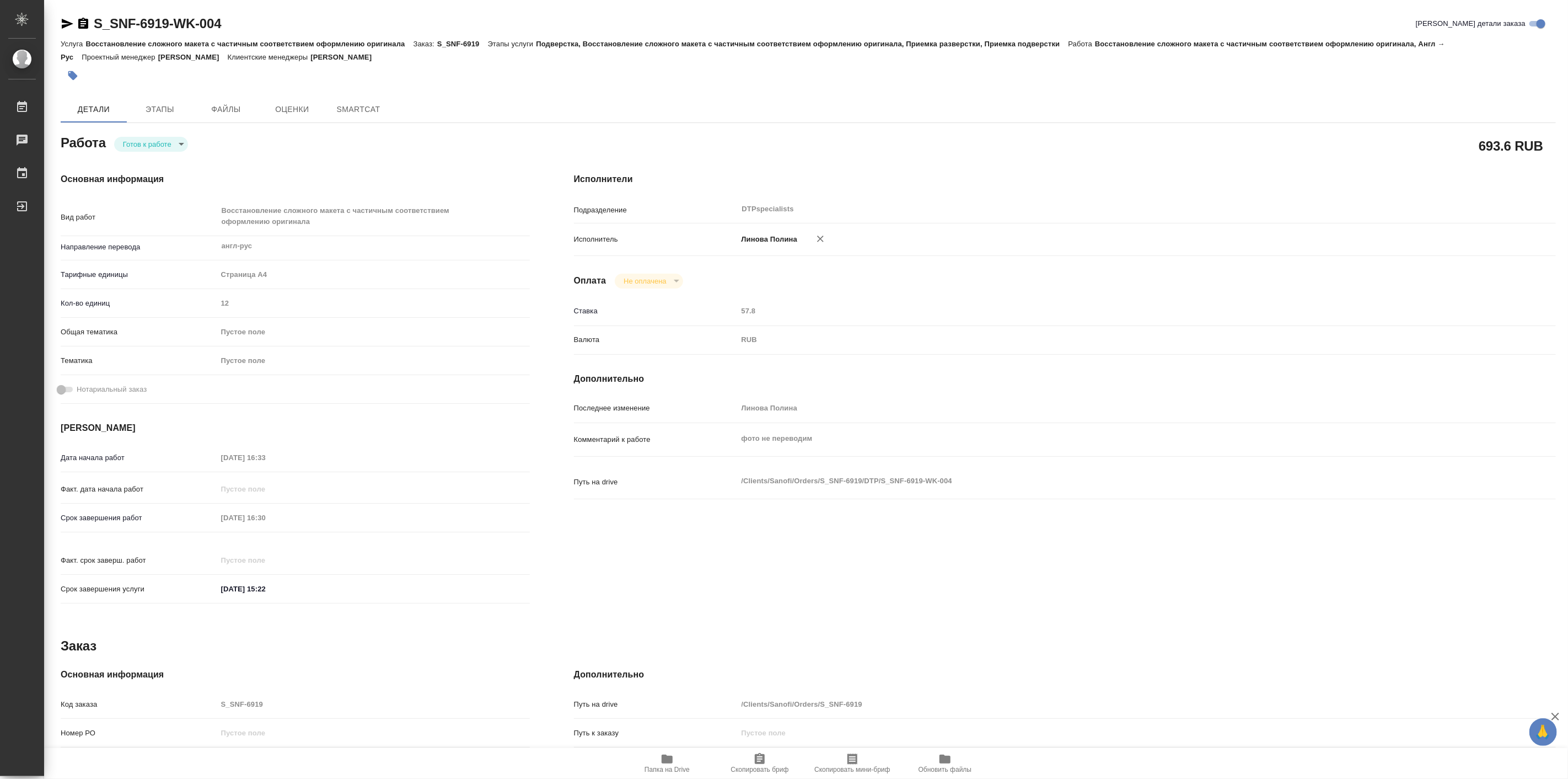
type textarea "x"
type textarea "/Clients/Sanofi/Orders/S_SNF-6919/DTP/S_SNF-6919-WK-004"
type textarea "x"
type input "S_SNF-6919"
type input "Восстановление сложного макета с частичным соответствием оформлению оригинала"
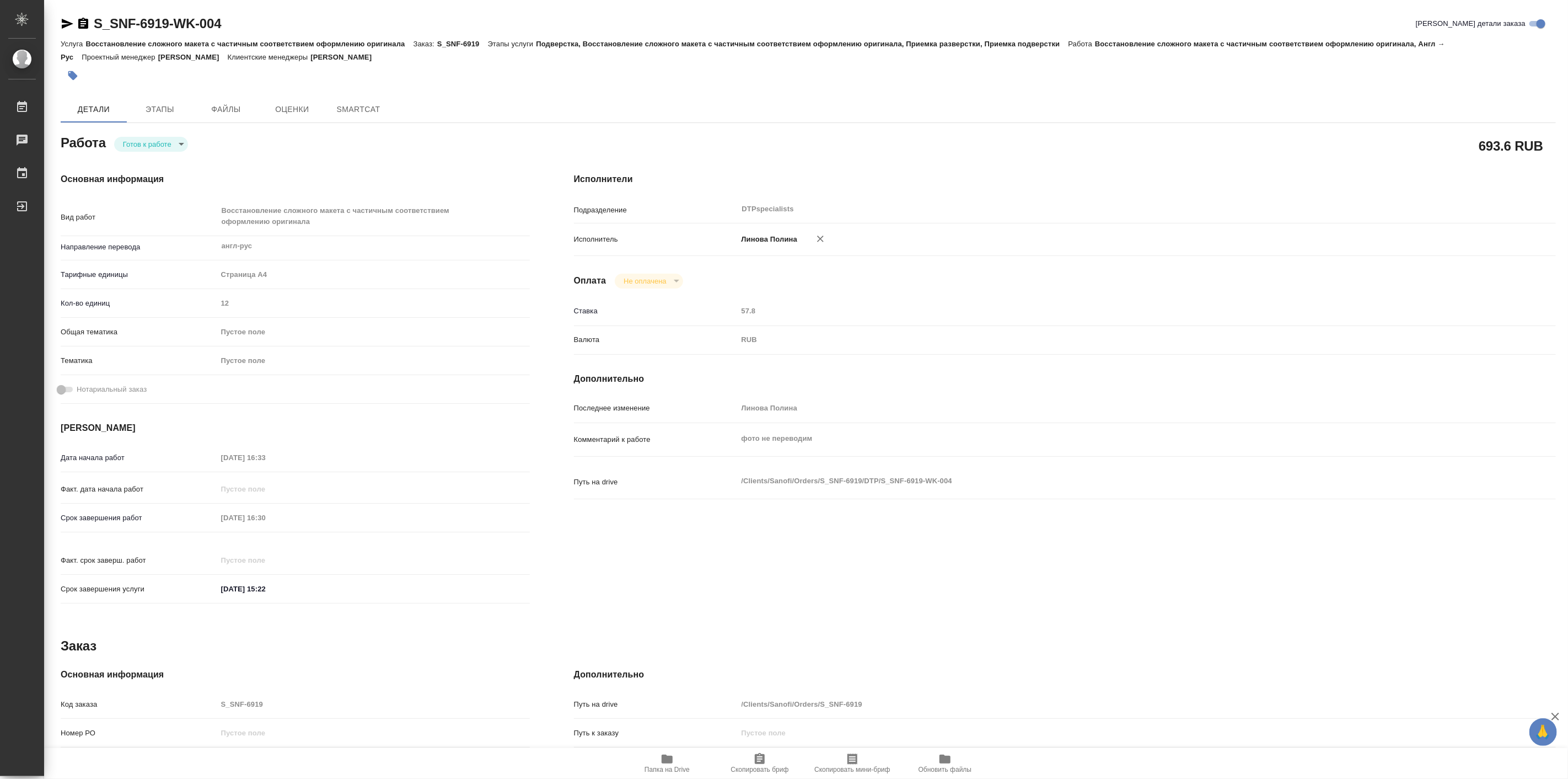
type input "Подверстка, Восстановление сложного макета с частичным соответствием оформлению…"
type input "[PERSON_NAME]"
type input "/Clients/Sanofi/Orders/S_SNF-6919"
type textarea "x"
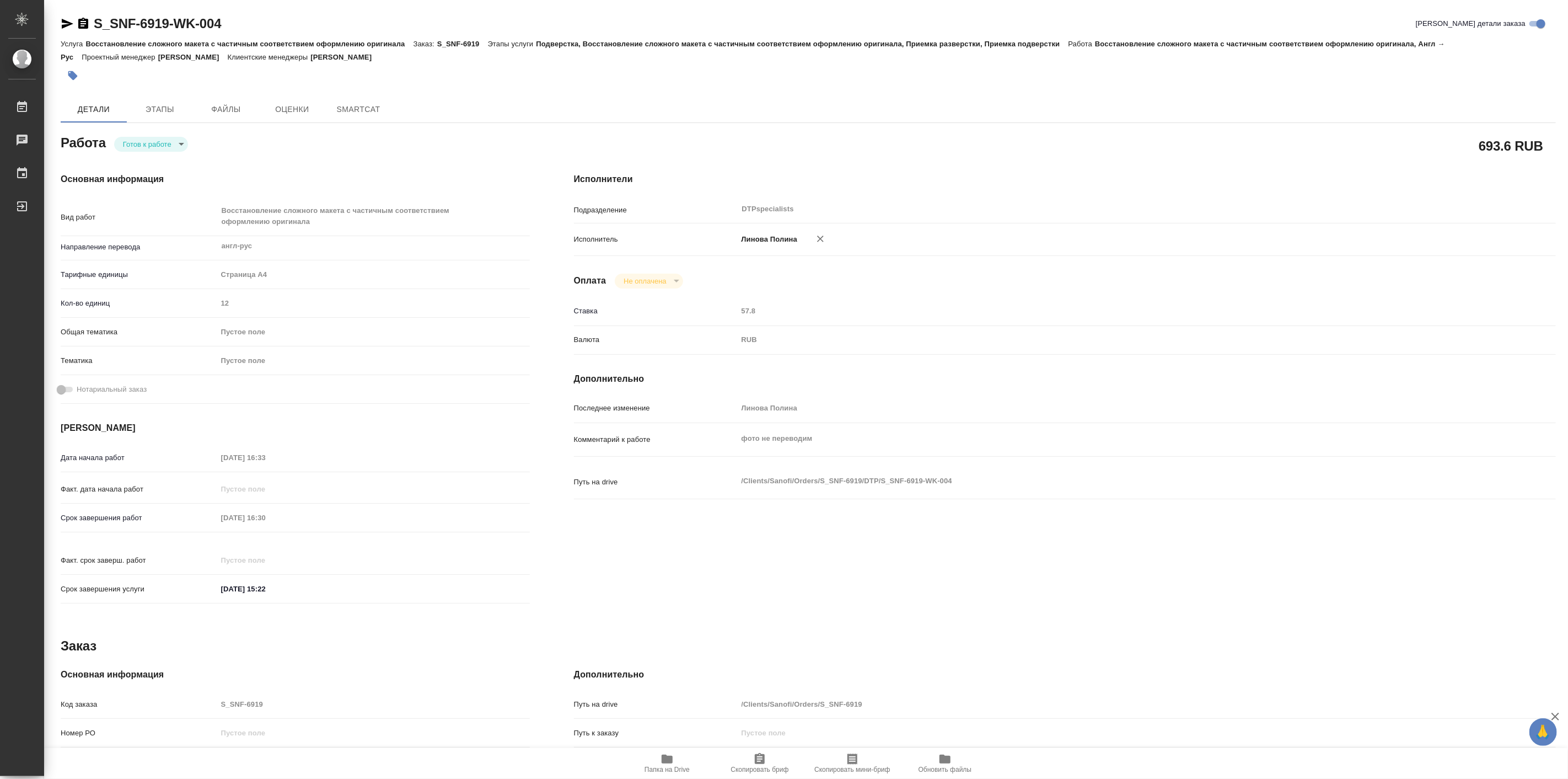
type textarea "x"
click at [67, 24] on icon "button" at bounding box center [68, 24] width 12 height 10
type textarea "x"
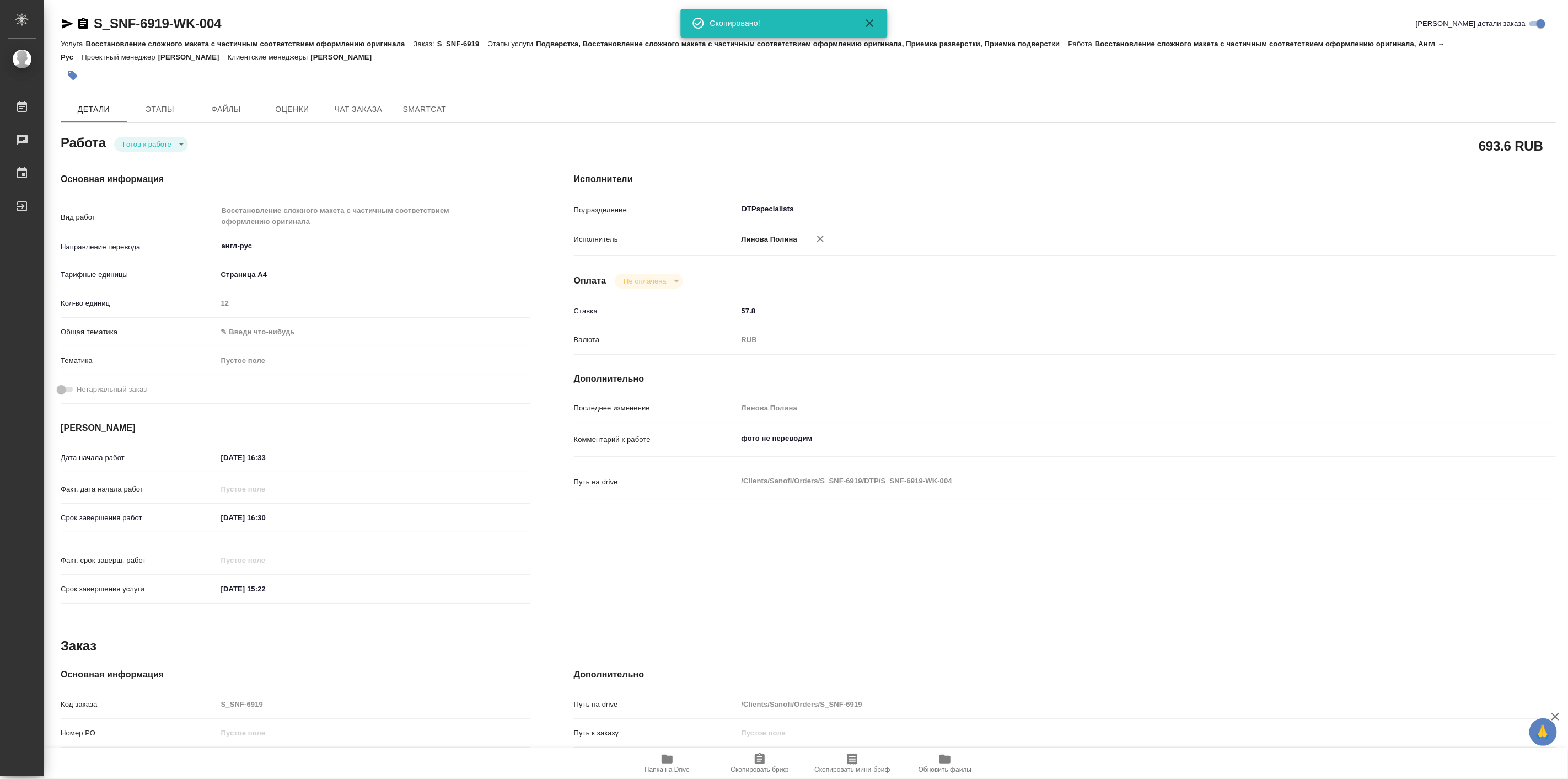
type textarea "x"
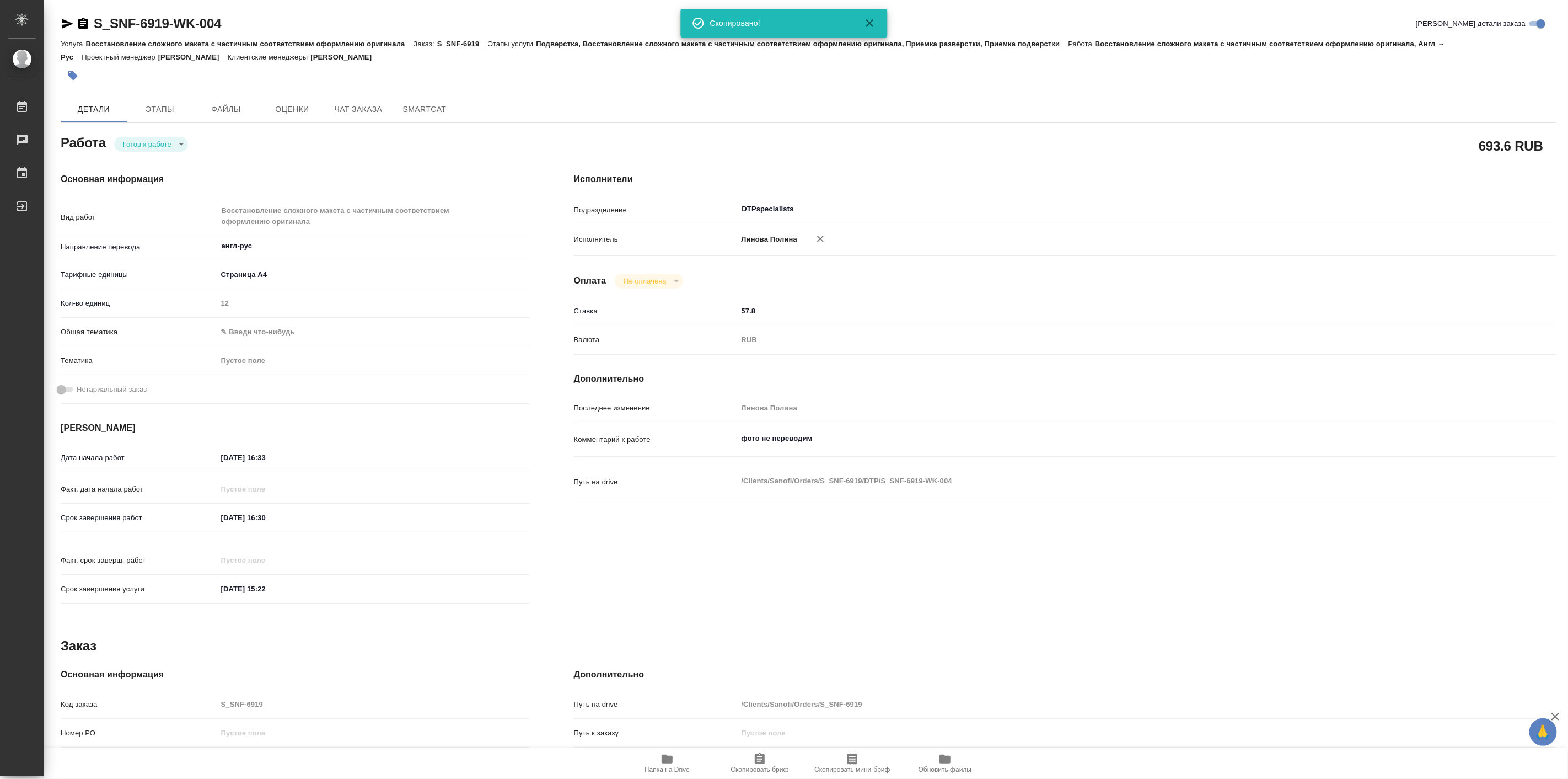
type textarea "x"
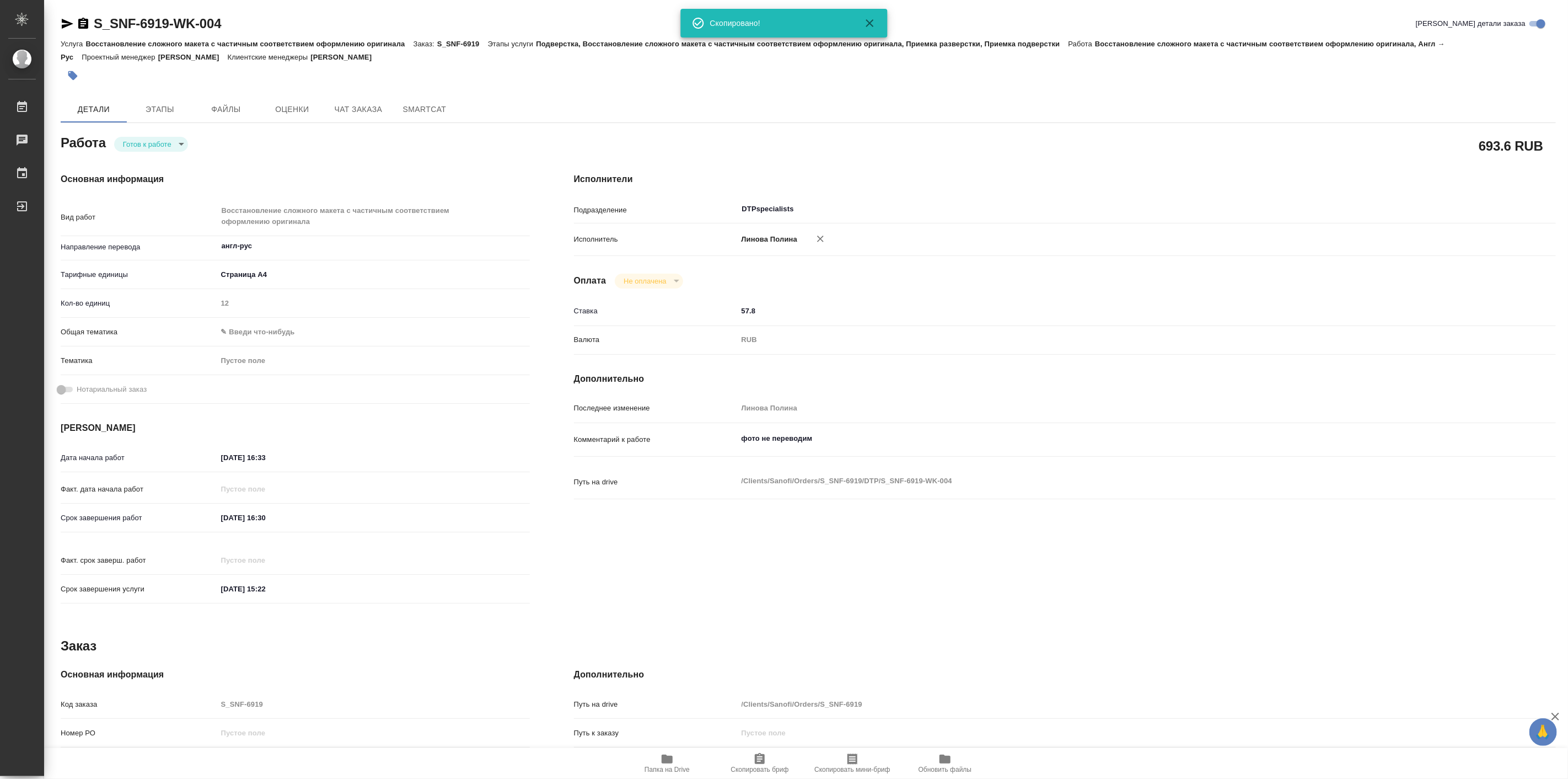
type textarea "x"
click at [161, 145] on body "🙏 .cls-1 fill:#fff; AWATERA [PERSON_NAME] Работы Чаты График Выйти S_SNF-6919-W…" at bounding box center [784, 389] width 1568 height 779
type textarea "x"
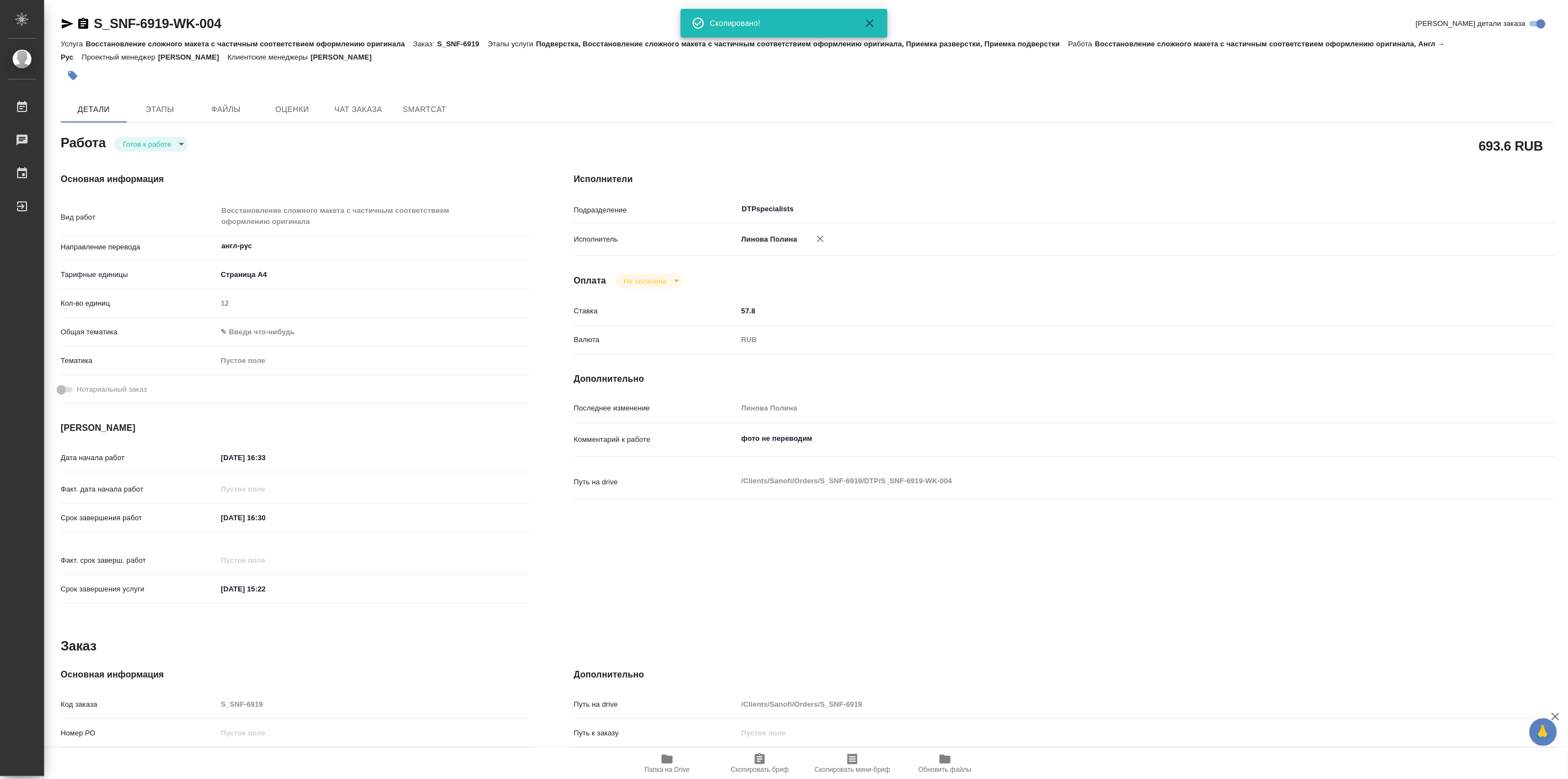
type textarea "x"
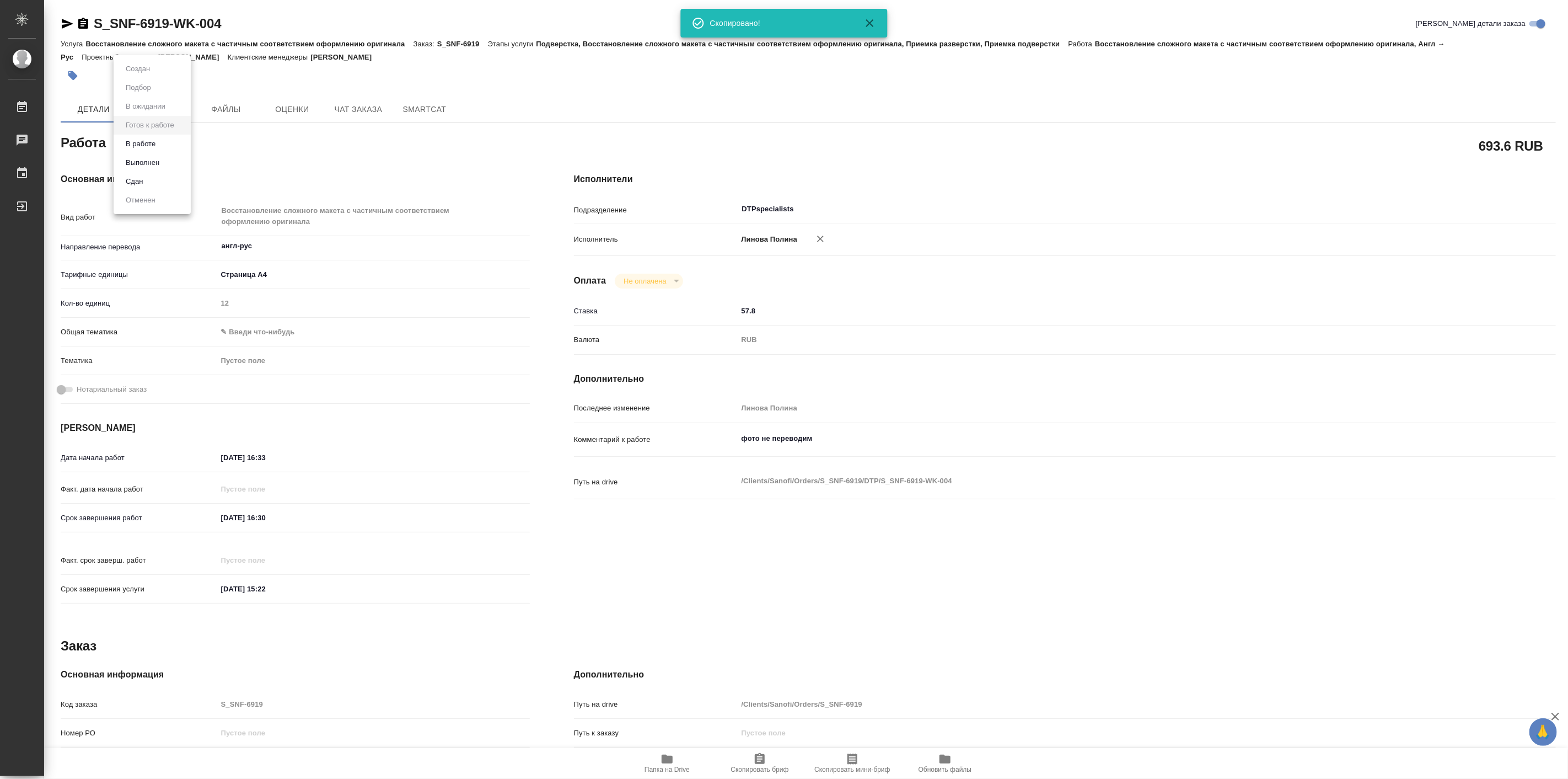
type textarea "x"
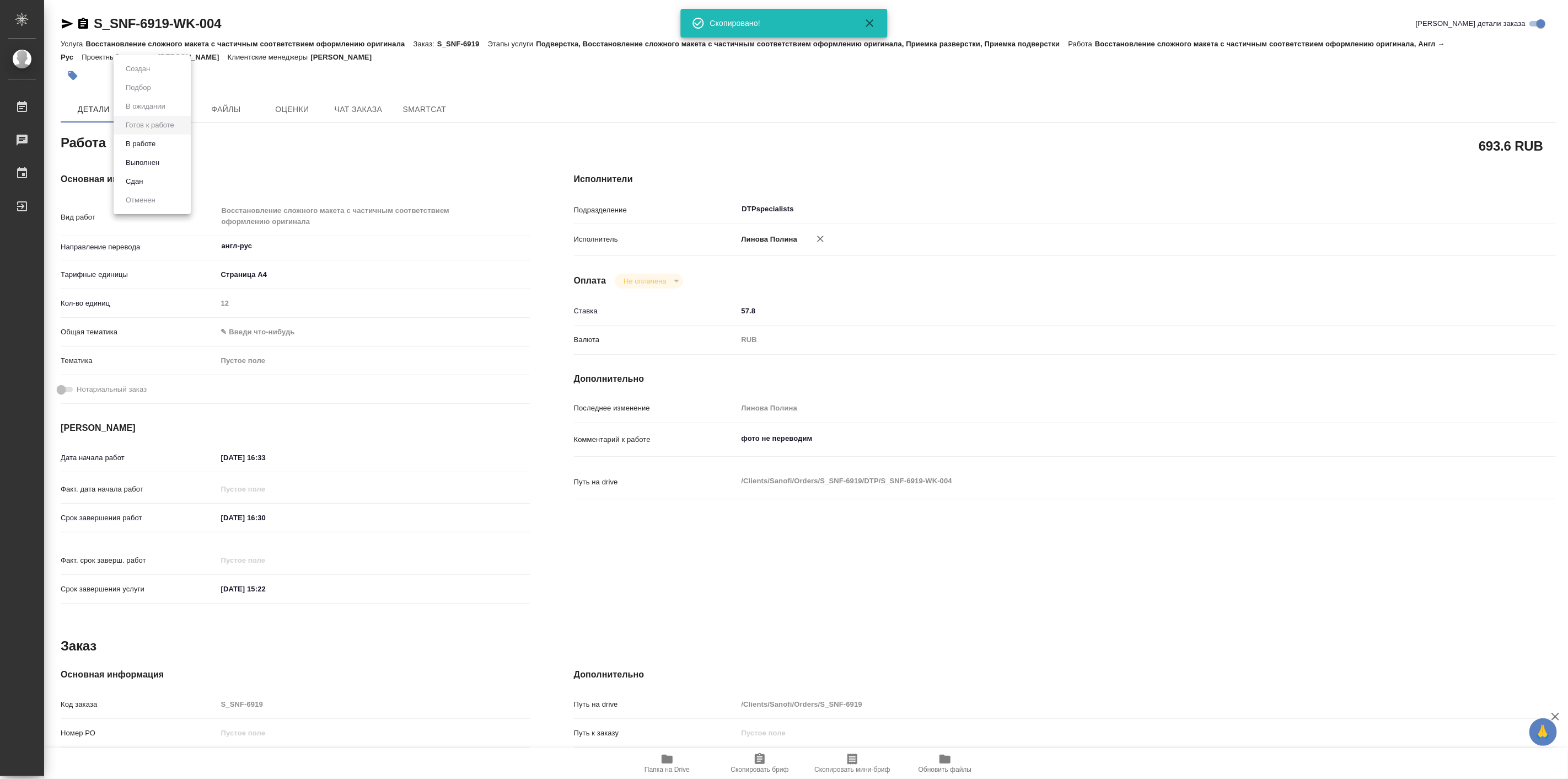
type textarea "x"
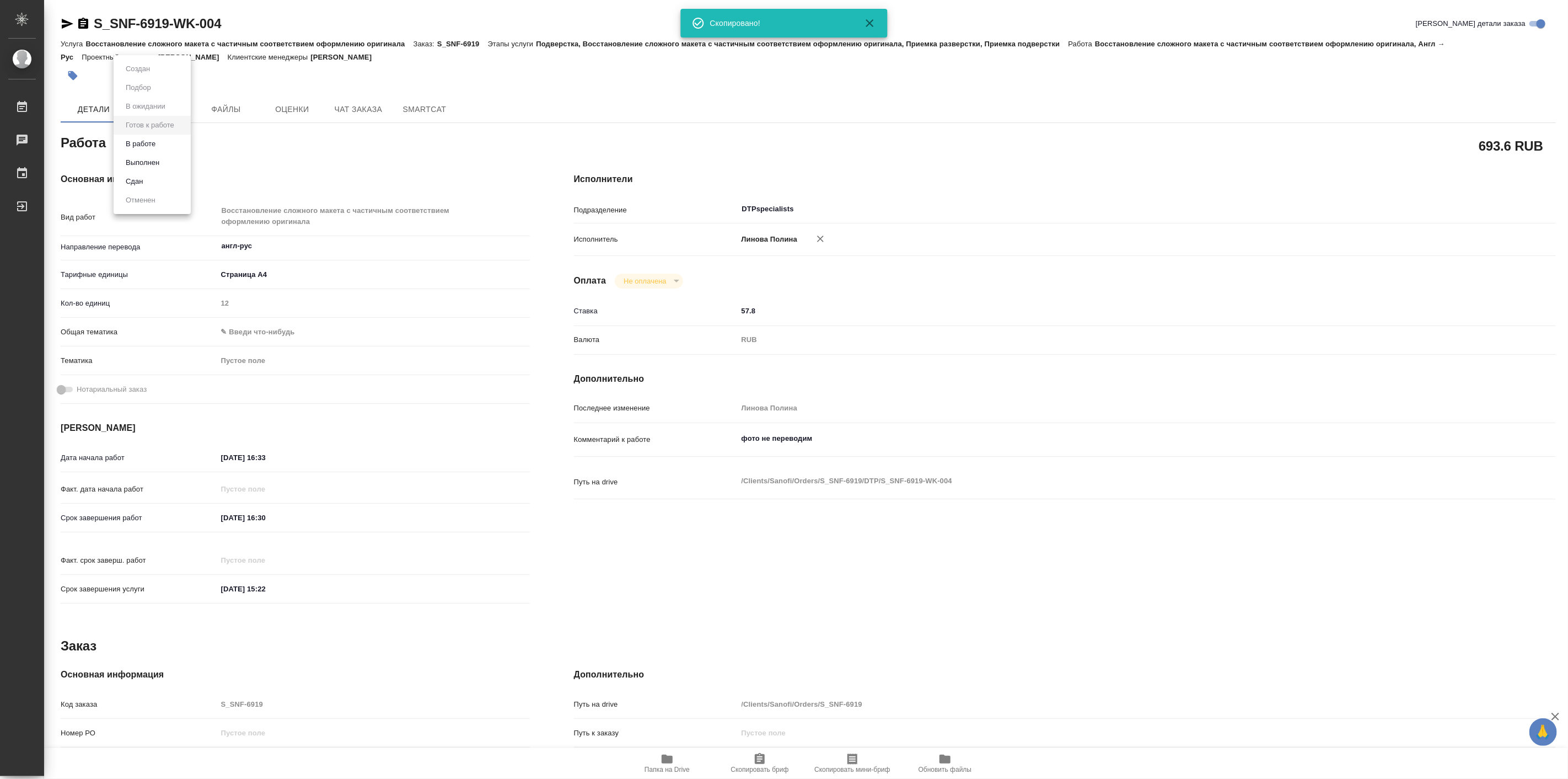
type textarea "x"
click at [163, 145] on li "В работе" at bounding box center [152, 144] width 77 height 19
type textarea "x"
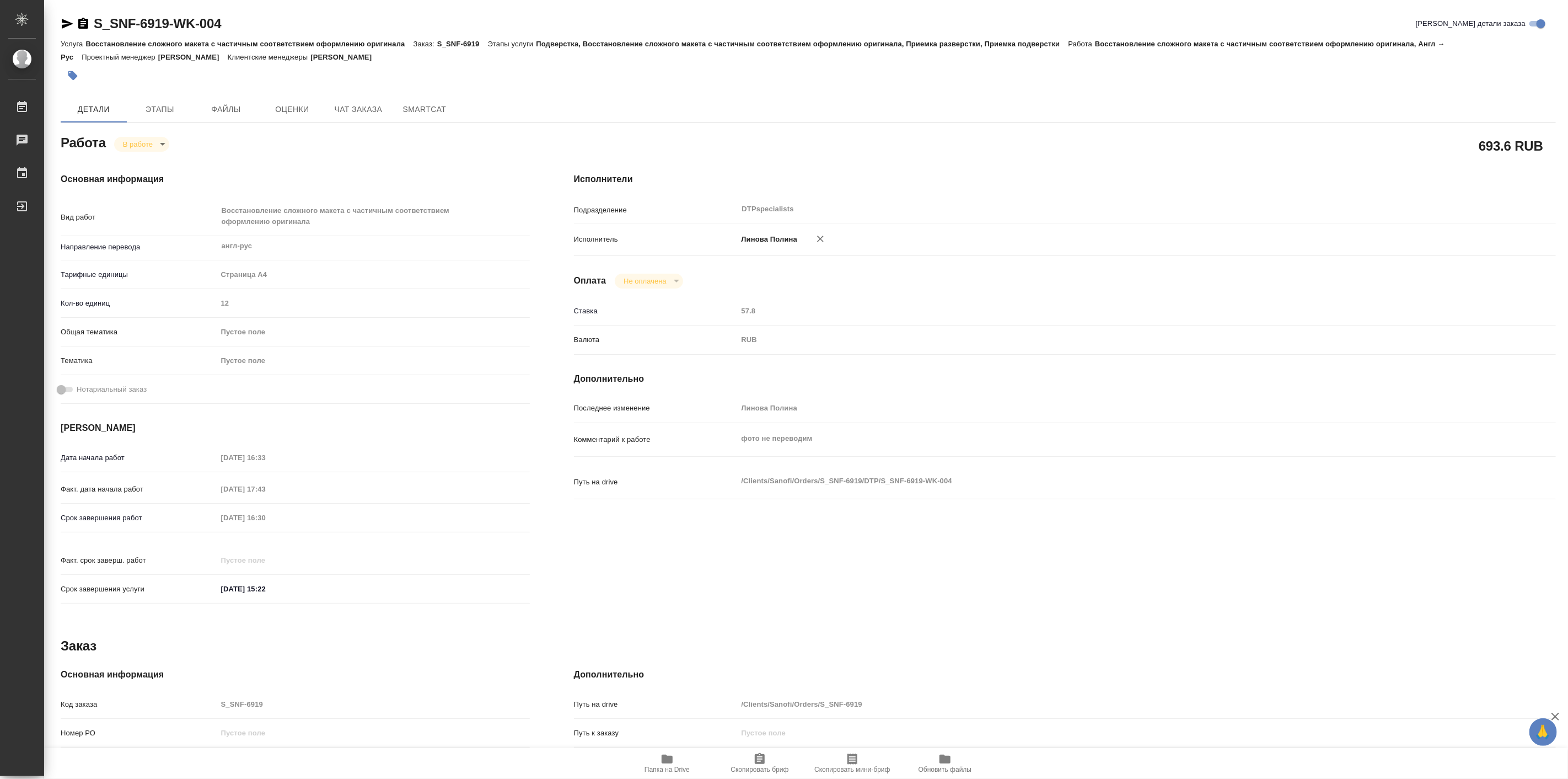
type textarea "x"
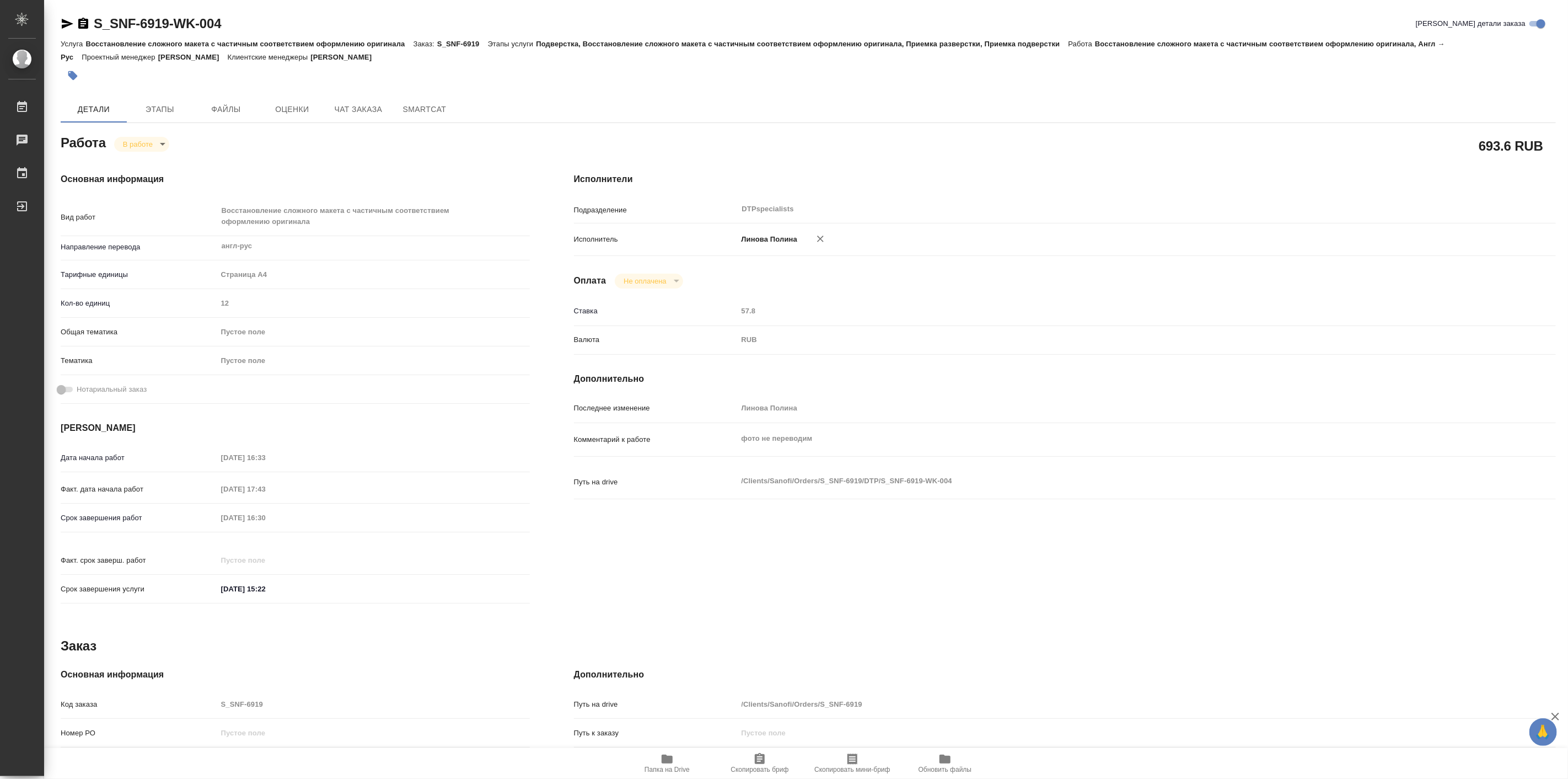
type textarea "x"
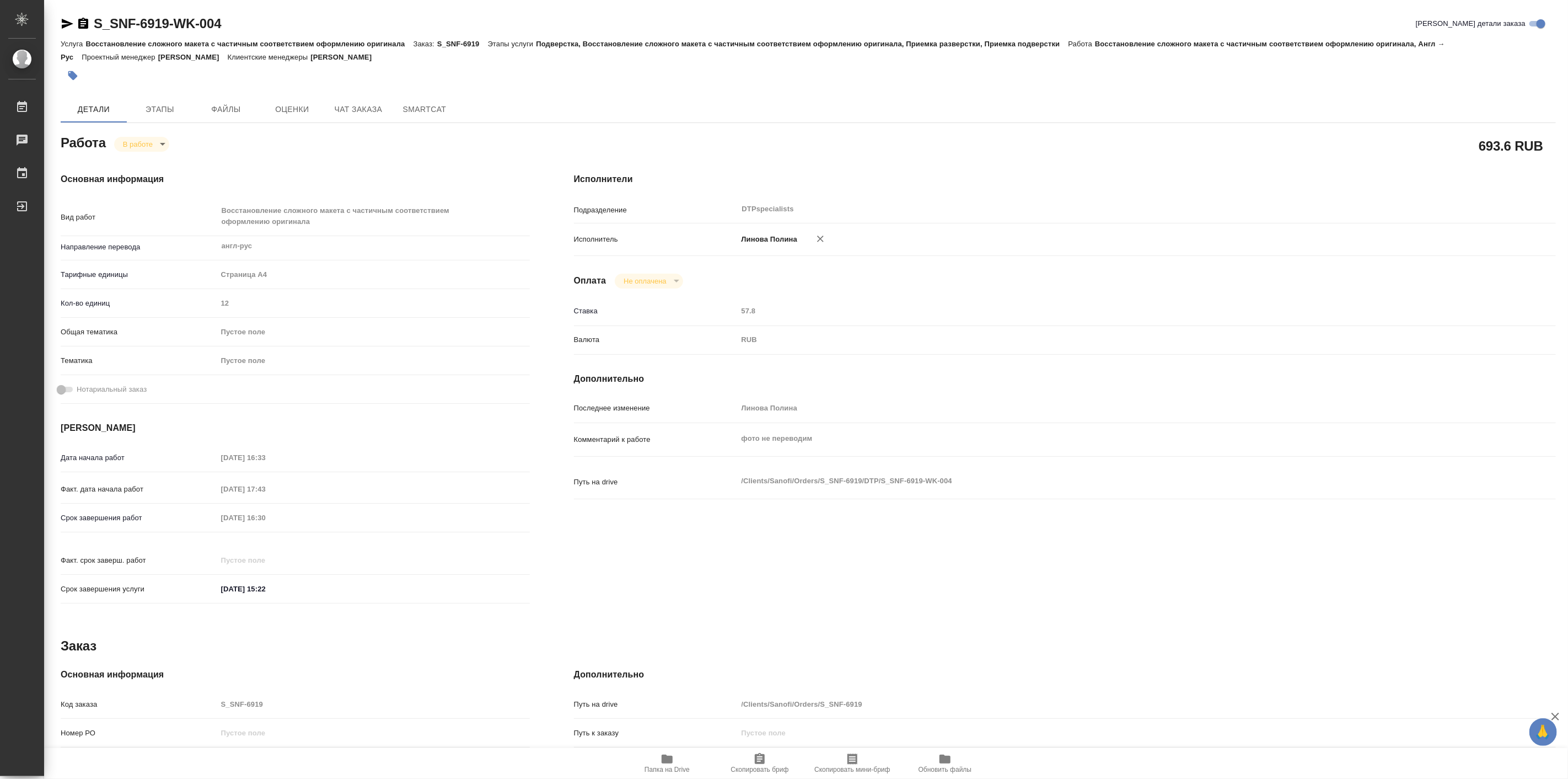
type textarea "x"
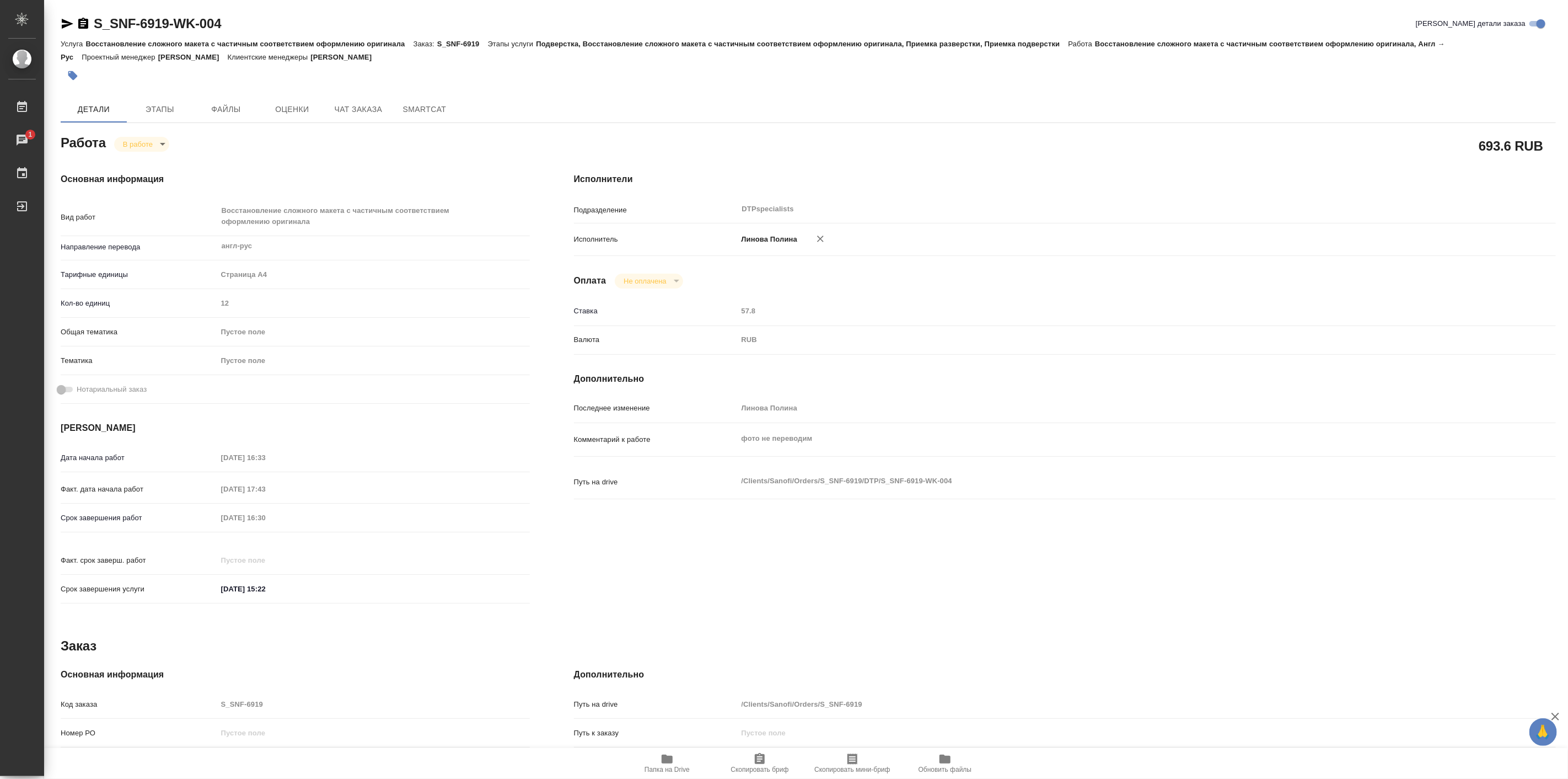
type textarea "x"
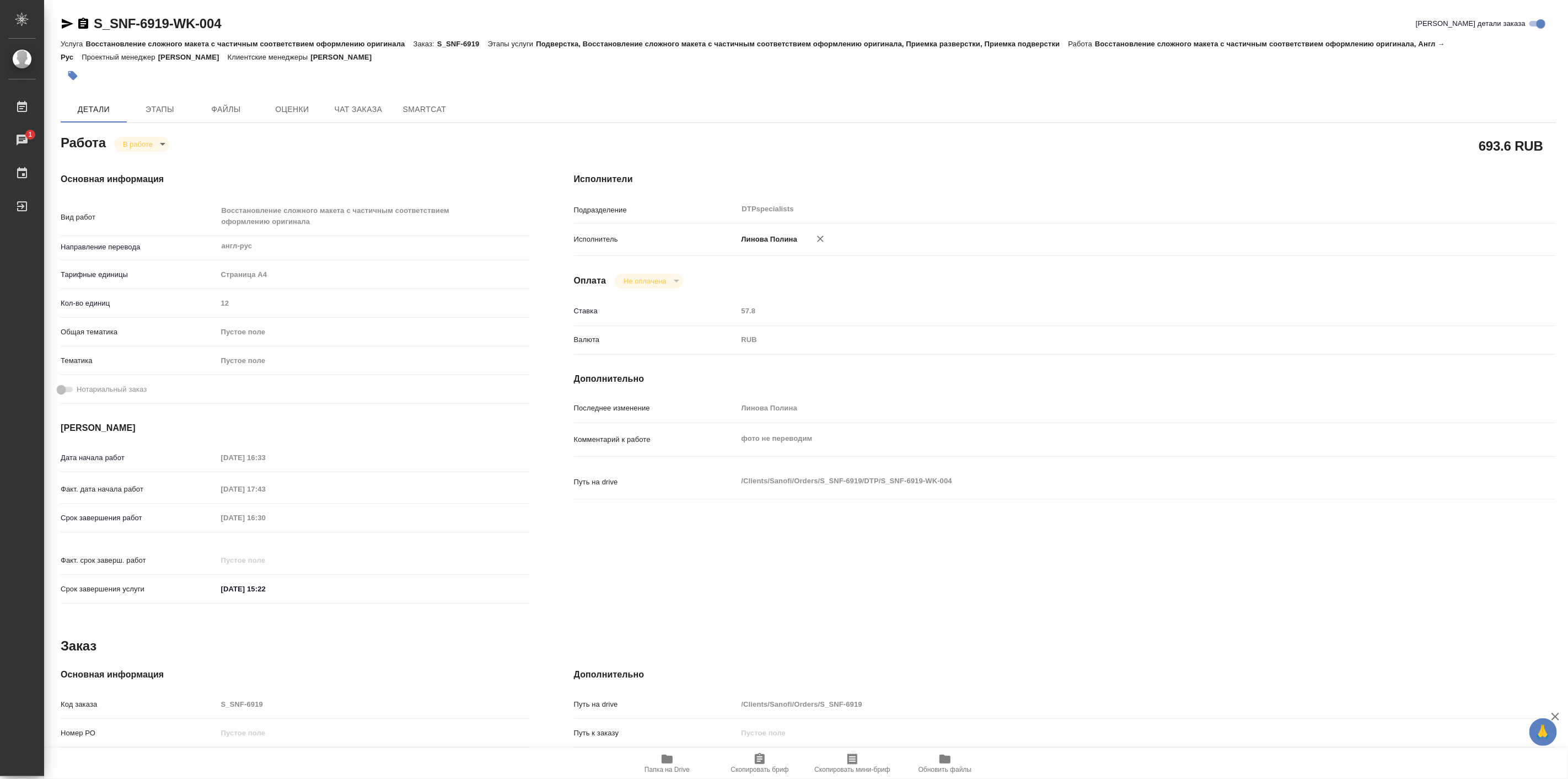
type textarea "x"
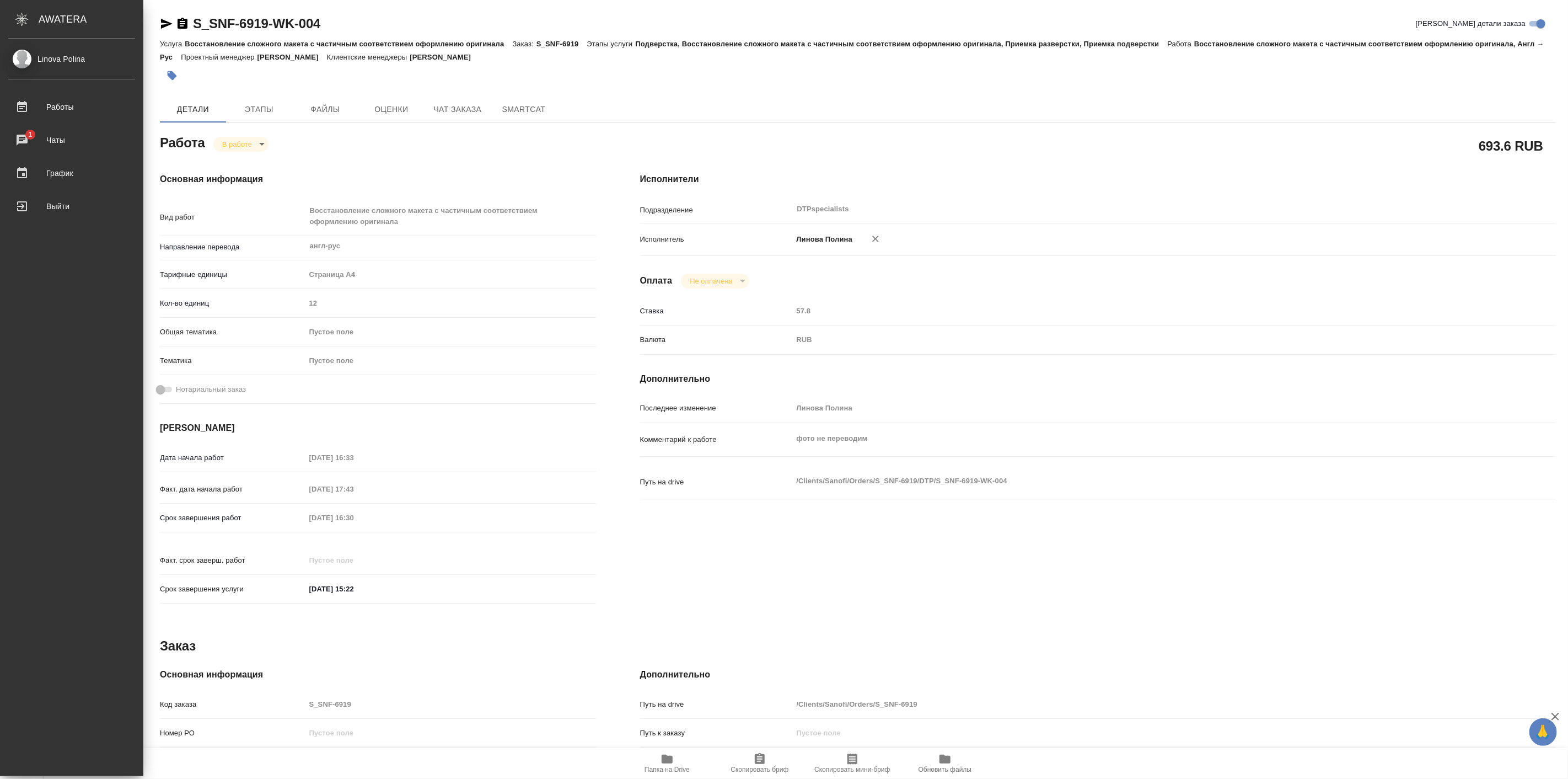
type textarea "x"
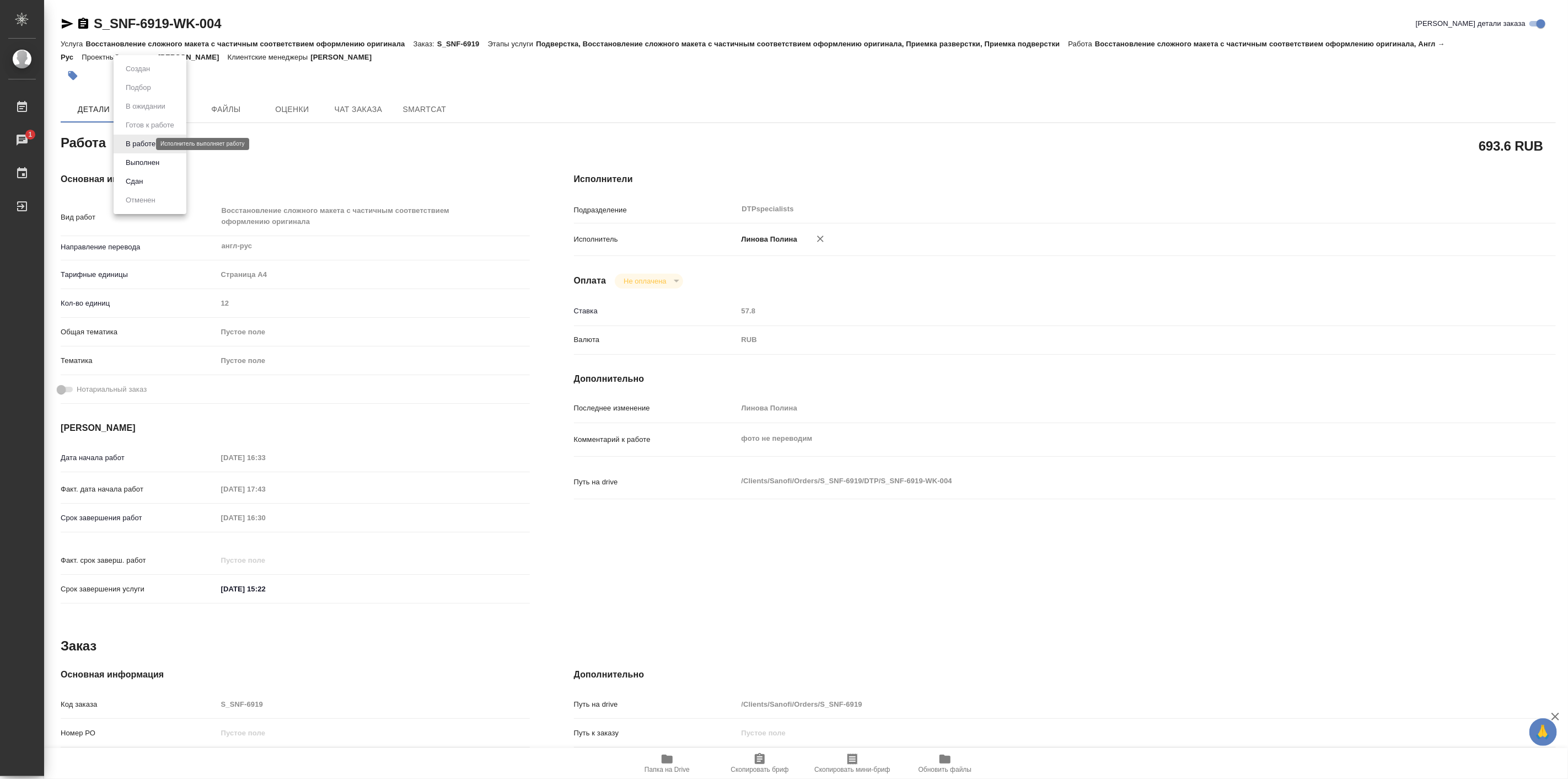
click at [144, 145] on body "🙏 .cls-1 fill:#fff; AWATERA [PERSON_NAME] Работы 1 Чаты График Выйти S_SNF-6919…" at bounding box center [784, 389] width 1568 height 779
click at [164, 167] on li "Выполнен" at bounding box center [150, 163] width 73 height 19
type textarea "x"
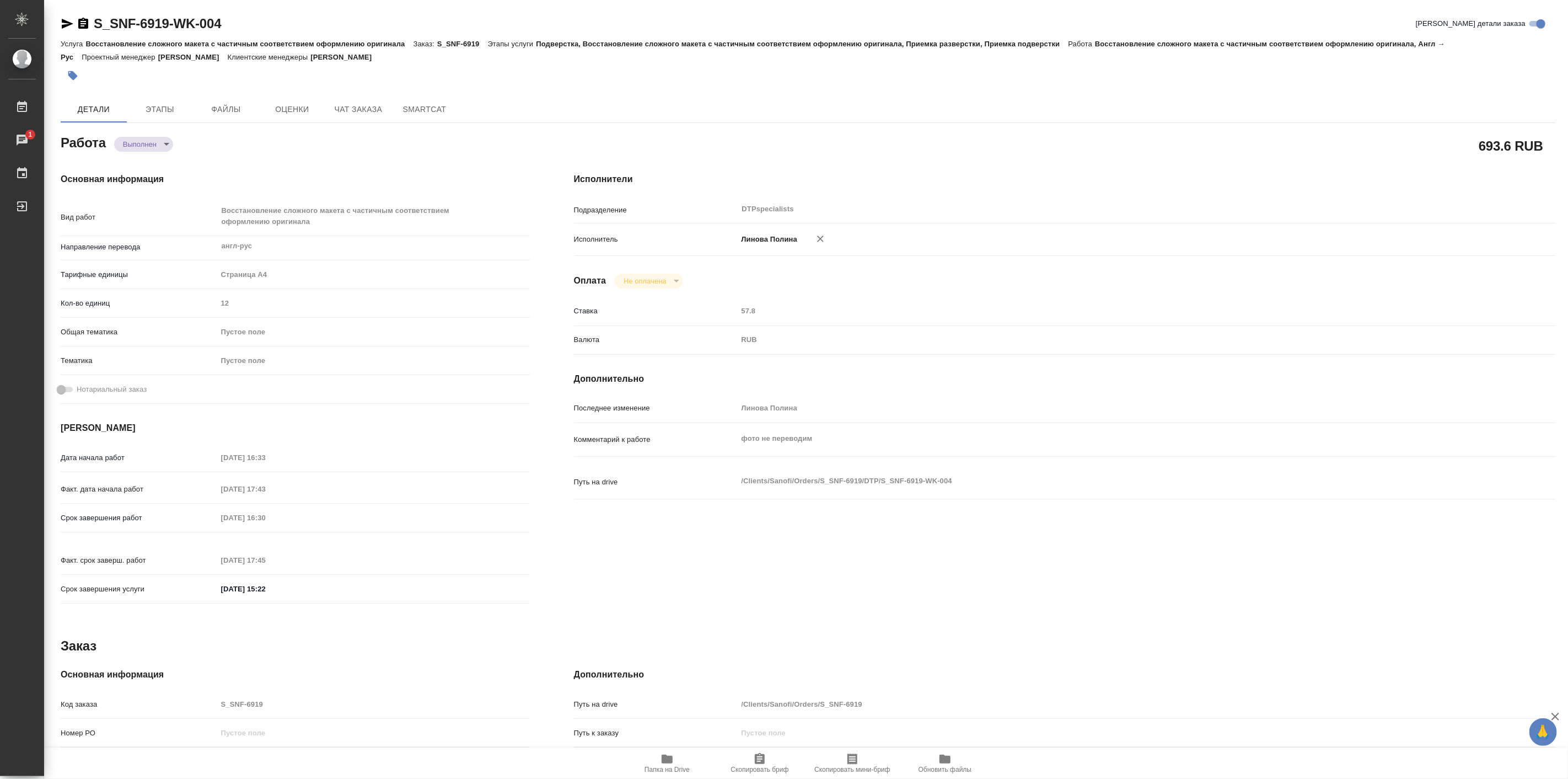
type textarea "x"
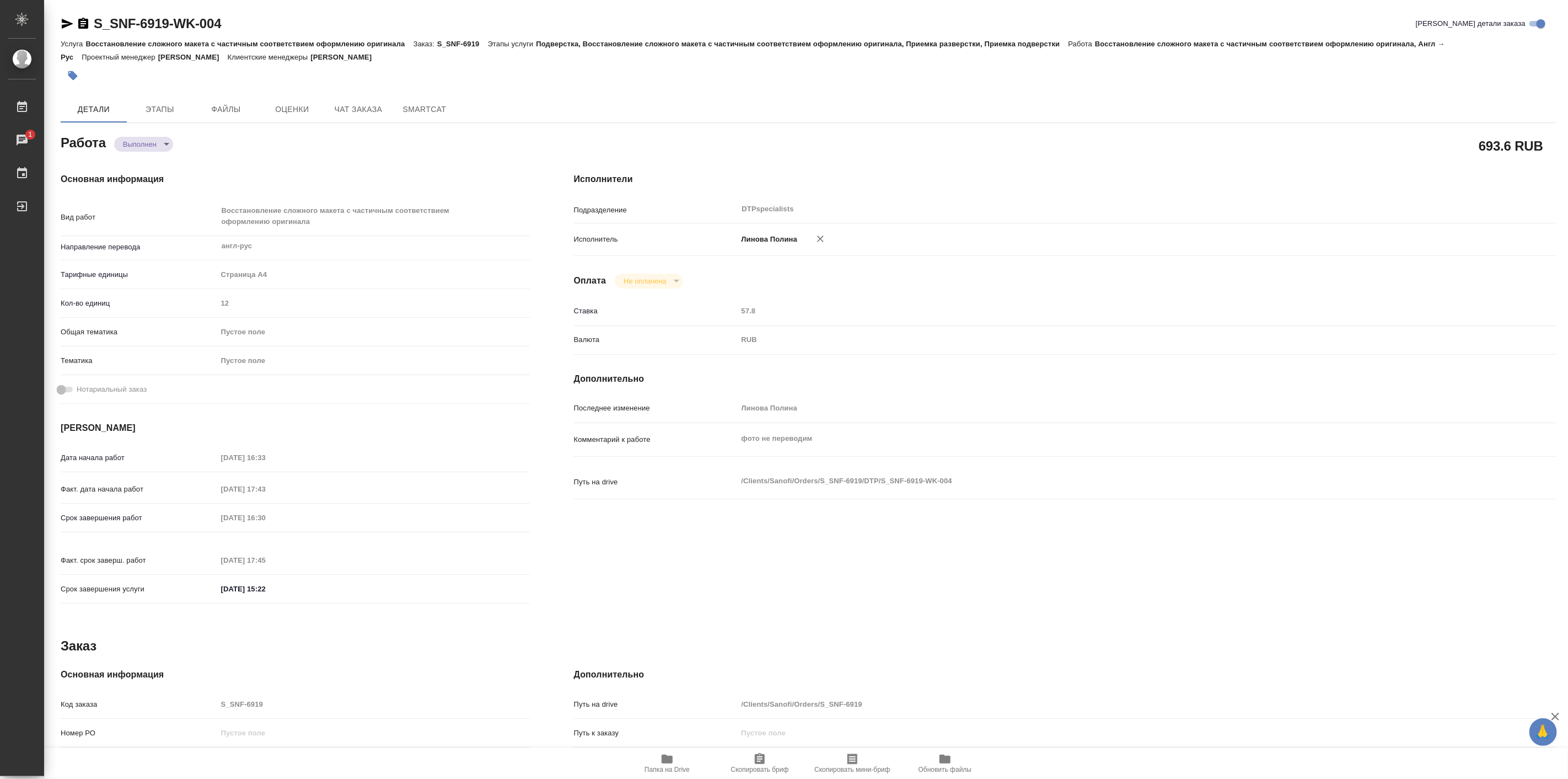
type textarea "x"
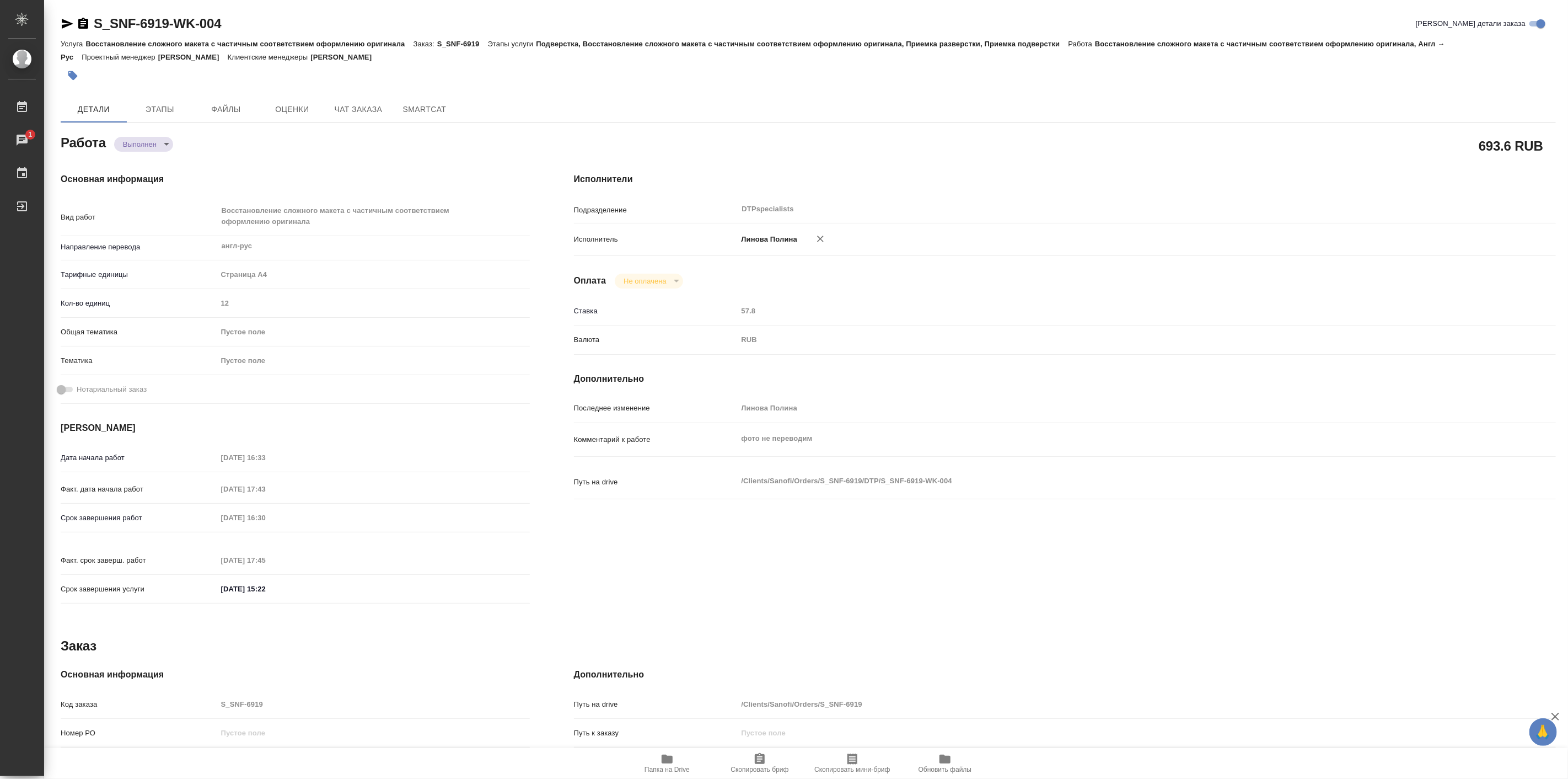
type textarea "x"
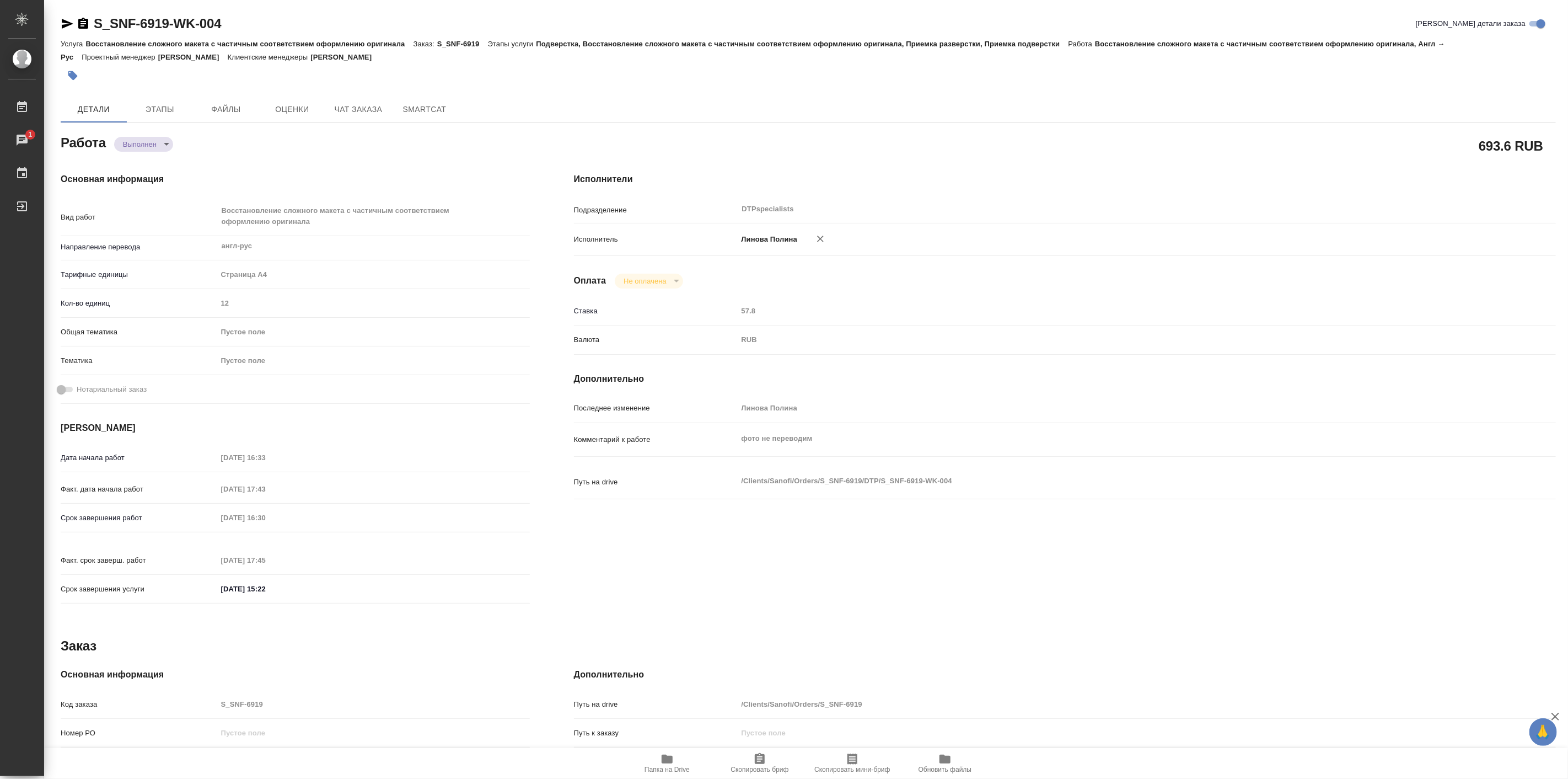
type textarea "x"
